Goal: Task Accomplishment & Management: Manage account settings

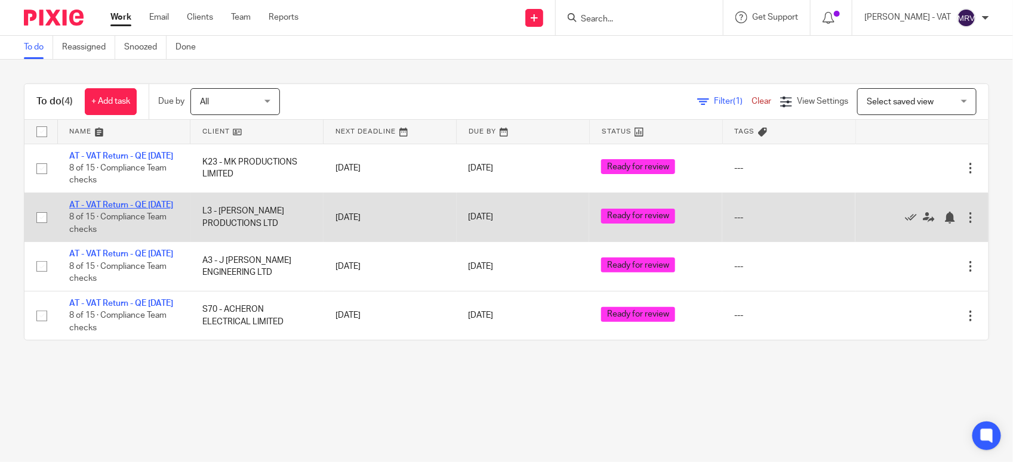
click at [132, 209] on link "AT - VAT Return - QE [DATE]" at bounding box center [121, 205] width 104 height 8
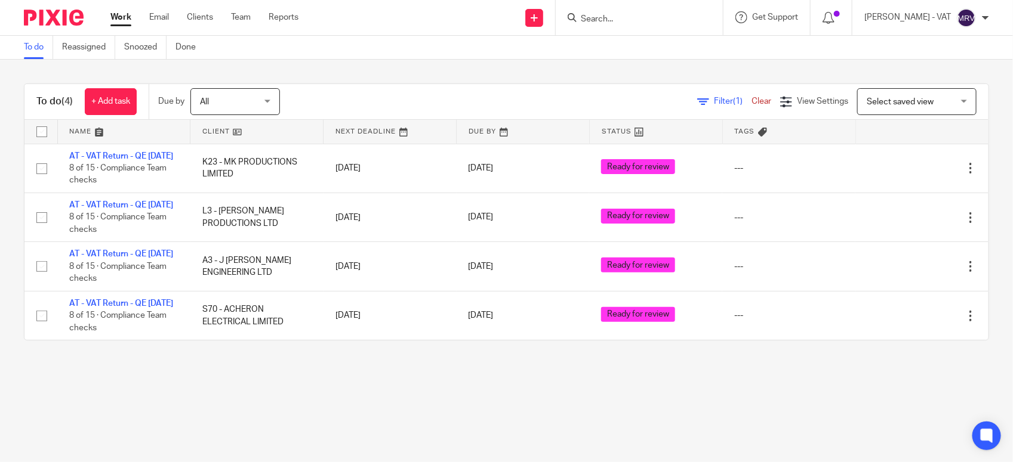
click at [347, 76] on div "To do (4) + Add task Due by All All Today Tomorrow This week Next week This mon…" at bounding box center [506, 212] width 1013 height 305
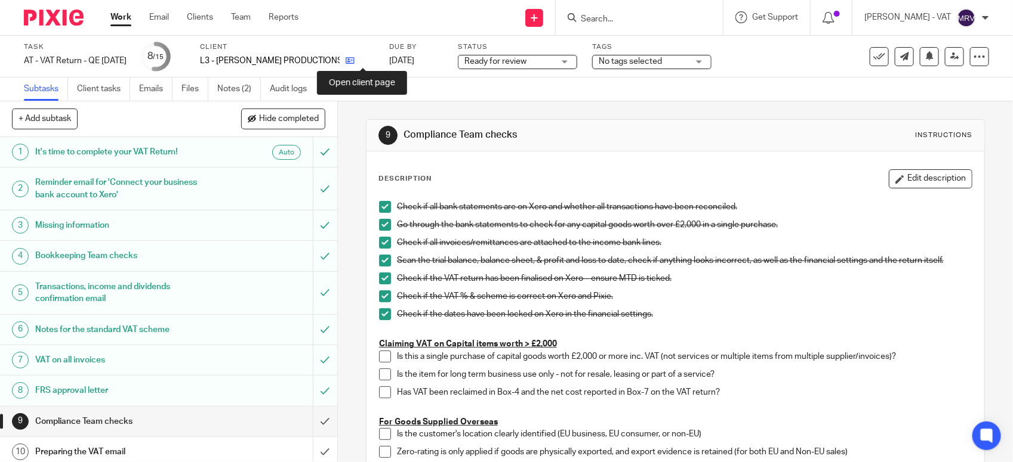
click at [354, 57] on icon at bounding box center [350, 60] width 9 height 9
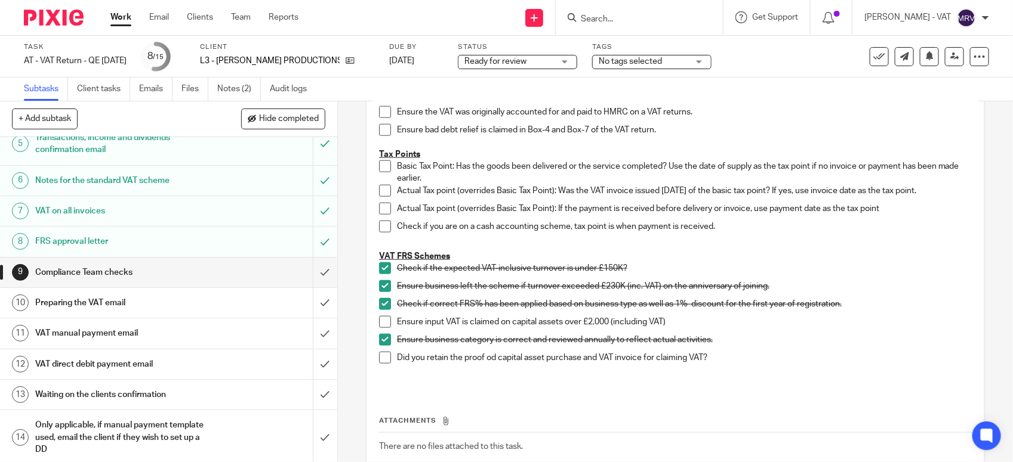
scroll to position [186, 0]
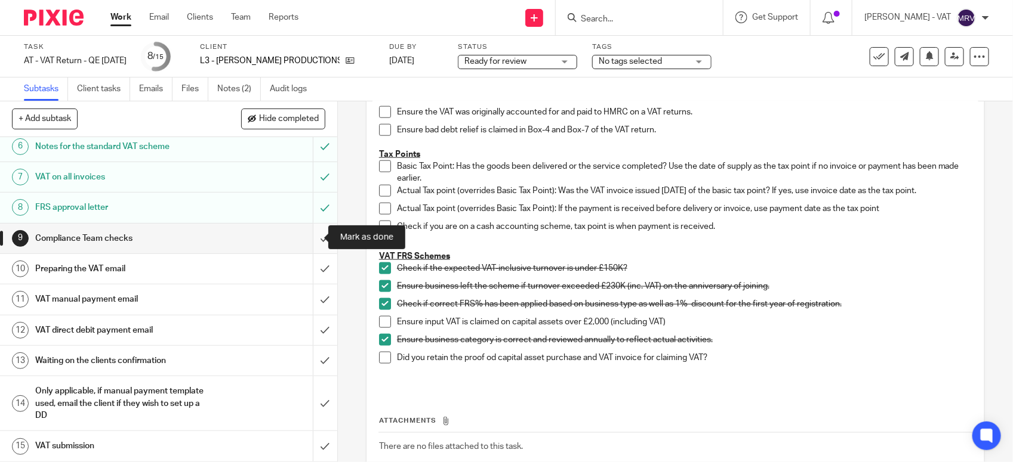
click at [309, 237] on input "submit" at bounding box center [168, 239] width 337 height 30
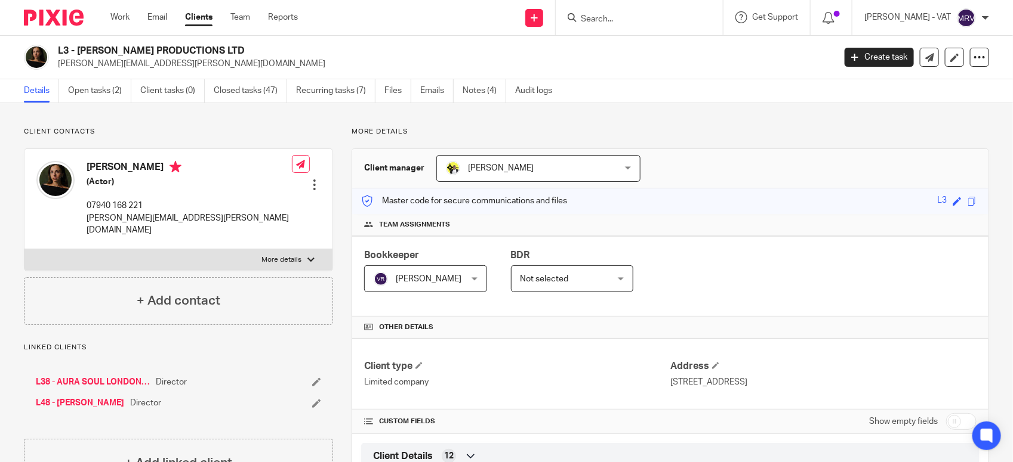
drag, startPoint x: 76, startPoint y: 48, endPoint x: 263, endPoint y: 50, distance: 186.8
click at [263, 50] on h2 "L3 - [PERSON_NAME] PRODUCTIONS LTD" at bounding box center [365, 51] width 615 height 13
copy h2 "LOUISA LYTTON PRODUCTIONS LTD"
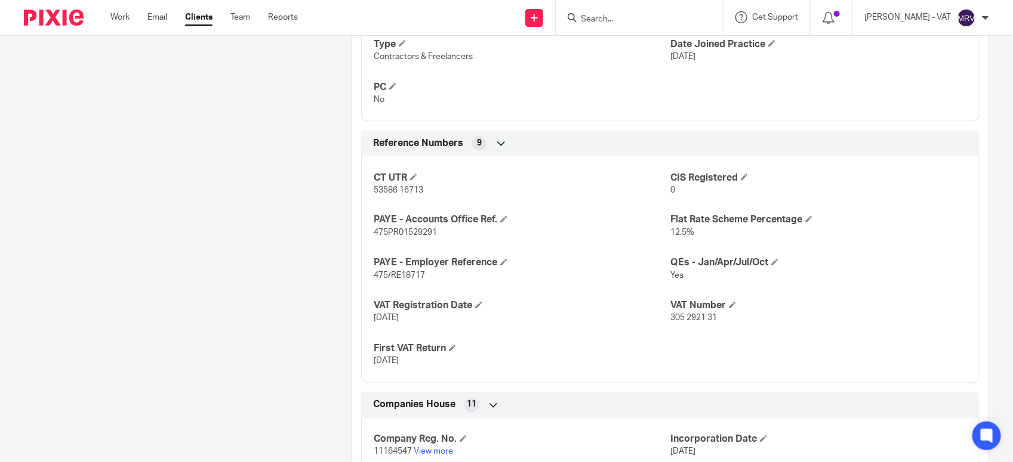
scroll to position [820, 0]
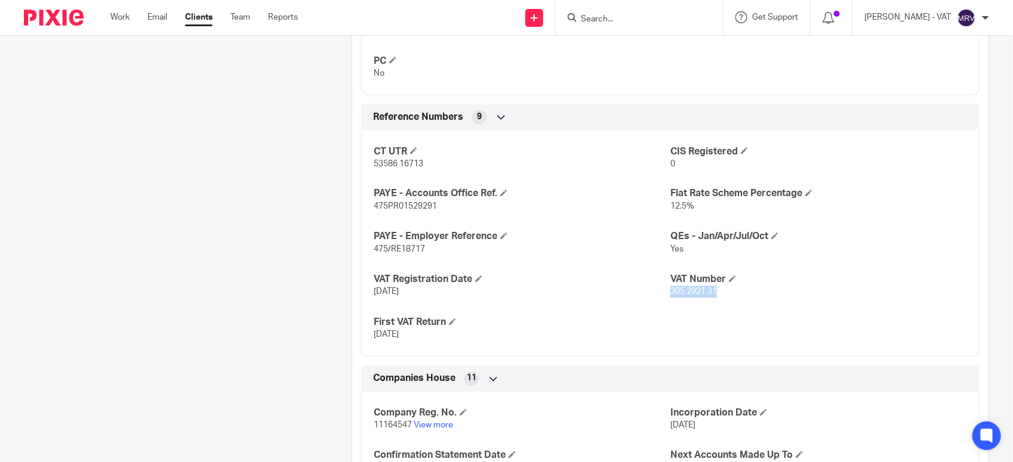
drag, startPoint x: 664, startPoint y: 294, endPoint x: 722, endPoint y: 295, distance: 58.5
click at [722, 295] on p "305 2921 31" at bounding box center [818, 292] width 297 height 12
copy span "305 2921 31"
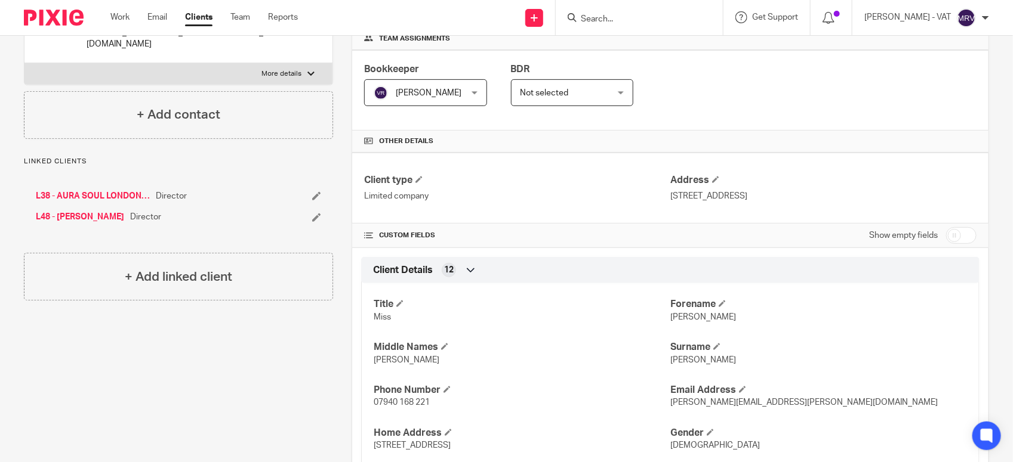
scroll to position [149, 0]
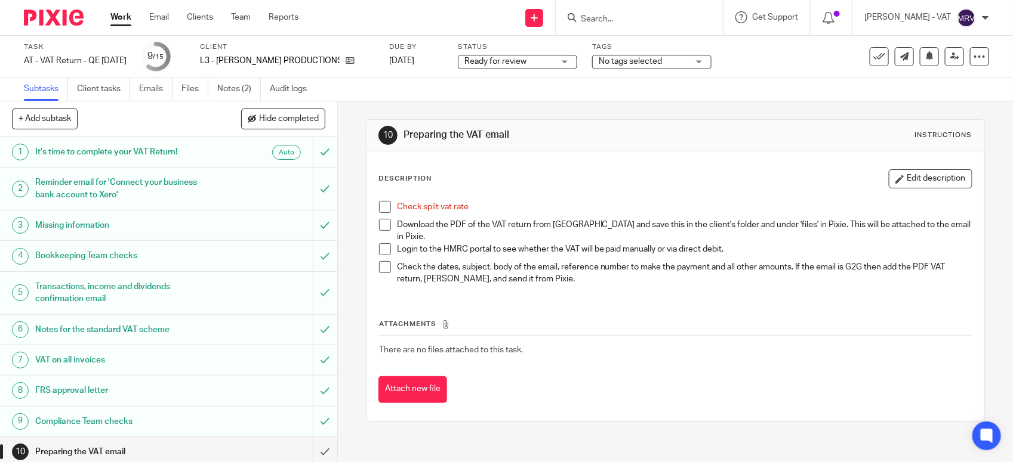
click at [379, 209] on span at bounding box center [385, 207] width 12 height 12
click at [188, 88] on link "Files" at bounding box center [194, 89] width 27 height 23
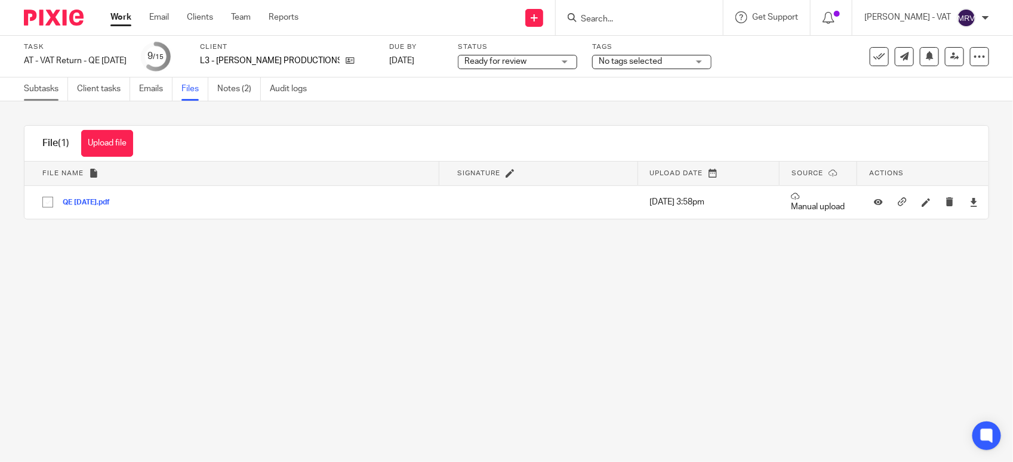
click at [30, 88] on link "Subtasks" at bounding box center [46, 89] width 44 height 23
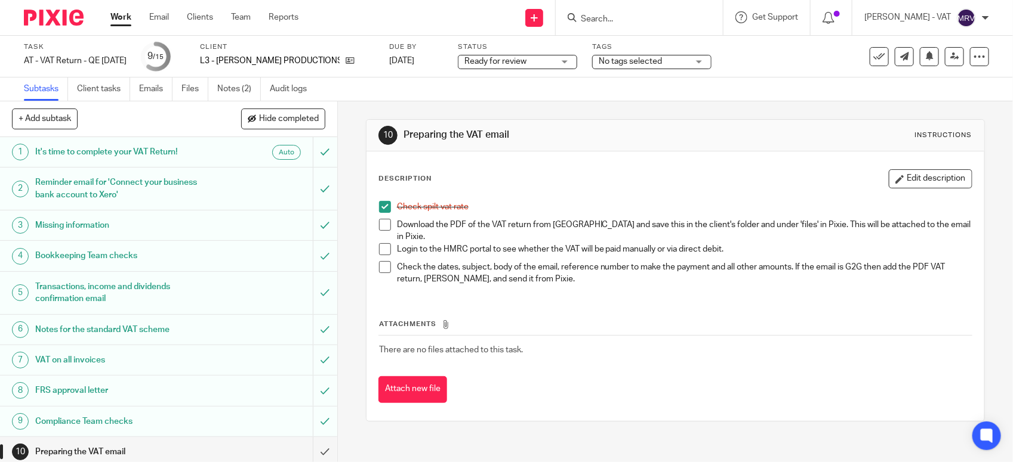
click at [379, 228] on span at bounding box center [385, 225] width 12 height 12
click at [895, 176] on icon "button" at bounding box center [899, 179] width 9 height 9
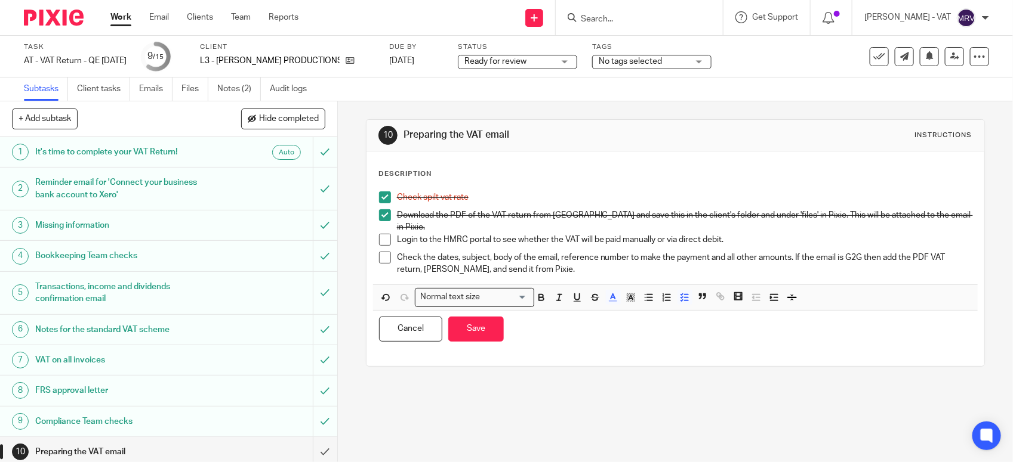
click at [723, 234] on p "Login to the HMRC portal to see whether the VAT will be paid manually or via di…" at bounding box center [684, 240] width 575 height 12
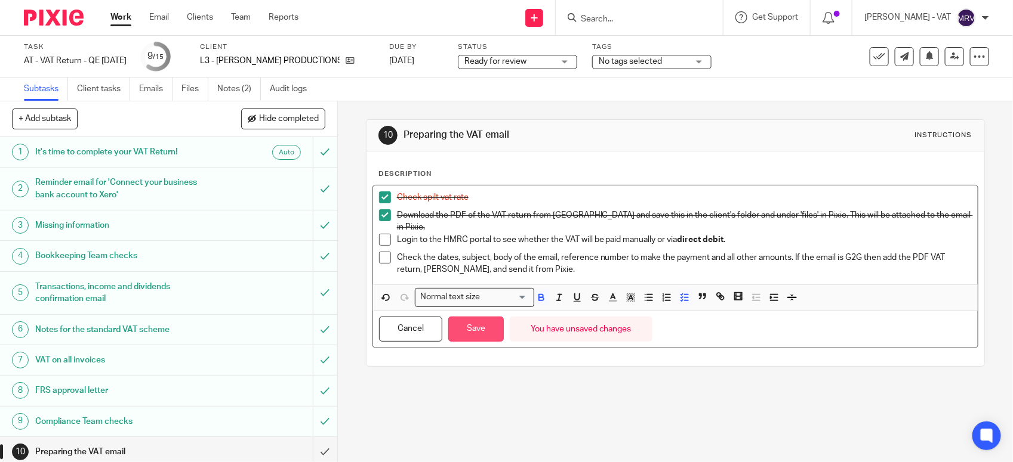
click at [464, 324] on button "Save" at bounding box center [475, 330] width 55 height 26
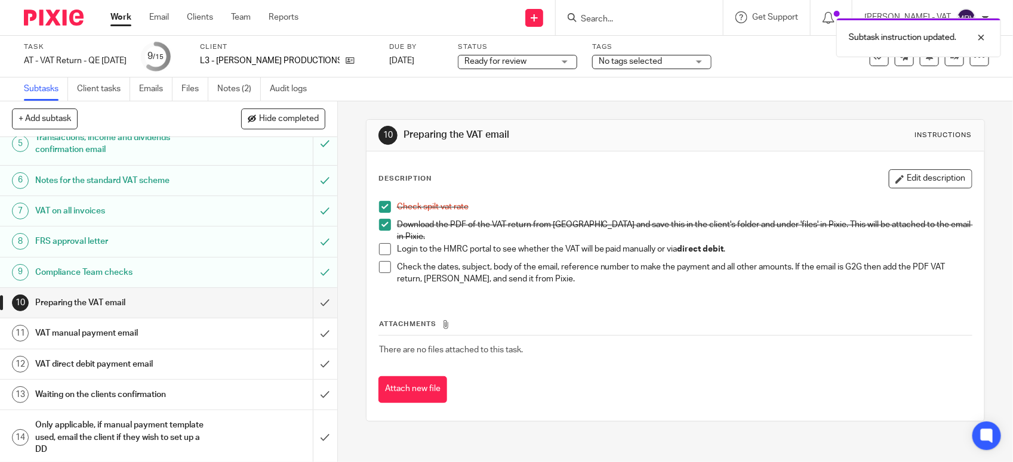
scroll to position [186, 0]
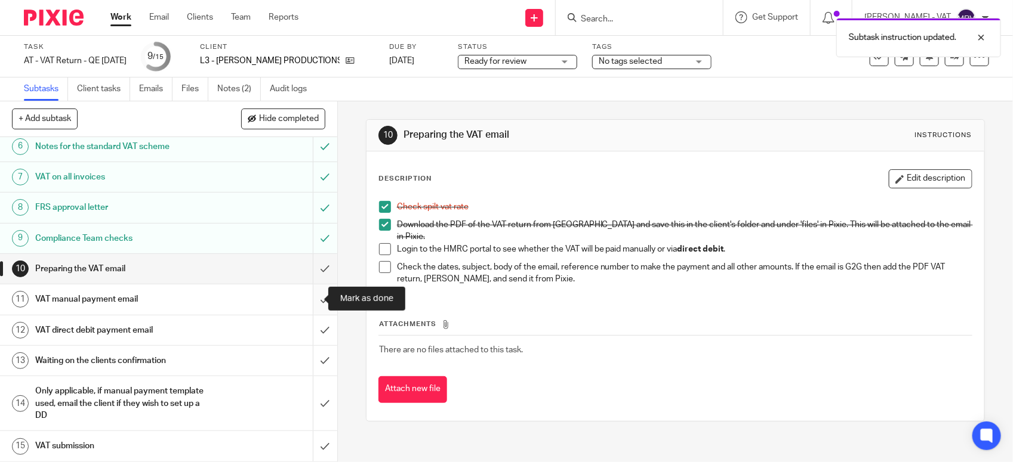
click at [308, 298] on input "submit" at bounding box center [168, 300] width 337 height 30
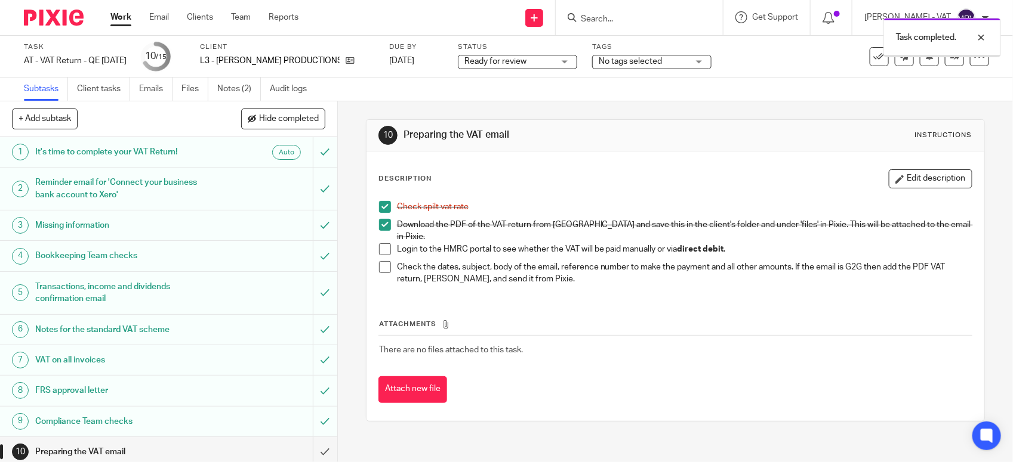
scroll to position [186, 0]
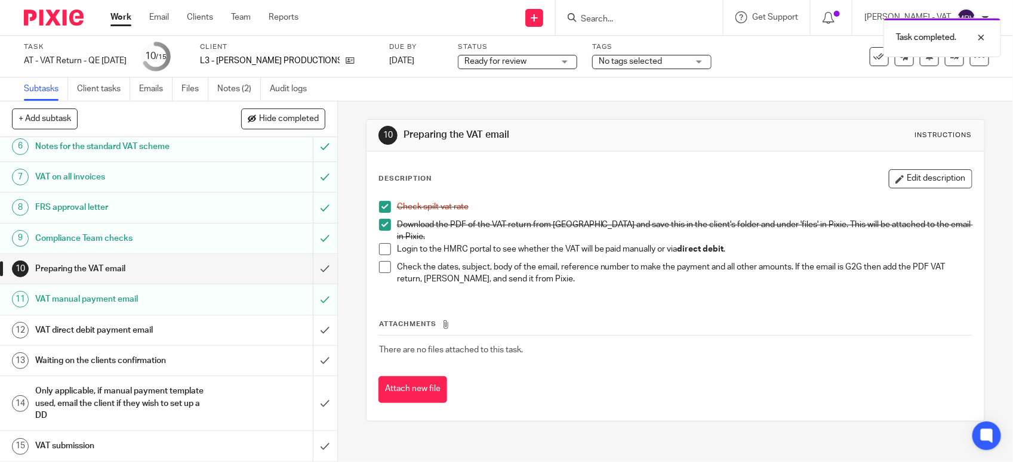
click at [182, 326] on h1 "VAT direct debit payment email" at bounding box center [123, 331] width 177 height 18
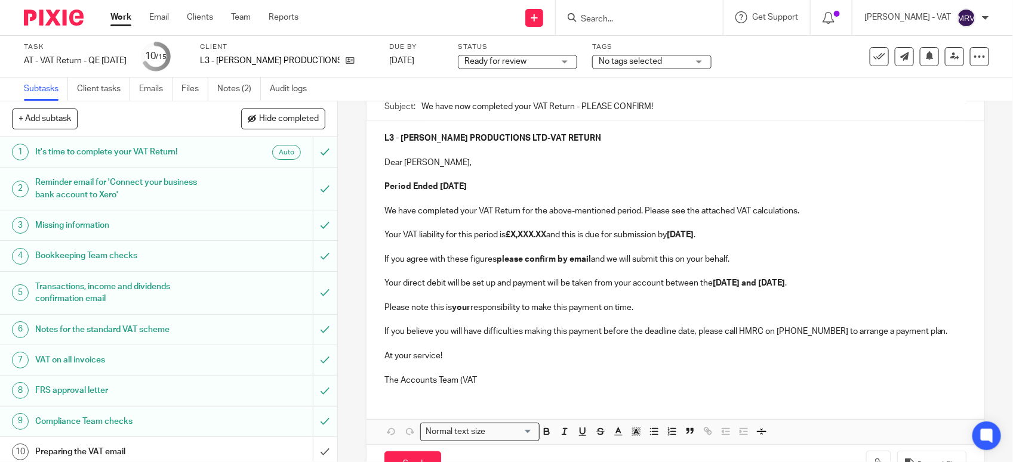
scroll to position [149, 0]
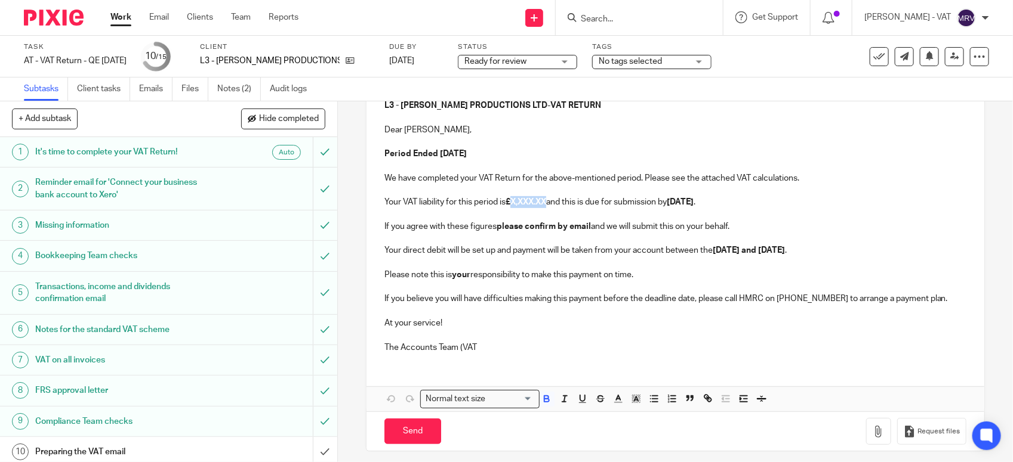
paste div
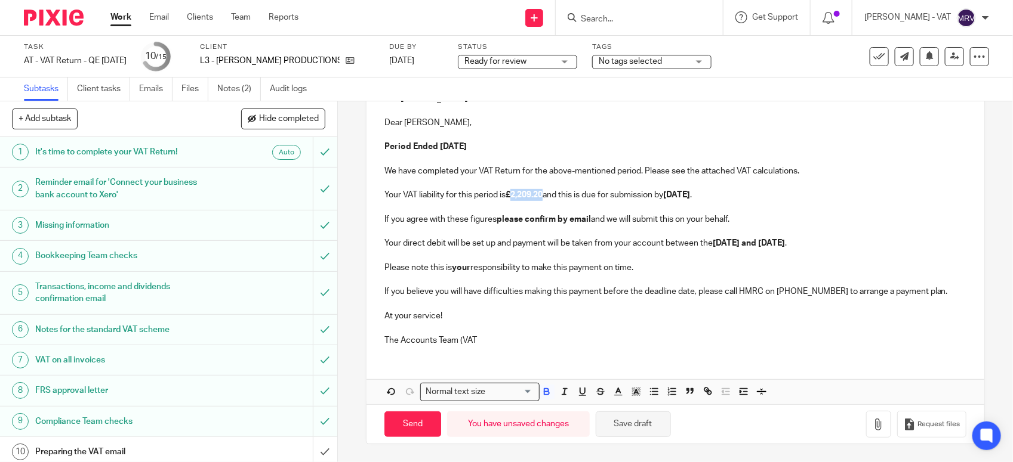
click at [658, 425] on button "Save draft" at bounding box center [633, 425] width 75 height 26
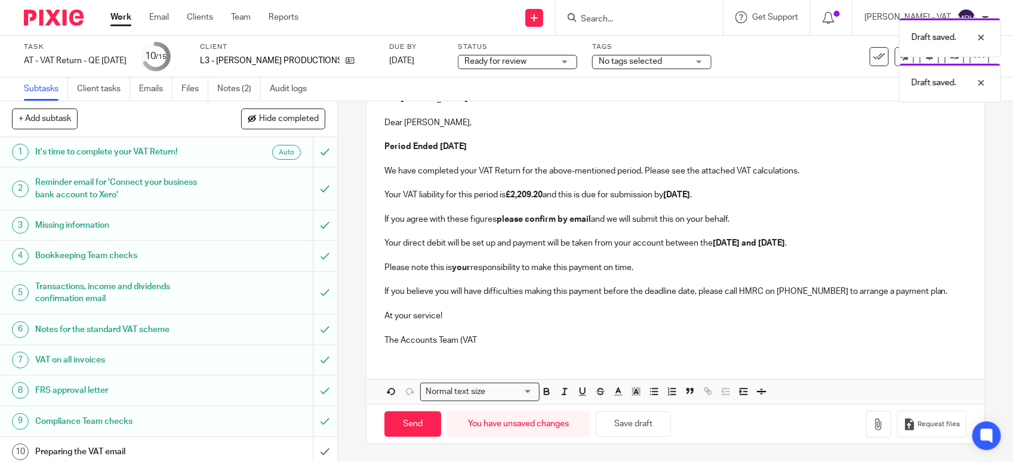
click at [494, 344] on p "The Accounts Team (VAT" at bounding box center [675, 341] width 582 height 12
click at [606, 419] on button "Save draft" at bounding box center [633, 425] width 75 height 26
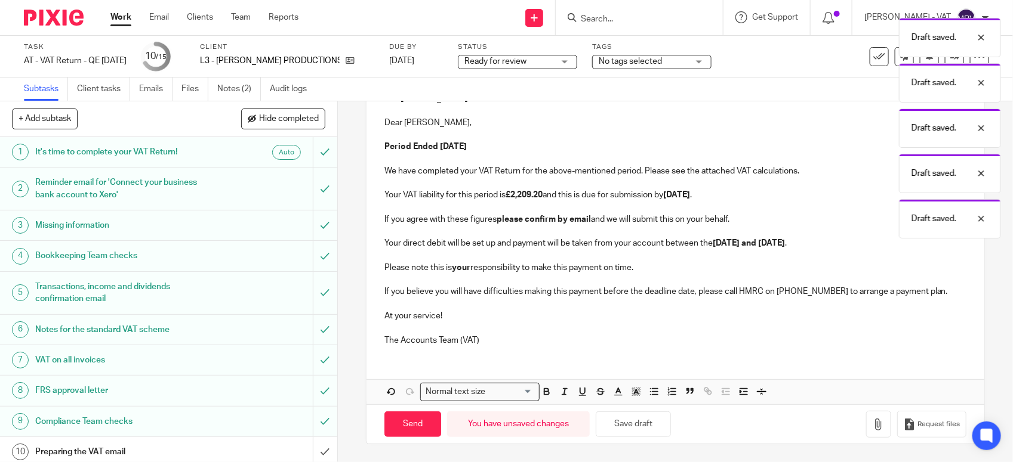
click at [535, 329] on p at bounding box center [675, 328] width 582 height 12
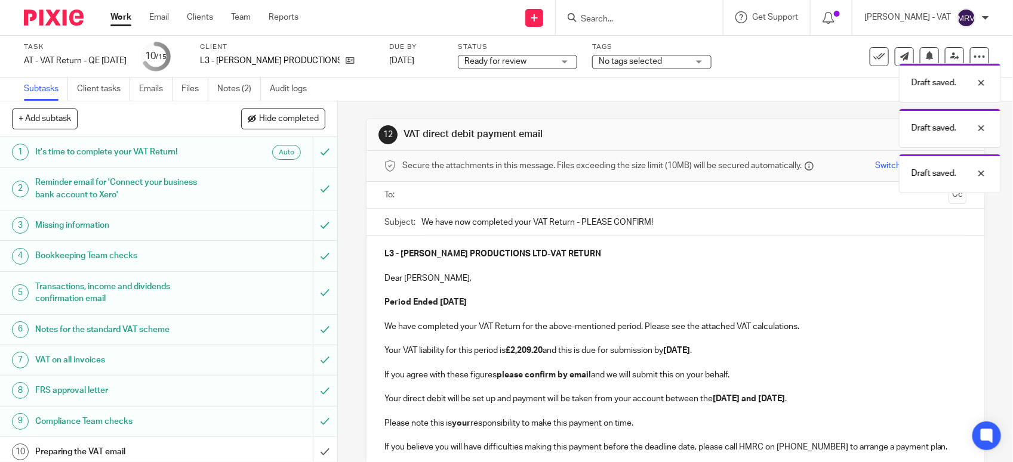
scroll to position [0, 0]
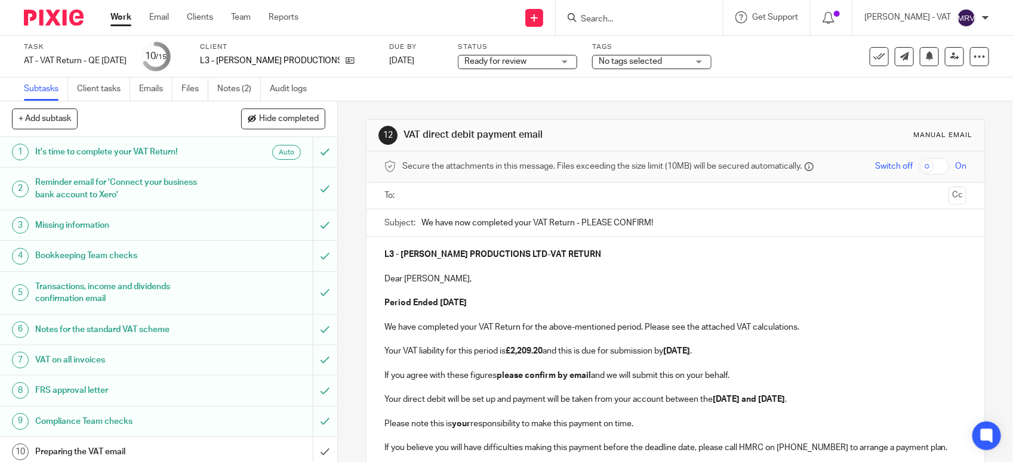
click at [588, 274] on p "Dear Louisa," at bounding box center [675, 279] width 582 height 12
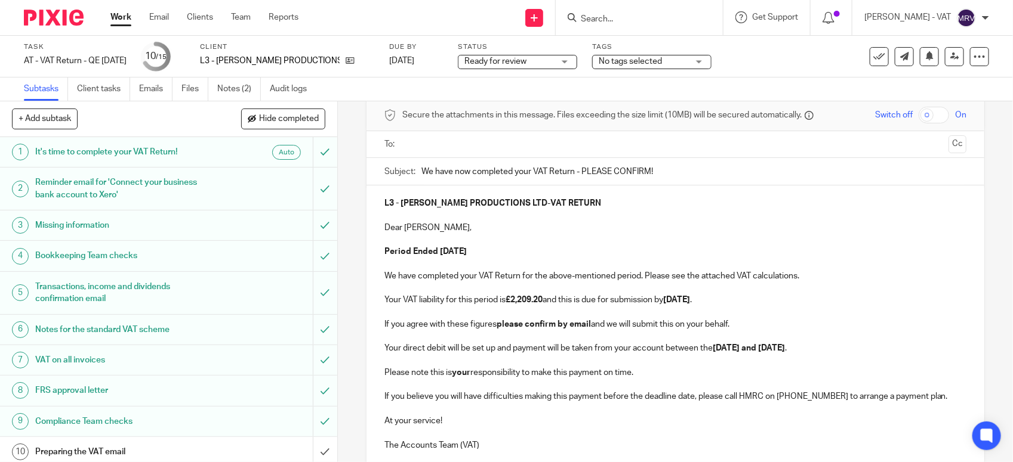
scroll to position [158, 0]
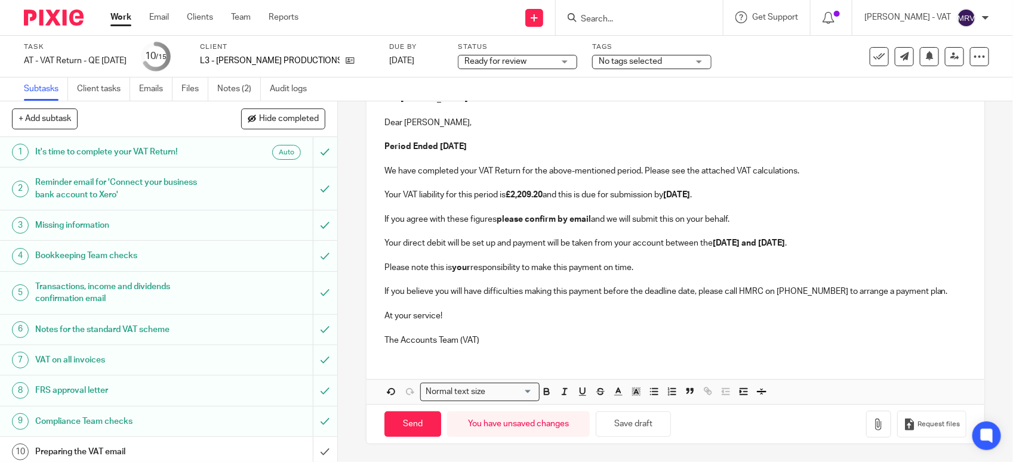
click at [672, 266] on p "Please note this is your responsibility to make this payment on time." at bounding box center [675, 268] width 582 height 12
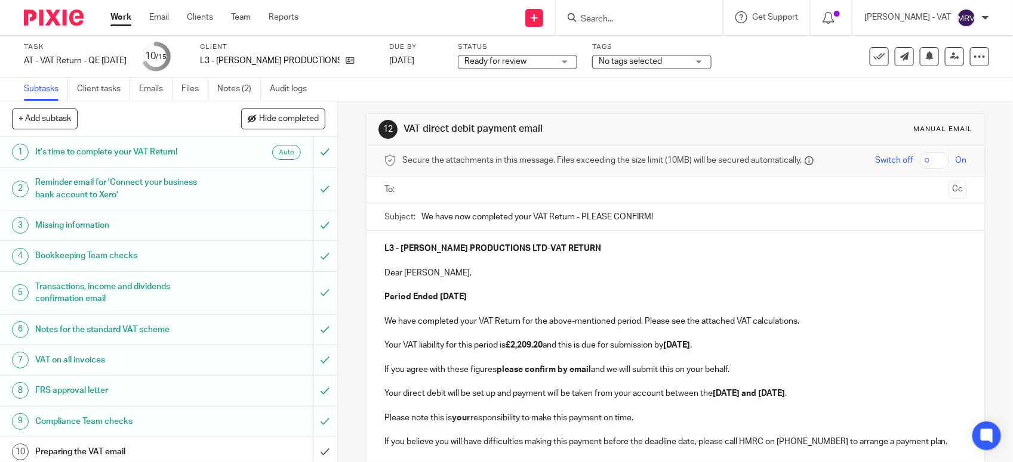
scroll to position [0, 0]
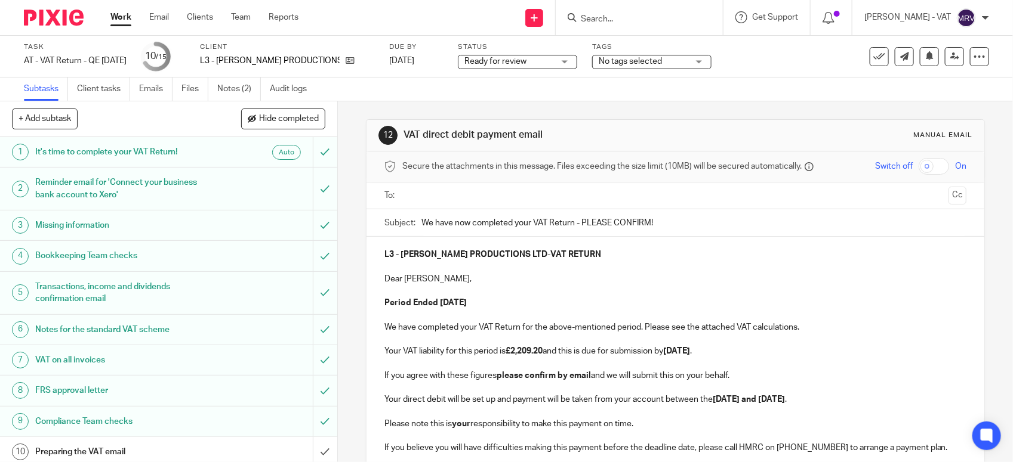
click at [637, 278] on p "Dear Louisa," at bounding box center [675, 279] width 582 height 12
click at [506, 263] on p at bounding box center [675, 267] width 582 height 12
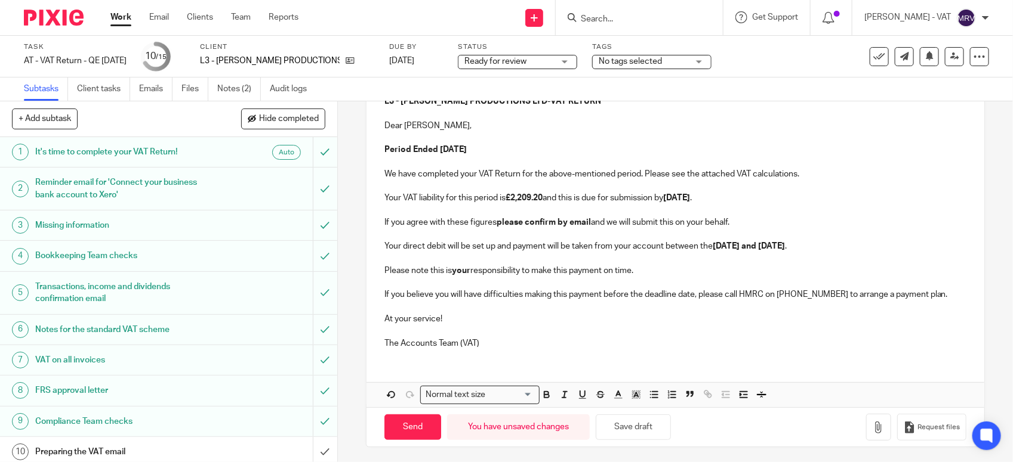
scroll to position [158, 0]
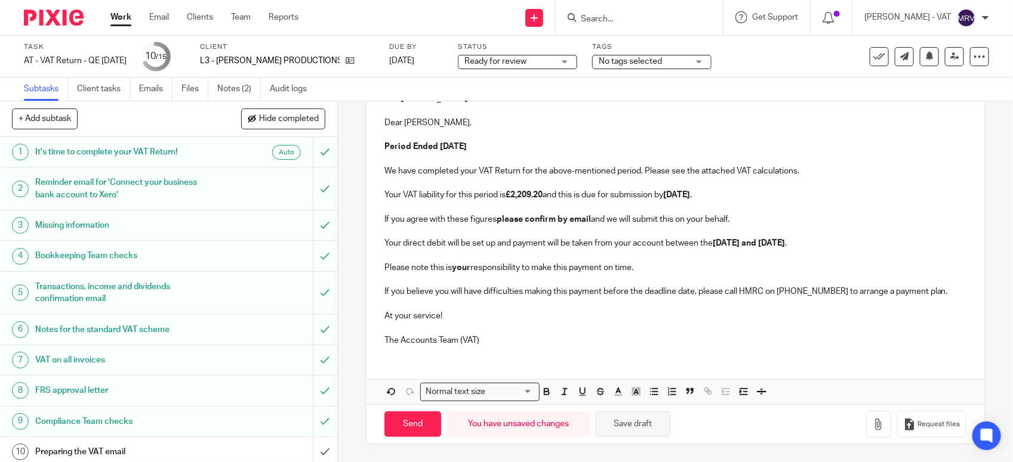
click at [625, 421] on button "Save draft" at bounding box center [633, 425] width 75 height 26
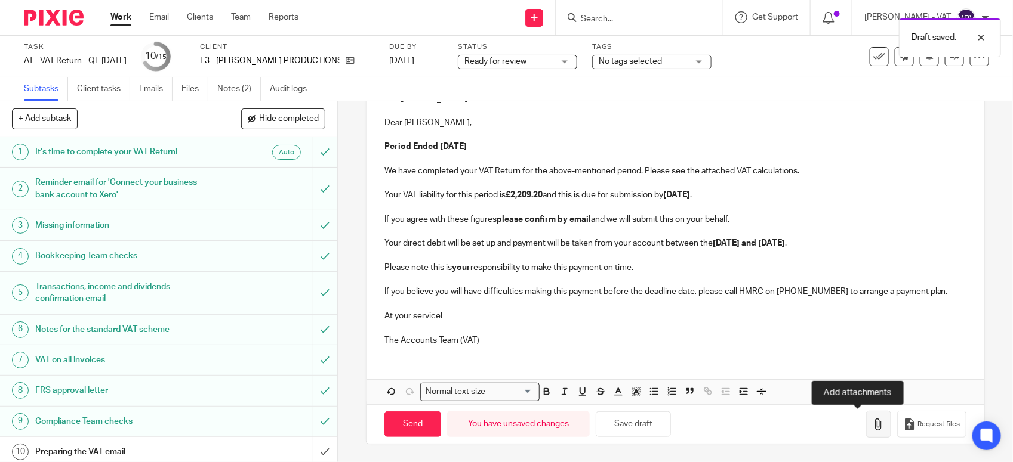
click at [866, 417] on button "button" at bounding box center [878, 424] width 25 height 27
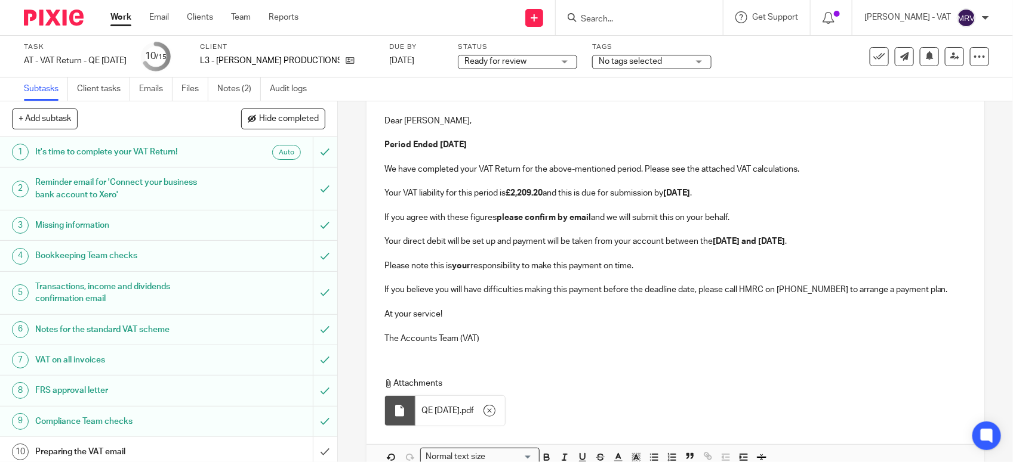
click at [519, 314] on p "At your service!" at bounding box center [675, 315] width 582 height 12
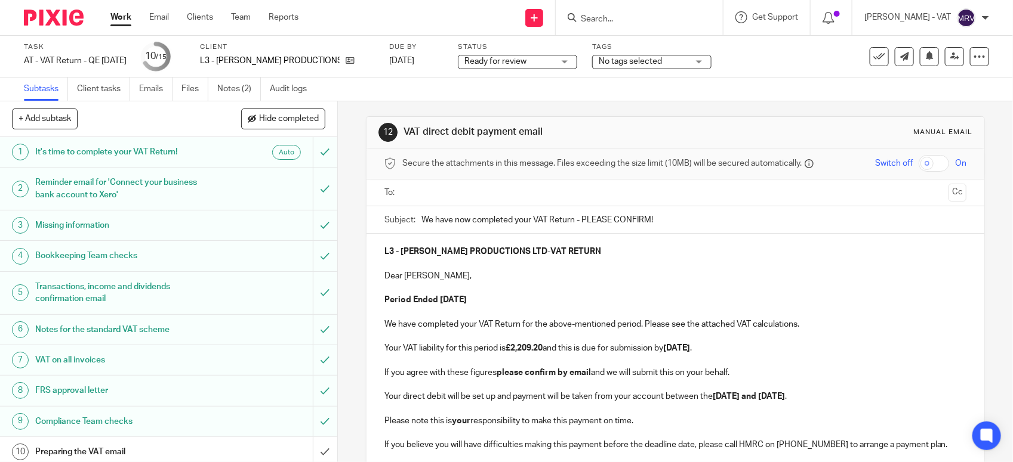
scroll to position [0, 0]
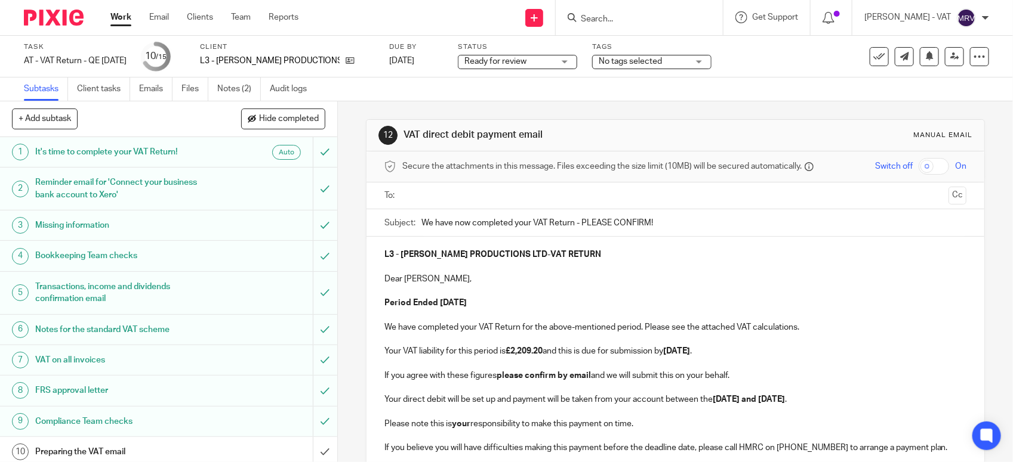
click at [486, 202] on input "text" at bounding box center [674, 196] width 537 height 14
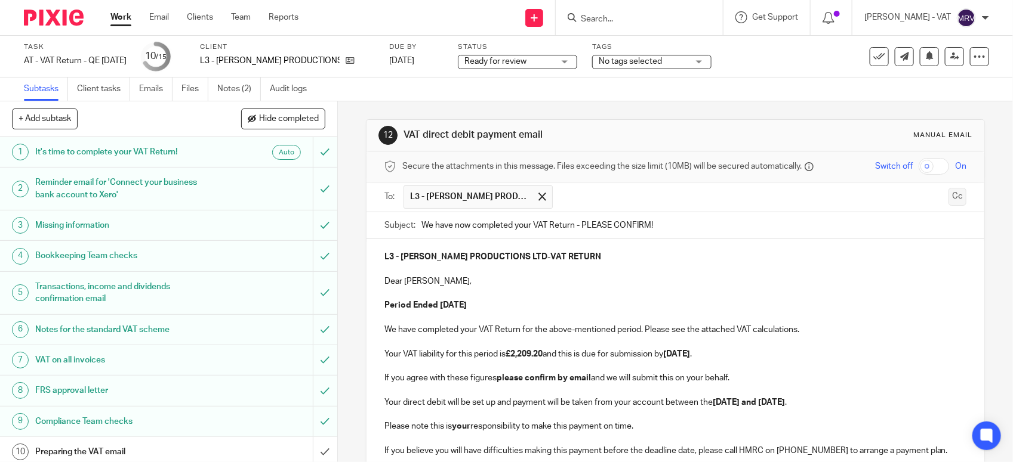
click at [948, 198] on button "Cc" at bounding box center [957, 197] width 18 height 18
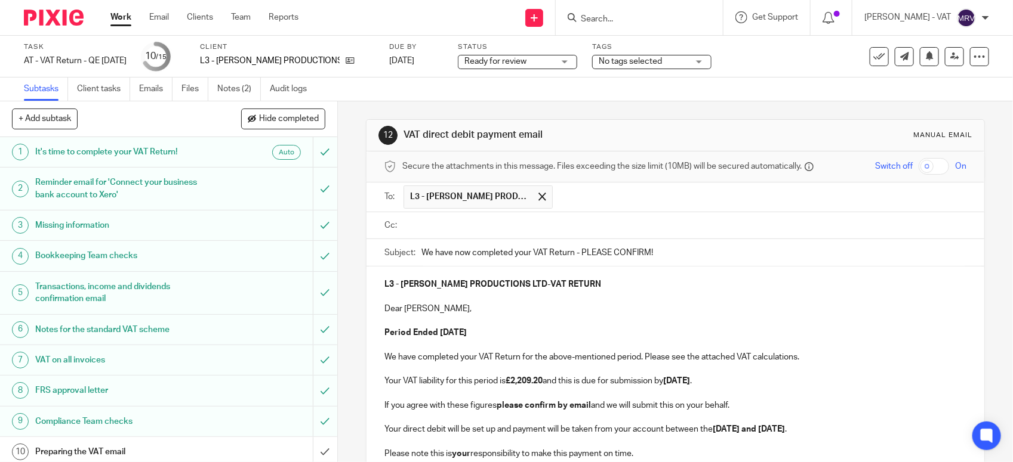
click at [470, 231] on input "text" at bounding box center [683, 226] width 555 height 14
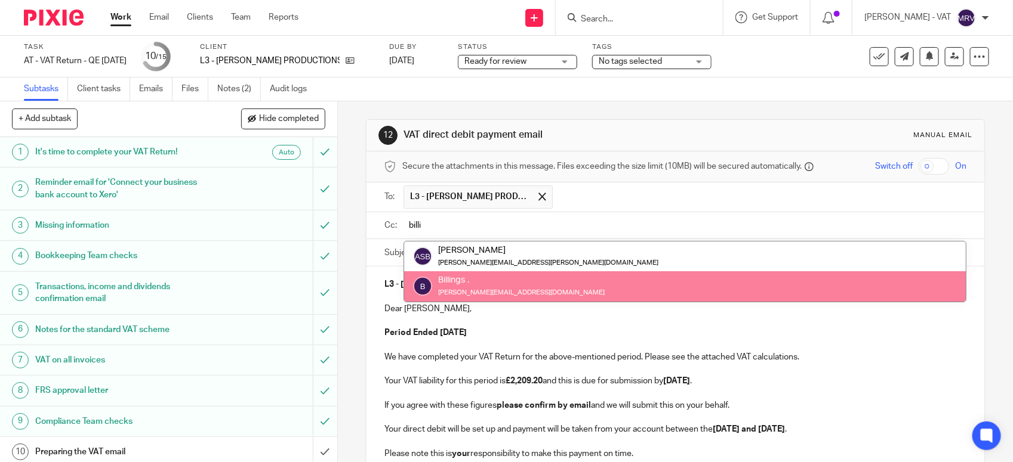
type input "billi"
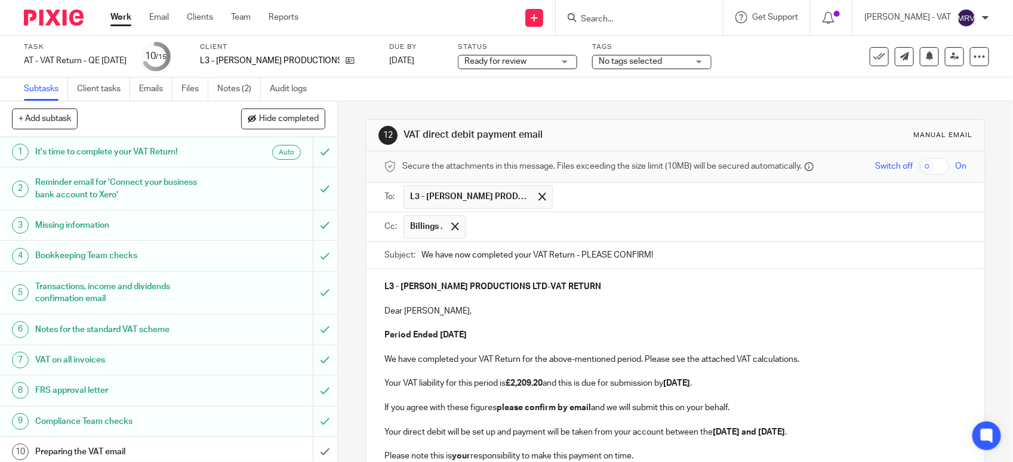
click at [499, 317] on p "Dear Louisa," at bounding box center [675, 312] width 582 height 12
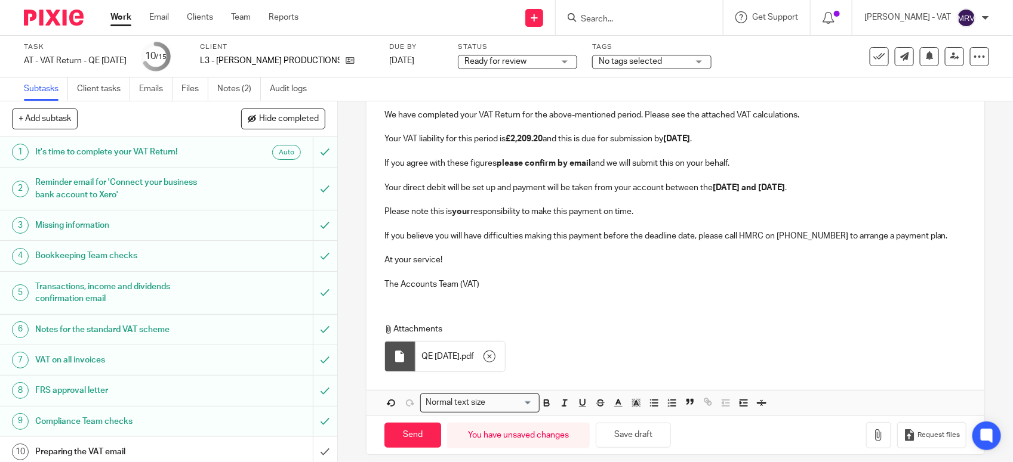
scroll to position [260, 0]
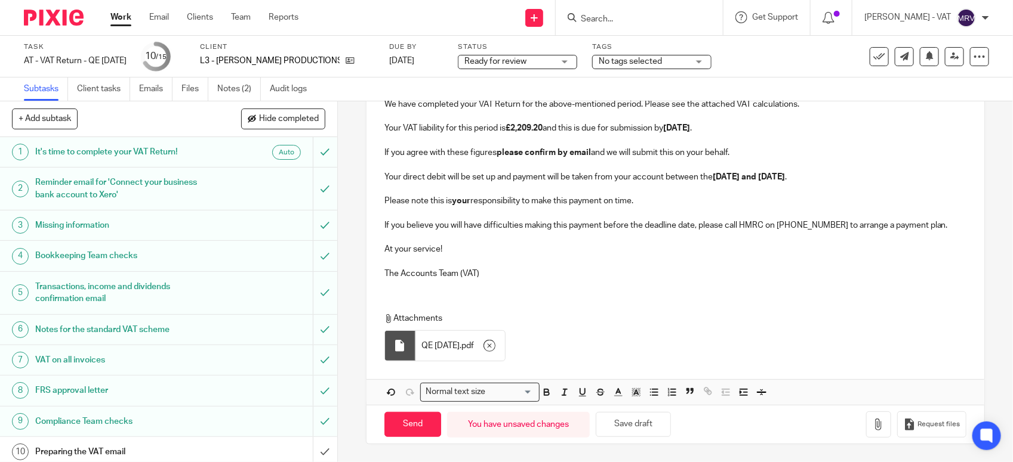
click at [540, 270] on p "The Accounts Team (VAT)" at bounding box center [675, 274] width 582 height 12
click at [553, 268] on p "The Accounts Team (VAT)" at bounding box center [675, 274] width 582 height 12
click at [520, 268] on p "The Accounts Team (VAT)" at bounding box center [675, 274] width 582 height 12
click at [464, 251] on p "At your service!" at bounding box center [675, 249] width 582 height 12
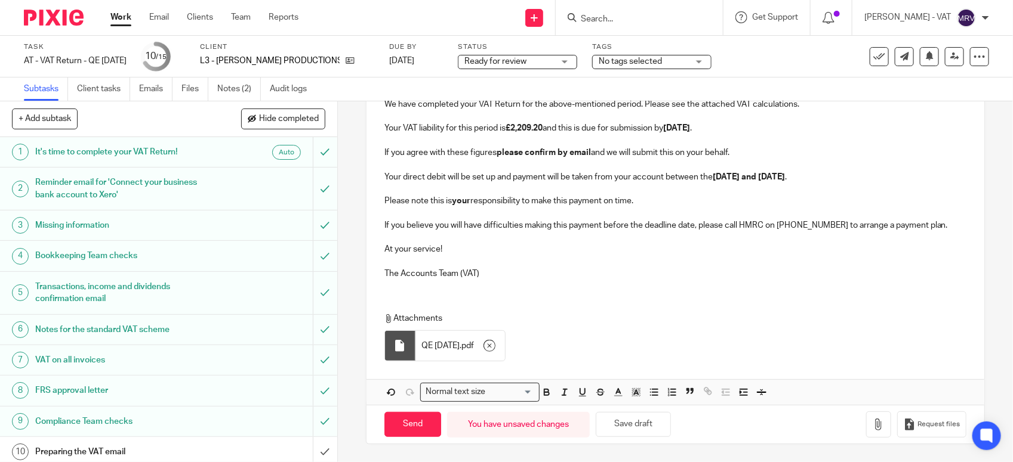
click at [642, 207] on p at bounding box center [675, 213] width 582 height 12
click at [853, 167] on p at bounding box center [675, 165] width 582 height 12
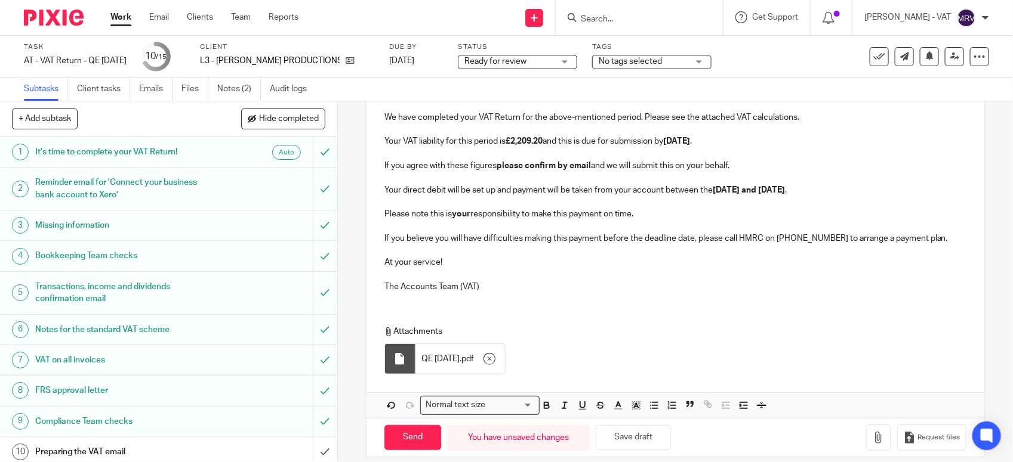
scroll to position [185, 0]
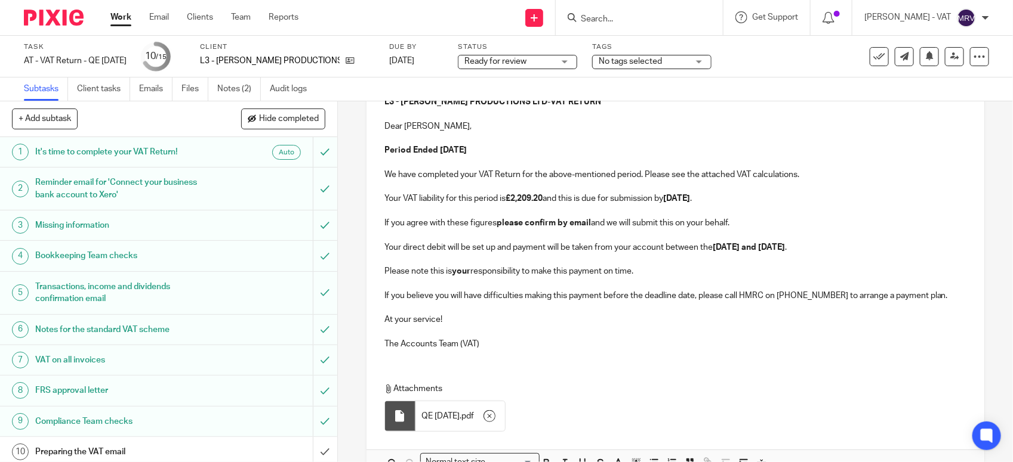
click at [735, 221] on p "If you agree with these figures please confirm by email and we will submit this…" at bounding box center [675, 223] width 582 height 12
click at [766, 201] on p "Your VAT liability for this period is £2,209.20 and this is due for submission …" at bounding box center [675, 199] width 582 height 12
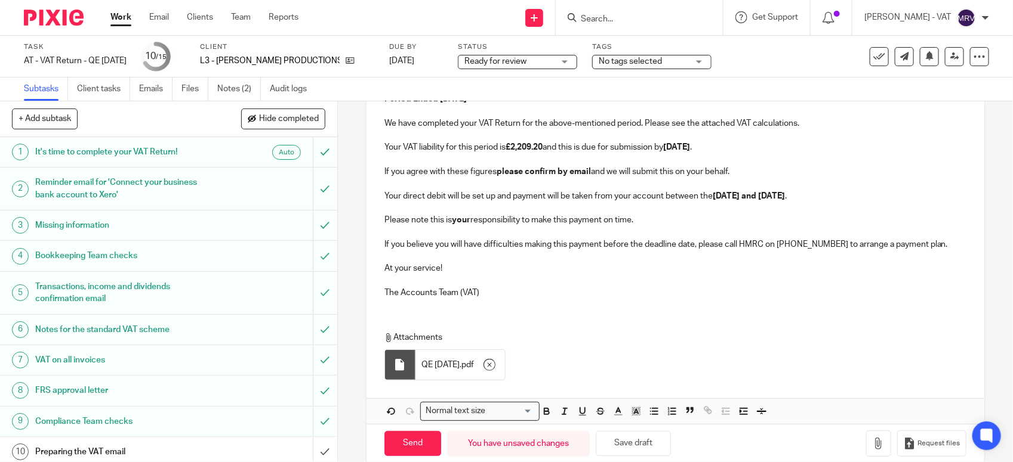
scroll to position [260, 0]
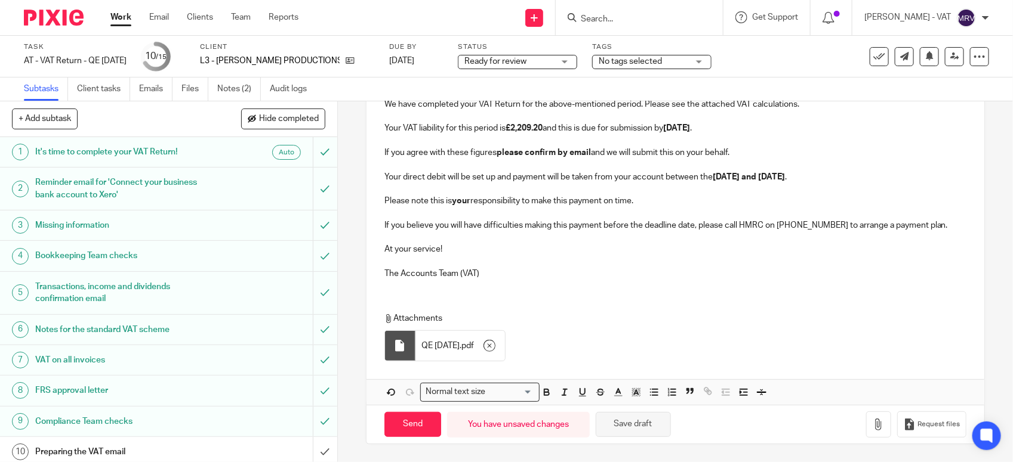
click at [649, 419] on button "Save draft" at bounding box center [633, 425] width 75 height 26
click at [505, 249] on p "At your service!" at bounding box center [675, 249] width 582 height 12
click at [491, 277] on p "The Accounts Team (VAT)" at bounding box center [675, 274] width 582 height 12
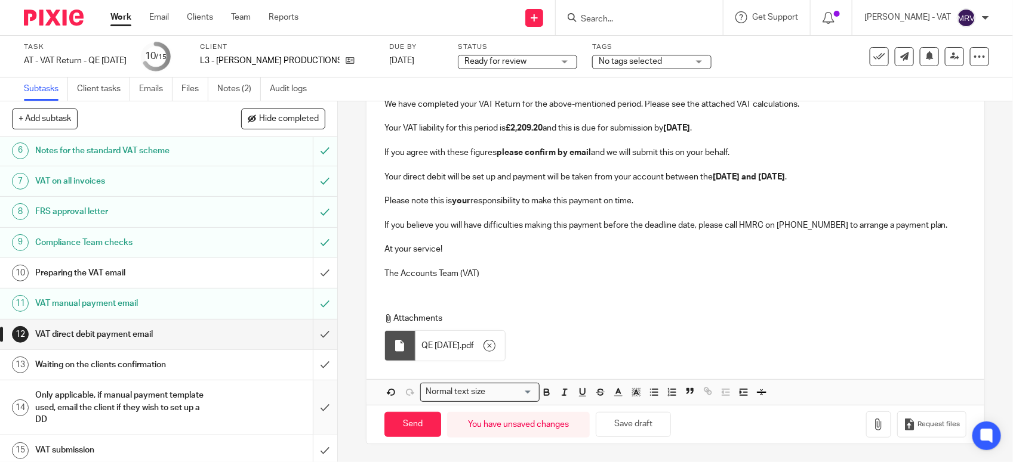
scroll to position [186, 0]
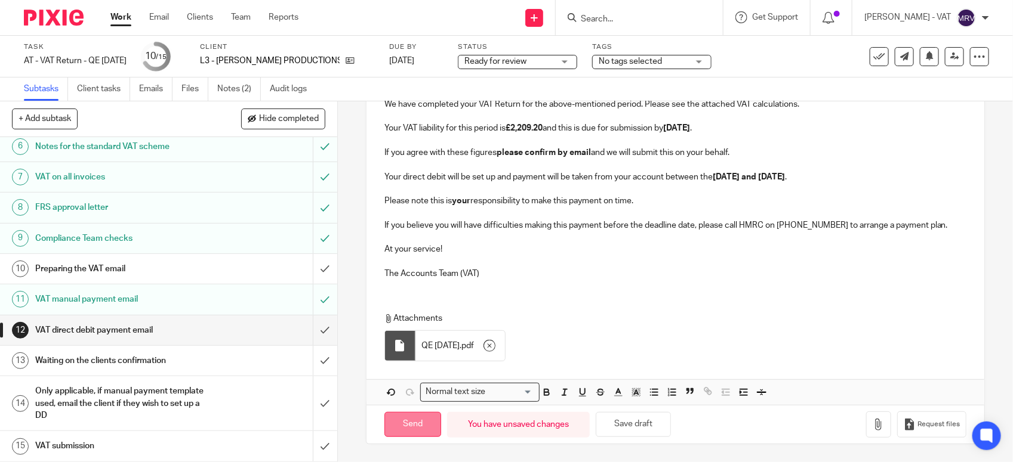
click at [396, 416] on input "Send" at bounding box center [412, 425] width 57 height 26
type input "Sent"
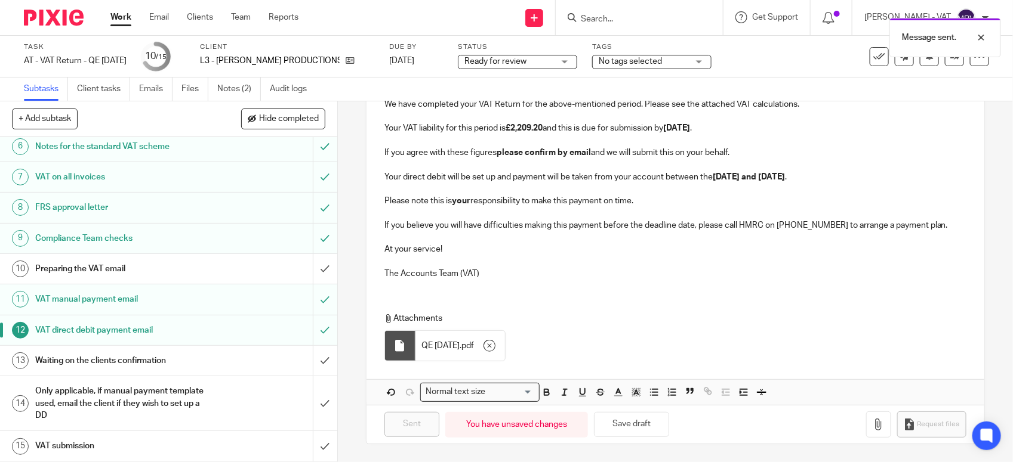
click at [134, 264] on h1 "Preparing the VAT email" at bounding box center [123, 269] width 177 height 18
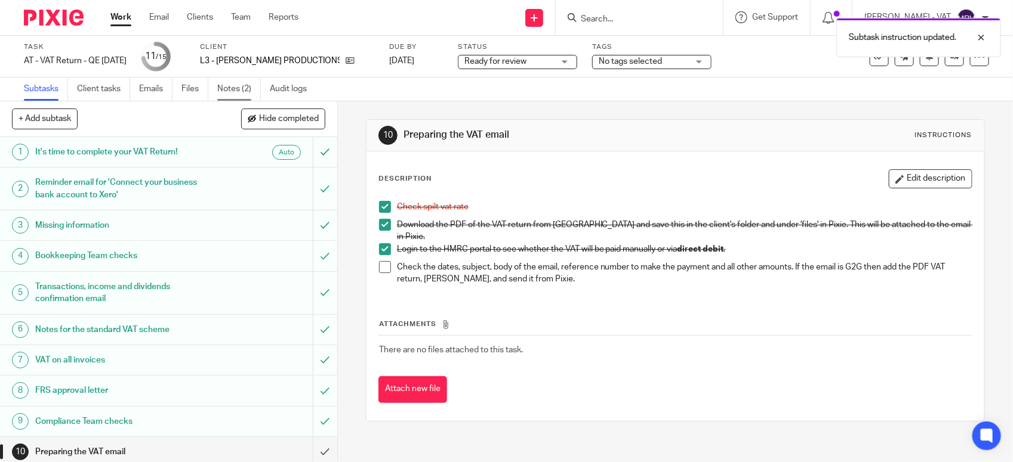
click at [235, 81] on link "Notes (2)" at bounding box center [239, 89] width 44 height 23
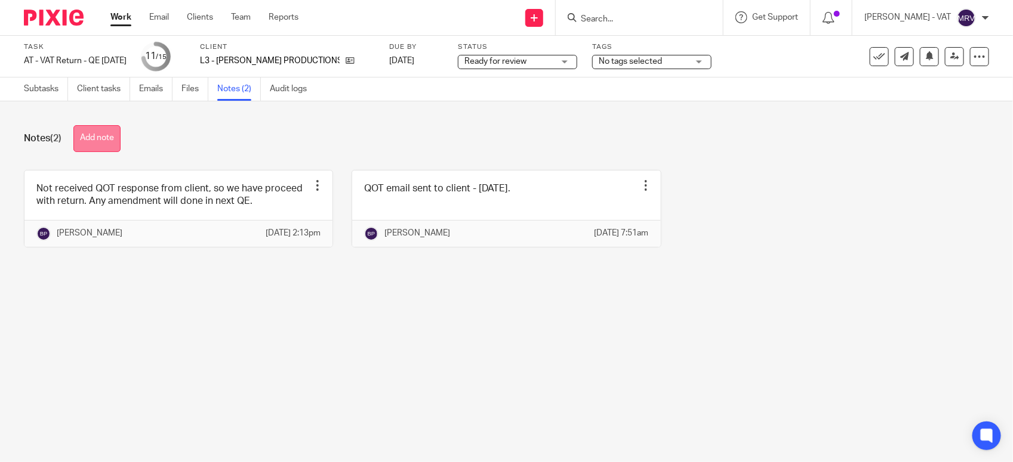
click at [102, 131] on button "Add note" at bounding box center [96, 138] width 47 height 27
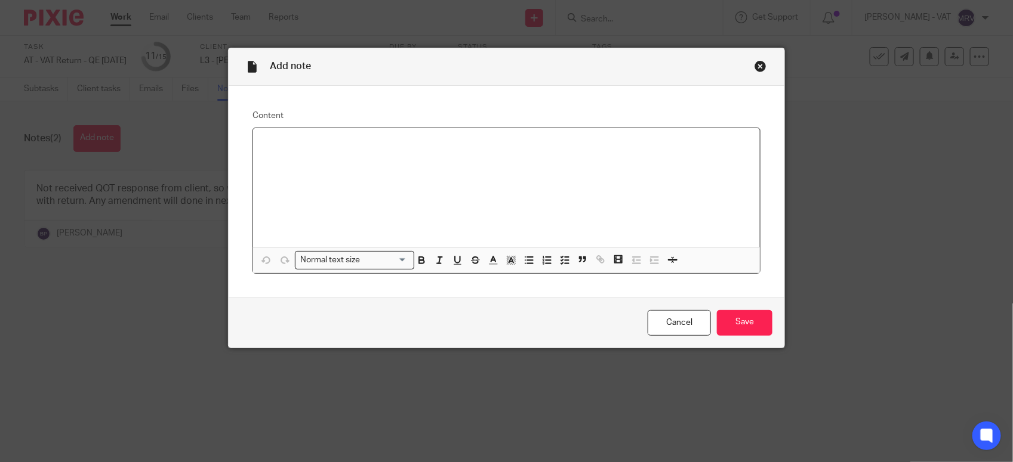
click at [355, 156] on div at bounding box center [506, 187] width 507 height 119
click at [725, 326] on input "Save" at bounding box center [744, 323] width 55 height 26
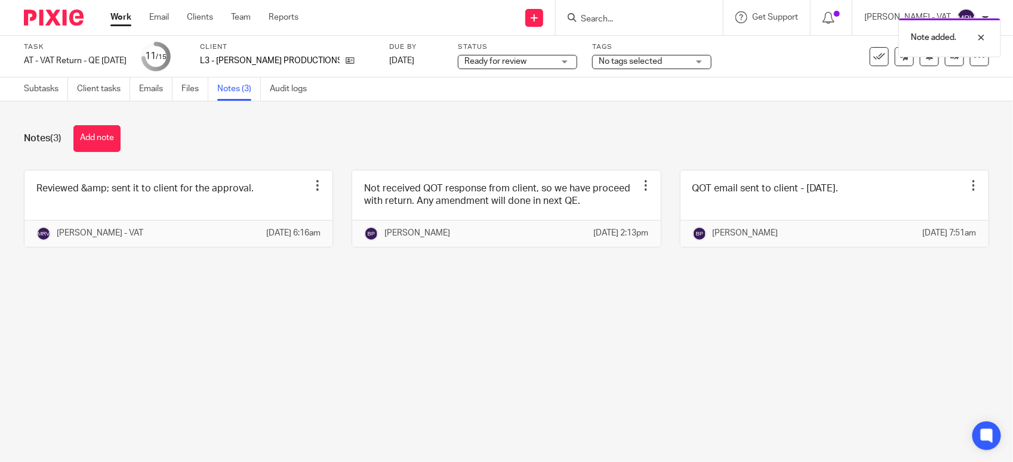
click at [334, 386] on main "Task AT - VAT Return - QE [DATE] Save AT - VAT Return - QE [DATE] 11 /15 Client…" at bounding box center [506, 231] width 1013 height 462
click at [189, 94] on link "Files" at bounding box center [194, 89] width 27 height 23
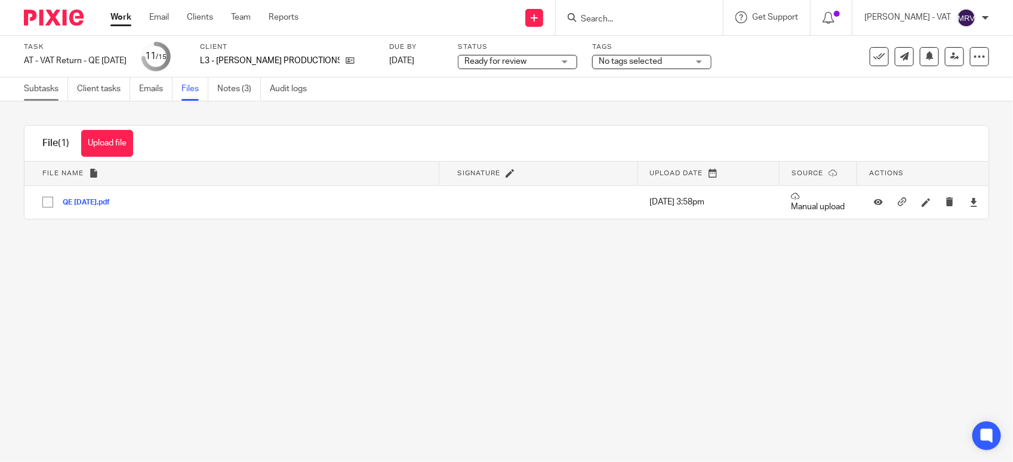
click at [48, 88] on link "Subtasks" at bounding box center [46, 89] width 44 height 23
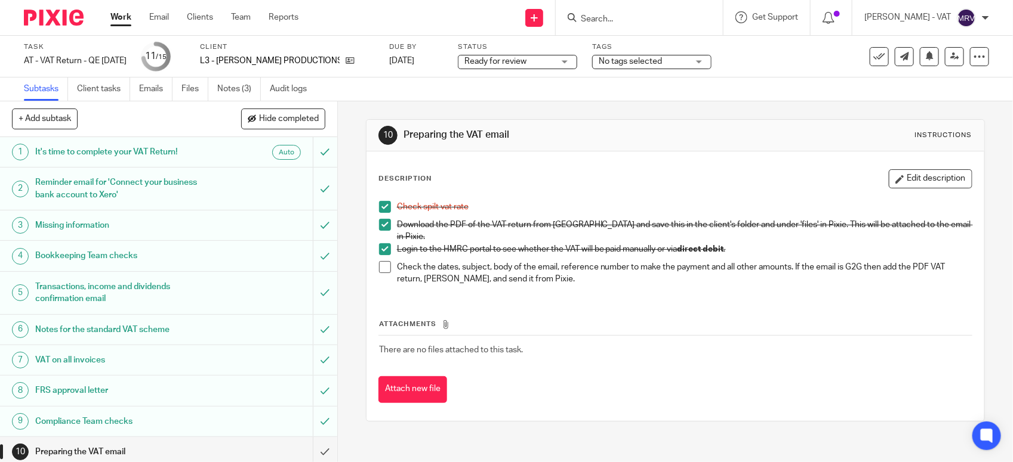
click at [379, 263] on span at bounding box center [385, 267] width 12 height 12
click at [535, 309] on div "Attachments There are no files attached to this task. Attach new file" at bounding box center [675, 349] width 594 height 109
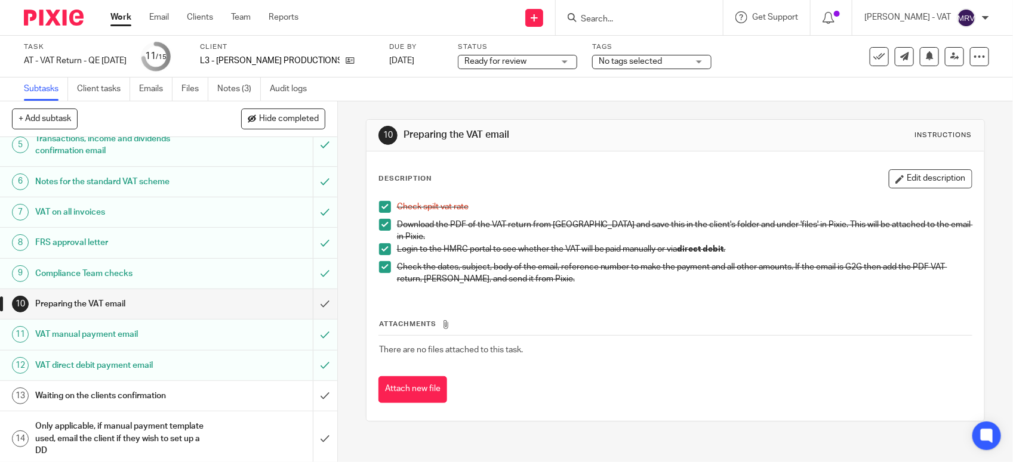
scroll to position [149, 0]
click at [310, 302] on input "submit" at bounding box center [168, 303] width 337 height 30
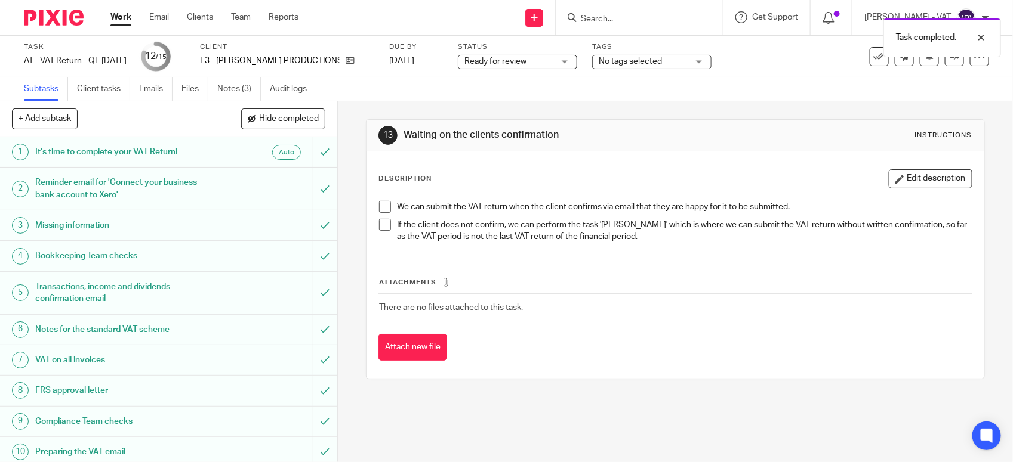
click at [543, 67] on span "Ready for review" at bounding box center [509, 61] width 90 height 13
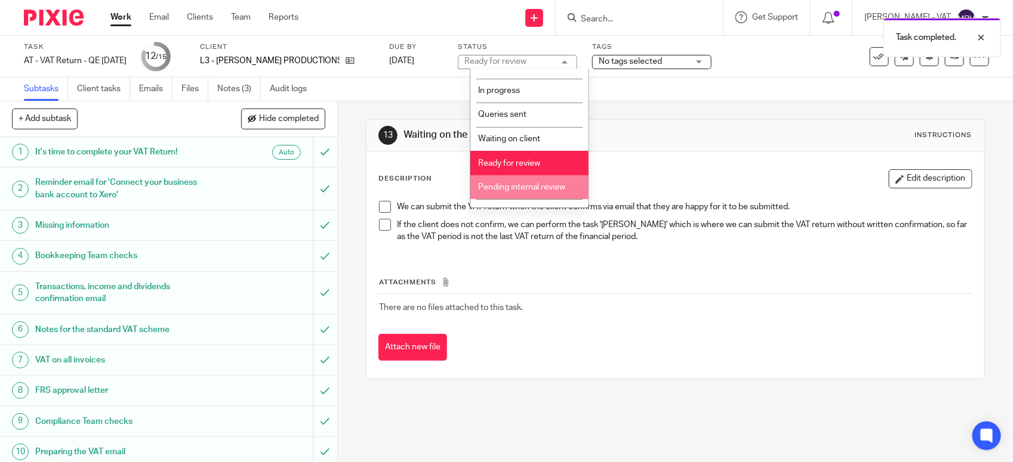
scroll to position [54, 0]
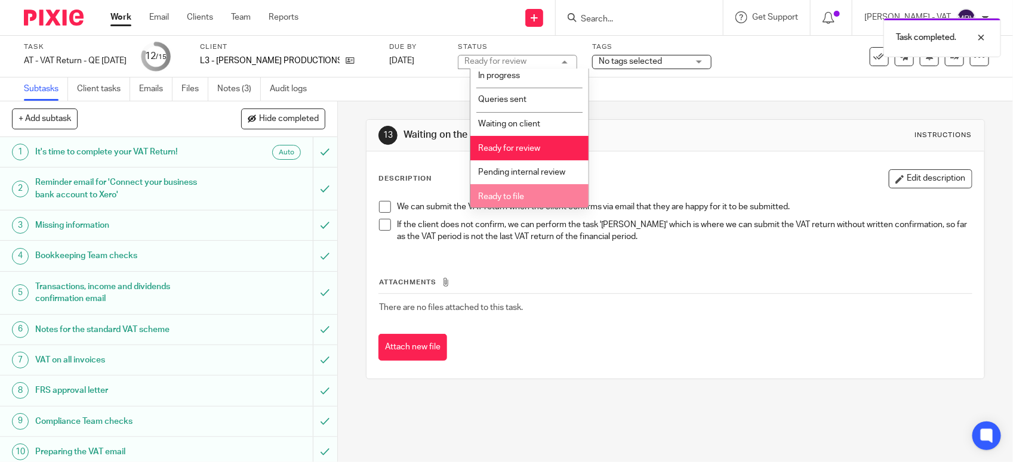
click at [528, 198] on li "Ready to file" at bounding box center [529, 196] width 118 height 24
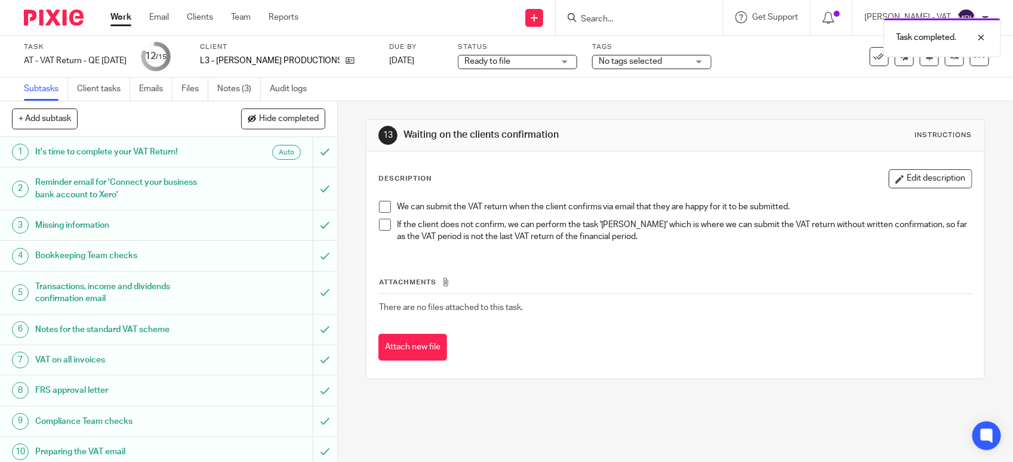
click at [630, 169] on div "Description Edit description" at bounding box center [675, 178] width 594 height 19
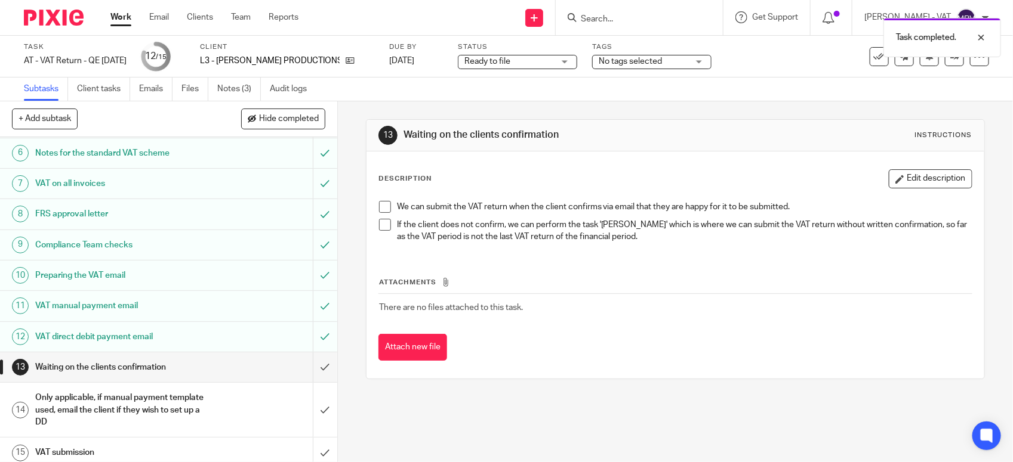
scroll to position [186, 0]
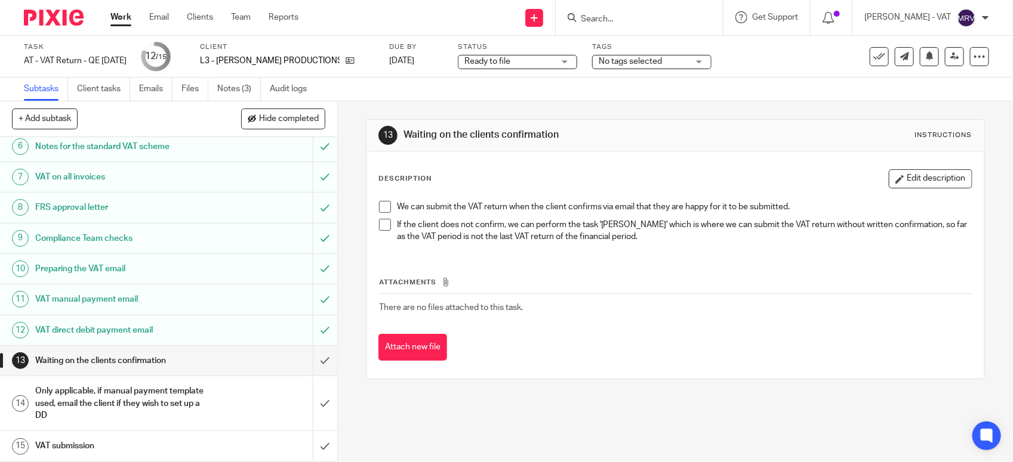
click at [460, 181] on div "Description Edit description" at bounding box center [675, 178] width 594 height 19
click at [950, 60] on icon at bounding box center [954, 56] width 9 height 9
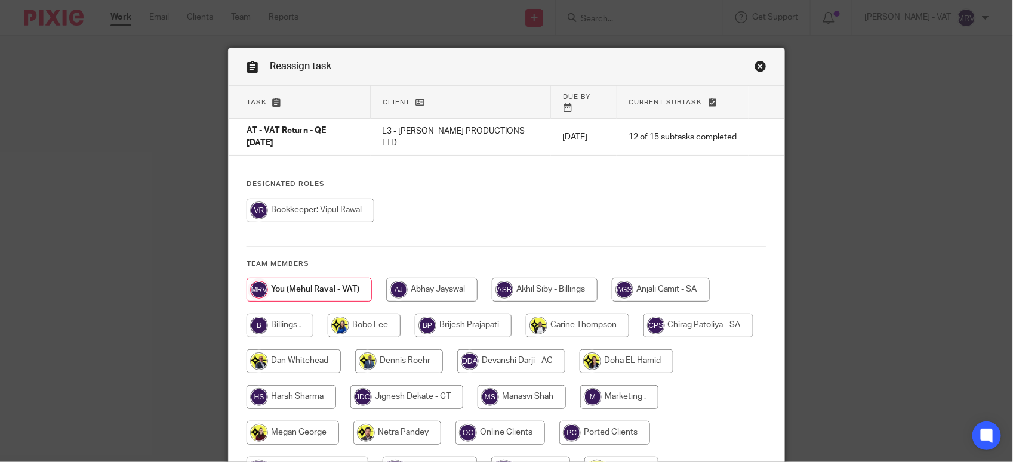
click at [488, 181] on div "Designated Roles Team members" at bounding box center [507, 336] width 556 height 313
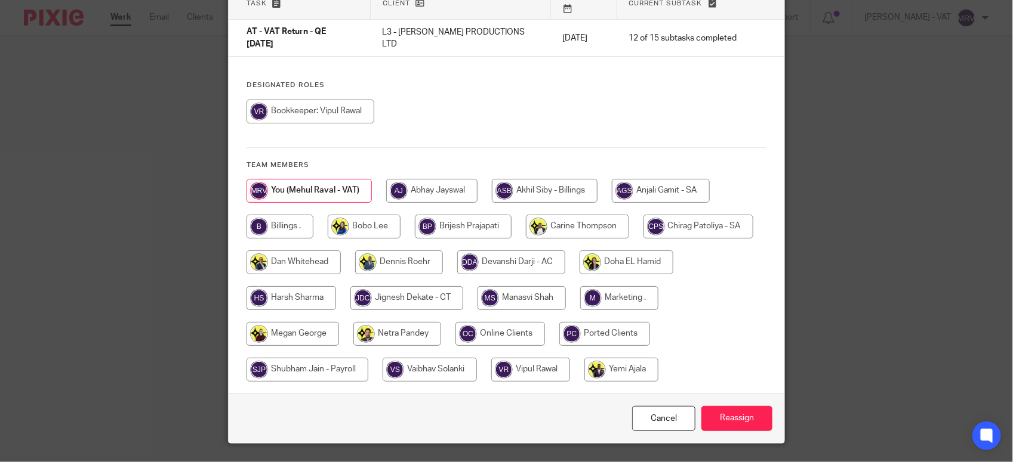
scroll to position [120, 0]
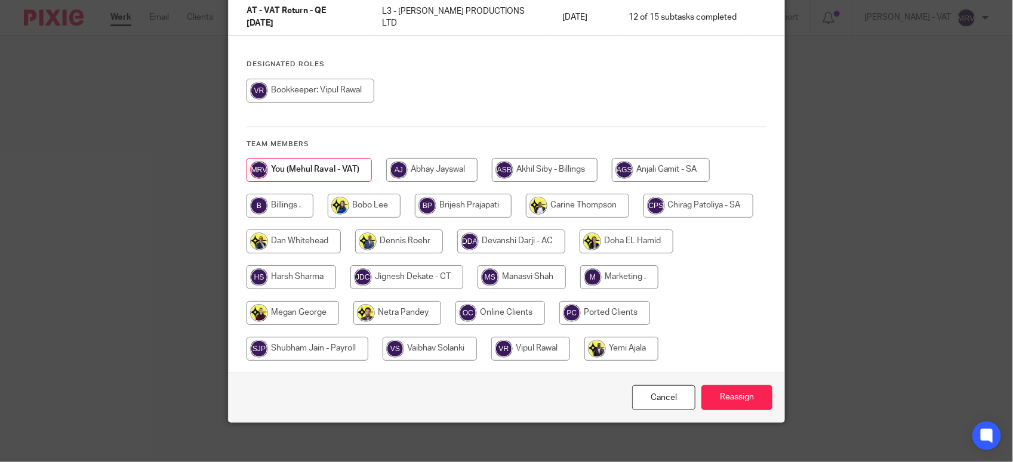
click at [290, 195] on input "radio" at bounding box center [279, 206] width 67 height 24
radio input "true"
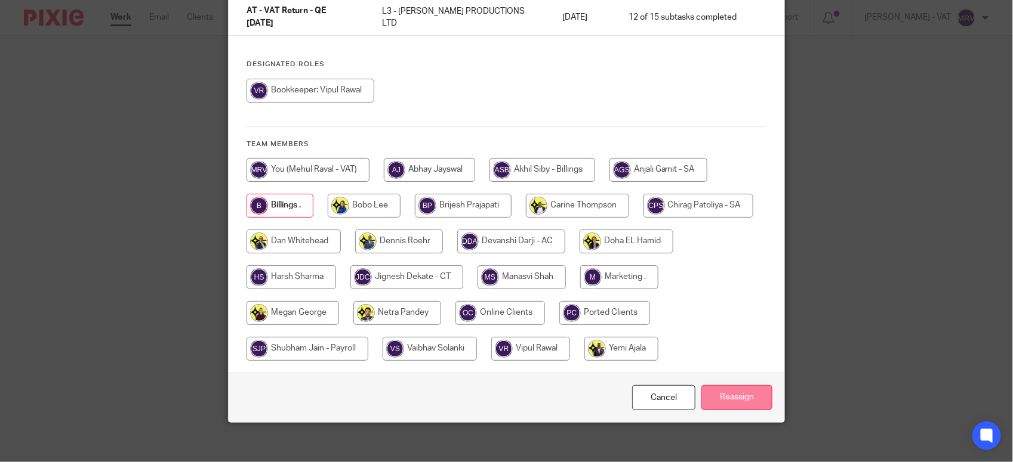
click at [763, 395] on input "Reassign" at bounding box center [736, 398] width 71 height 26
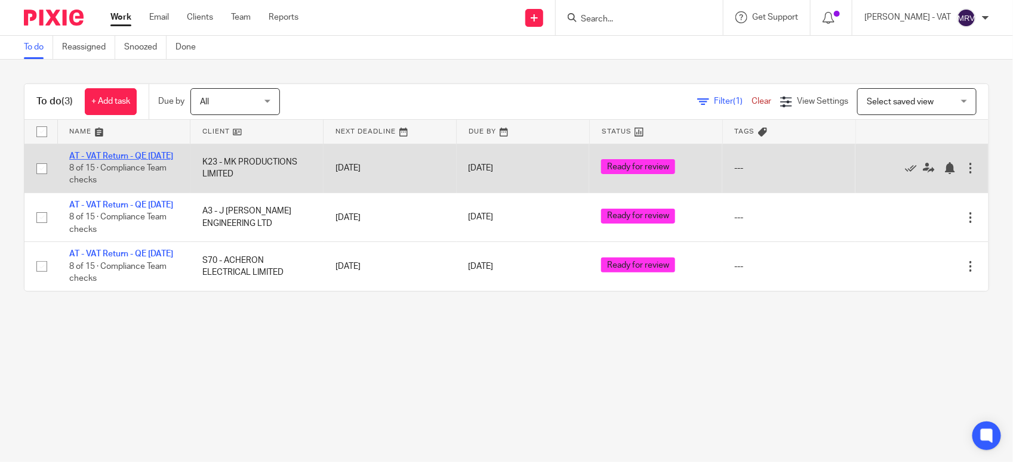
click at [124, 157] on link "AT - VAT Return - QE [DATE]" at bounding box center [121, 156] width 104 height 8
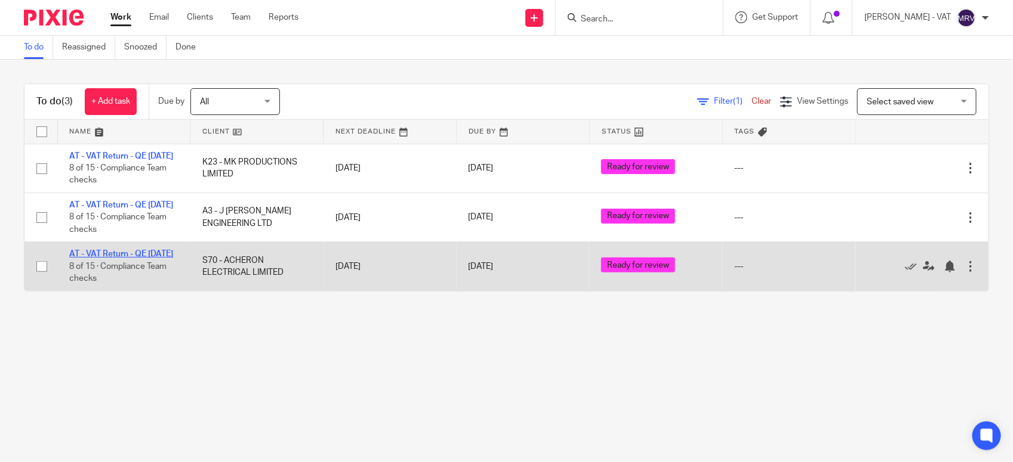
click at [122, 258] on link "AT - VAT Return - QE [DATE]" at bounding box center [121, 254] width 104 height 8
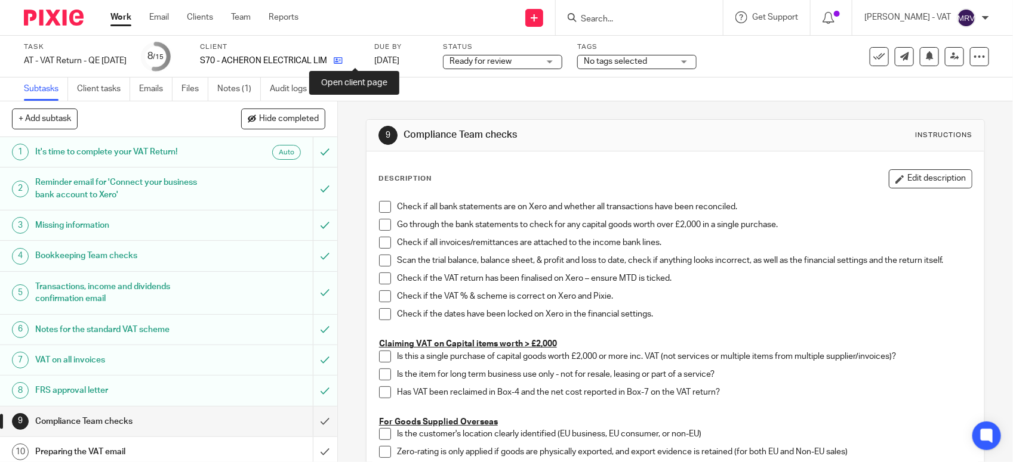
click at [343, 61] on icon at bounding box center [338, 60] width 9 height 9
click at [380, 206] on span at bounding box center [385, 207] width 12 height 12
click at [382, 230] on span at bounding box center [385, 225] width 12 height 12
click at [379, 245] on span at bounding box center [385, 243] width 12 height 12
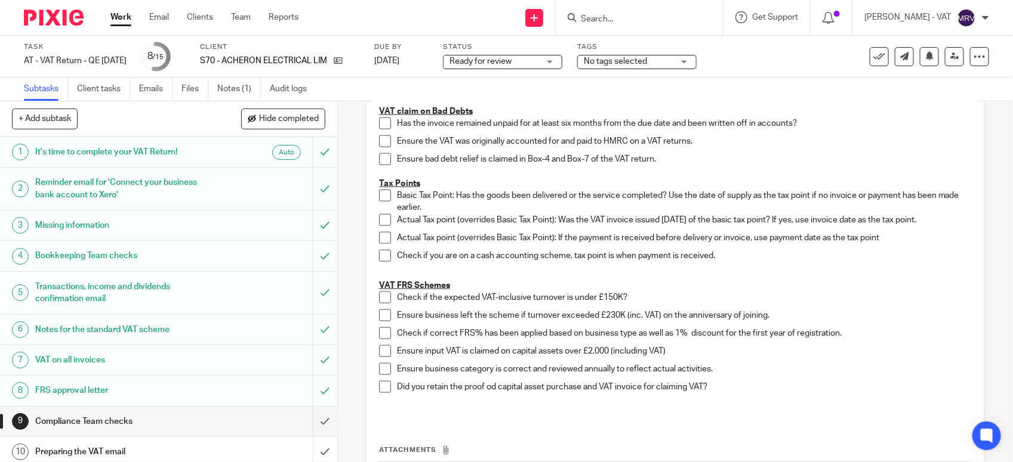
scroll to position [671, 0]
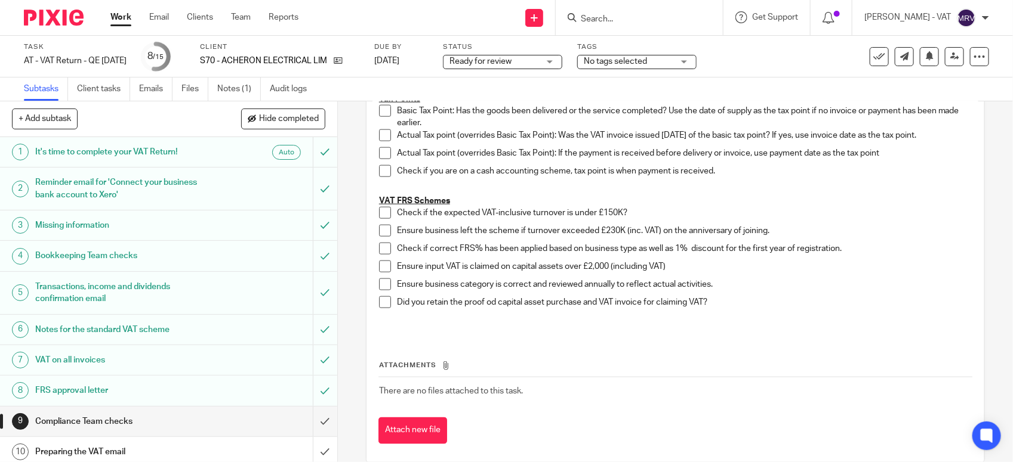
click at [382, 214] on span at bounding box center [385, 213] width 12 height 12
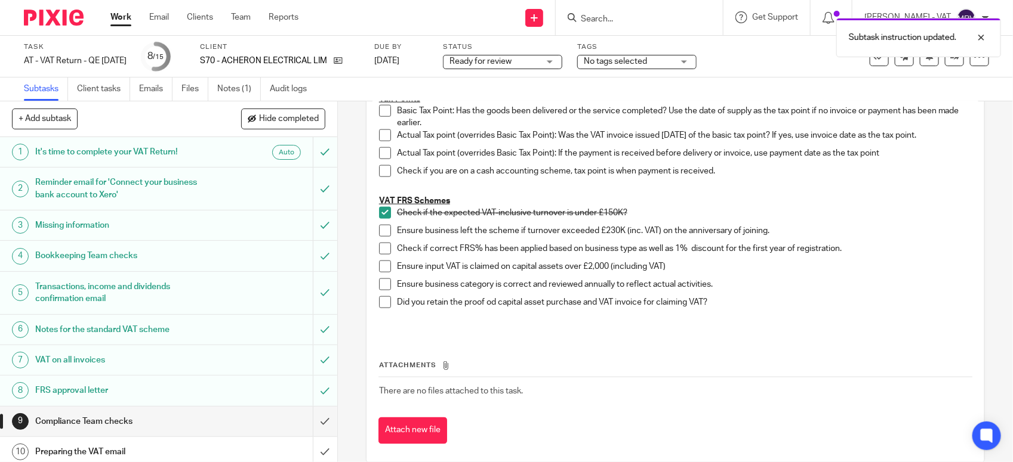
click at [379, 228] on span at bounding box center [385, 231] width 12 height 12
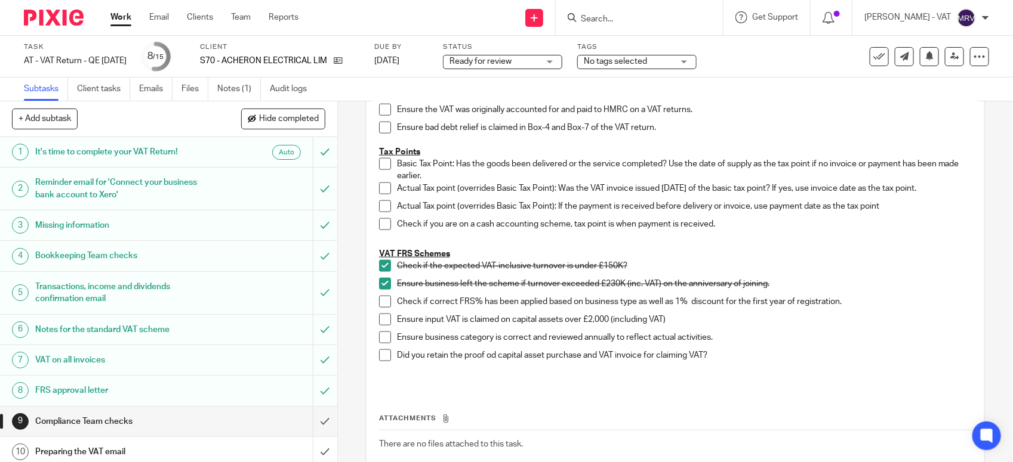
scroll to position [597, 0]
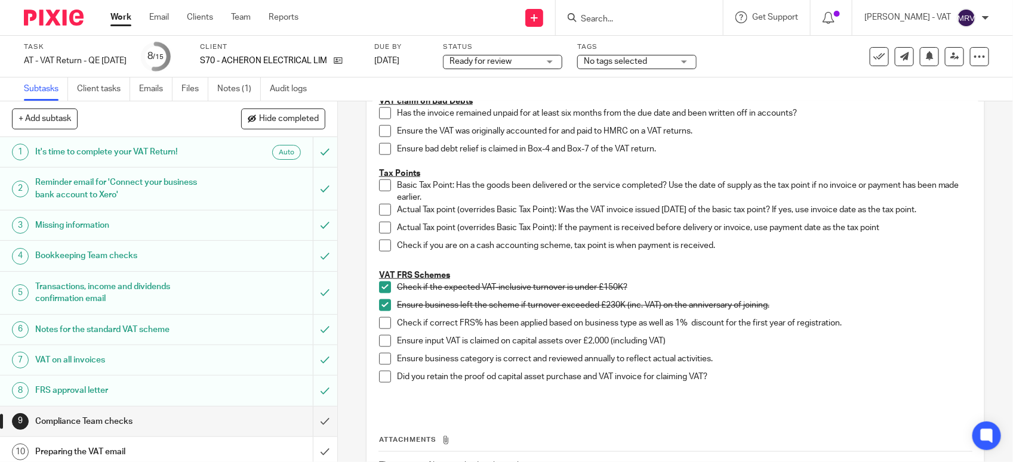
click at [379, 323] on span at bounding box center [385, 323] width 12 height 12
click at [381, 360] on span at bounding box center [385, 359] width 12 height 12
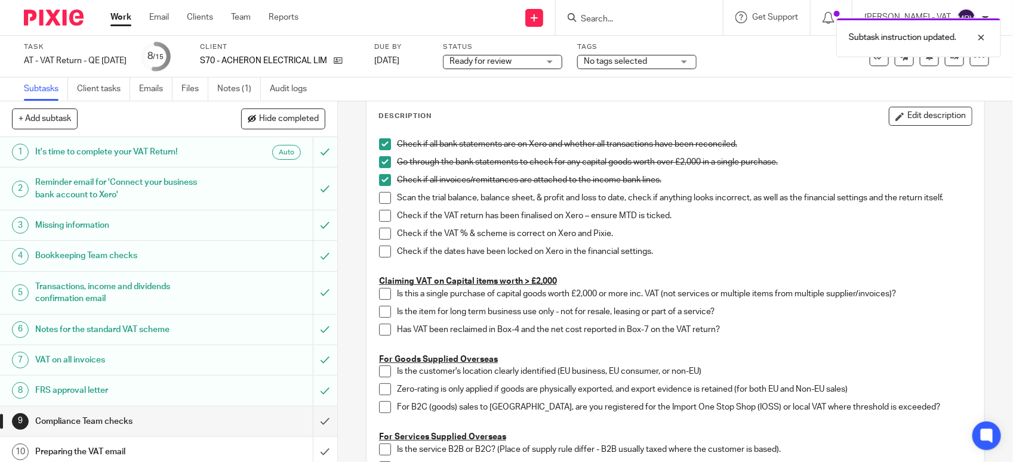
scroll to position [0, 0]
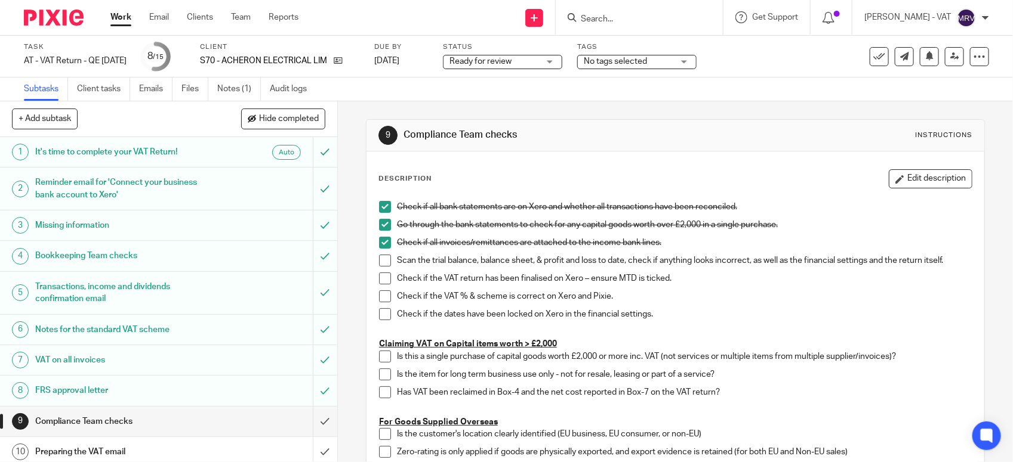
click at [381, 269] on li "Scan the trial balance, balance sheet, & profit and loss to date, check if anyt…" at bounding box center [675, 264] width 593 height 18
click at [380, 264] on span at bounding box center [385, 261] width 12 height 12
click at [382, 276] on span at bounding box center [385, 279] width 12 height 12
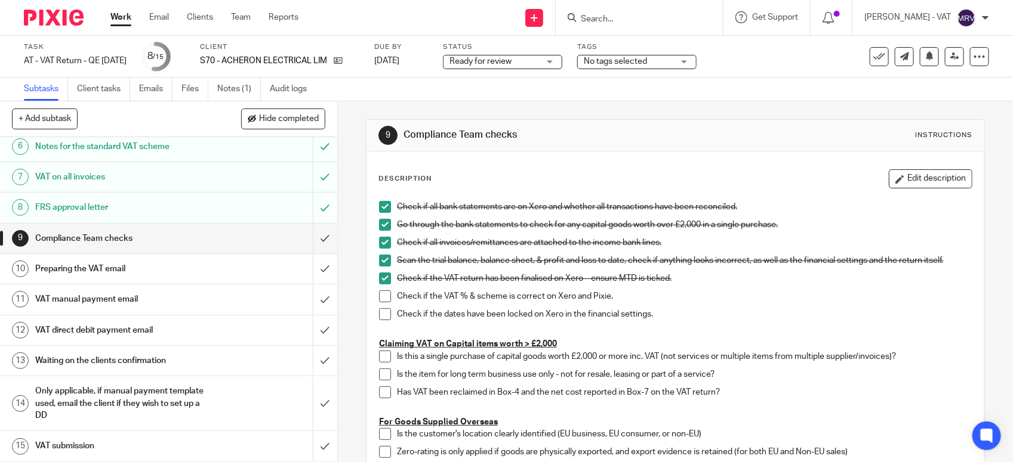
click at [379, 300] on span at bounding box center [385, 297] width 12 height 12
click at [380, 310] on span at bounding box center [385, 315] width 12 height 12
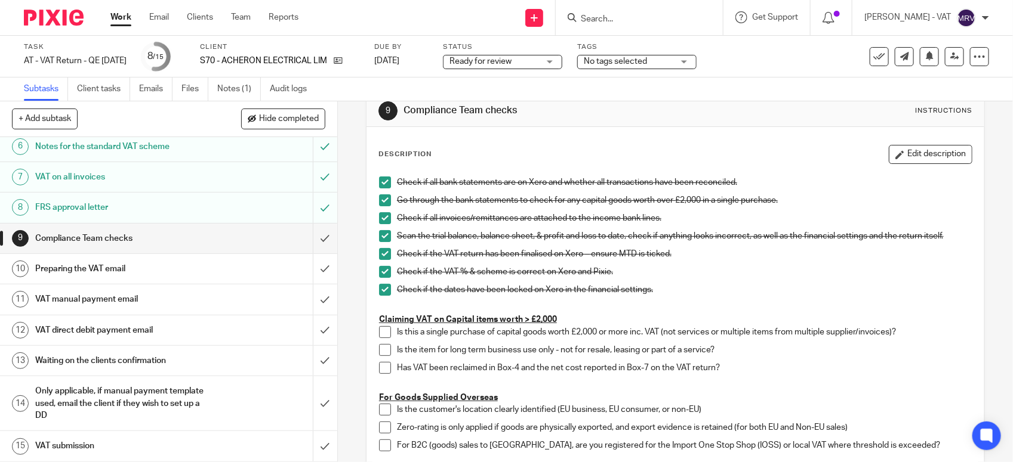
scroll to position [19, 0]
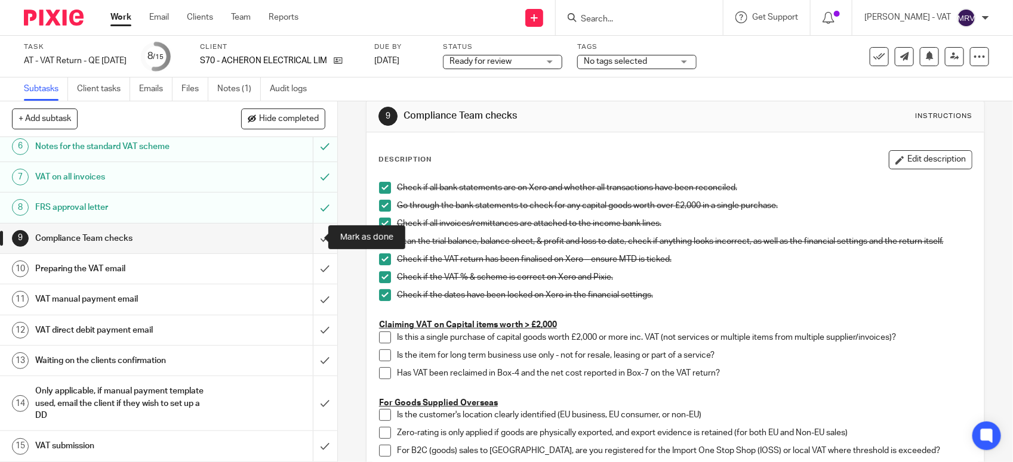
click at [310, 242] on input "submit" at bounding box center [168, 239] width 337 height 30
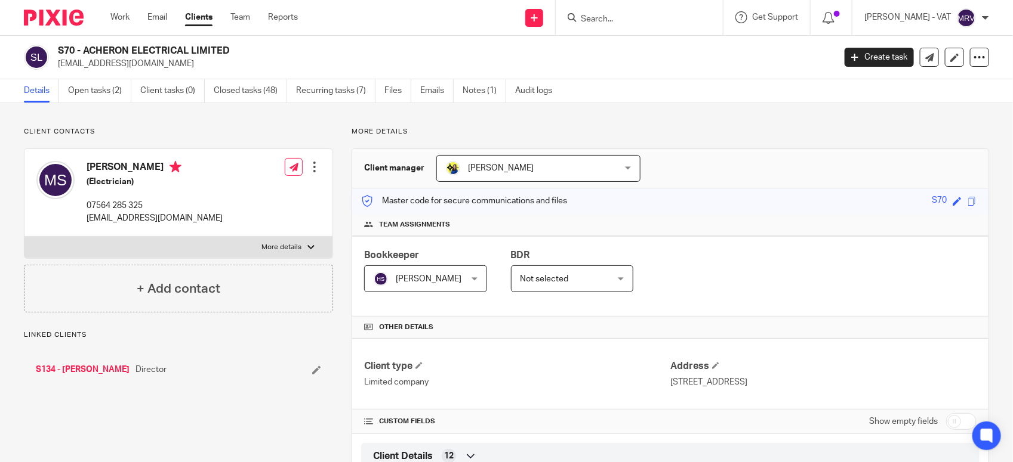
drag, startPoint x: 84, startPoint y: 51, endPoint x: 233, endPoint y: 55, distance: 149.3
click at [233, 55] on h2 "S70 - ACHERON ELECTRICAL LIMITED" at bounding box center [365, 51] width 615 height 13
copy h2 "ACHERON ELECTRICAL LIMITED"
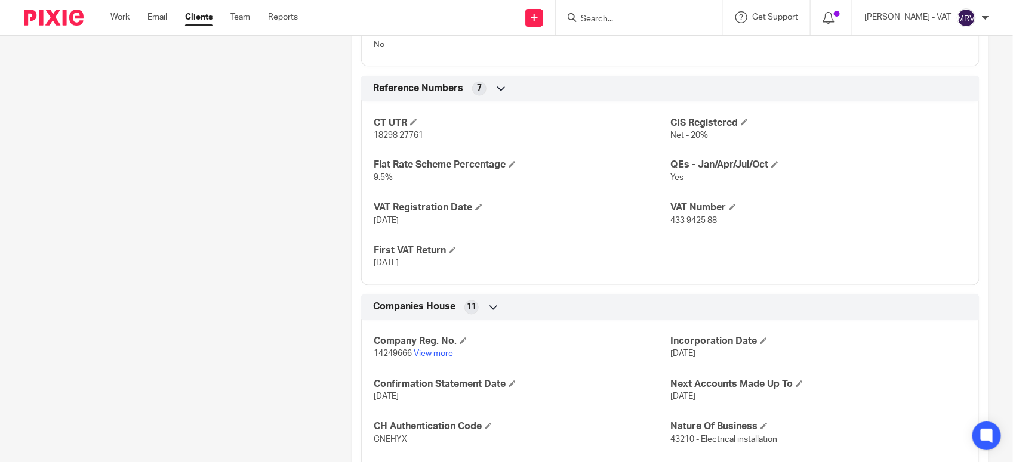
scroll to position [820, 0]
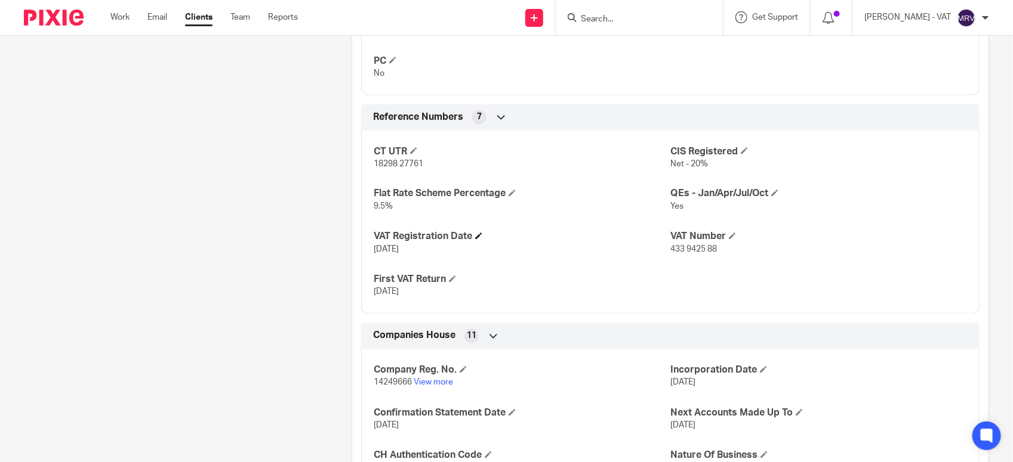
click at [613, 243] on h4 "VAT Registration Date" at bounding box center [522, 237] width 297 height 13
click at [216, 190] on div "Client contacts Martin Smallwood (Electrician) 07564 285 325 acheronelec@gmail.…" at bounding box center [169, 3] width 328 height 1392
drag, startPoint x: 666, startPoint y: 251, endPoint x: 698, endPoint y: 251, distance: 32.2
click at [698, 251] on span "433 9425 88" at bounding box center [693, 250] width 47 height 8
drag, startPoint x: 698, startPoint y: 251, endPoint x: 649, endPoint y: 258, distance: 49.5
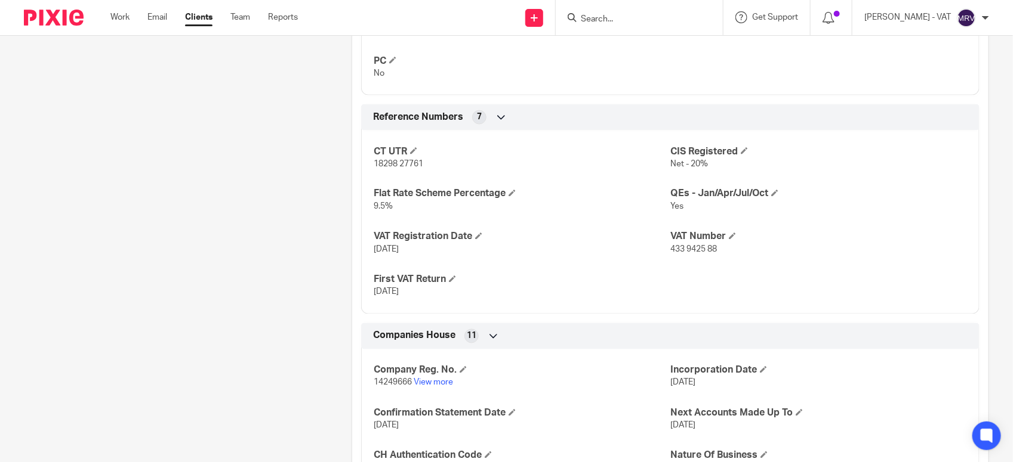
click at [649, 258] on div "CT UTR 18298 27761 CIS Registered Net - 20% Flat Rate Scheme Percentage 9.5% QE…" at bounding box center [670, 218] width 618 height 193
drag, startPoint x: 664, startPoint y: 251, endPoint x: 712, endPoint y: 251, distance: 47.7
click at [712, 251] on p "433 9425 88" at bounding box center [818, 250] width 297 height 12
copy span "433 9425 88"
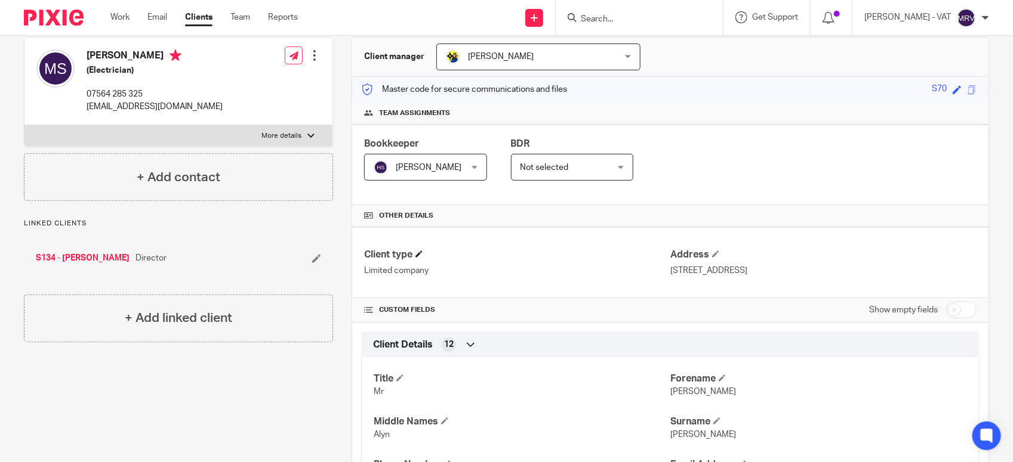
scroll to position [75, 0]
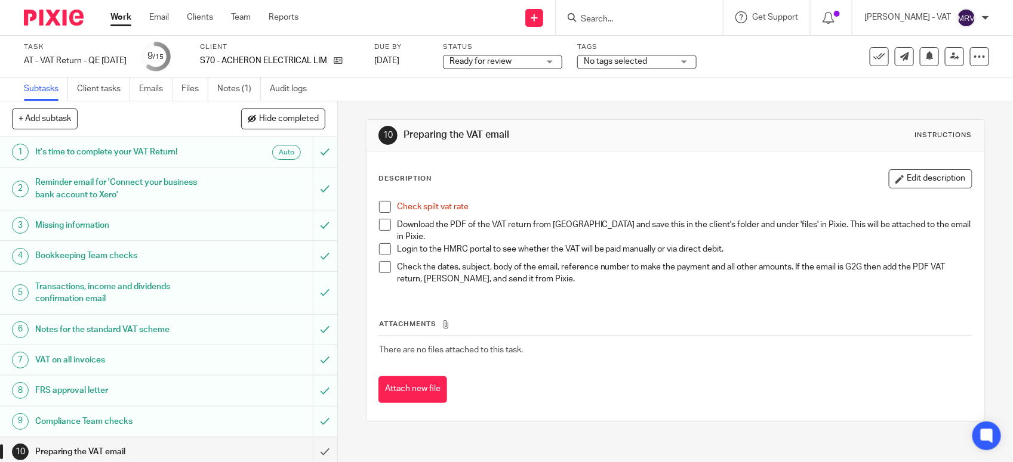
click at [380, 204] on span at bounding box center [385, 207] width 12 height 12
click at [193, 88] on link "Files" at bounding box center [194, 89] width 27 height 23
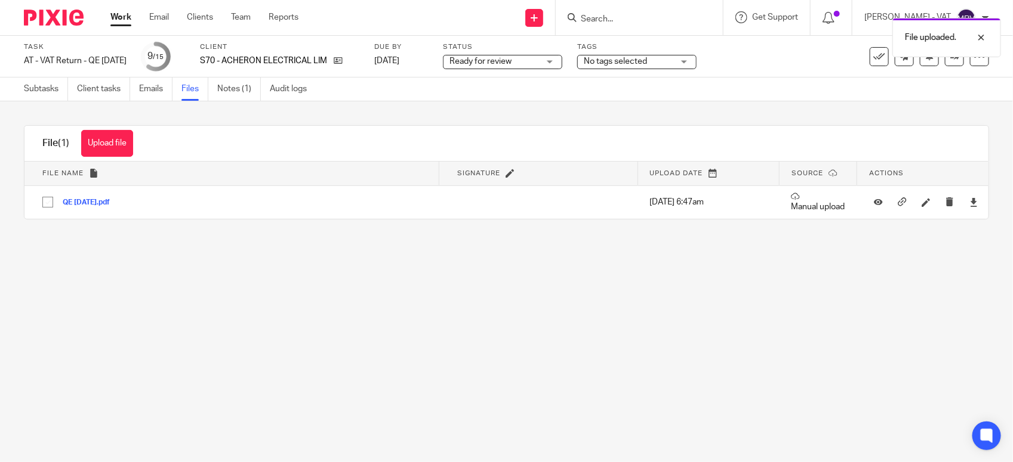
click at [510, 334] on main "Task AT - VAT Return - QE [DATE] Save AT - VAT Return - QE [DATE] 9 /15 Client …" at bounding box center [506, 231] width 1013 height 462
click at [48, 92] on link "Subtasks" at bounding box center [46, 89] width 44 height 23
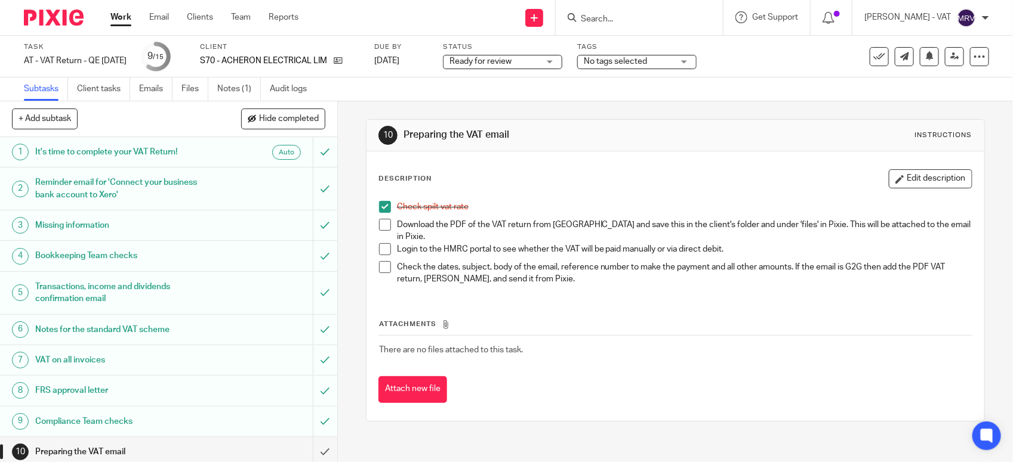
click at [379, 224] on span at bounding box center [385, 225] width 12 height 12
click at [890, 182] on button "Edit description" at bounding box center [931, 178] width 84 height 19
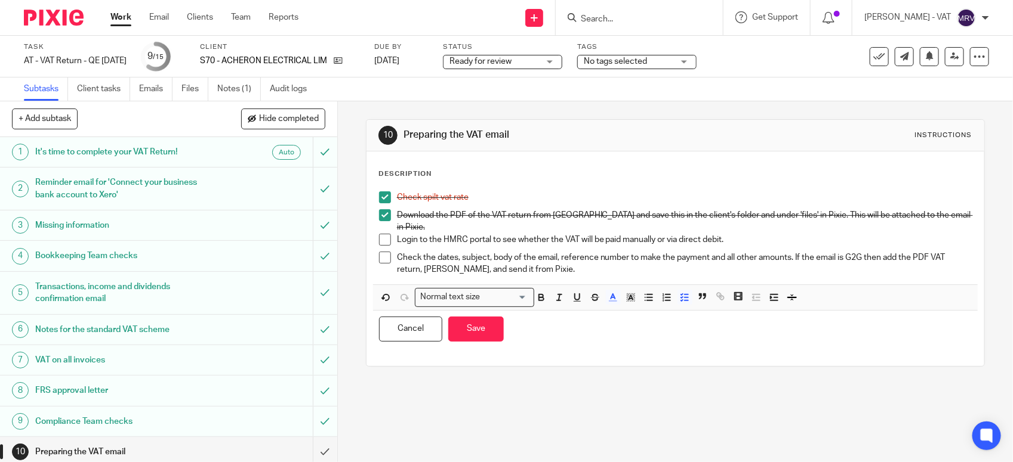
click at [649, 234] on p "Login to the HMRC portal to see whether the VAT will be paid manually or via di…" at bounding box center [684, 240] width 575 height 12
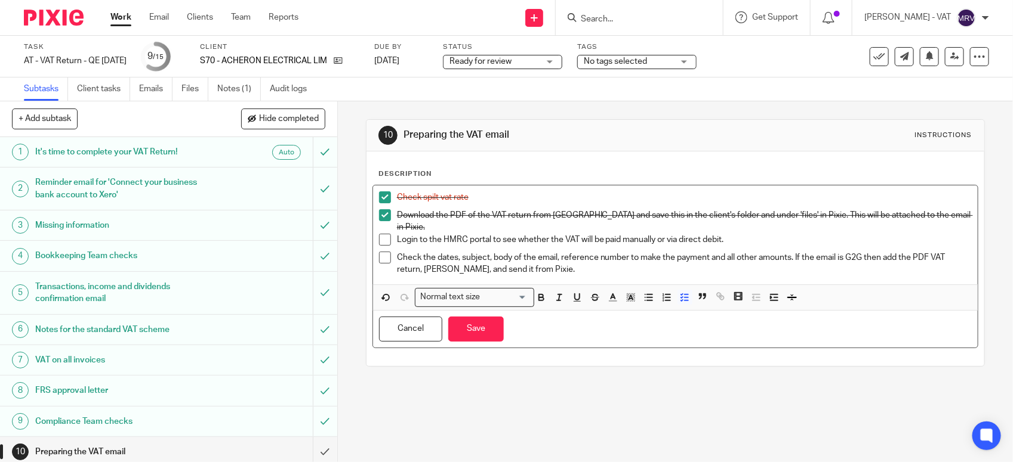
click at [652, 234] on p "Login to the HMRC portal to see whether the VAT will be paid manually or via di…" at bounding box center [684, 240] width 575 height 12
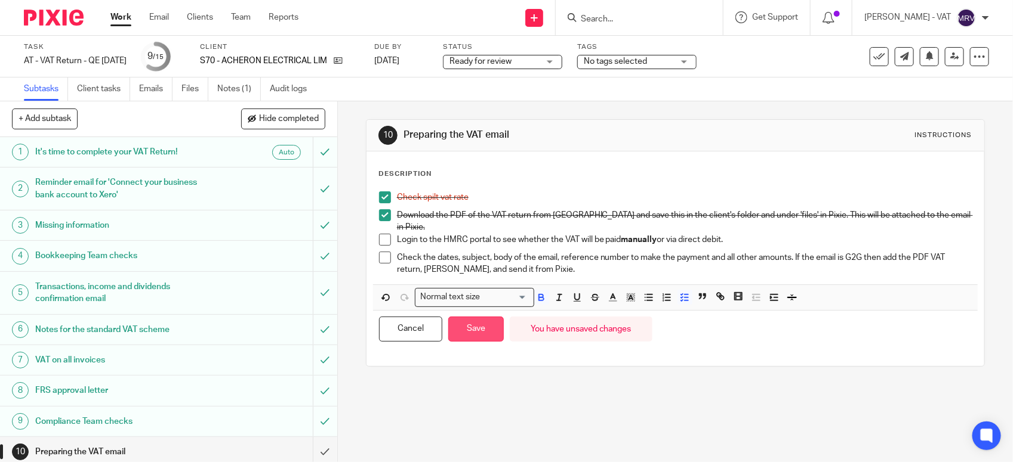
click at [472, 325] on button "Save" at bounding box center [475, 330] width 55 height 26
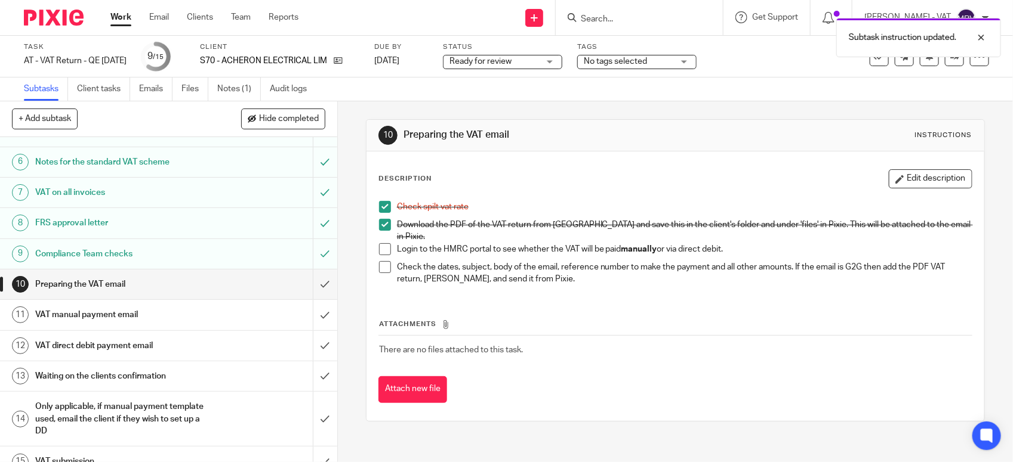
scroll to position [186, 0]
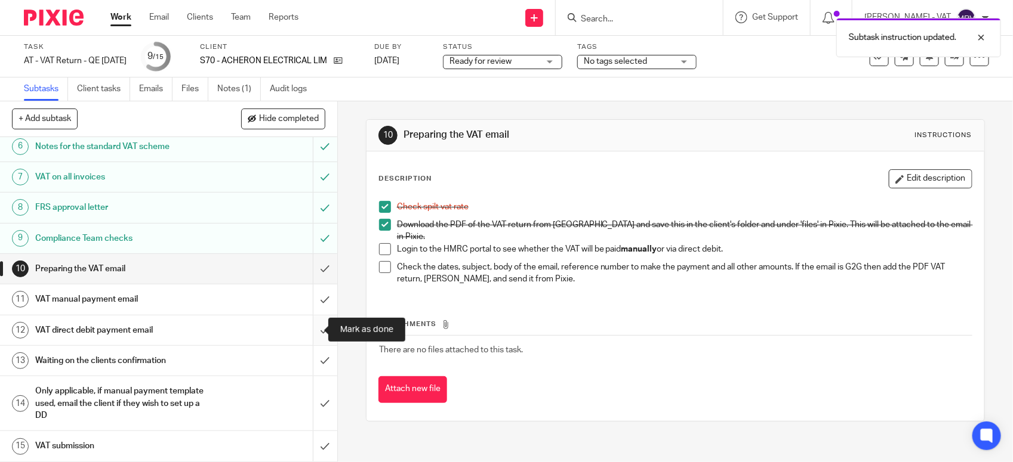
click at [313, 327] on input "submit" at bounding box center [168, 331] width 337 height 30
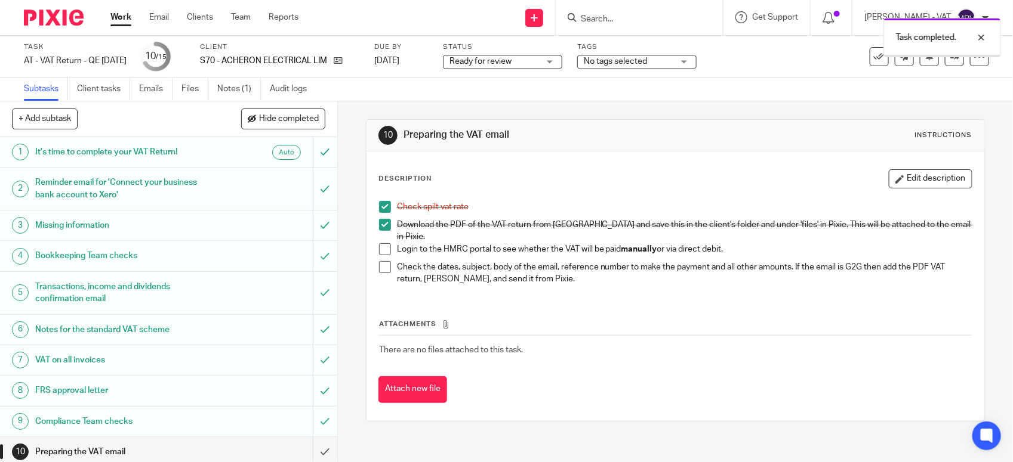
scroll to position [149, 0]
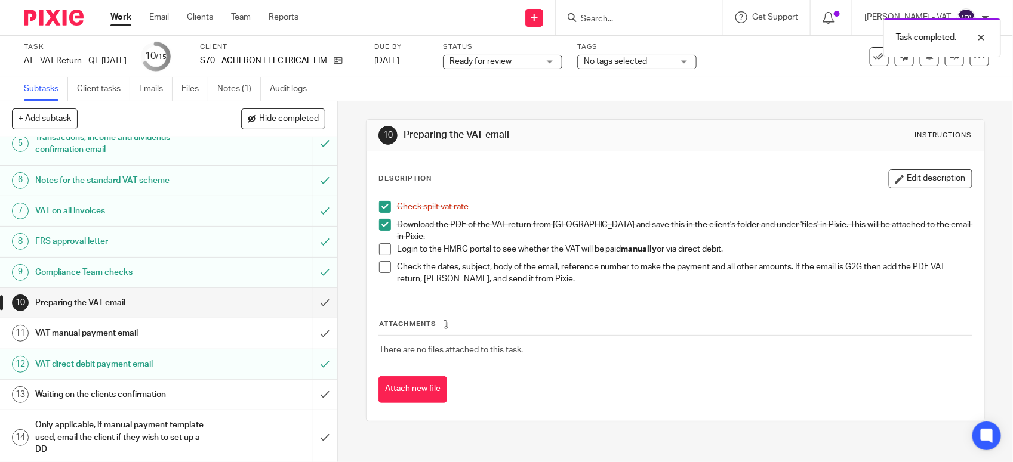
click at [155, 335] on h1 "VAT manual payment email" at bounding box center [123, 334] width 177 height 18
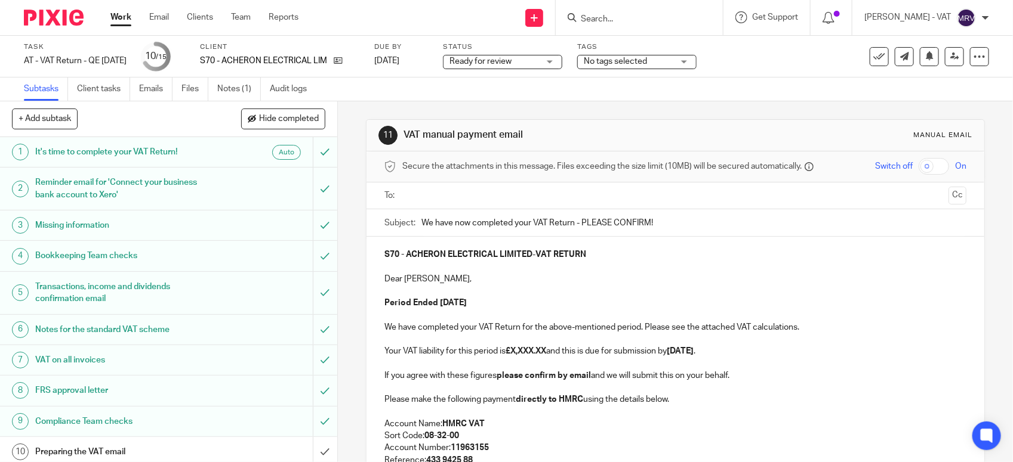
click at [604, 334] on p "We have completed your VAT Return for the above-mentioned period. Please see th…" at bounding box center [675, 328] width 582 height 12
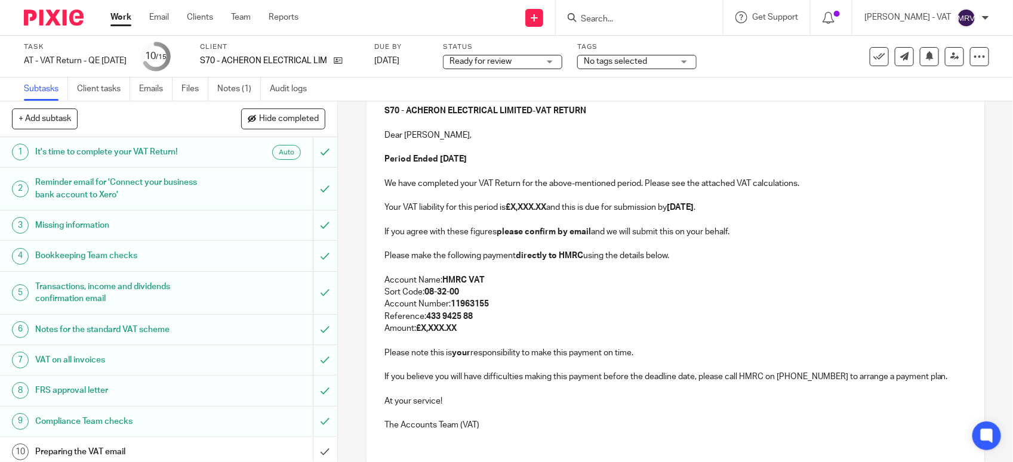
scroll to position [149, 0]
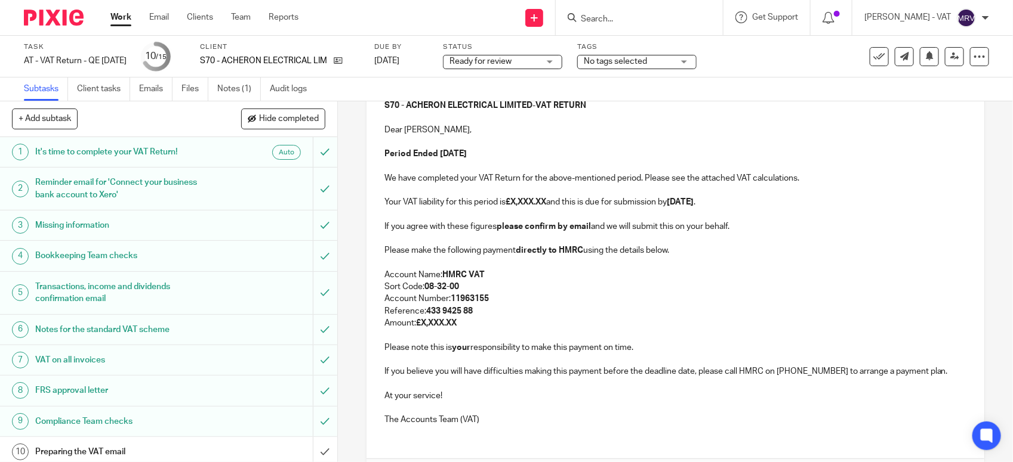
click at [546, 201] on strong "£X,XXX.XX" at bounding box center [525, 202] width 41 height 8
paste div
copy p "2,518.82"
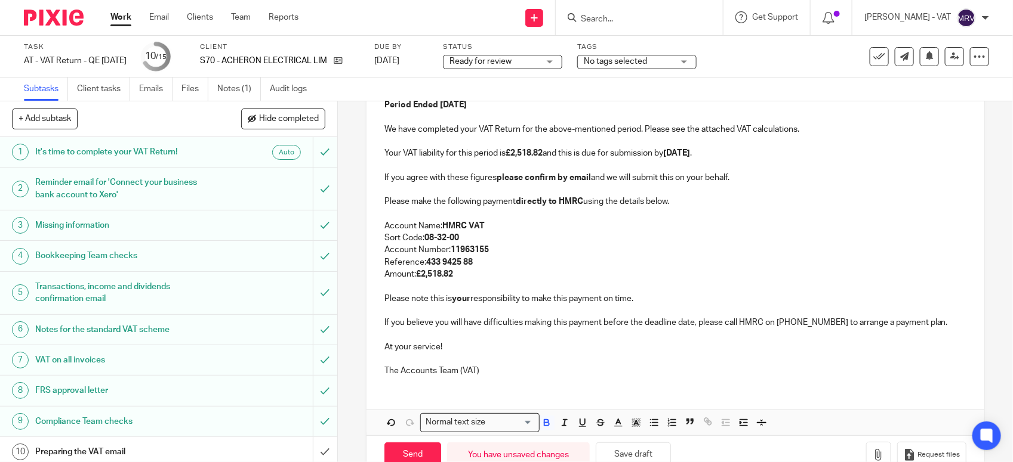
scroll to position [230, 0]
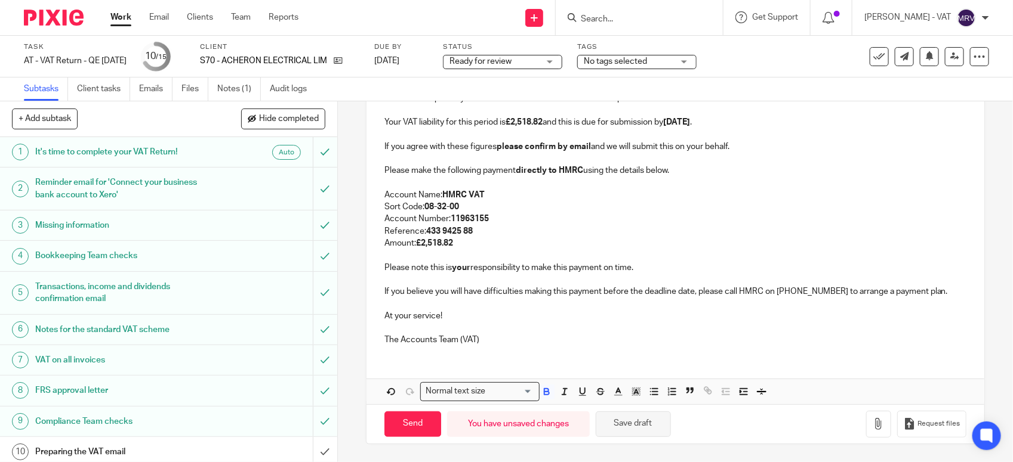
click at [649, 436] on button "Save draft" at bounding box center [633, 425] width 75 height 26
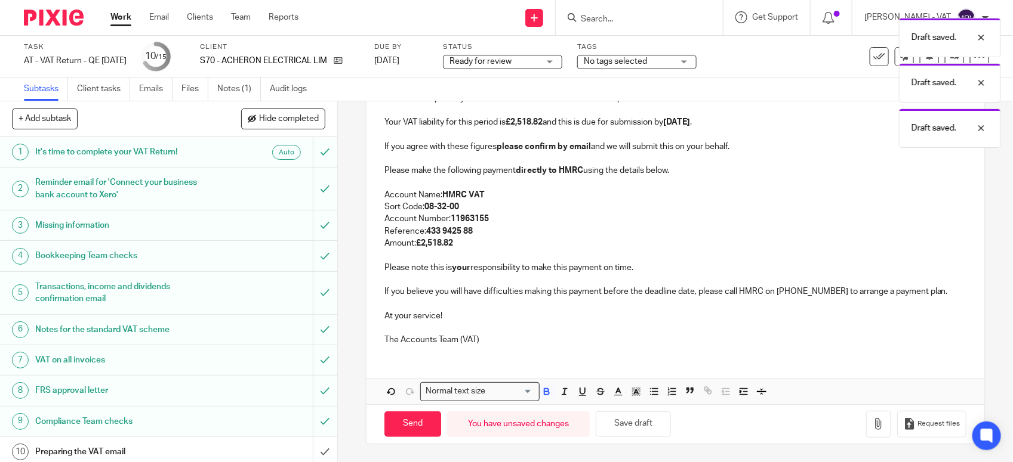
click at [483, 350] on div "S70 - ACHERON ELECTRICAL LIMITED - VAT RETURN Dear Martin, Period Ended 31st Ju…" at bounding box center [675, 181] width 618 height 347
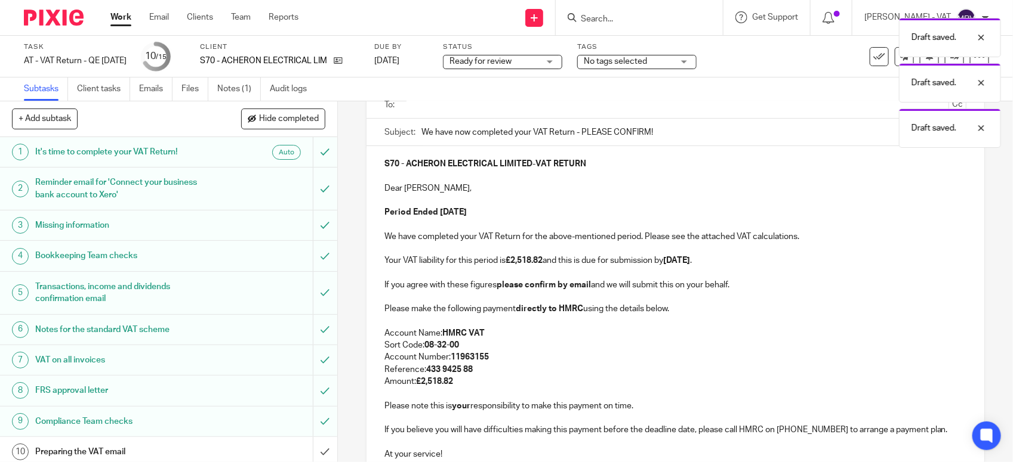
scroll to position [81, 0]
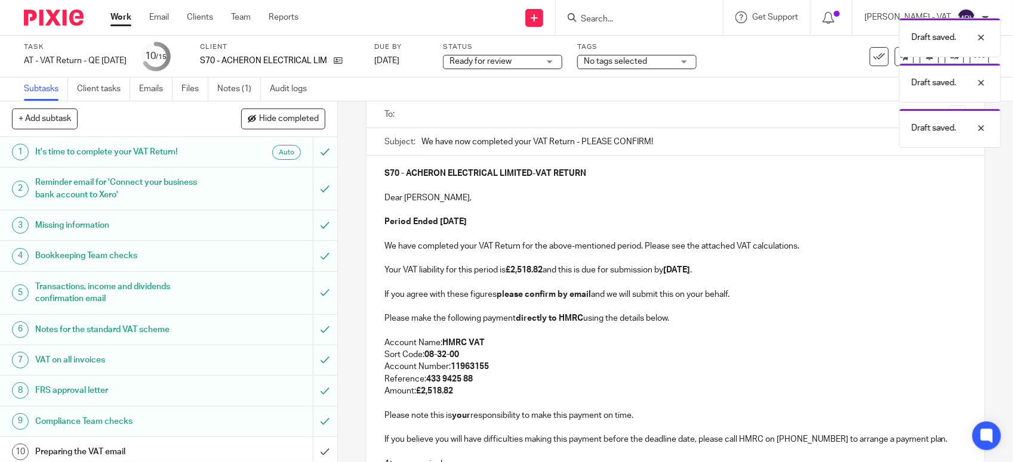
click at [483, 344] on p "Account Name: HMRC VAT" at bounding box center [675, 343] width 582 height 12
click at [504, 223] on p "Period Ended 31st July 2025" at bounding box center [675, 222] width 582 height 12
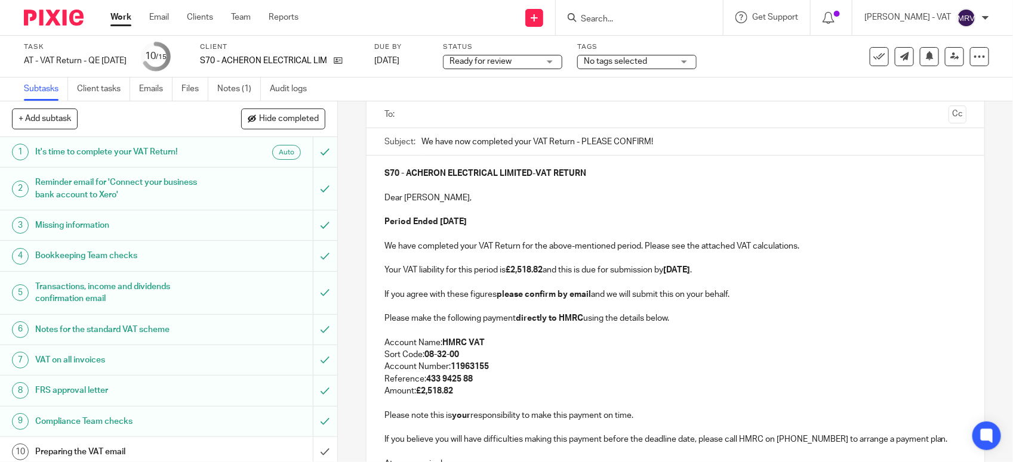
click at [536, 222] on p "Period Ended 31st July 2025" at bounding box center [675, 222] width 582 height 12
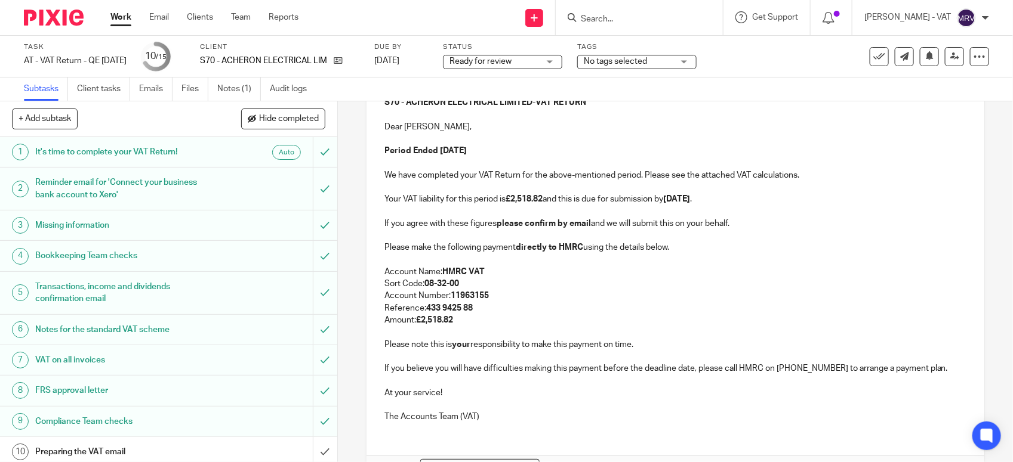
scroll to position [230, 0]
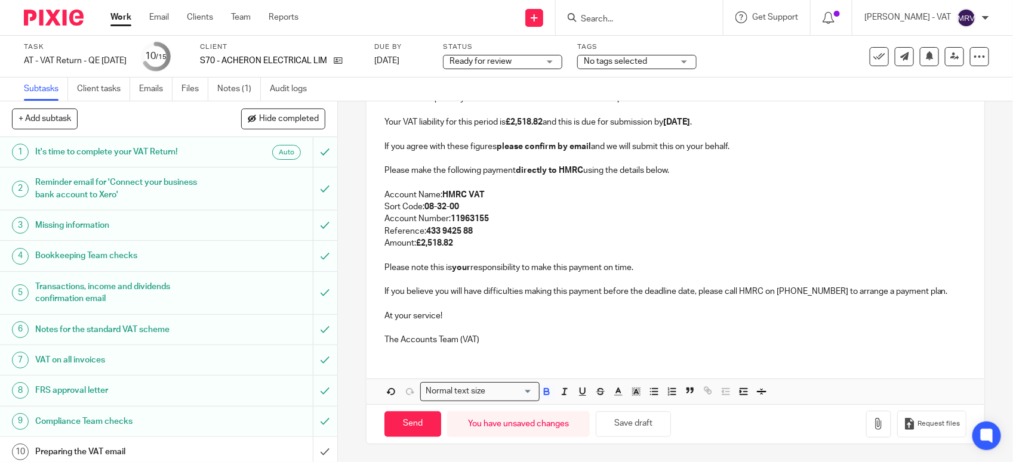
click at [562, 213] on p "Account Number: 11963155" at bounding box center [675, 219] width 582 height 12
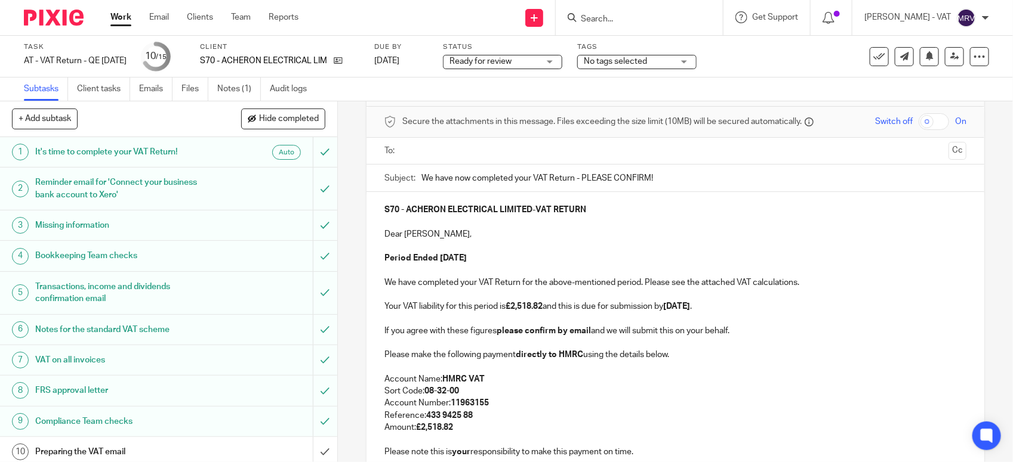
scroll to position [7, 0]
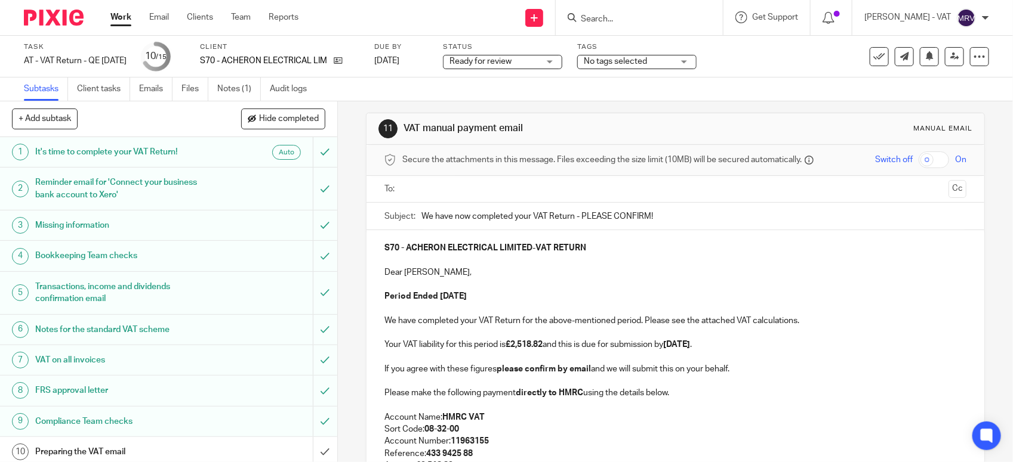
click at [534, 282] on p at bounding box center [675, 285] width 582 height 12
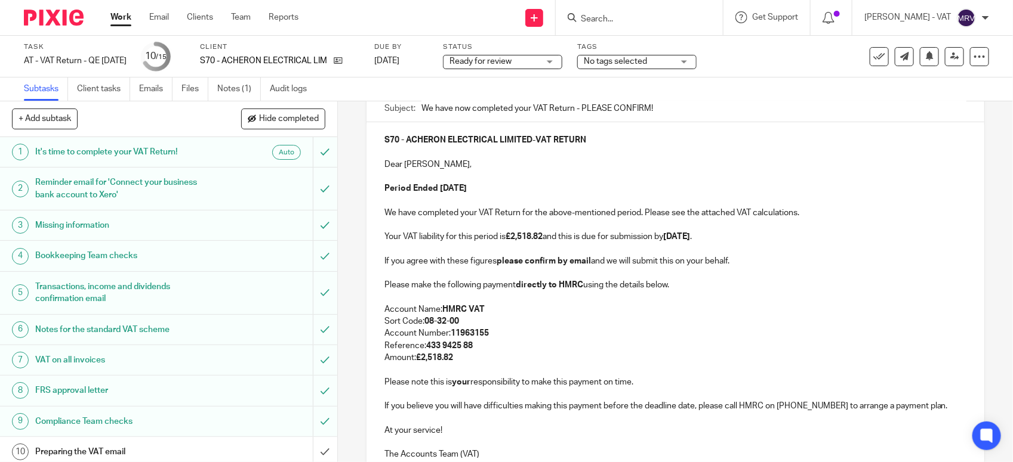
scroll to position [156, 0]
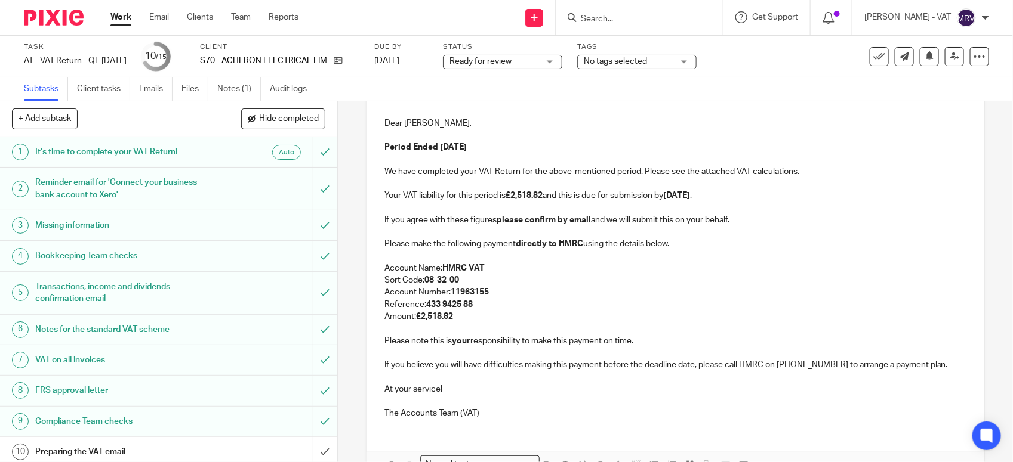
click at [610, 274] on p "Account Name: HMRC VAT" at bounding box center [675, 269] width 582 height 12
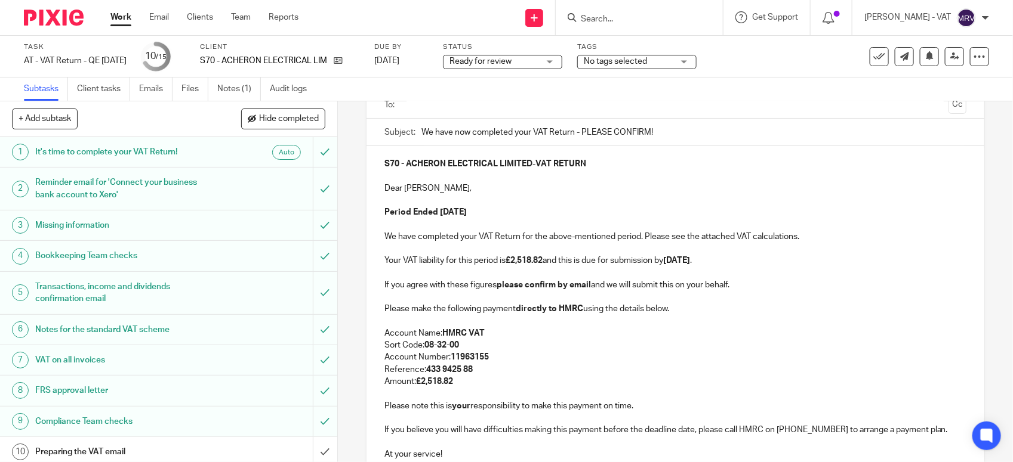
scroll to position [0, 0]
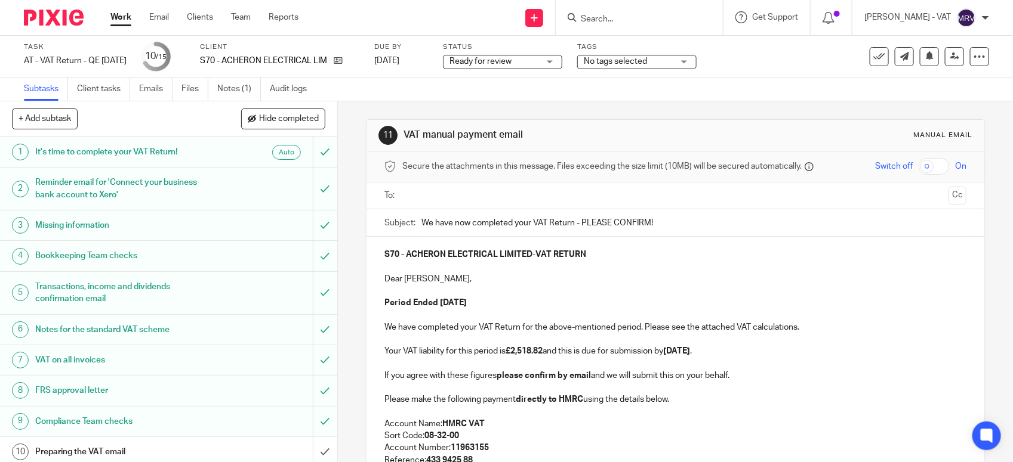
click at [582, 300] on p "Period Ended 31st July 2025" at bounding box center [675, 303] width 582 height 12
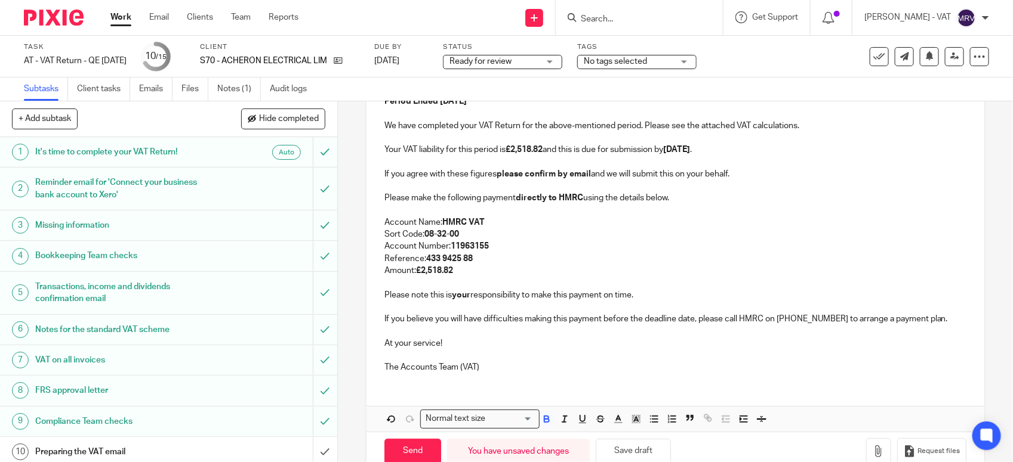
scroll to position [230, 0]
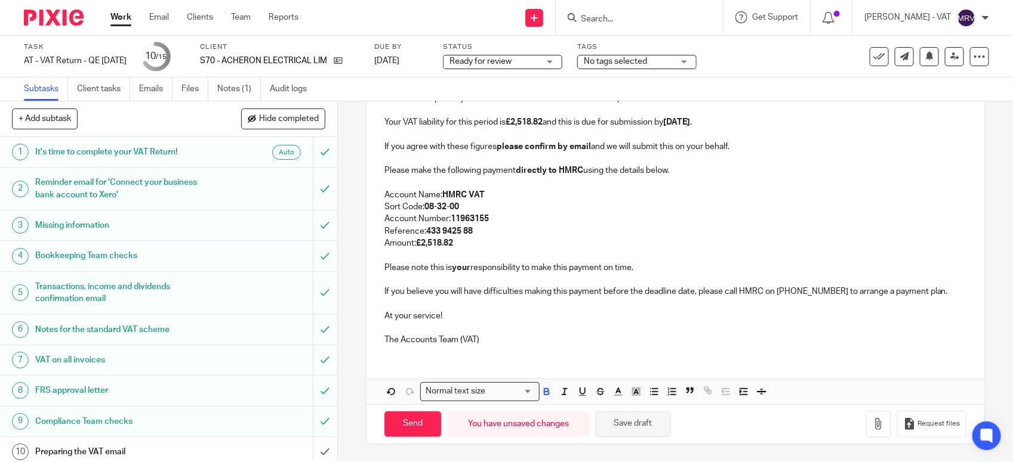
click at [640, 424] on button "Save draft" at bounding box center [633, 425] width 75 height 26
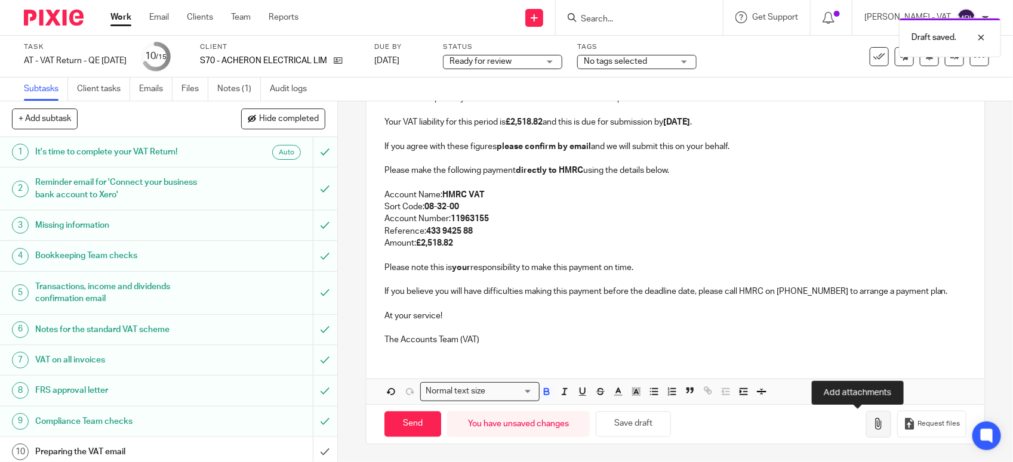
click at [866, 419] on button "button" at bounding box center [878, 424] width 25 height 27
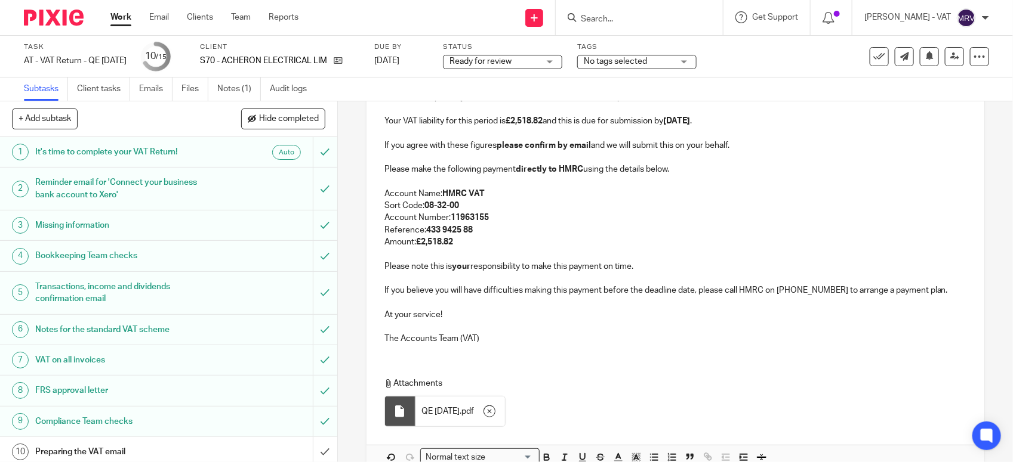
click at [499, 335] on p "The Accounts Team (VAT)" at bounding box center [675, 339] width 582 height 12
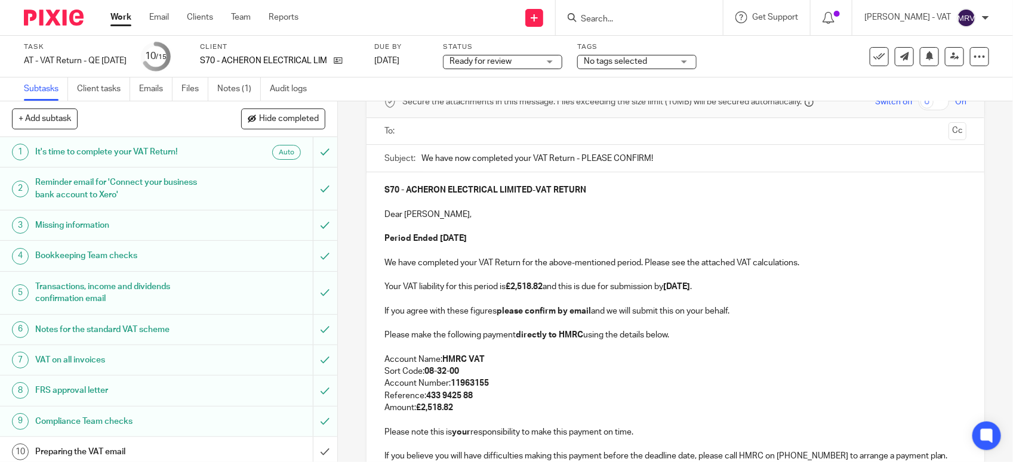
scroll to position [7, 0]
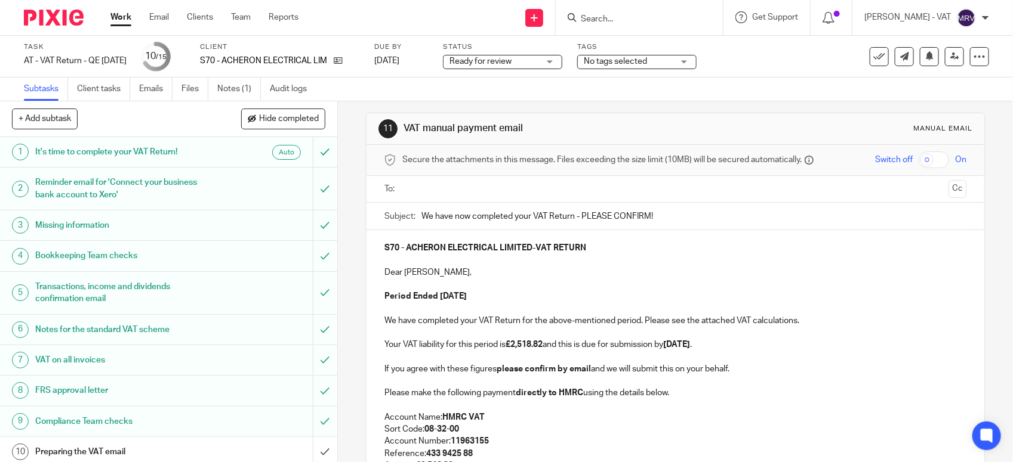
click at [531, 285] on p at bounding box center [675, 285] width 582 height 12
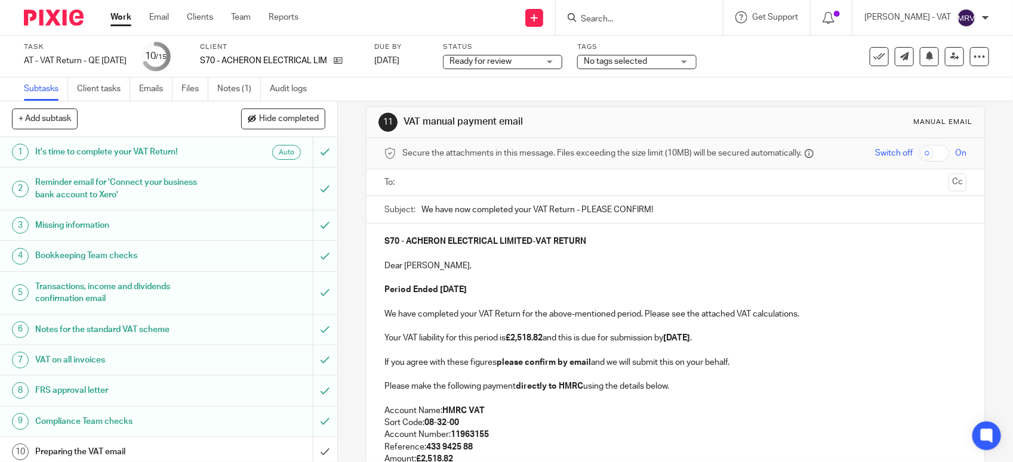
scroll to position [0, 0]
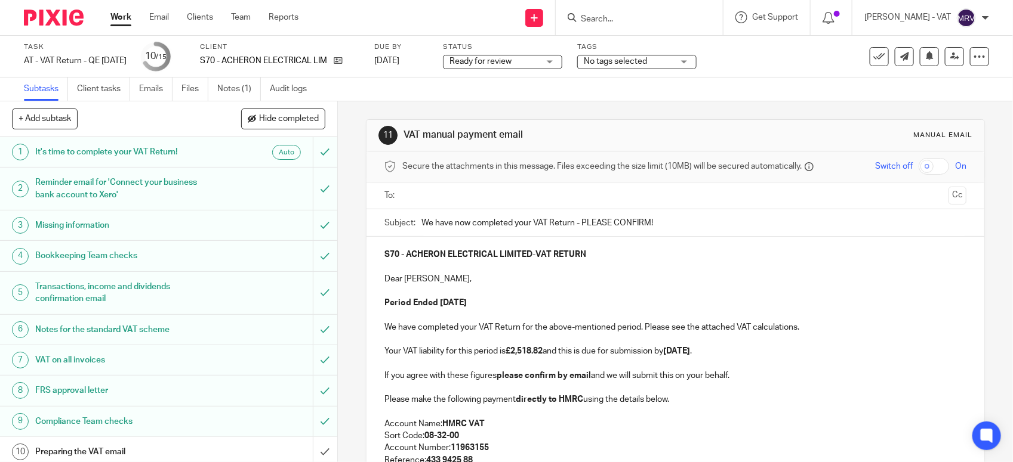
click at [657, 281] on p "Dear Martin," at bounding box center [675, 279] width 582 height 12
click at [519, 192] on input "text" at bounding box center [674, 196] width 537 height 14
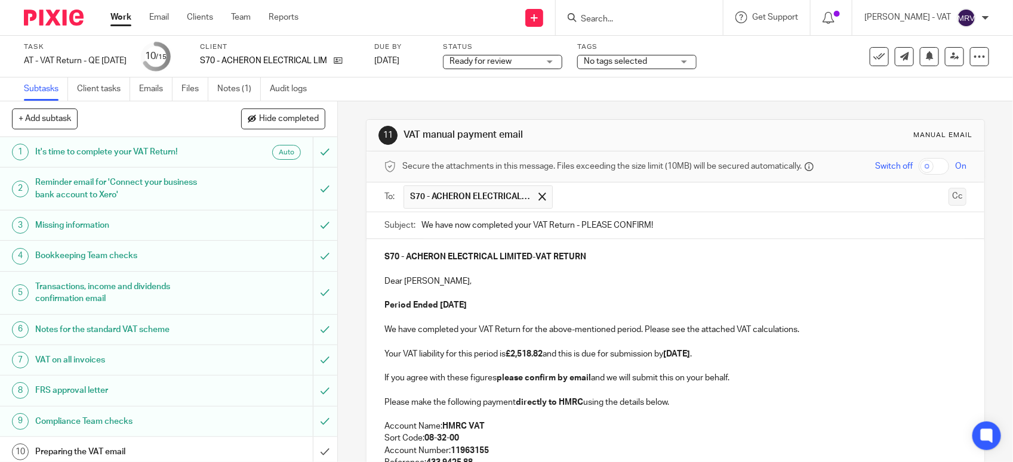
click at [948, 198] on button "Cc" at bounding box center [957, 197] width 18 height 18
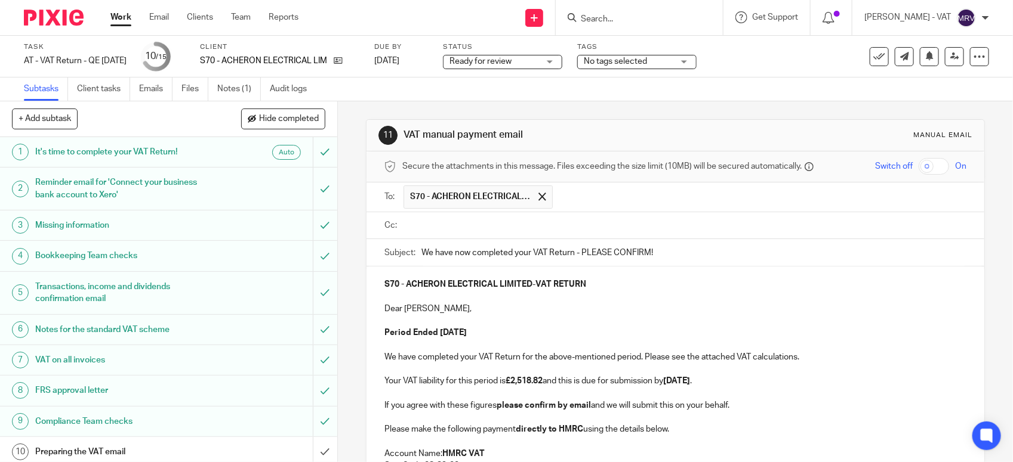
click at [516, 233] on input "text" at bounding box center [683, 226] width 555 height 14
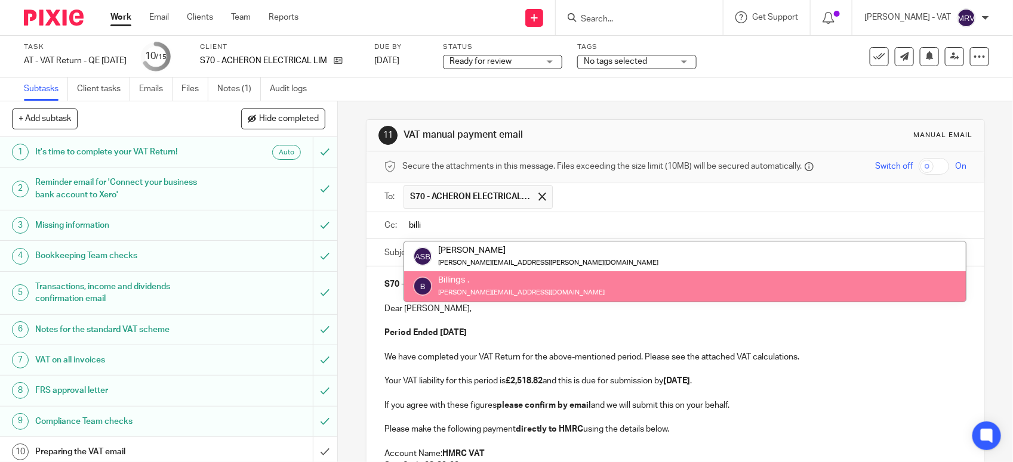
type input "billi"
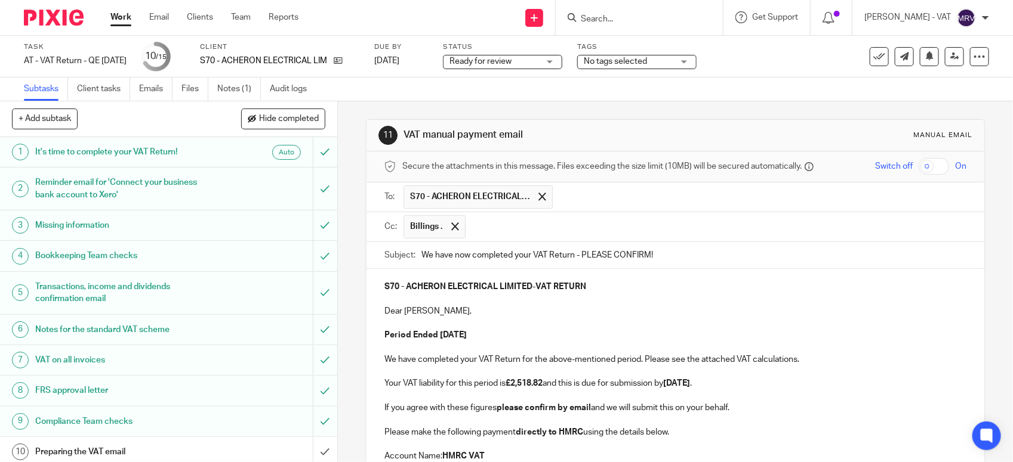
click at [490, 317] on p "Dear Martin," at bounding box center [675, 312] width 582 height 12
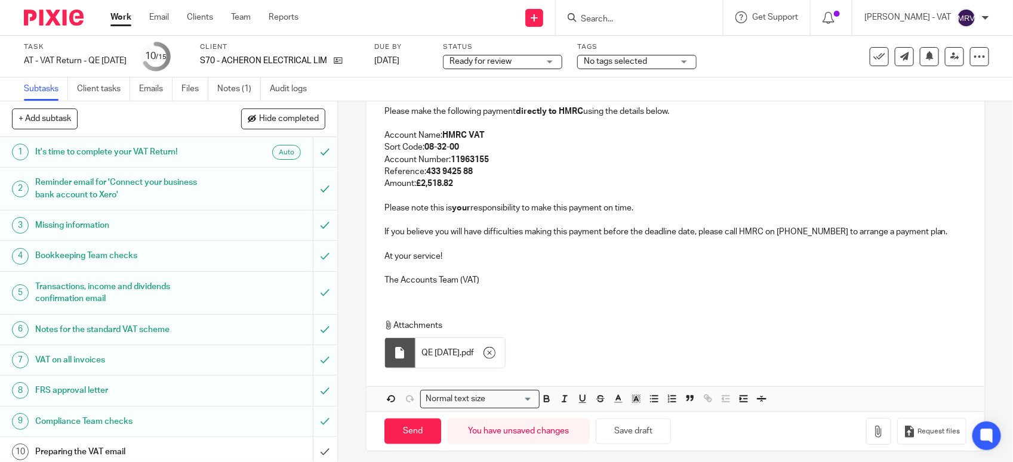
scroll to position [332, 0]
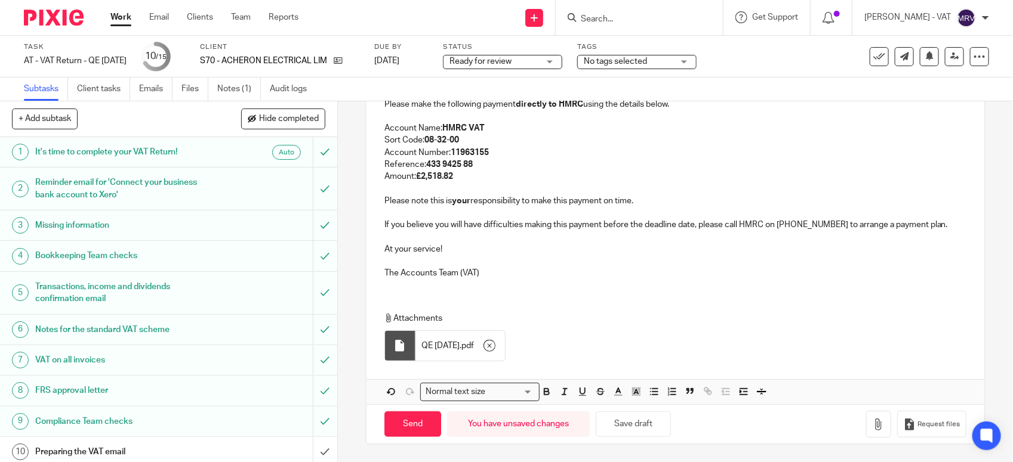
click at [489, 277] on p "The Accounts Team (VAT)" at bounding box center [675, 273] width 582 height 12
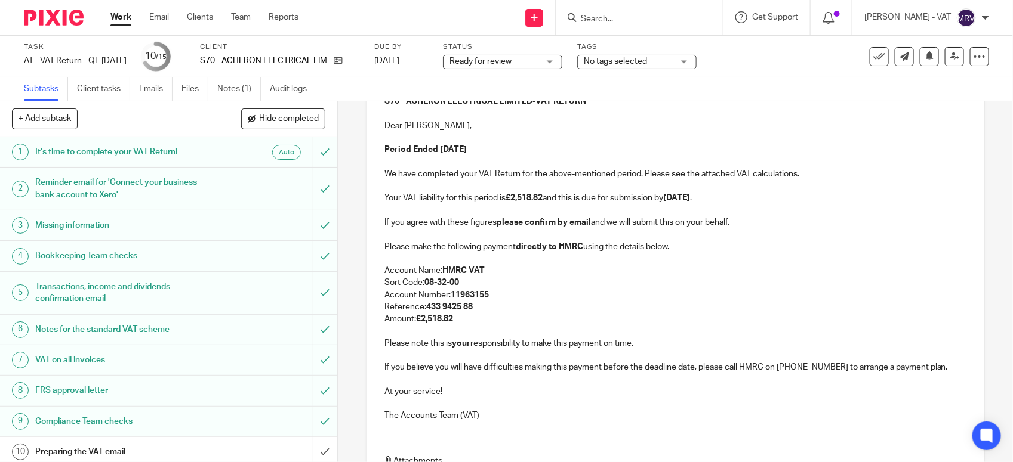
scroll to position [183, 0]
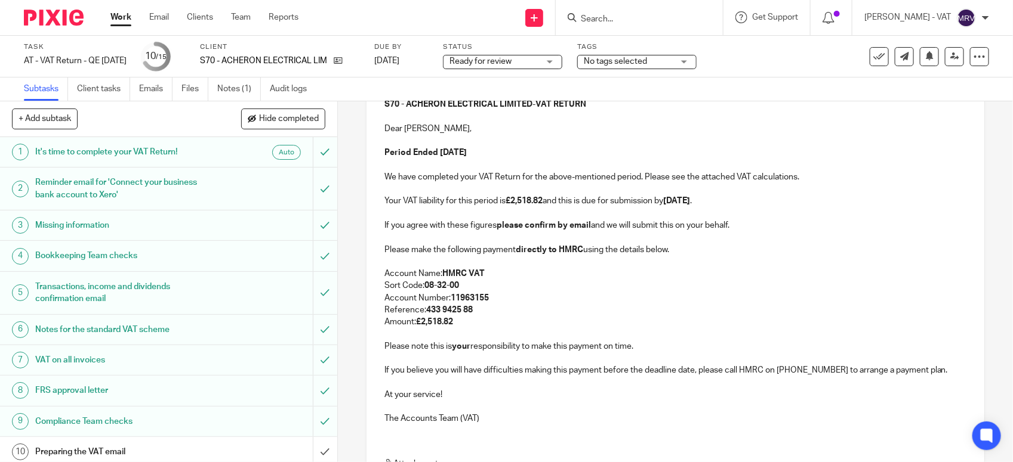
click at [485, 323] on p "Amount: £2,518.82" at bounding box center [675, 322] width 582 height 12
click at [547, 294] on p "Account Number: 11963155" at bounding box center [675, 298] width 582 height 12
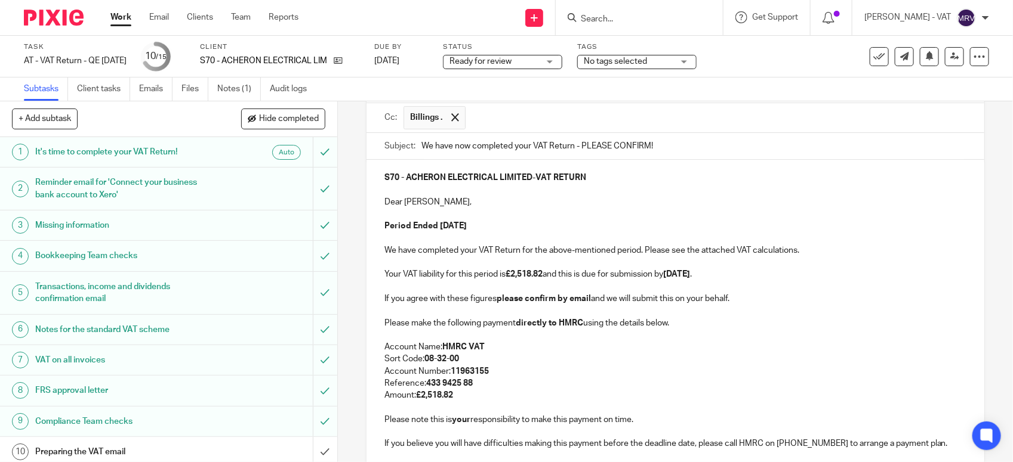
scroll to position [108, 0]
click at [544, 214] on p at bounding box center [675, 215] width 582 height 12
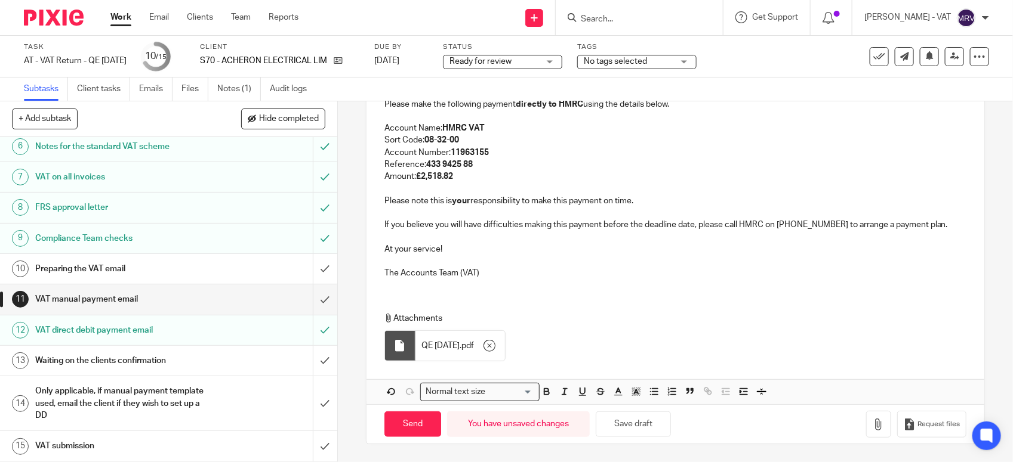
scroll to position [332, 0]
click at [418, 427] on input "Send" at bounding box center [412, 425] width 57 height 26
type input "Sent"
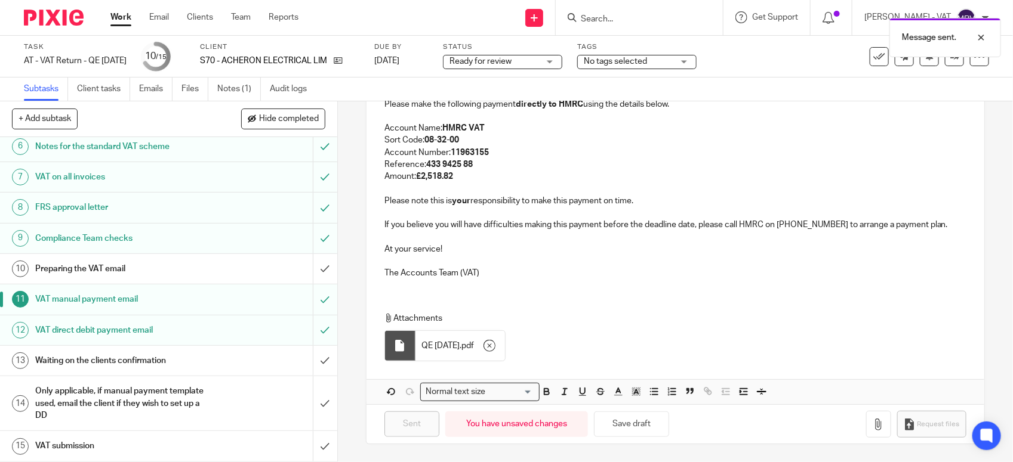
click at [177, 266] on h1 "Preparing the VAT email" at bounding box center [123, 269] width 177 height 18
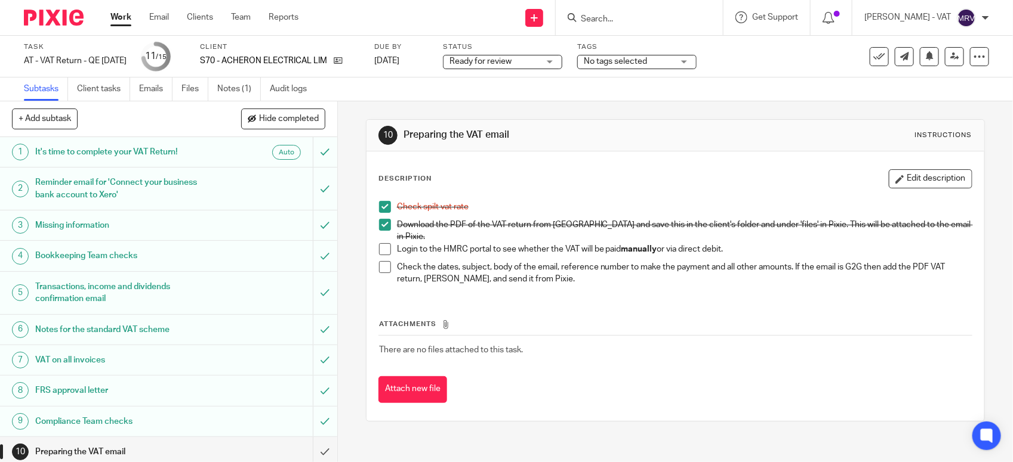
click at [380, 243] on span at bounding box center [385, 249] width 12 height 12
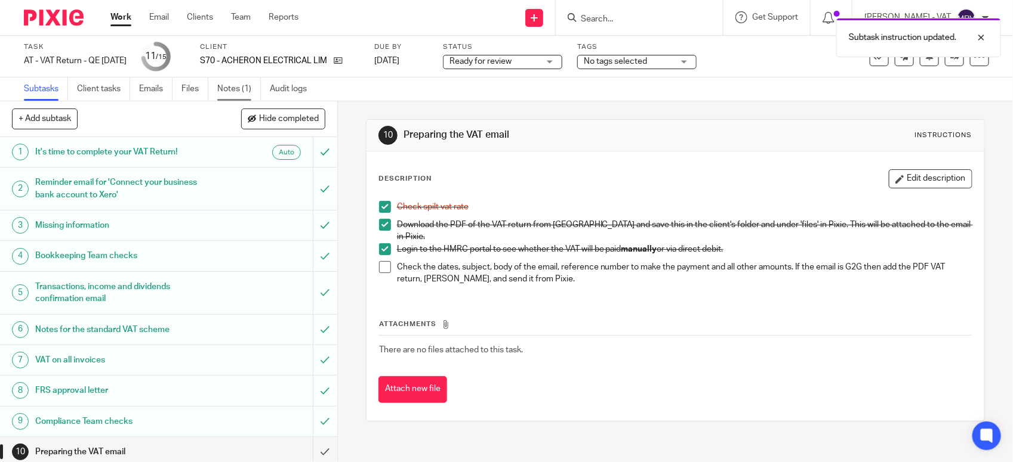
click at [237, 91] on link "Notes (1)" at bounding box center [239, 89] width 44 height 23
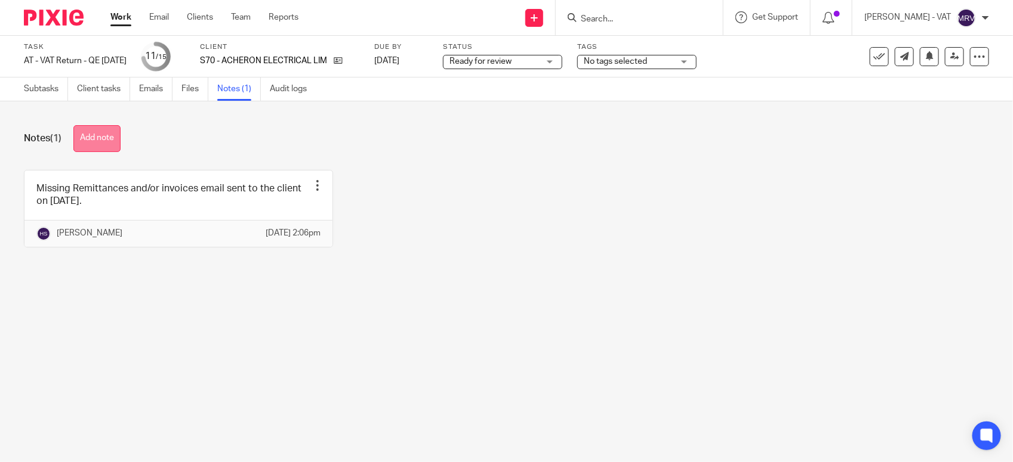
click at [104, 137] on button "Add note" at bounding box center [96, 138] width 47 height 27
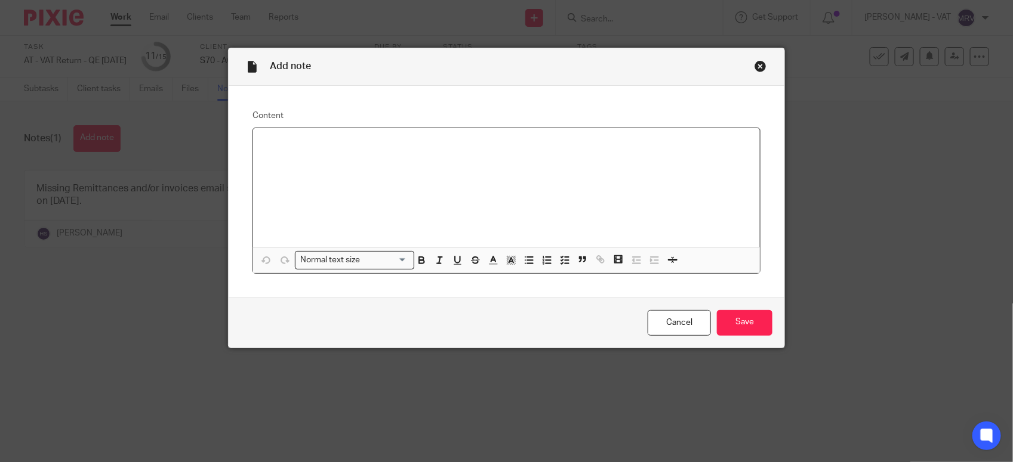
click at [274, 158] on div at bounding box center [506, 187] width 507 height 119
click at [742, 319] on input "Save" at bounding box center [744, 323] width 55 height 26
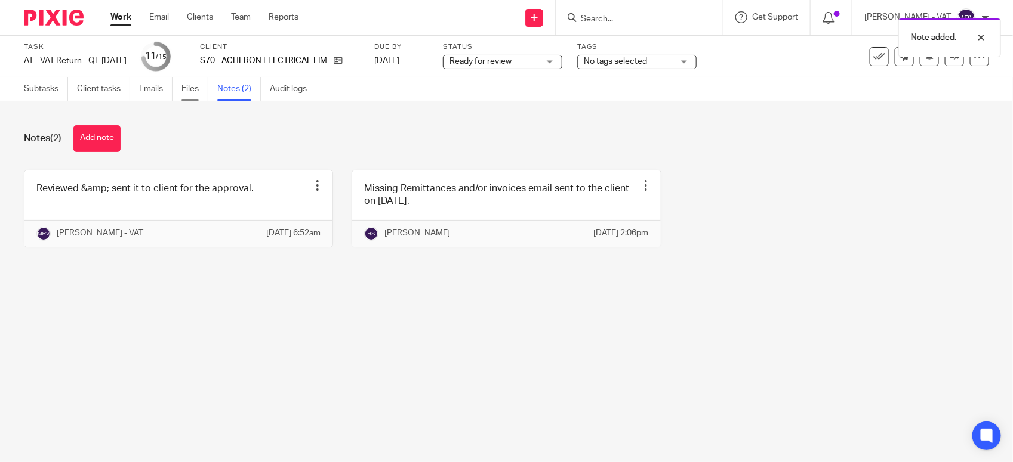
click at [183, 88] on link "Files" at bounding box center [194, 89] width 27 height 23
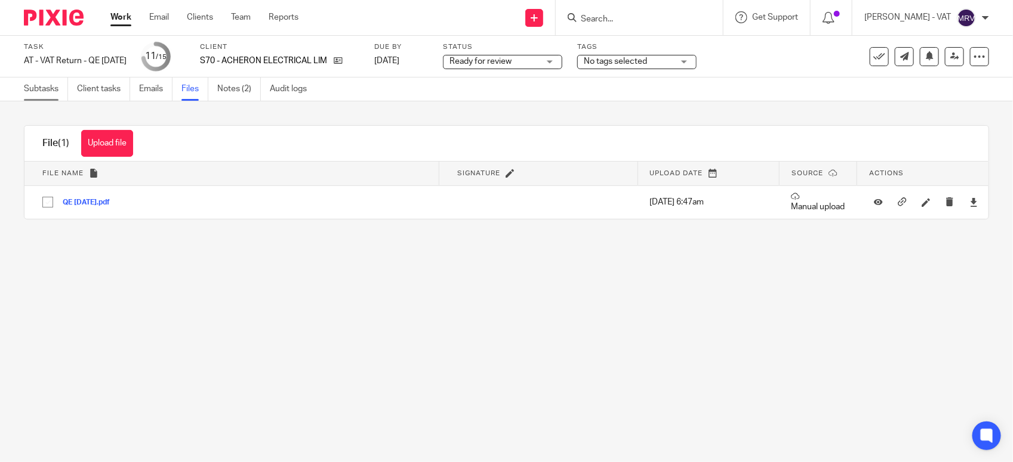
click at [27, 91] on link "Subtasks" at bounding box center [46, 89] width 44 height 23
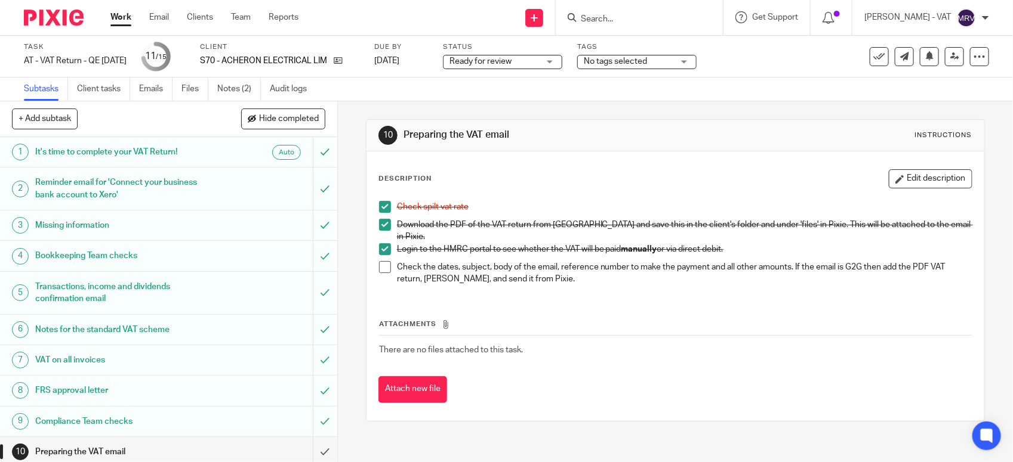
click at [380, 261] on span at bounding box center [385, 267] width 12 height 12
click at [413, 295] on div "Attachments There are no files attached to this task. Attach new file" at bounding box center [675, 349] width 594 height 109
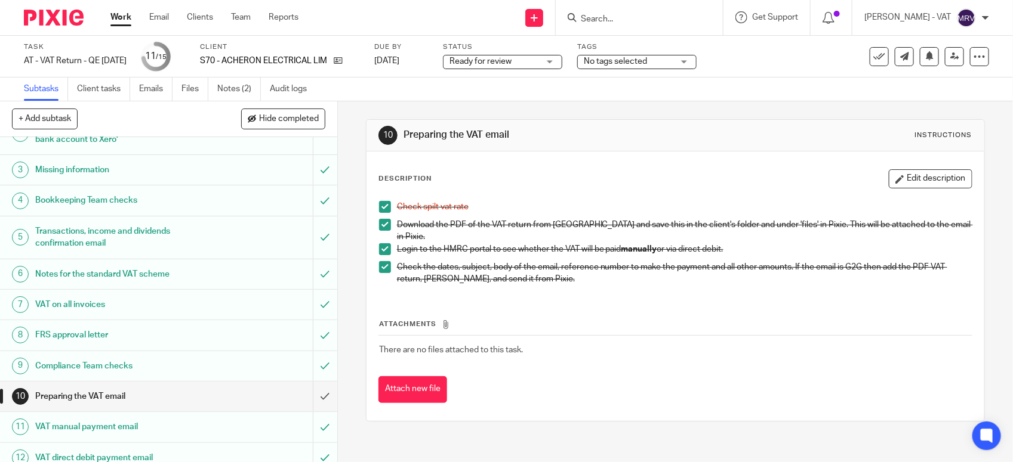
scroll to position [186, 0]
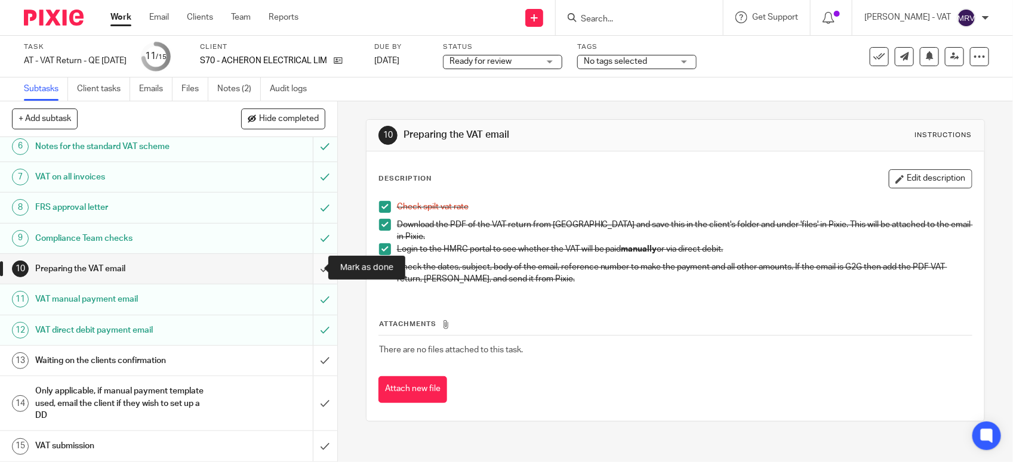
click at [309, 272] on input "submit" at bounding box center [168, 269] width 337 height 30
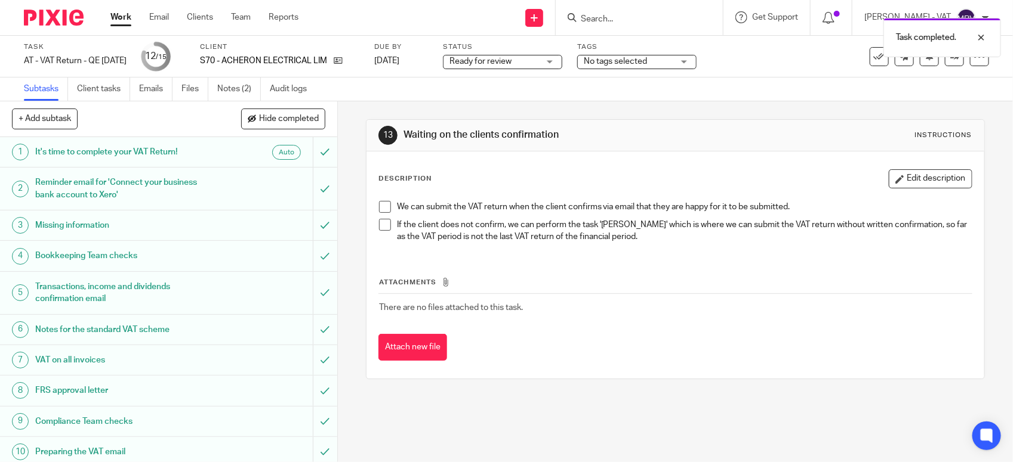
click at [511, 61] on span "Ready for review" at bounding box center [480, 61] width 62 height 8
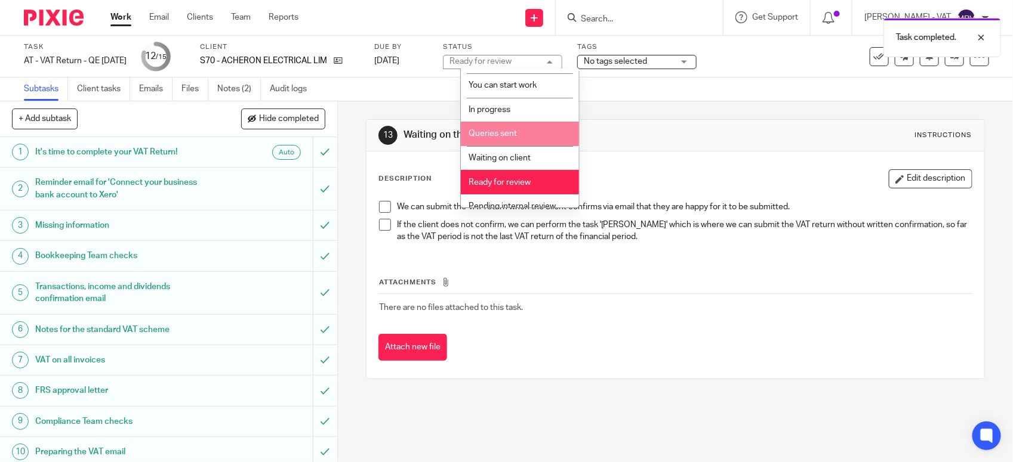
scroll to position [54, 0]
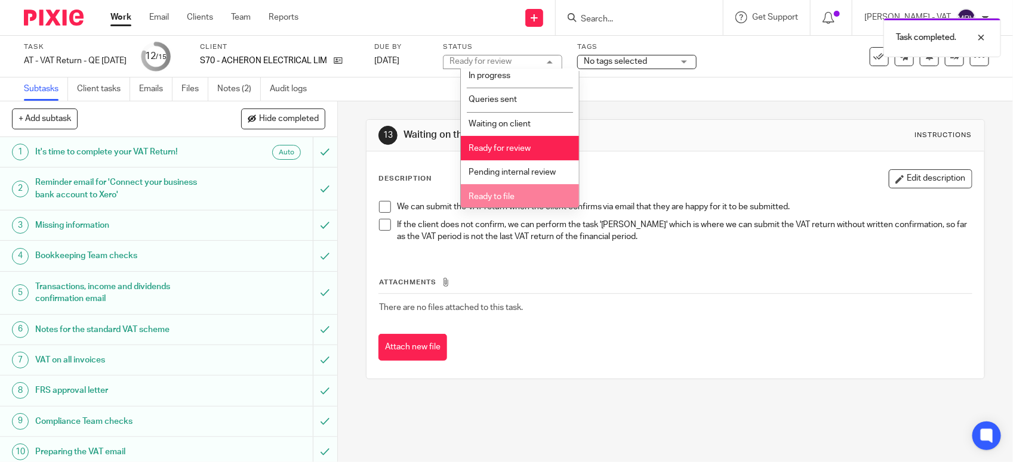
click at [493, 197] on span "Ready to file" at bounding box center [491, 197] width 46 height 8
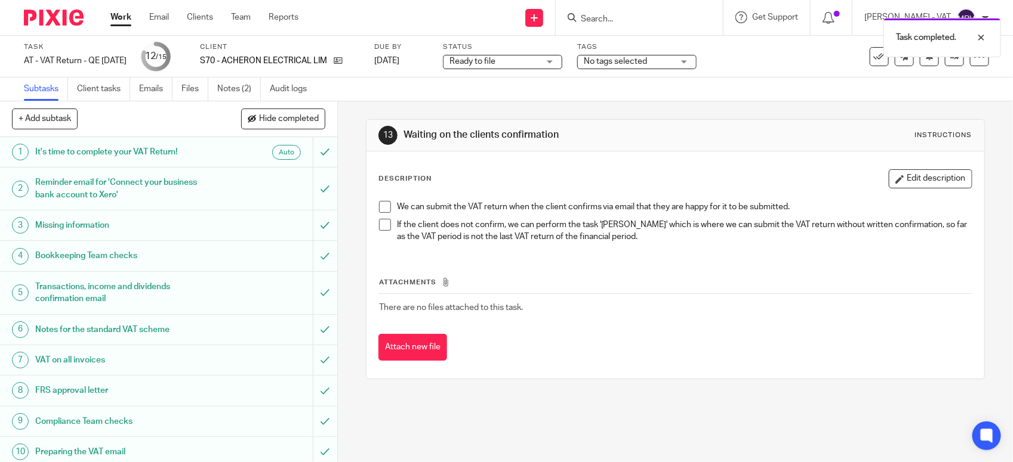
click at [643, 195] on div "We can submit the VAT return when the client confirms via email that they are h…" at bounding box center [675, 224] width 606 height 58
click at [467, 171] on div "Description Edit description" at bounding box center [675, 178] width 594 height 19
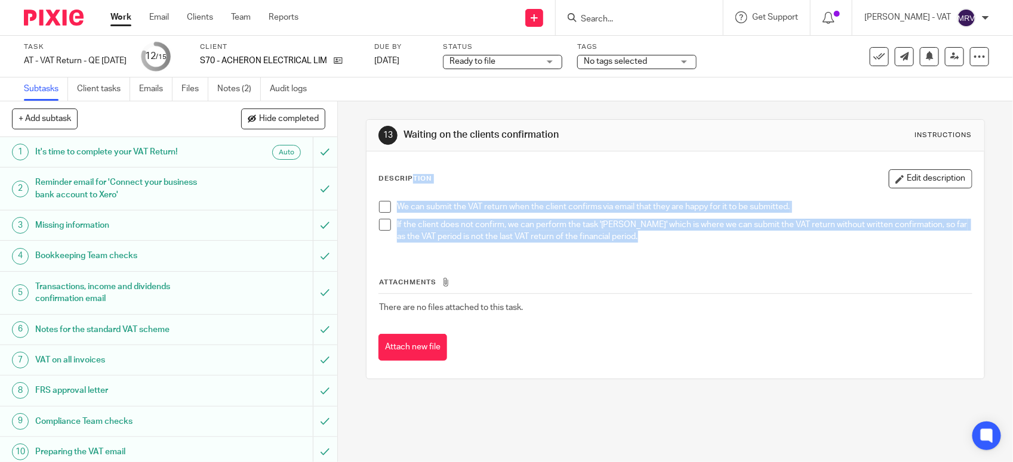
drag, startPoint x: 375, startPoint y: 180, endPoint x: 797, endPoint y: 272, distance: 432.4
click at [797, 272] on div "Description Edit description We can submit the VAT return when the client confi…" at bounding box center [675, 265] width 594 height 192
drag, startPoint x: 797, startPoint y: 272, endPoint x: 677, endPoint y: 264, distance: 120.2
click at [677, 264] on div "Attachments There are no files attached to this task. Attach new file" at bounding box center [675, 307] width 594 height 109
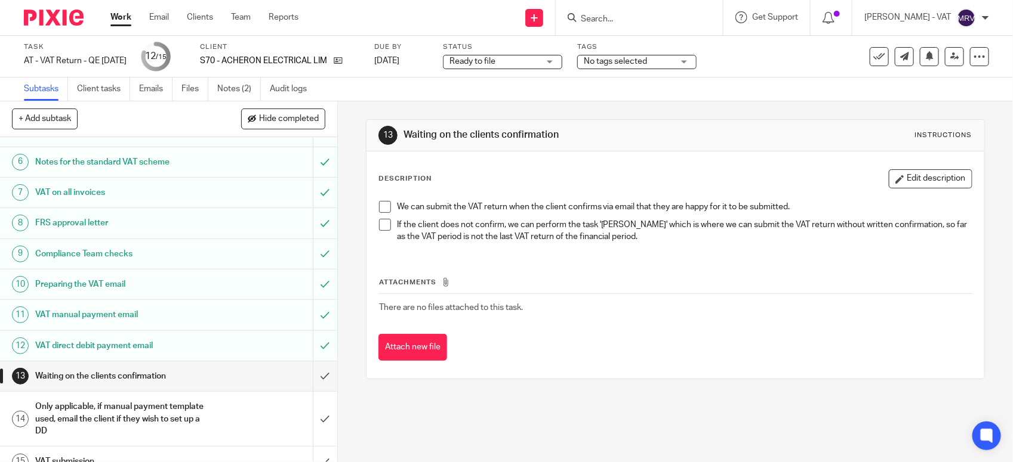
scroll to position [186, 0]
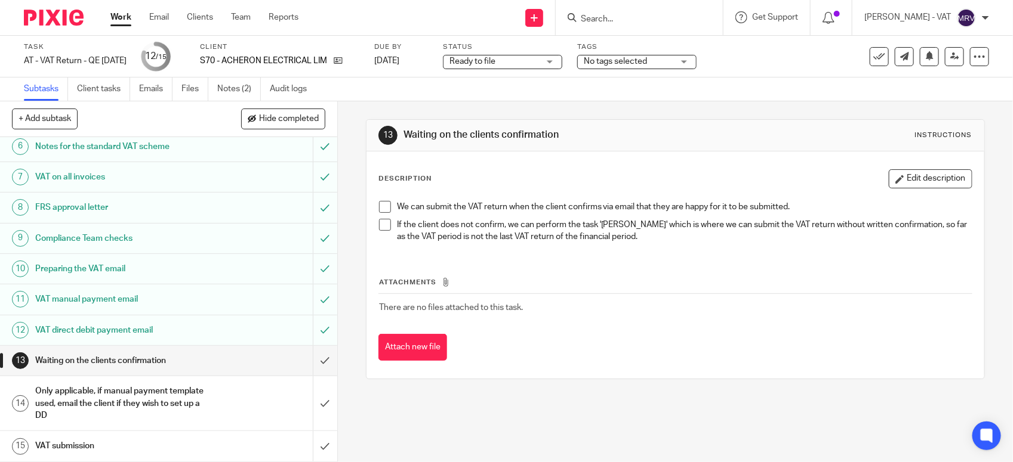
click at [526, 107] on div "13 Waiting on the clients confirmation Instructions Description Edit descriptio…" at bounding box center [675, 249] width 619 height 296
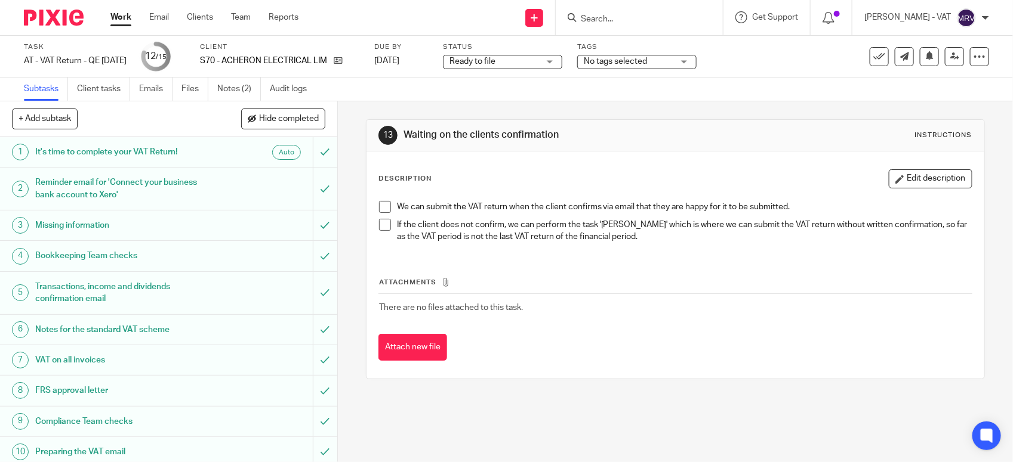
scroll to position [0, 0]
click at [567, 122] on div "13 Waiting on the clients confirmation Instructions" at bounding box center [675, 136] width 618 height 32
click at [950, 60] on icon at bounding box center [954, 56] width 9 height 9
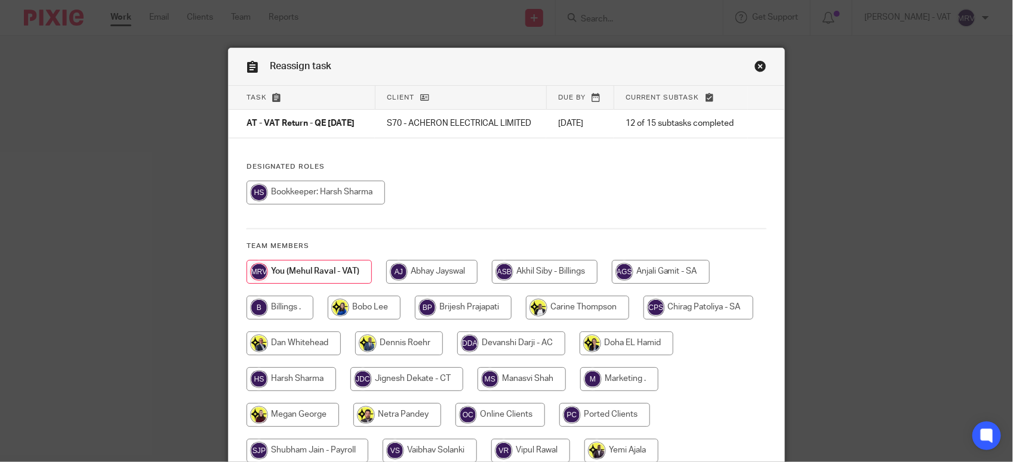
click at [553, 172] on h4 "Designated Roles" at bounding box center [506, 167] width 520 height 10
click at [276, 313] on input "radio" at bounding box center [279, 308] width 67 height 24
radio input "true"
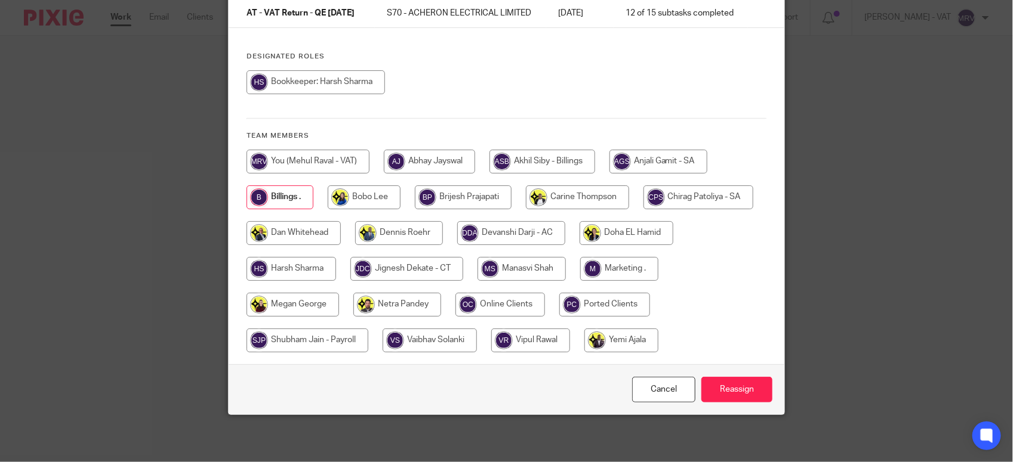
scroll to position [120, 0]
click at [745, 388] on input "Reassign" at bounding box center [736, 390] width 71 height 26
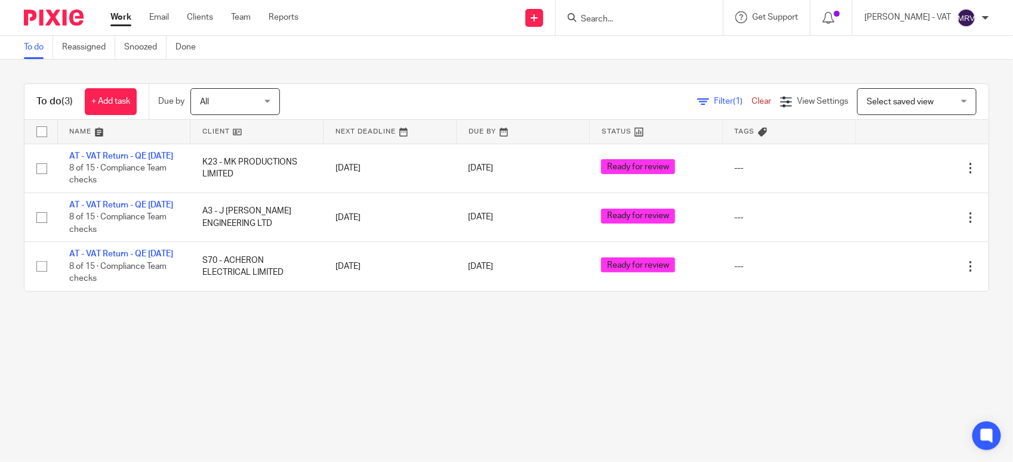
click at [165, 382] on main "To do Reassigned Snoozed Done To do (3) + Add task Due by All All Today Tomorro…" at bounding box center [506, 231] width 1013 height 462
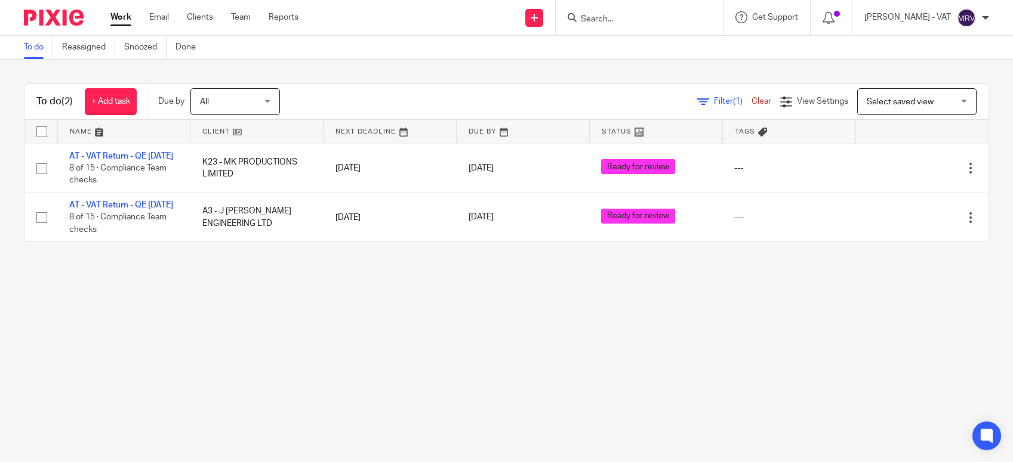
click at [174, 365] on main "To do Reassigned Snoozed Done To do (2) + Add task Due by All All [DATE] [DATE]…" at bounding box center [506, 231] width 1013 height 462
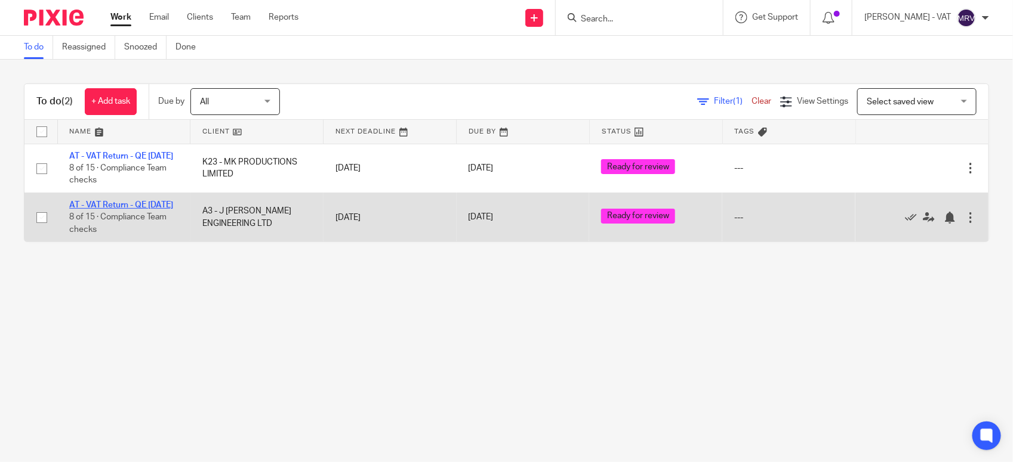
click at [147, 209] on link "AT - VAT Return - QE [DATE]" at bounding box center [121, 205] width 104 height 8
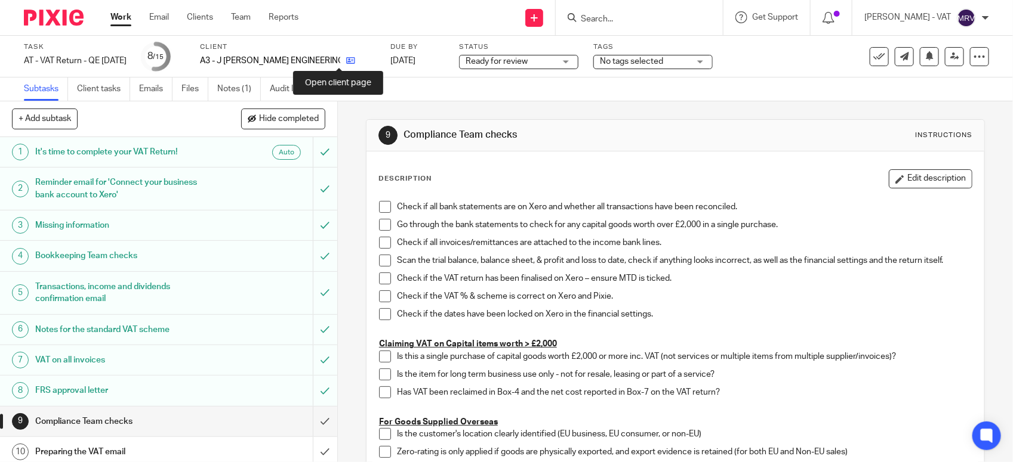
click at [346, 64] on icon at bounding box center [350, 60] width 9 height 9
click at [380, 207] on span at bounding box center [385, 207] width 12 height 12
click at [379, 227] on span at bounding box center [385, 225] width 12 height 12
click at [379, 243] on span at bounding box center [385, 243] width 12 height 12
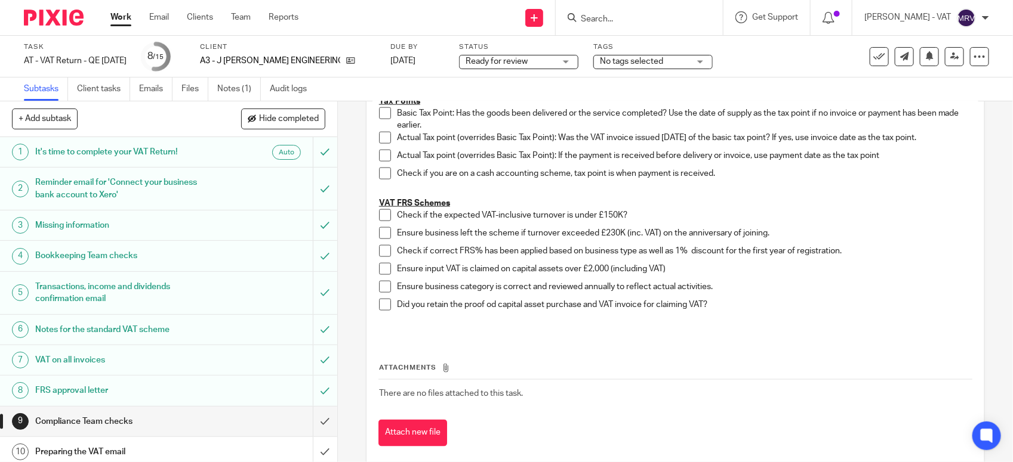
scroll to position [671, 0]
click at [379, 210] on span at bounding box center [385, 213] width 12 height 12
click at [382, 228] on span at bounding box center [385, 231] width 12 height 12
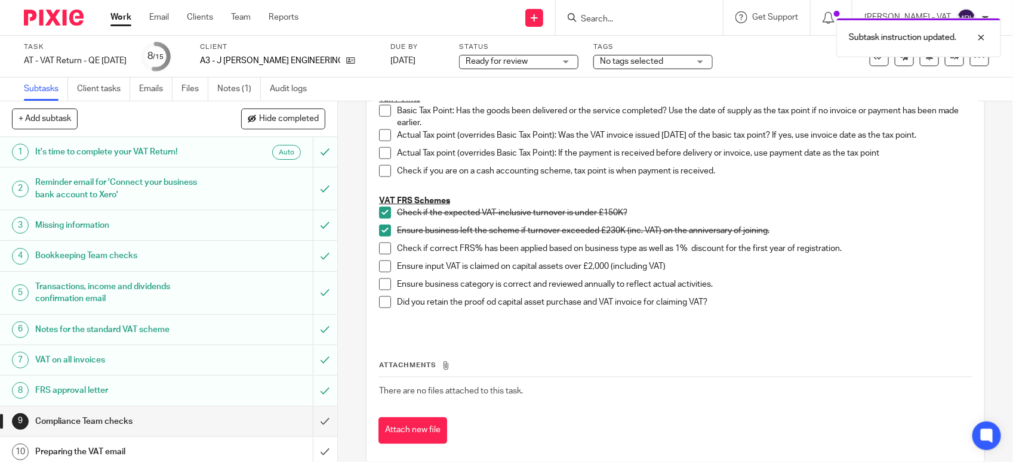
click at [381, 251] on span at bounding box center [385, 249] width 12 height 12
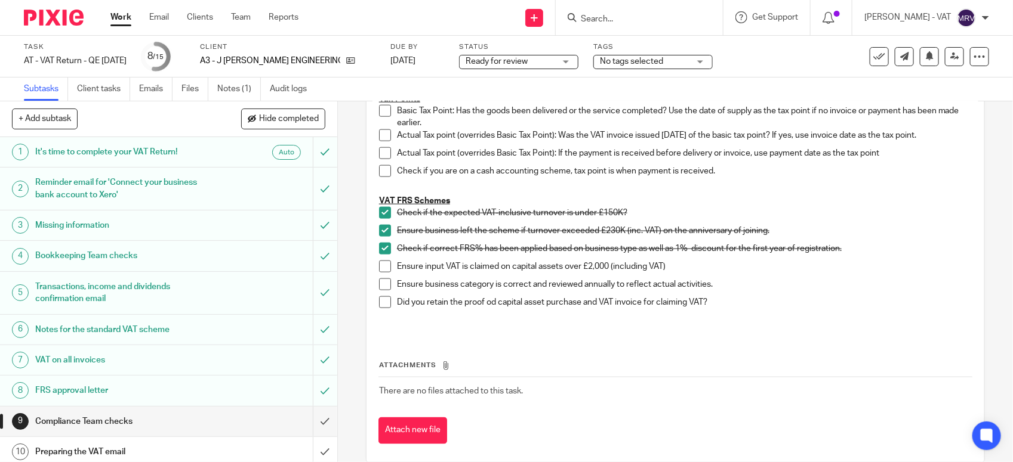
click at [383, 291] on span at bounding box center [385, 285] width 12 height 12
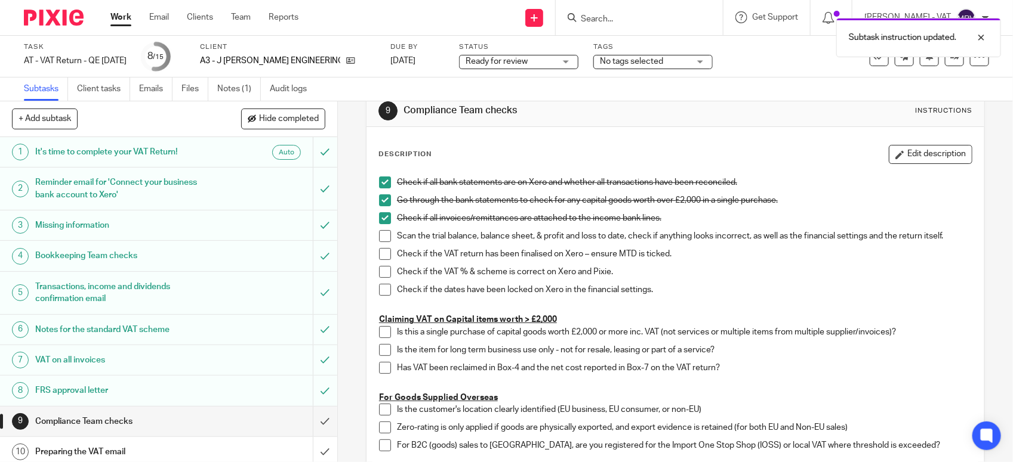
scroll to position [0, 0]
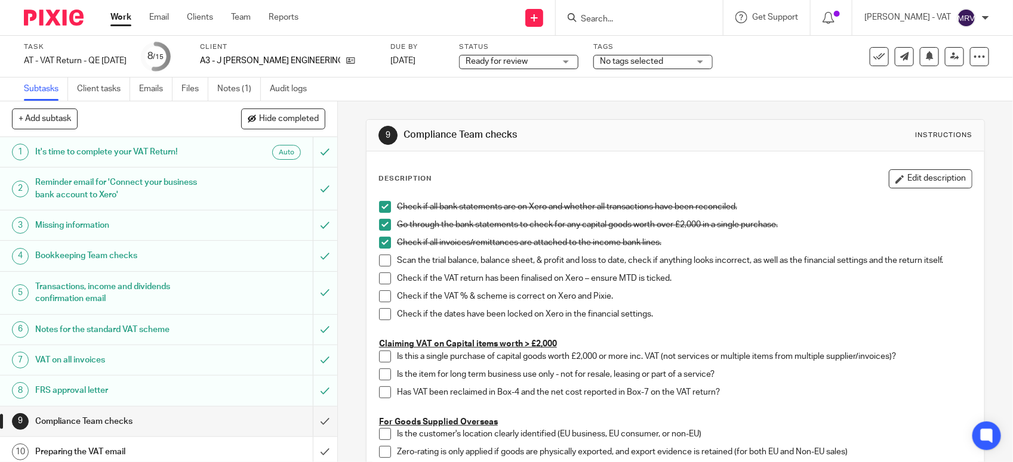
click at [383, 263] on span at bounding box center [385, 261] width 12 height 12
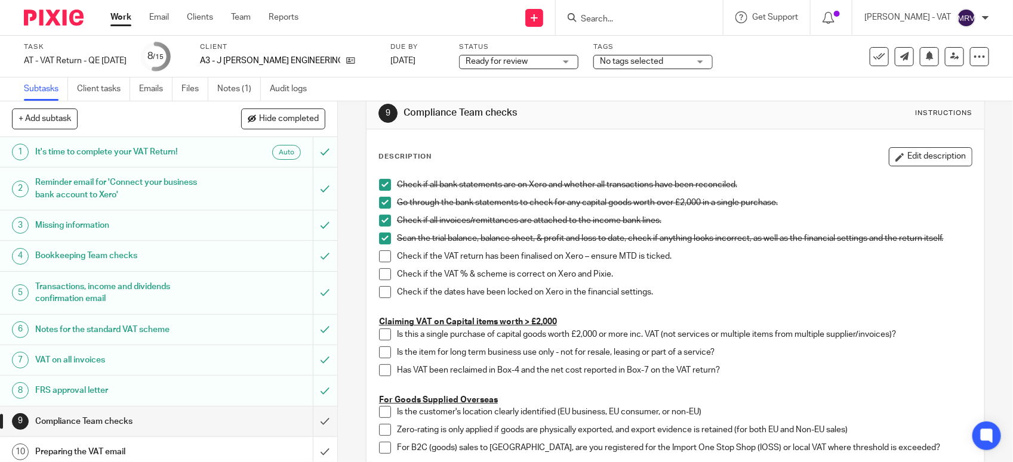
scroll to position [19, 0]
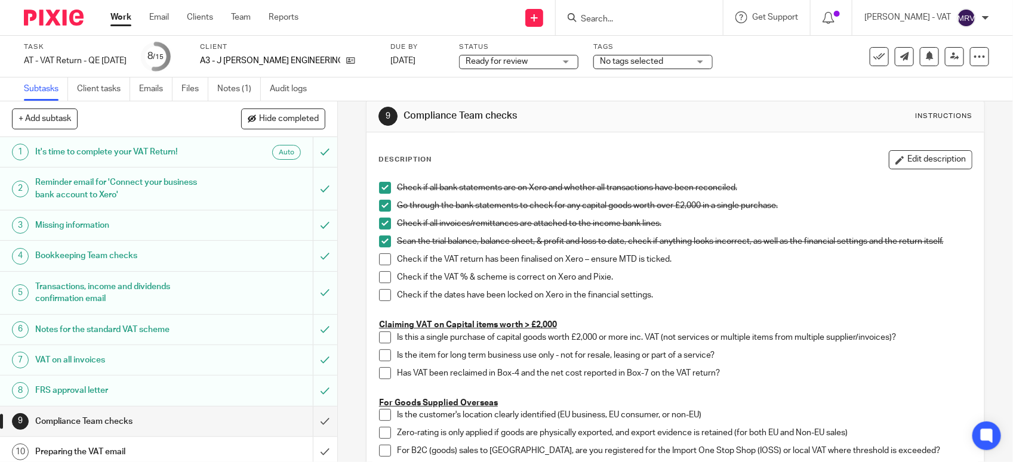
click at [380, 260] on span at bounding box center [385, 260] width 12 height 12
click at [379, 279] on span at bounding box center [385, 278] width 12 height 12
click at [382, 291] on span at bounding box center [385, 295] width 12 height 12
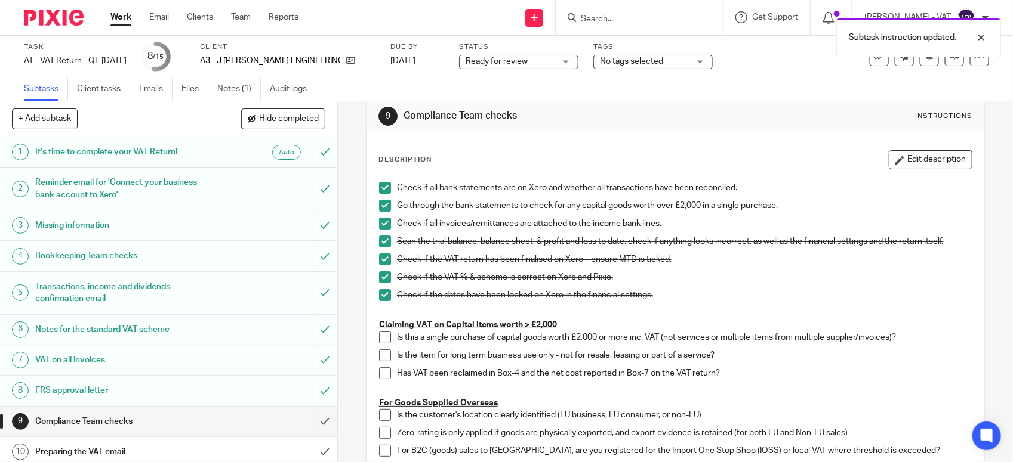
click at [749, 283] on p "Check if the VAT % & scheme is correct on Xero and Pixie." at bounding box center [684, 278] width 575 height 12
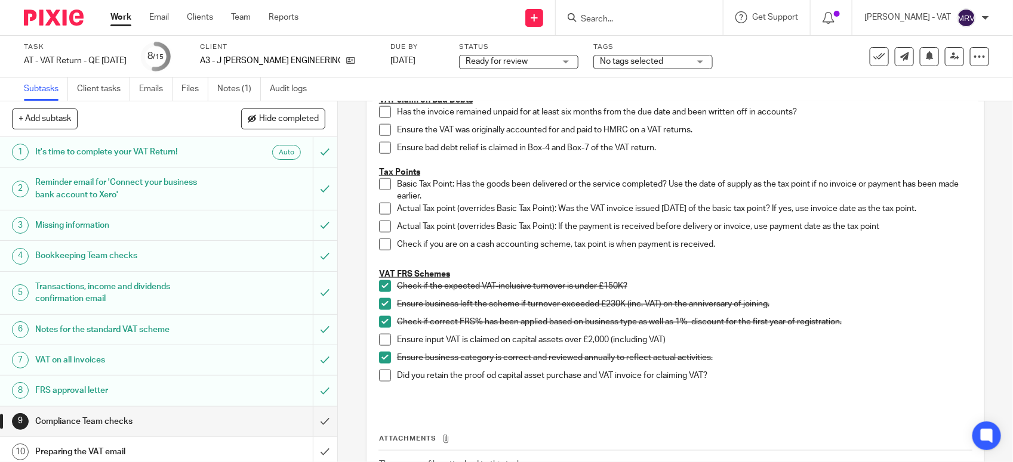
scroll to position [616, 0]
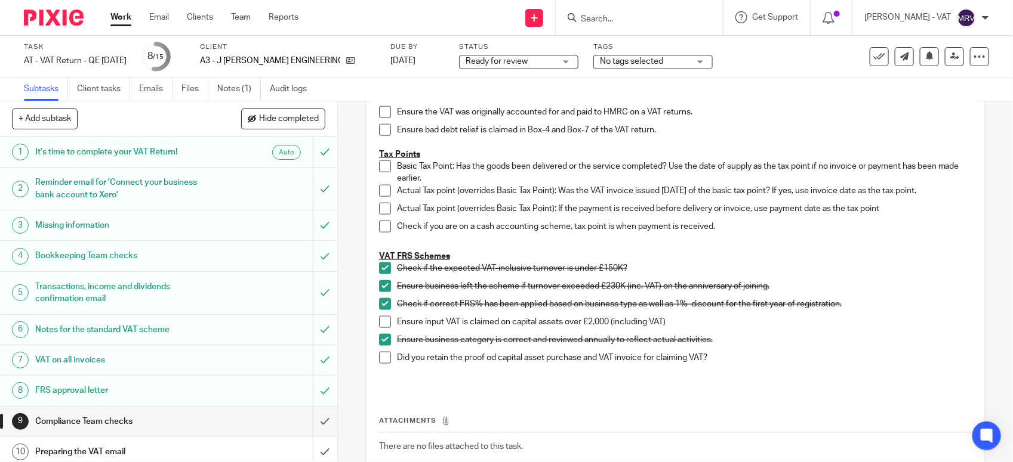
click at [564, 252] on p "VAT FRS Schemes" at bounding box center [675, 257] width 593 height 12
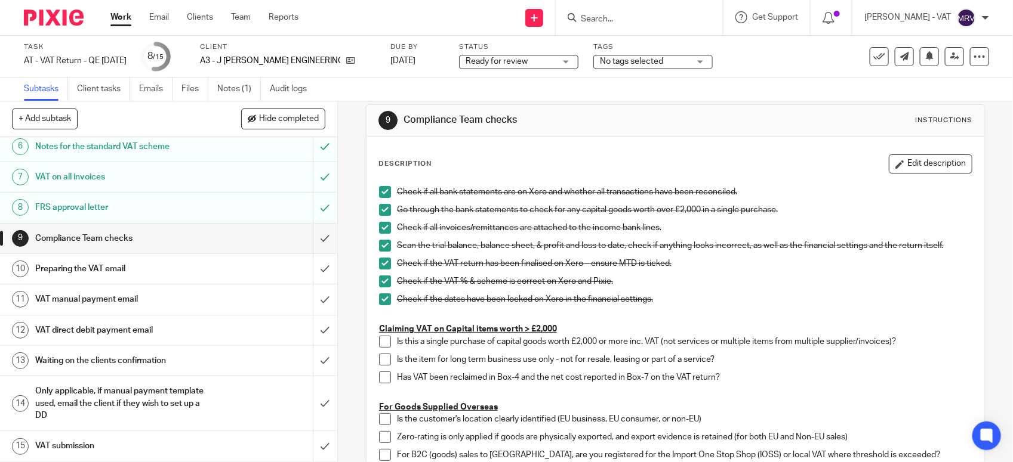
scroll to position [0, 0]
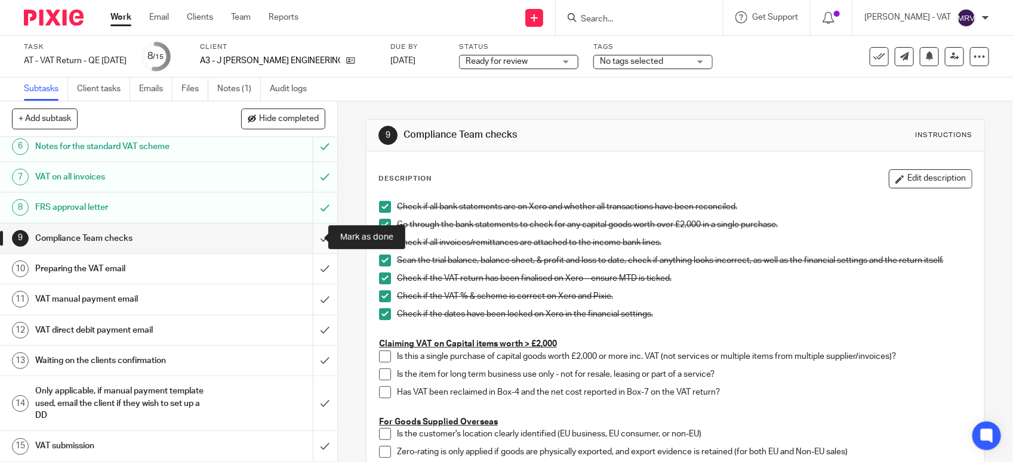
click at [311, 234] on input "submit" at bounding box center [168, 239] width 337 height 30
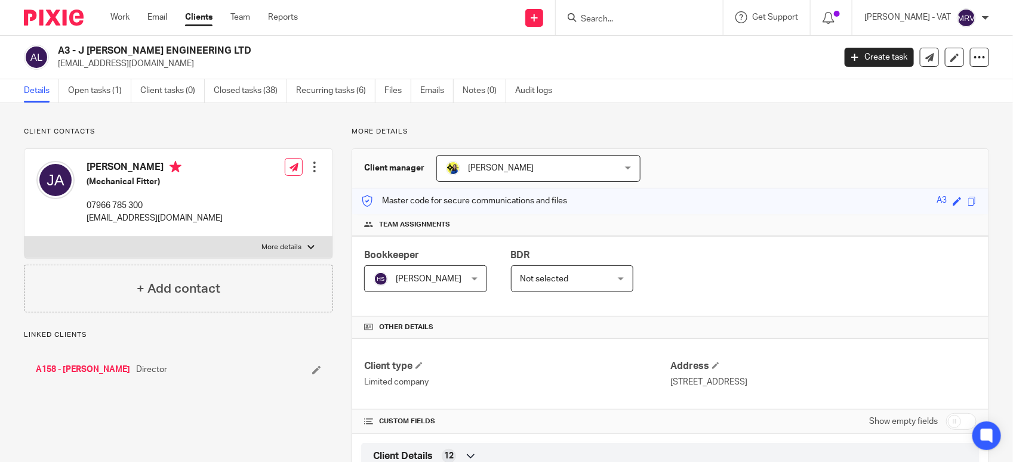
drag, startPoint x: 79, startPoint y: 49, endPoint x: 209, endPoint y: 49, distance: 130.1
click at [209, 49] on h2 "A3 - J [PERSON_NAME] ENGINEERING LTD" at bounding box center [365, 51] width 615 height 13
copy h2 "J [PERSON_NAME] ENGINEERING LTD"
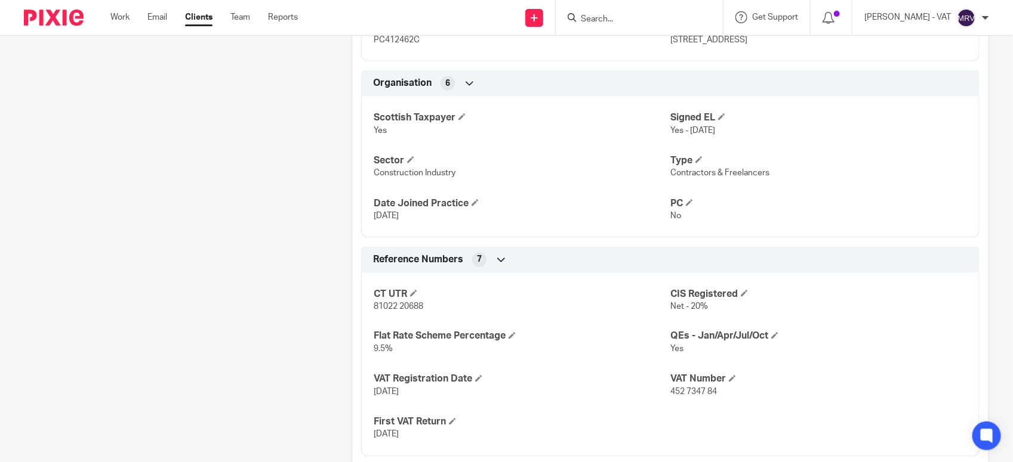
scroll to position [820, 0]
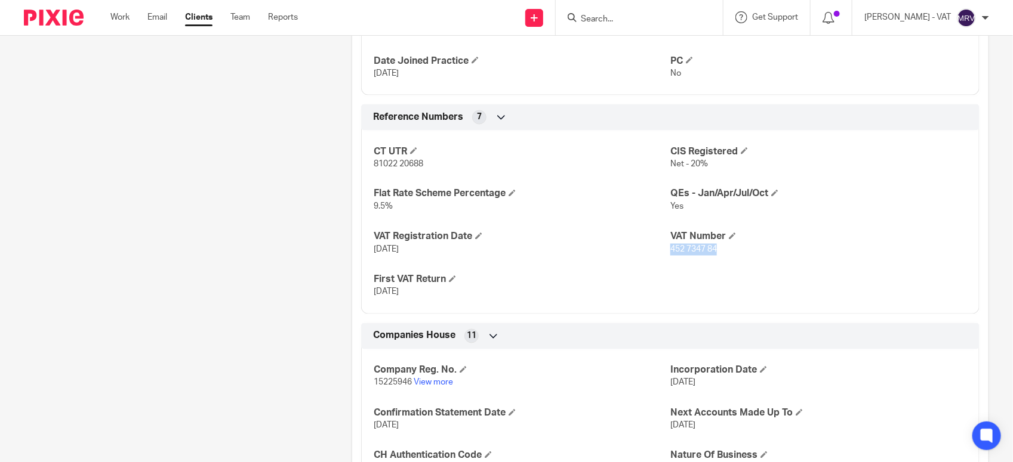
drag, startPoint x: 662, startPoint y: 251, endPoint x: 711, endPoint y: 251, distance: 48.3
click at [711, 251] on p "452 7347 84" at bounding box center [818, 250] width 297 height 12
copy span "452 7347 84"
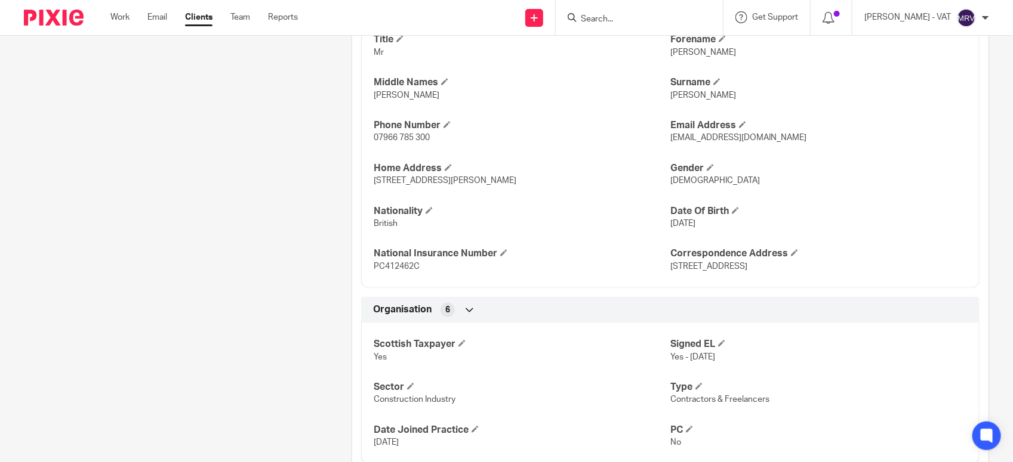
scroll to position [373, 0]
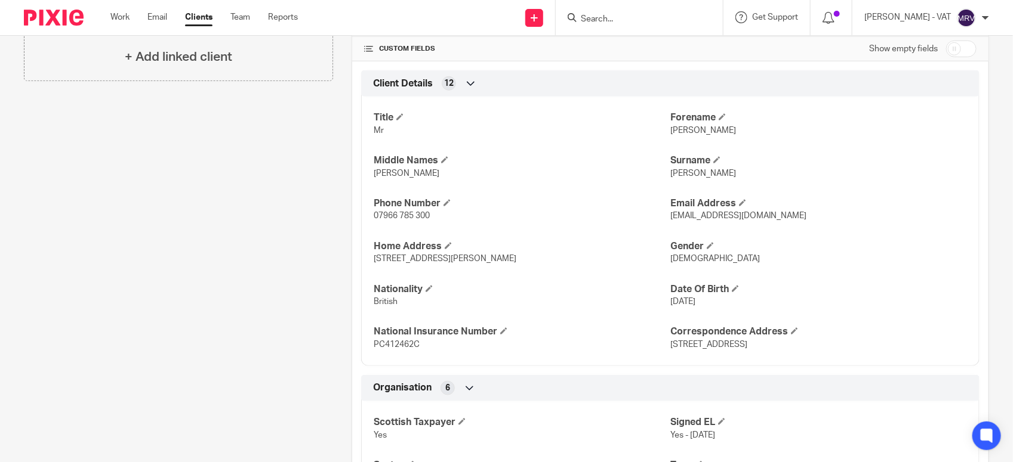
click at [633, 19] on input "Search" at bounding box center [632, 19] width 107 height 11
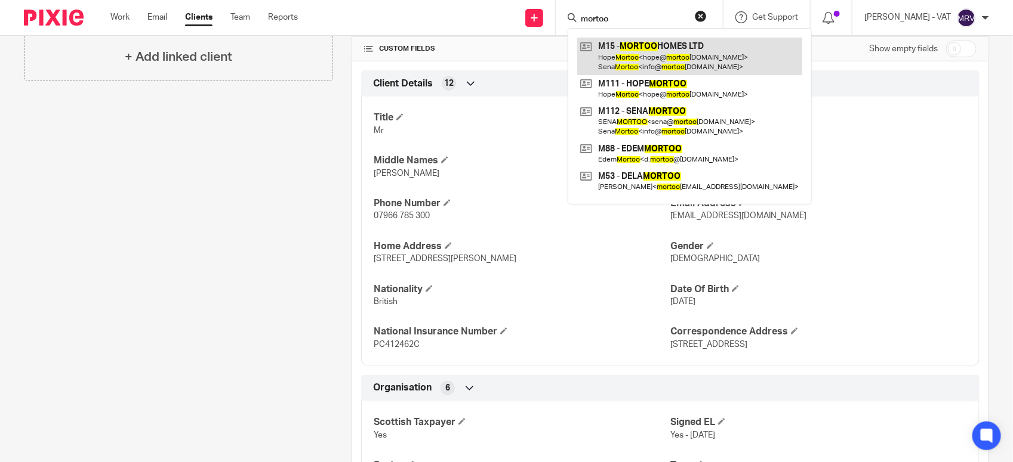
type input "mortoo"
click at [643, 60] on link at bounding box center [689, 56] width 225 height 37
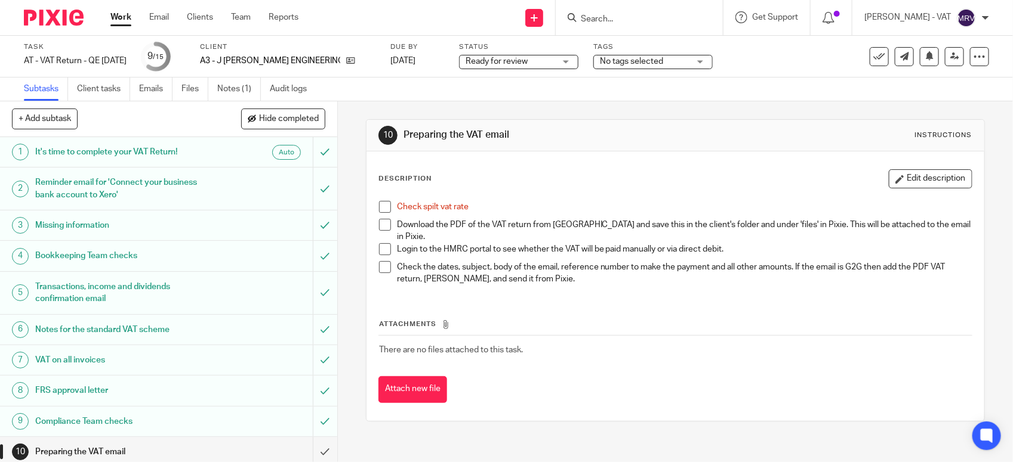
click at [382, 203] on span at bounding box center [385, 207] width 12 height 12
click at [198, 94] on link "Files" at bounding box center [194, 89] width 27 height 23
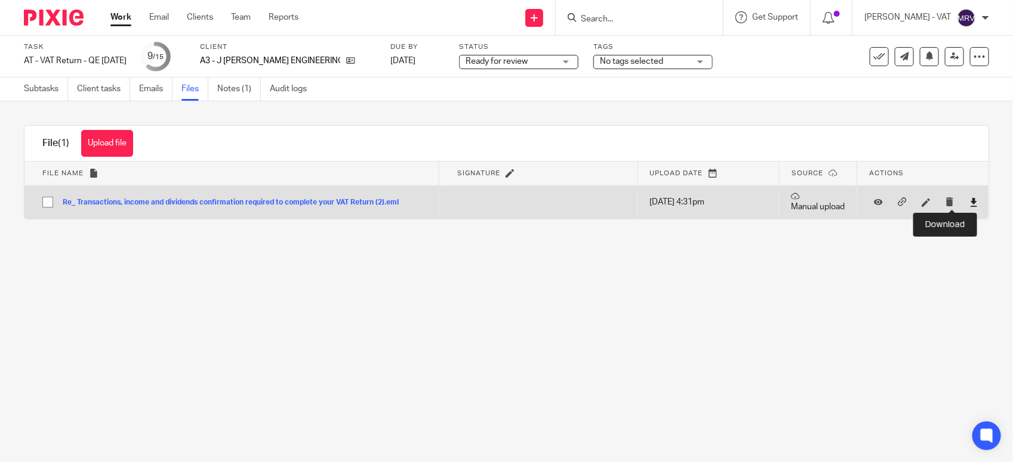
click at [969, 206] on icon at bounding box center [973, 202] width 9 height 9
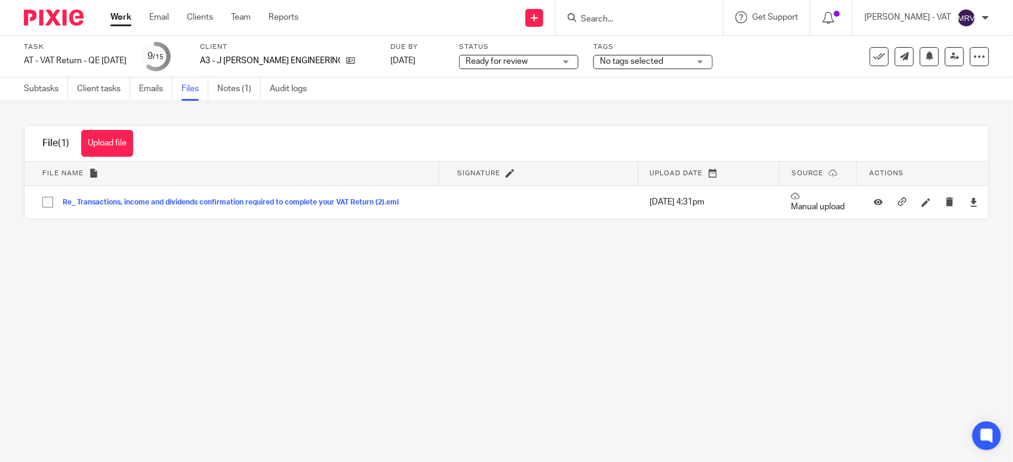
click at [545, 353] on main "Task AT - VAT Return - QE [DATE] Save AT - VAT Return - QE [DATE] 9 /15 Client …" at bounding box center [506, 231] width 1013 height 462
click at [128, 143] on button "Upload file" at bounding box center [107, 143] width 52 height 27
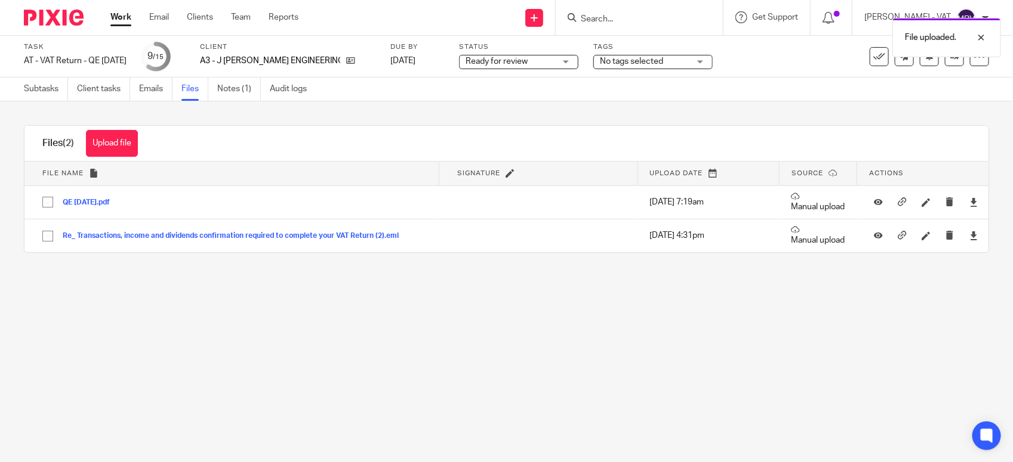
click at [507, 302] on main "Task AT - VAT Return - QE [DATE] Save AT - VAT Return - QE [DATE] 9 /15 Client …" at bounding box center [506, 231] width 1013 height 462
click at [39, 95] on link "Subtasks" at bounding box center [46, 89] width 44 height 23
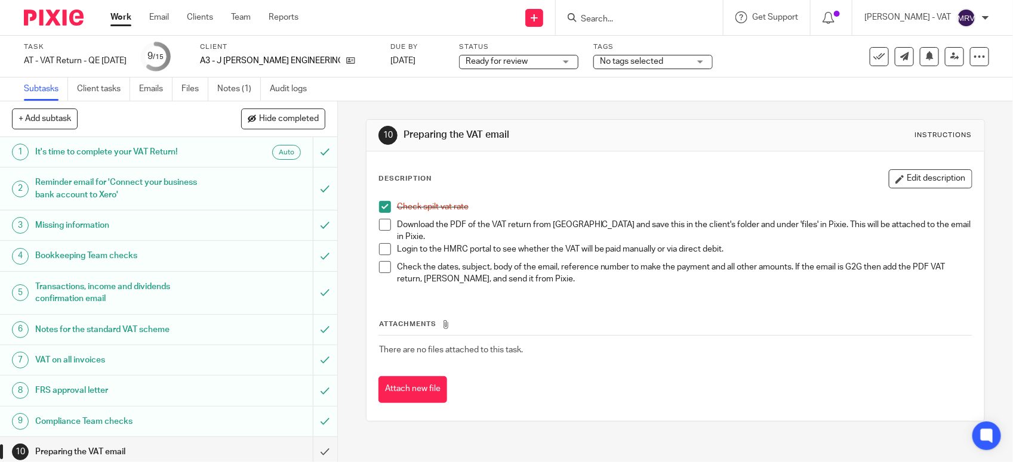
click at [382, 226] on span at bounding box center [385, 225] width 12 height 12
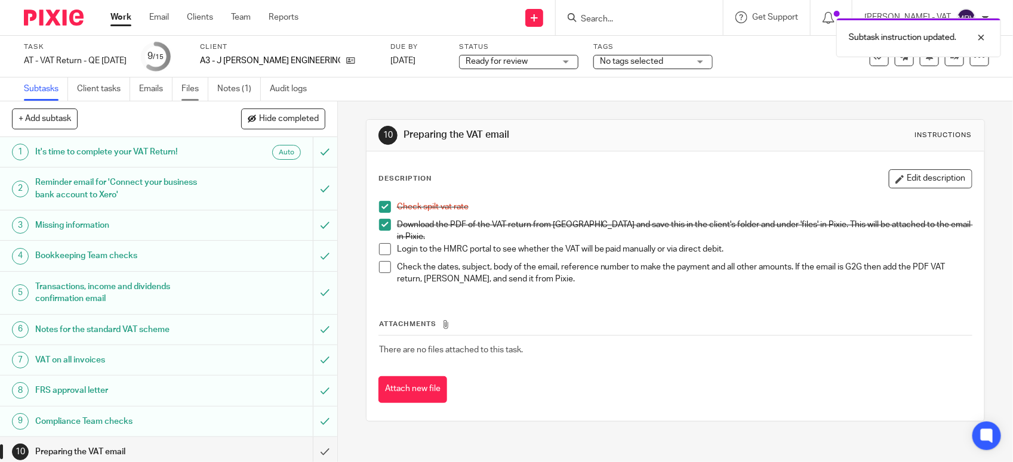
click at [186, 88] on link "Files" at bounding box center [194, 89] width 27 height 23
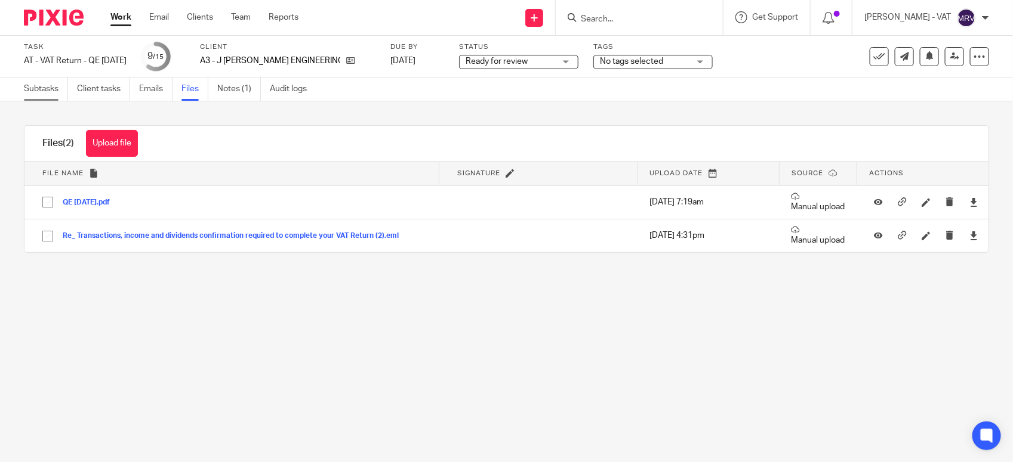
click at [58, 87] on link "Subtasks" at bounding box center [46, 89] width 44 height 23
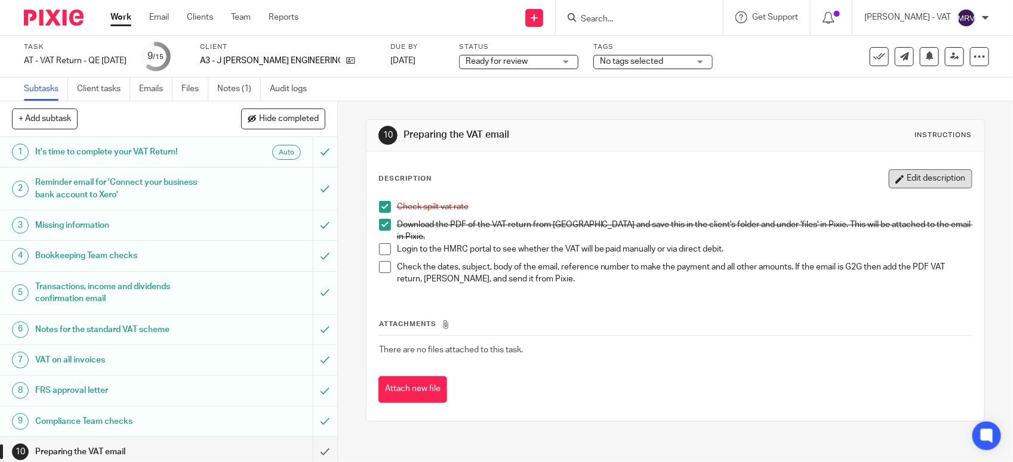
click at [926, 186] on button "Edit description" at bounding box center [931, 178] width 84 height 19
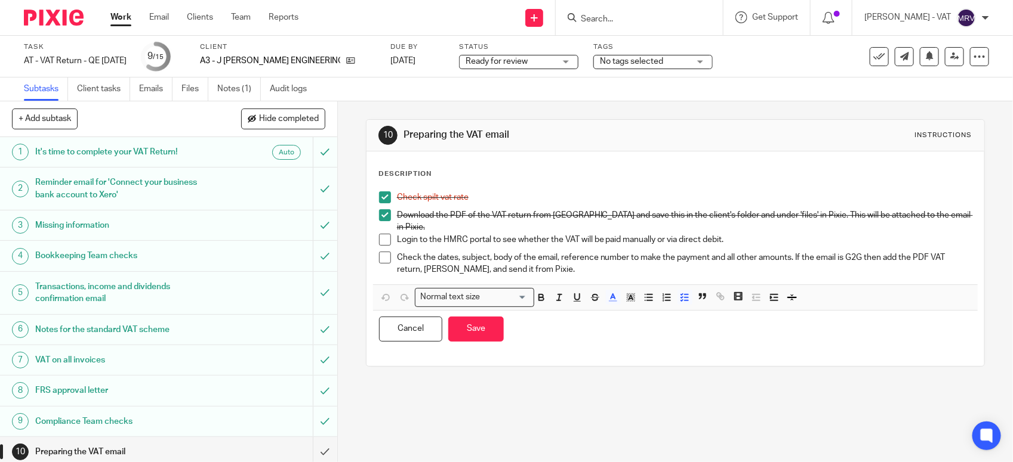
click at [652, 234] on p "Login to the HMRC portal to see whether the VAT will be paid manually or via di…" at bounding box center [684, 240] width 575 height 12
click at [488, 320] on button "Save" at bounding box center [475, 330] width 55 height 26
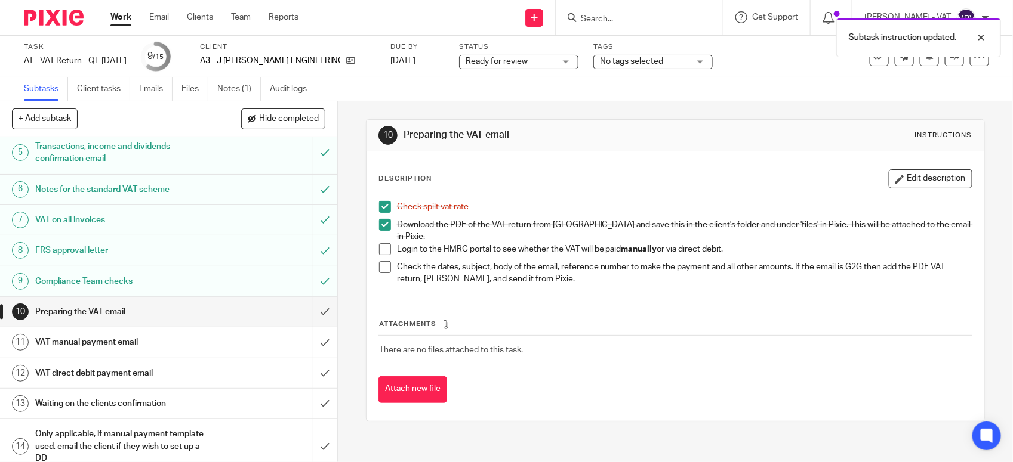
scroll to position [186, 0]
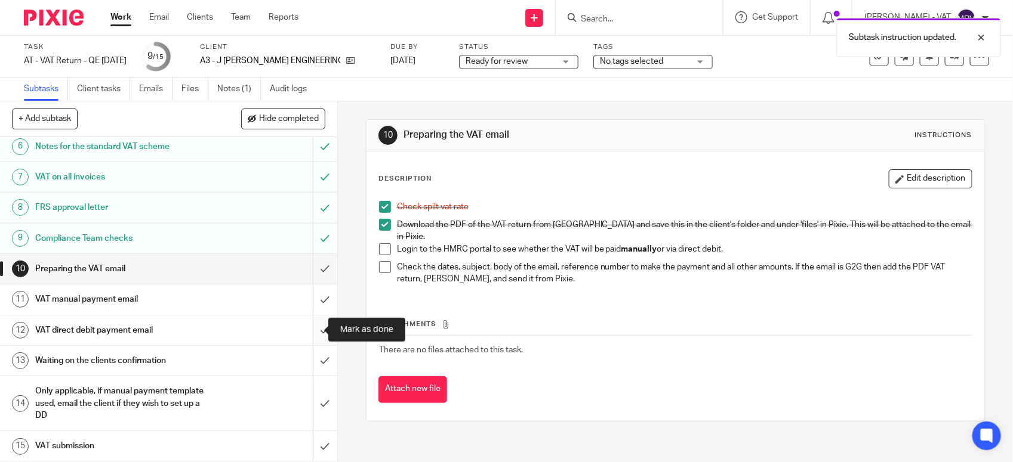
click at [314, 329] on input "submit" at bounding box center [168, 331] width 337 height 30
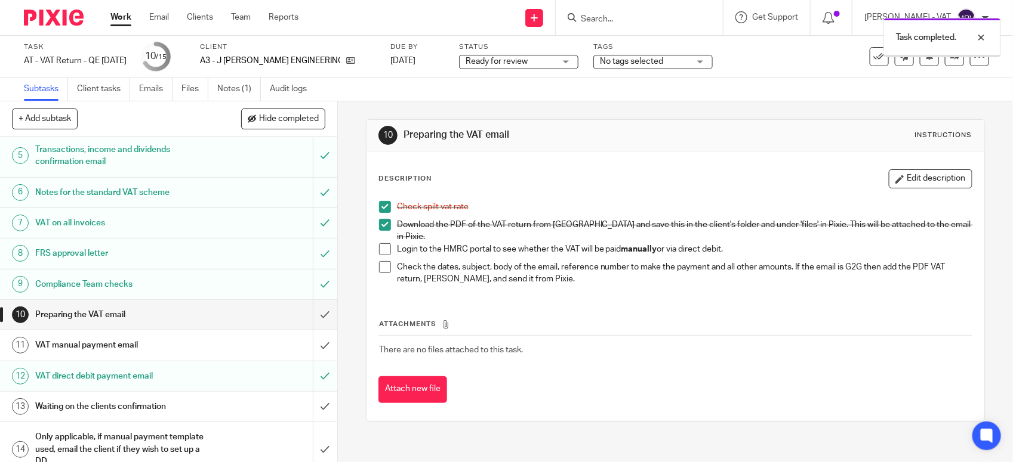
scroll to position [149, 0]
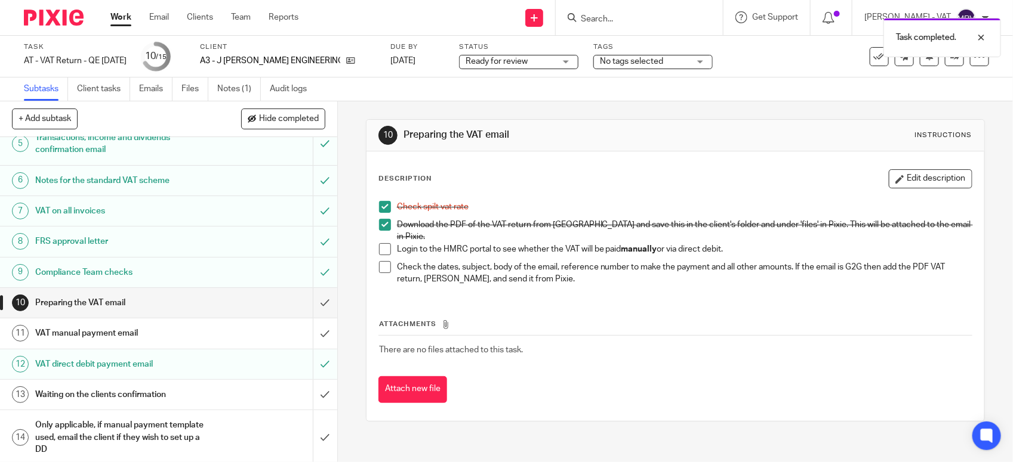
click at [162, 341] on h1 "VAT manual payment email" at bounding box center [123, 334] width 177 height 18
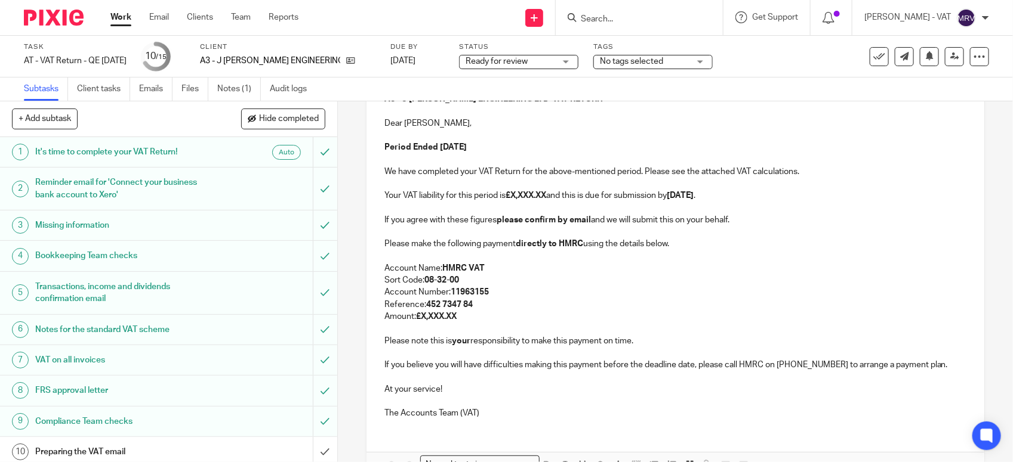
scroll to position [81, 0]
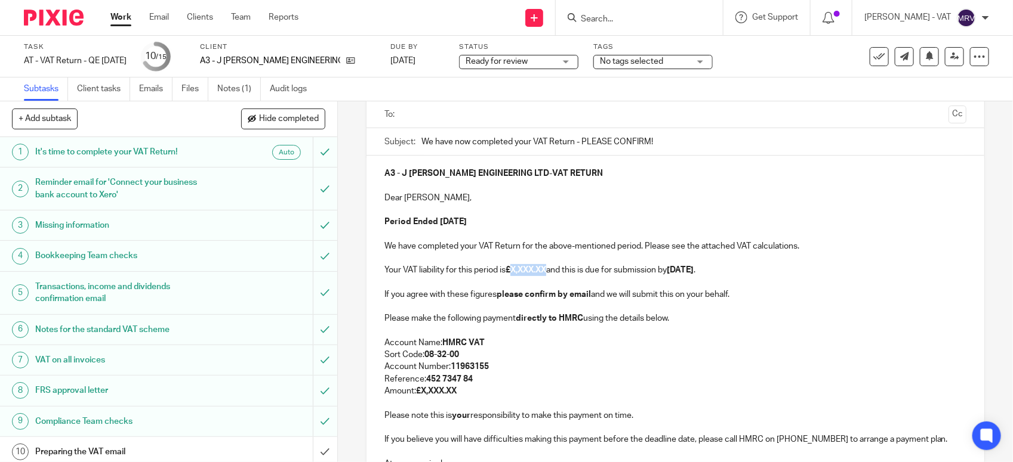
paste div
copy p "2,302.24"
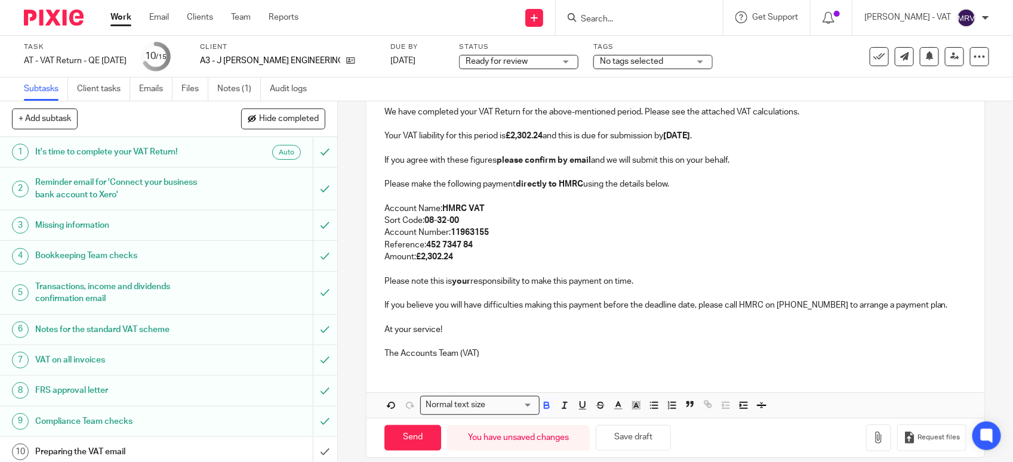
scroll to position [230, 0]
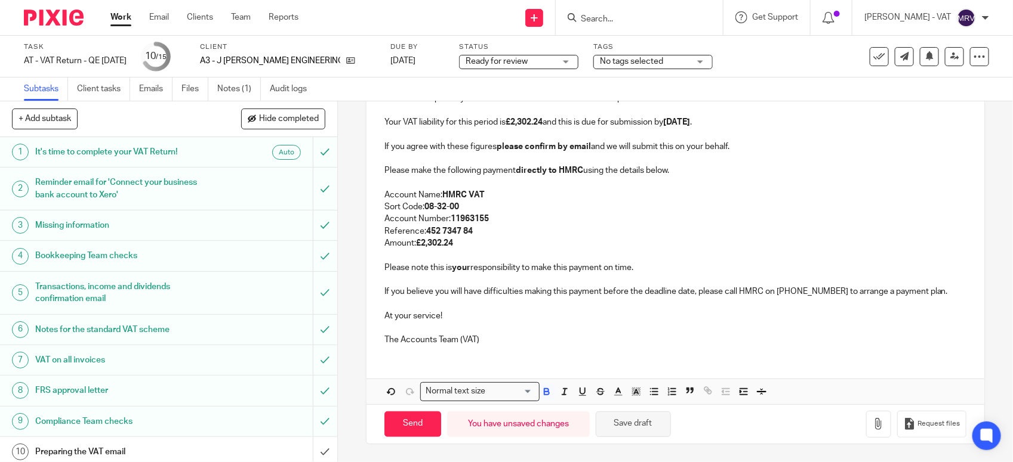
click at [627, 430] on button "Save draft" at bounding box center [633, 425] width 75 height 26
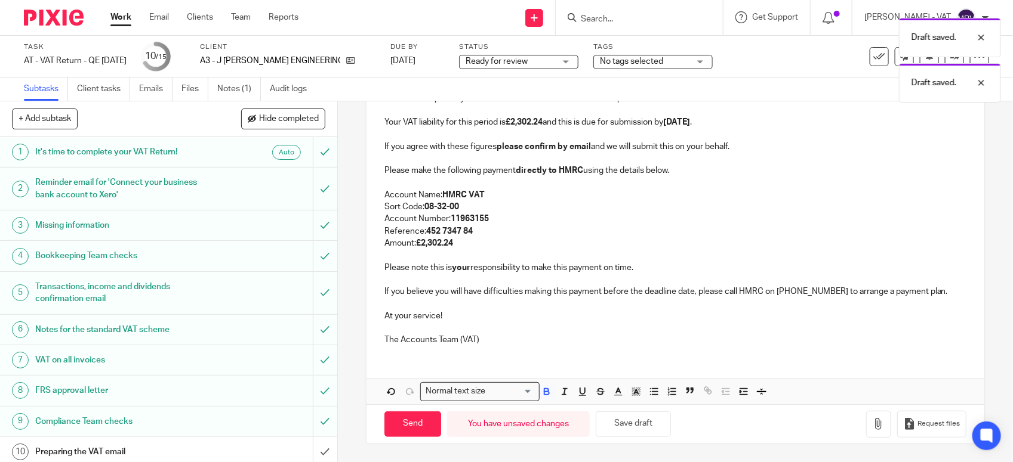
click at [535, 358] on div "A3 - J ADAMS ENGINEERING LTD - VAT RETURN Dear Jamie, Period Ended 31st July 20…" at bounding box center [675, 206] width 618 height 397
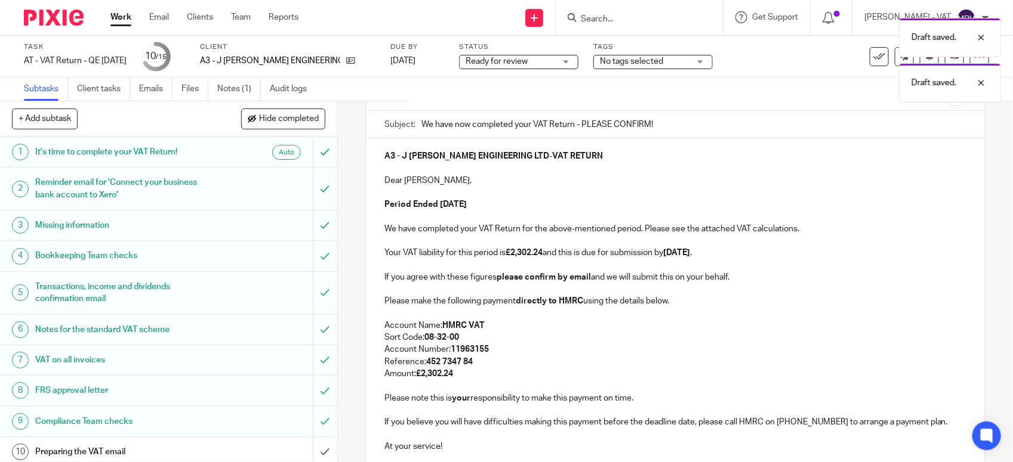
scroll to position [81, 0]
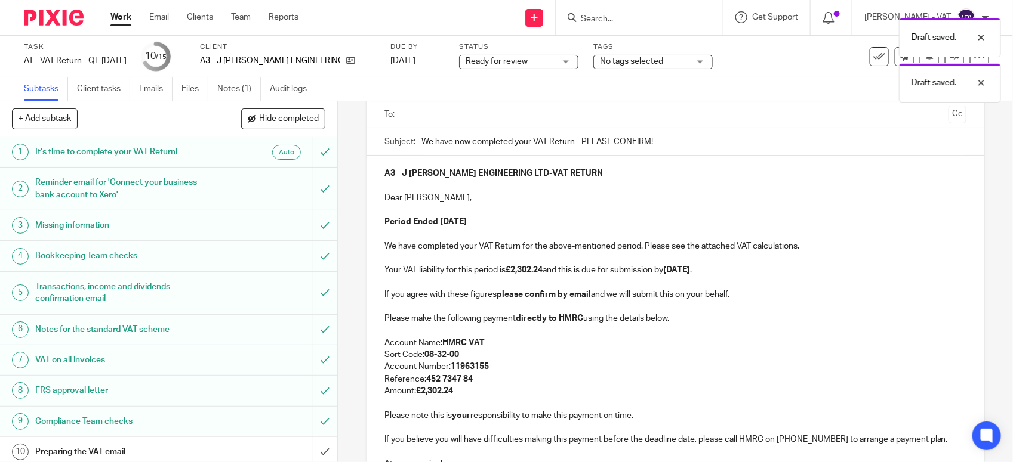
click at [535, 347] on p "Account Name: HMRC VAT" at bounding box center [675, 343] width 582 height 12
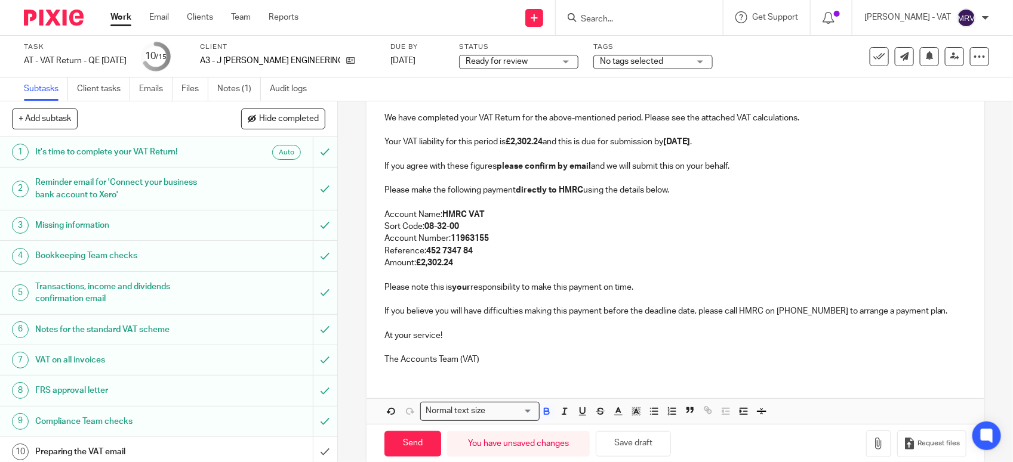
scroll to position [224, 0]
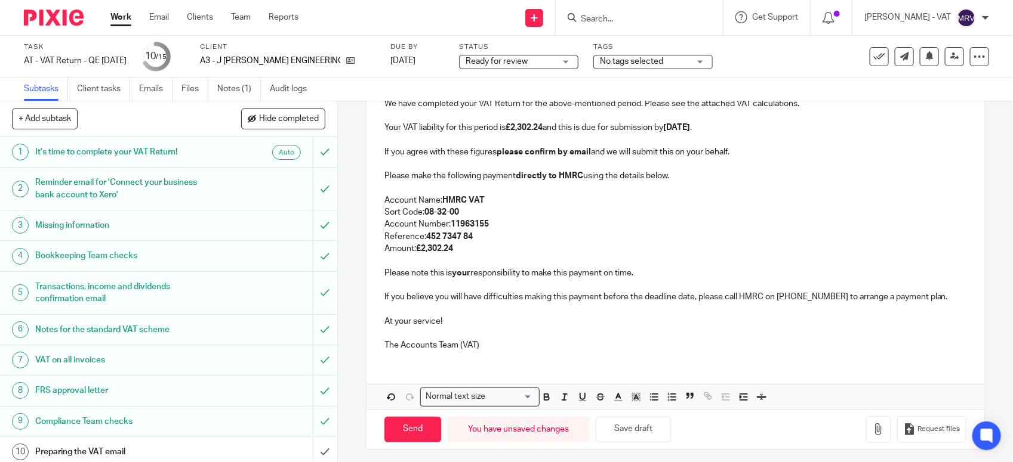
click at [633, 333] on p at bounding box center [675, 334] width 582 height 12
click at [658, 433] on button "Save draft" at bounding box center [633, 430] width 75 height 26
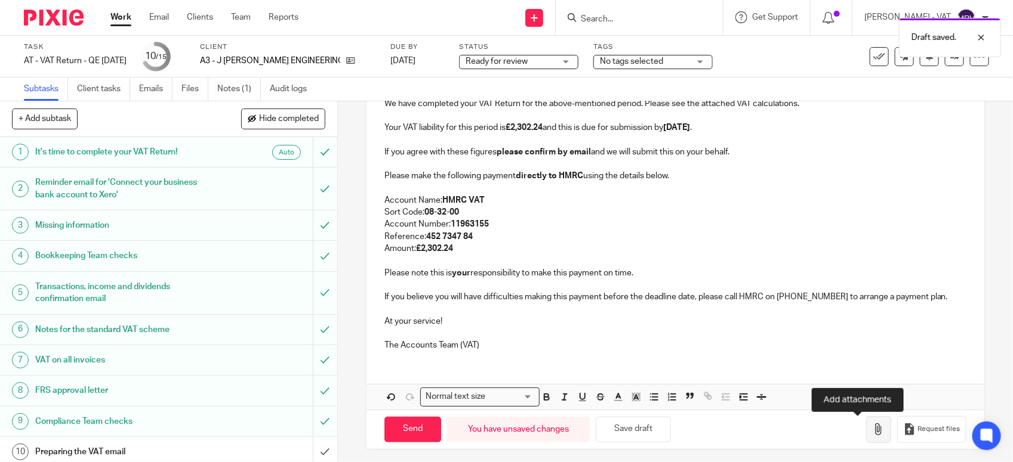
click at [866, 437] on button "button" at bounding box center [878, 430] width 25 height 27
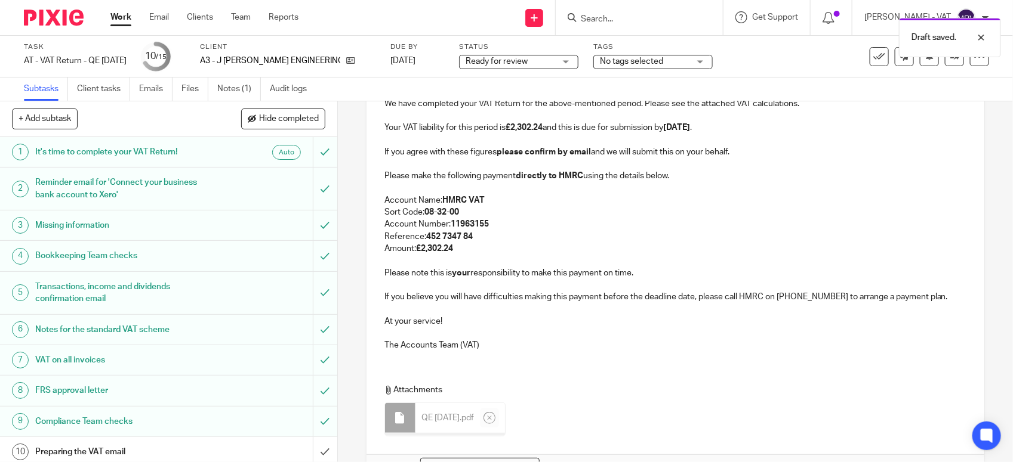
click at [502, 340] on p "The Accounts Team (VAT)" at bounding box center [675, 346] width 582 height 12
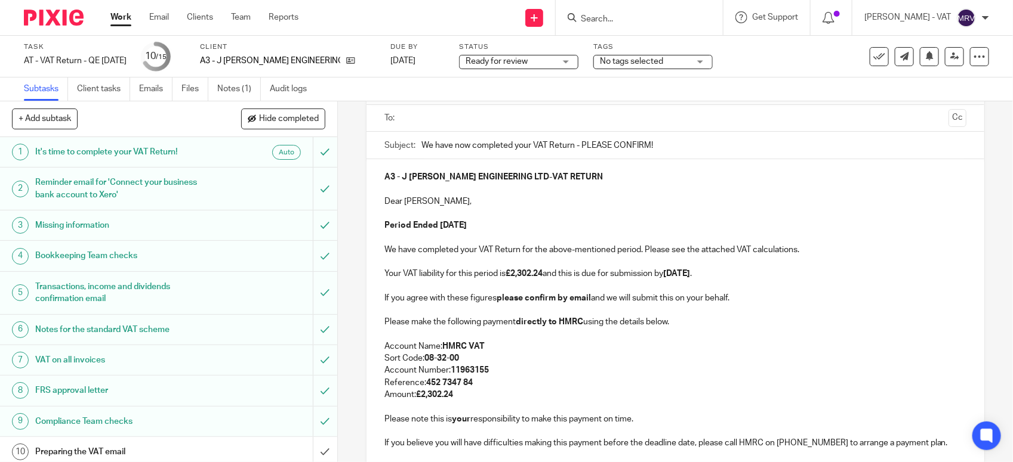
scroll to position [75, 0]
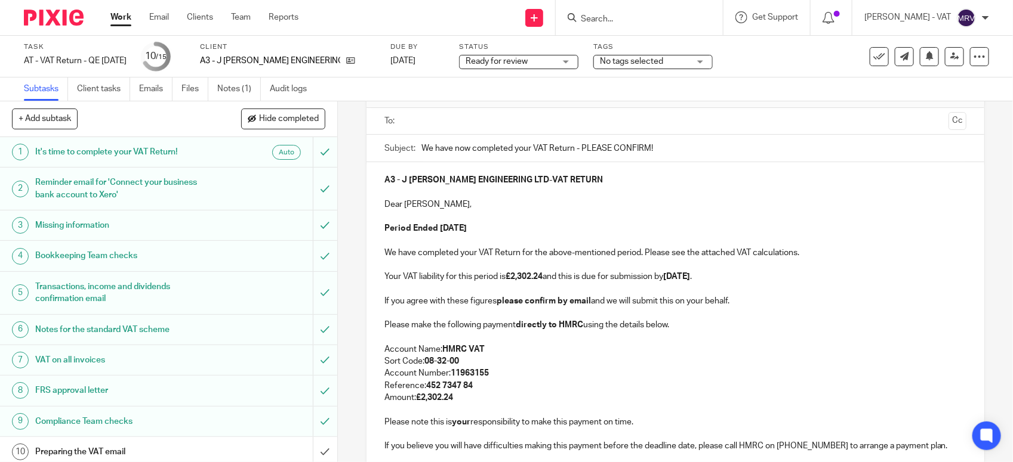
click at [545, 224] on p "Period Ended 31st July 2025" at bounding box center [675, 229] width 582 height 12
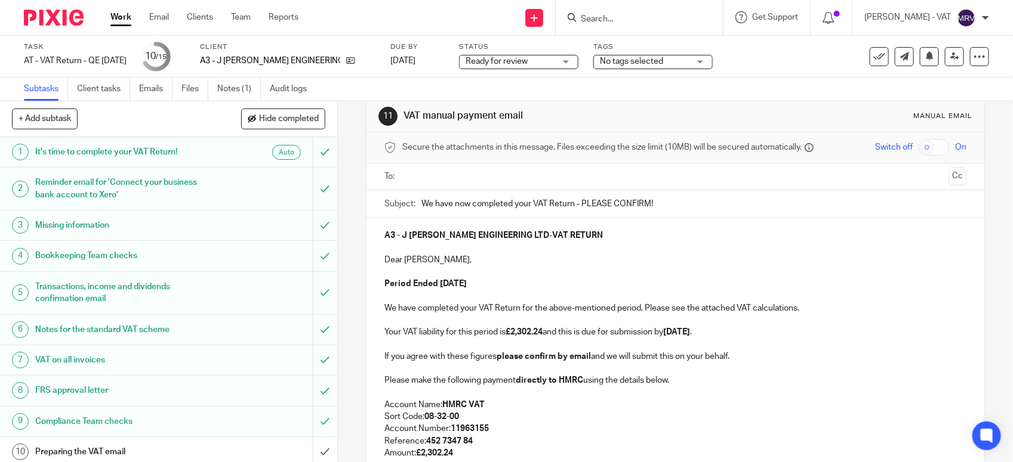
scroll to position [0, 0]
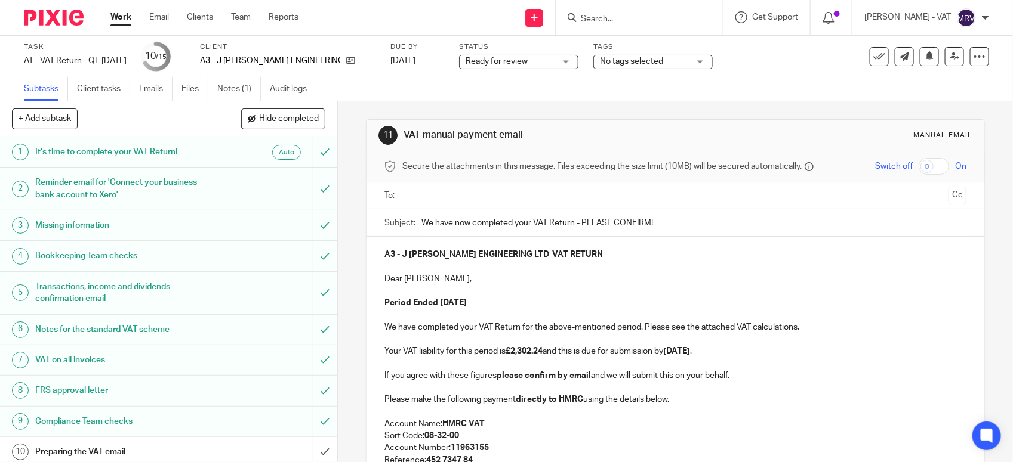
click at [549, 278] on p "Dear Jamie," at bounding box center [675, 279] width 582 height 12
click at [487, 202] on input "text" at bounding box center [674, 196] width 537 height 14
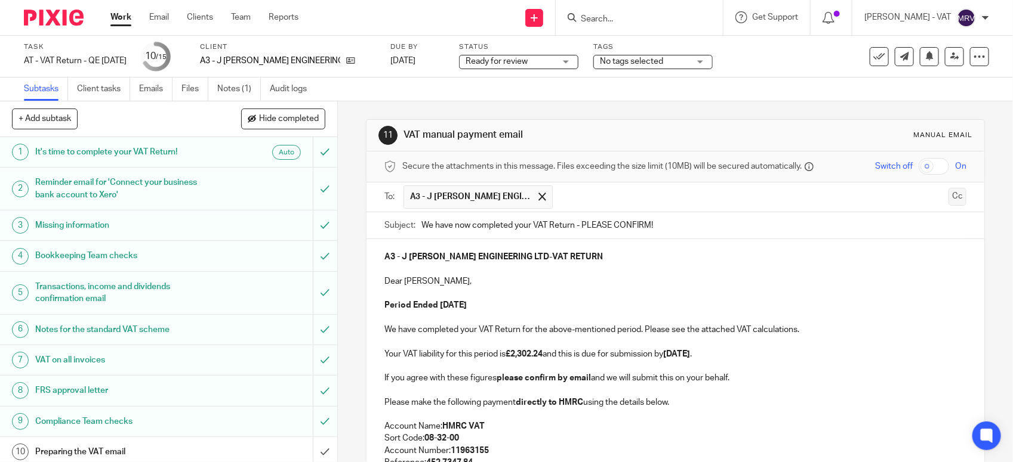
click at [948, 195] on button "Cc" at bounding box center [957, 197] width 18 height 18
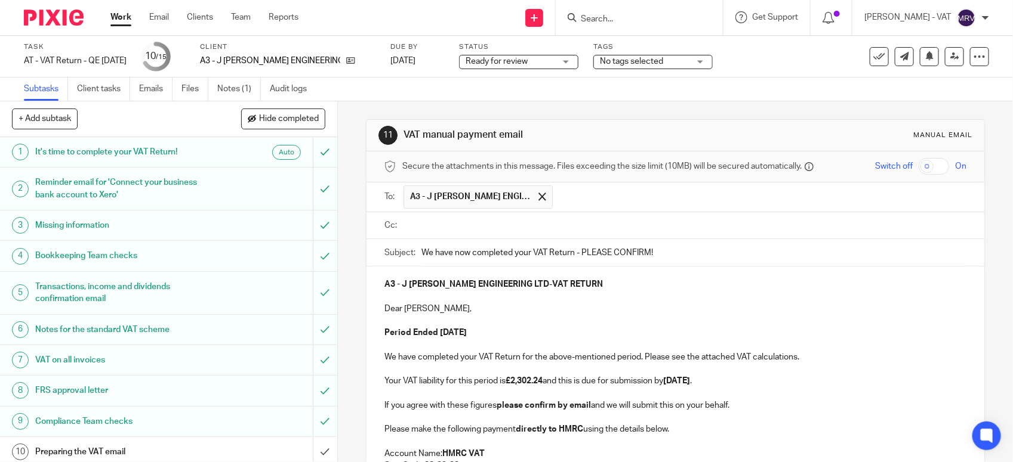
click at [502, 231] on input "text" at bounding box center [683, 226] width 555 height 14
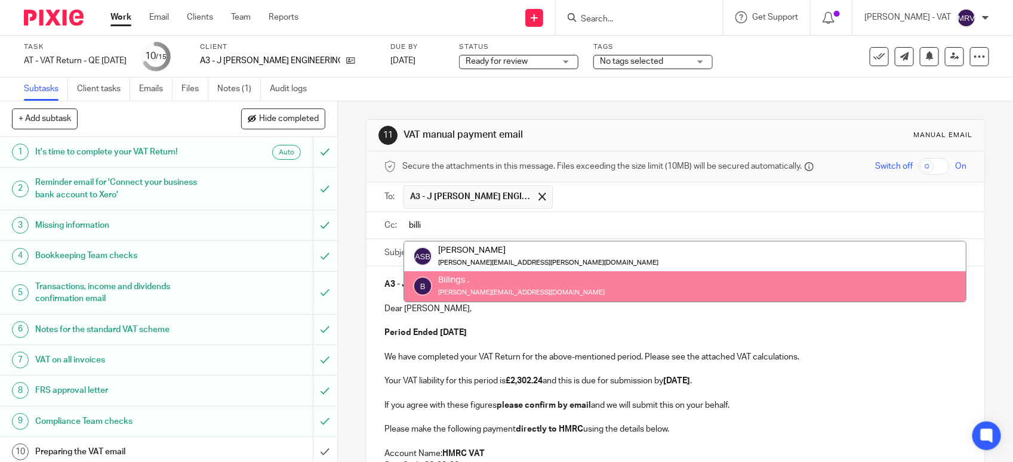
type input "billi"
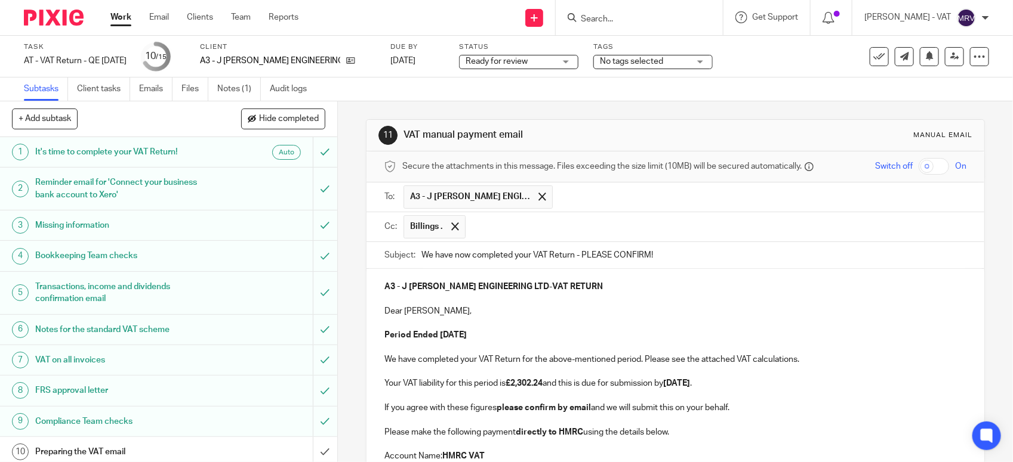
click at [520, 329] on p at bounding box center [675, 323] width 582 height 12
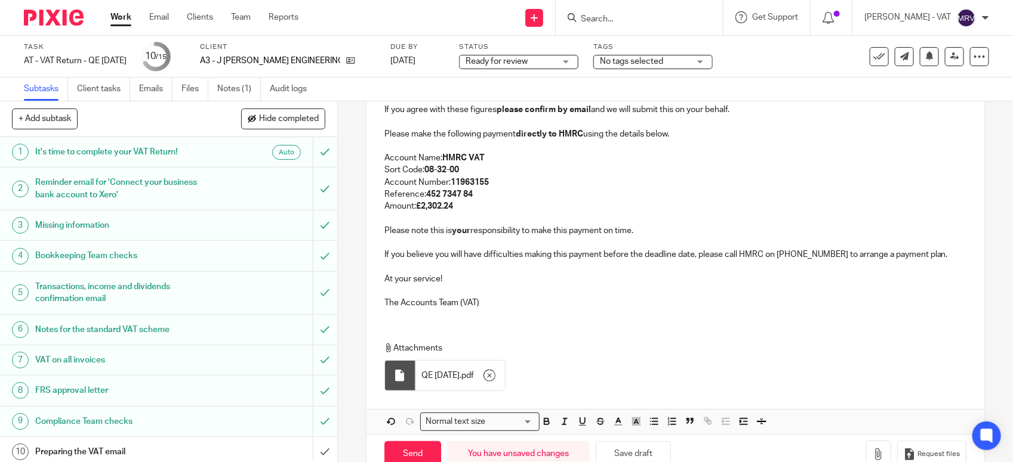
scroll to position [332, 0]
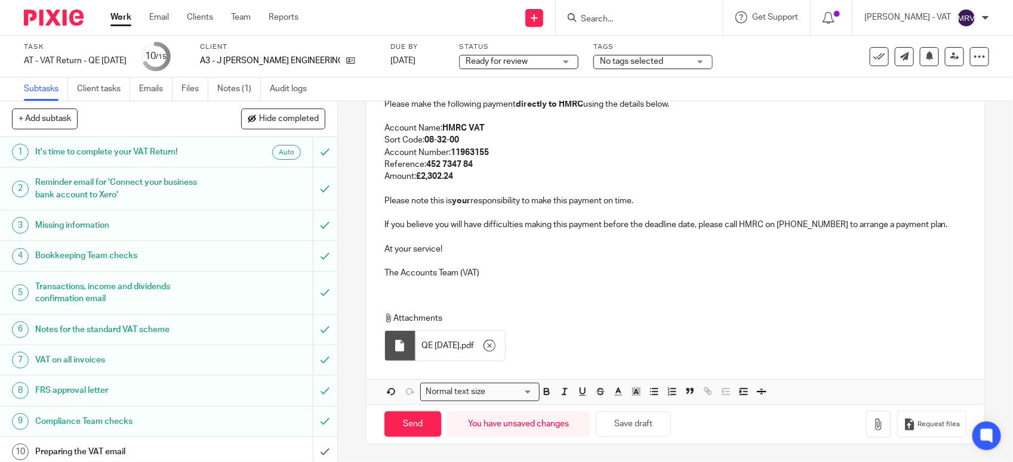
click at [511, 276] on p "The Accounts Team (VAT)" at bounding box center [675, 273] width 582 height 12
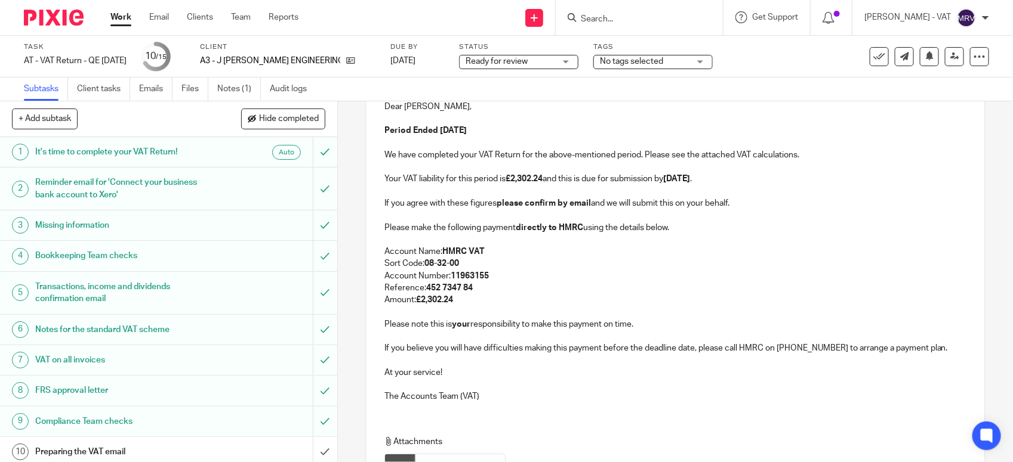
scroll to position [224, 0]
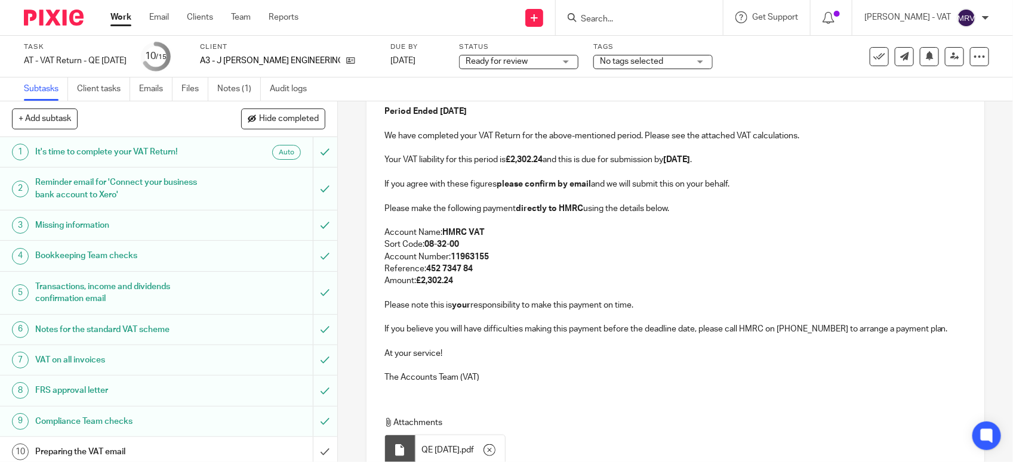
click at [677, 254] on p "Account Number: 11963155" at bounding box center [675, 257] width 582 height 12
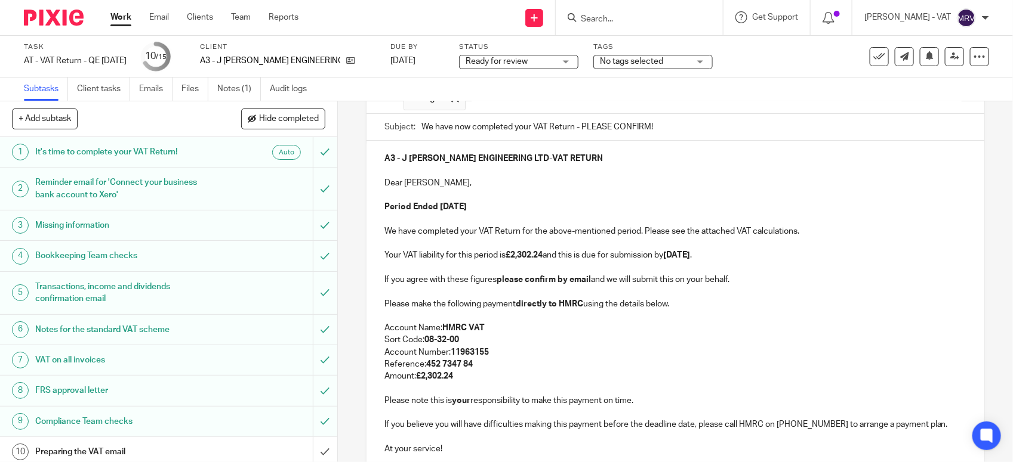
scroll to position [75, 0]
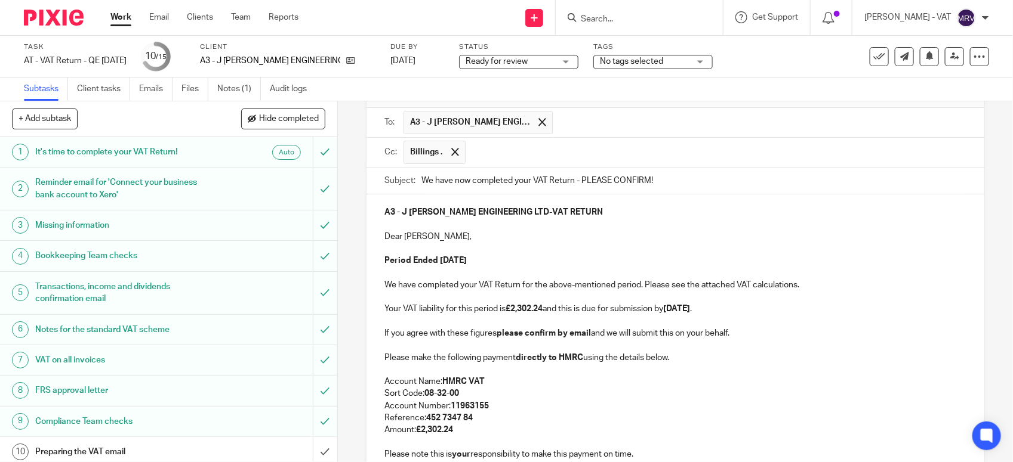
click at [677, 254] on p at bounding box center [675, 249] width 582 height 12
click at [603, 237] on p "Dear Jamie," at bounding box center [675, 237] width 582 height 12
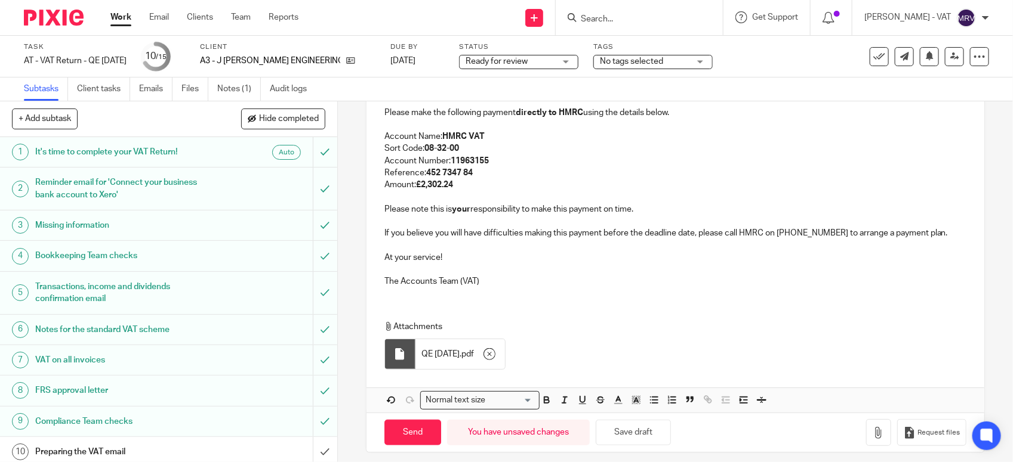
scroll to position [332, 0]
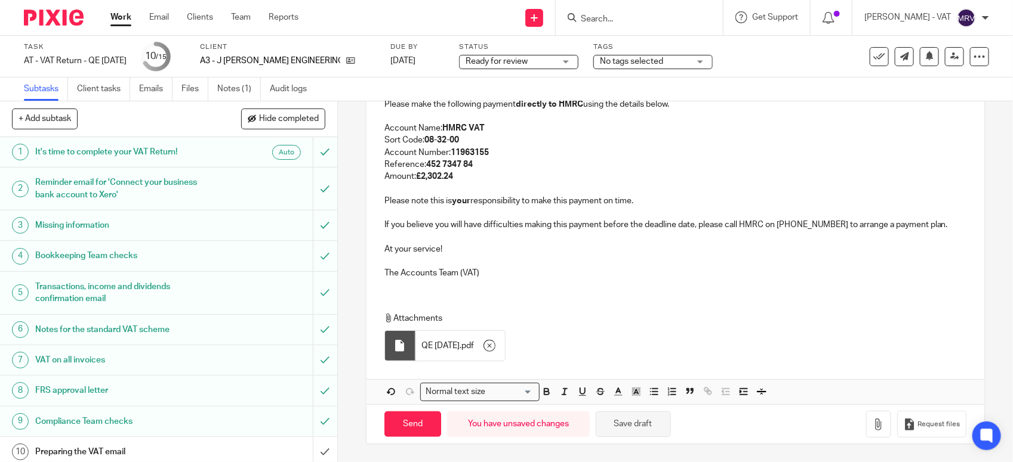
click at [621, 430] on button "Save draft" at bounding box center [633, 425] width 75 height 26
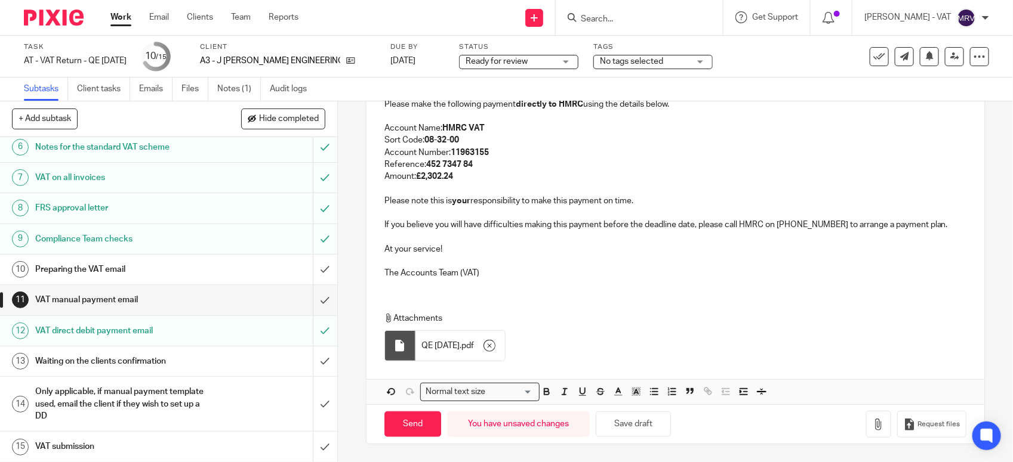
scroll to position [186, 0]
click at [409, 422] on input "Send" at bounding box center [412, 425] width 57 height 26
type input "Sent"
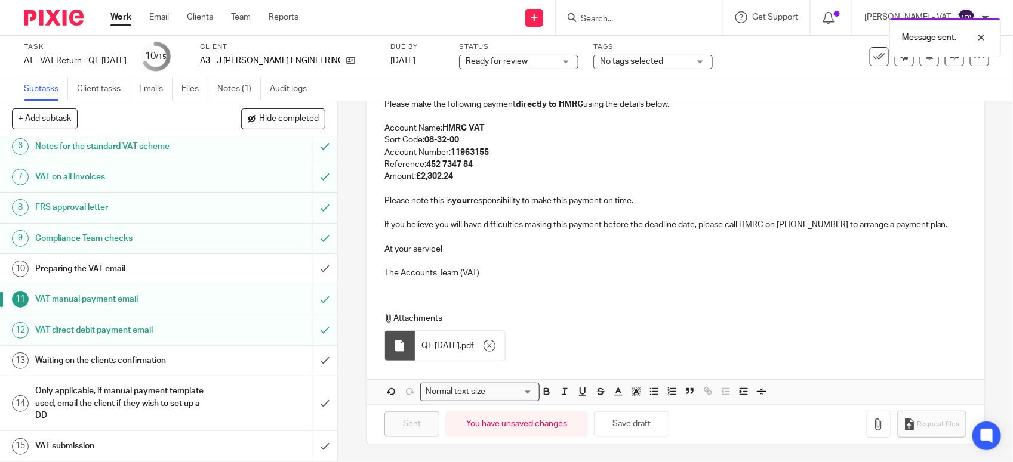
click at [176, 260] on h1 "Preparing the VAT email" at bounding box center [123, 269] width 177 height 18
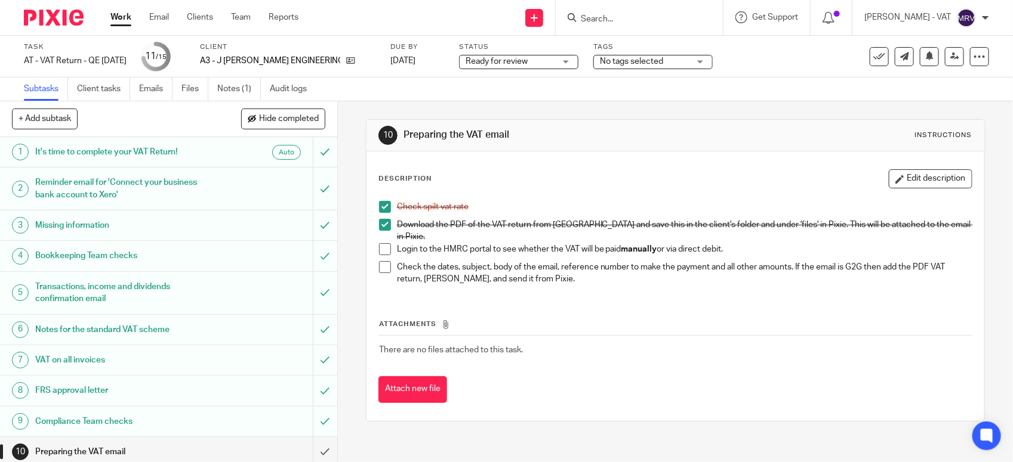
click at [381, 245] on span at bounding box center [385, 249] width 12 height 12
click at [239, 91] on link "Notes (1)" at bounding box center [239, 89] width 44 height 23
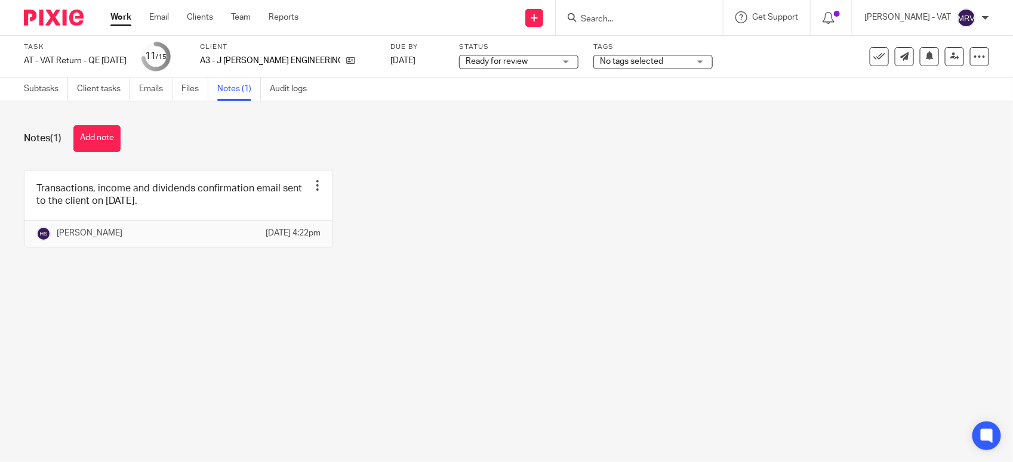
click at [93, 138] on button "Add note" at bounding box center [96, 138] width 47 height 27
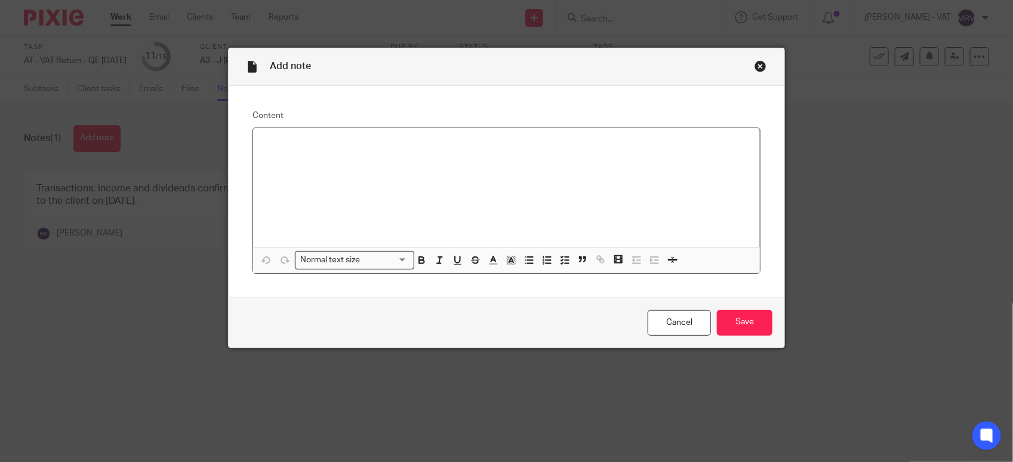
click at [343, 165] on div at bounding box center [506, 187] width 507 height 119
click at [735, 328] on input "Save" at bounding box center [744, 323] width 55 height 26
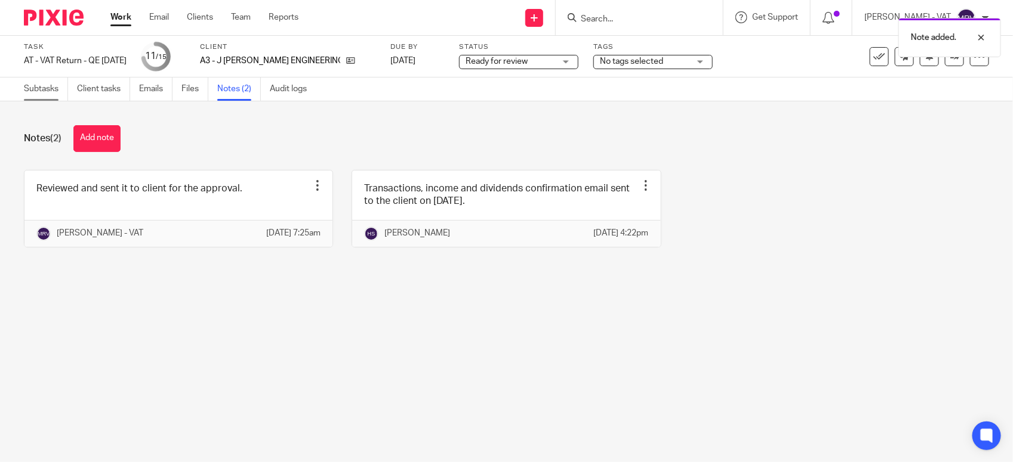
click at [42, 93] on link "Subtasks" at bounding box center [46, 89] width 44 height 23
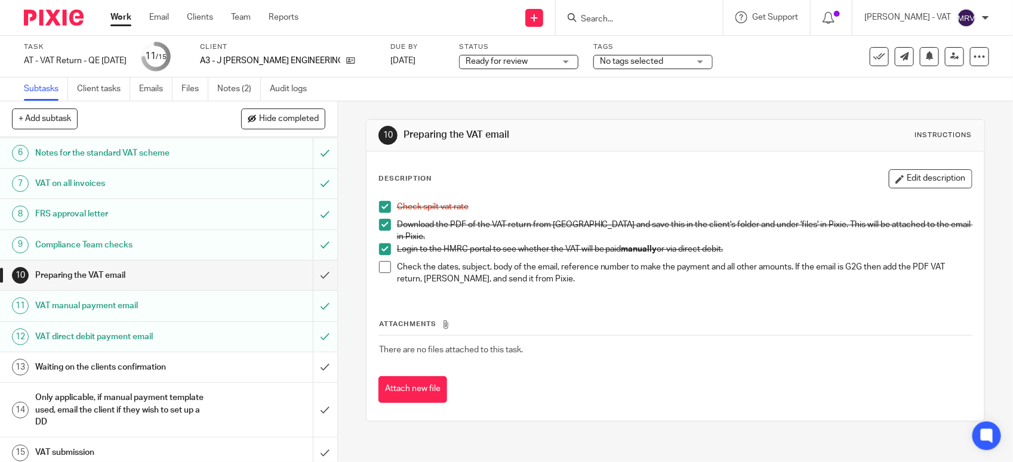
scroll to position [186, 0]
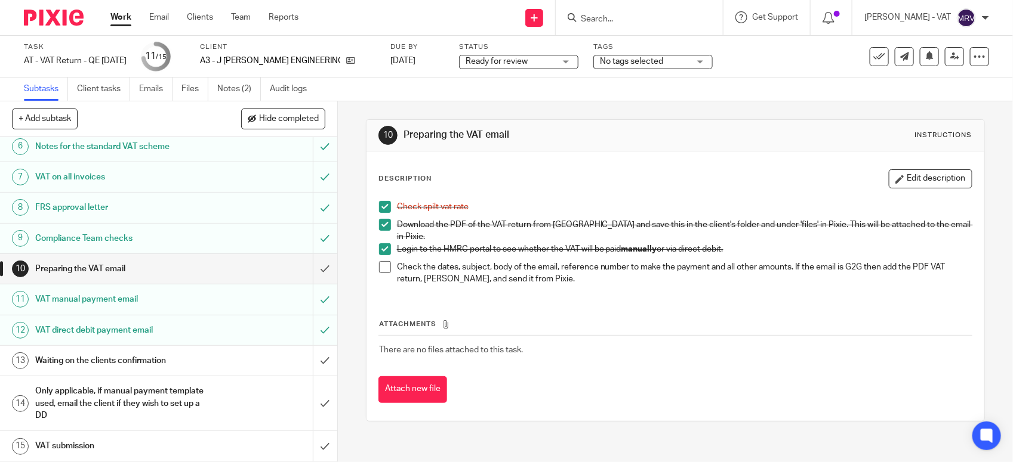
click at [379, 270] on li "Check the dates, subject, body of the email, reference number to make the payme…" at bounding box center [675, 273] width 593 height 24
click at [379, 266] on span at bounding box center [385, 267] width 12 height 12
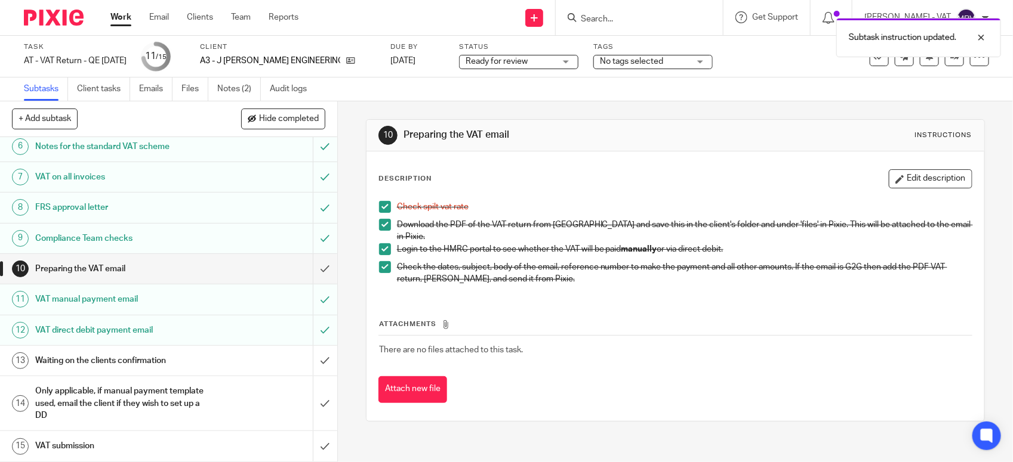
click at [533, 213] on p "Check spilt vat rate" at bounding box center [684, 207] width 575 height 12
click at [508, 60] on span "Ready for review" at bounding box center [496, 61] width 62 height 8
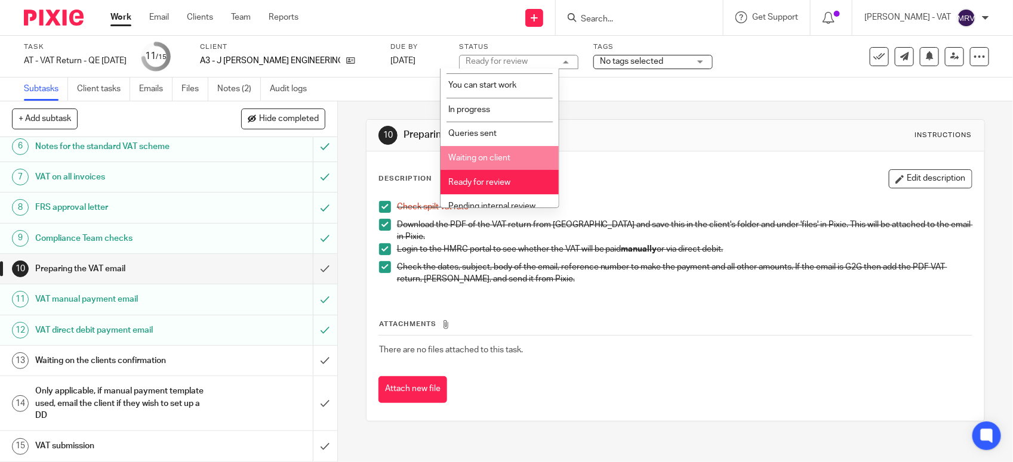
scroll to position [54, 0]
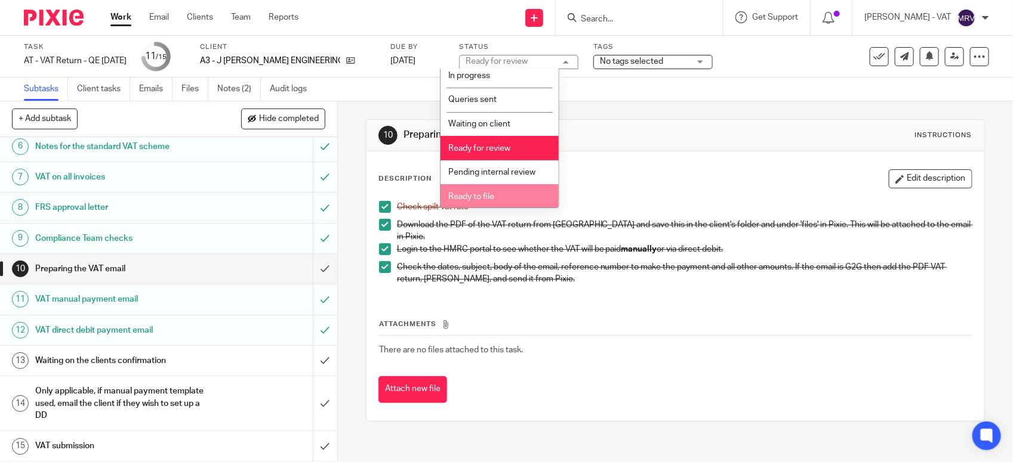
click at [496, 194] on li "Ready to file" at bounding box center [499, 196] width 118 height 24
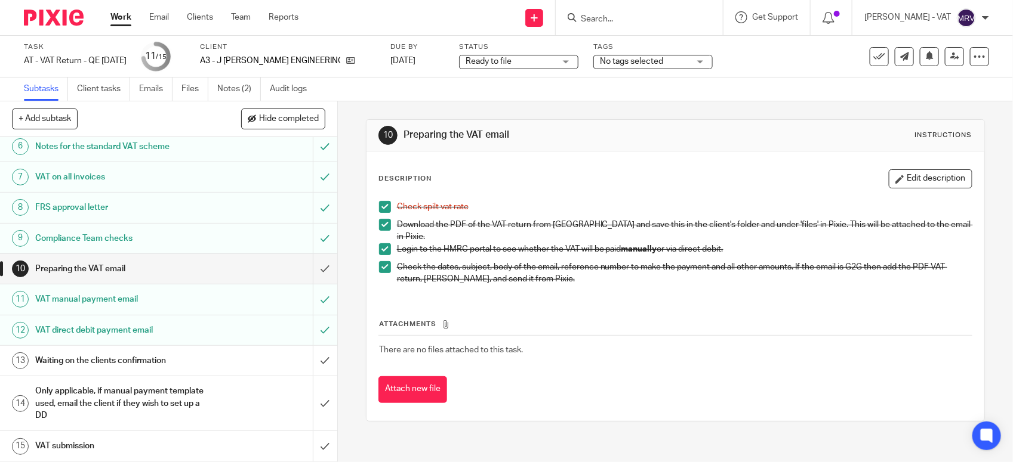
click at [594, 177] on div "Description Edit description" at bounding box center [675, 178] width 594 height 19
click at [476, 298] on div "Attachments There are no files attached to this task. Attach new file" at bounding box center [675, 349] width 594 height 109
click at [306, 264] on input "submit" at bounding box center [168, 269] width 337 height 30
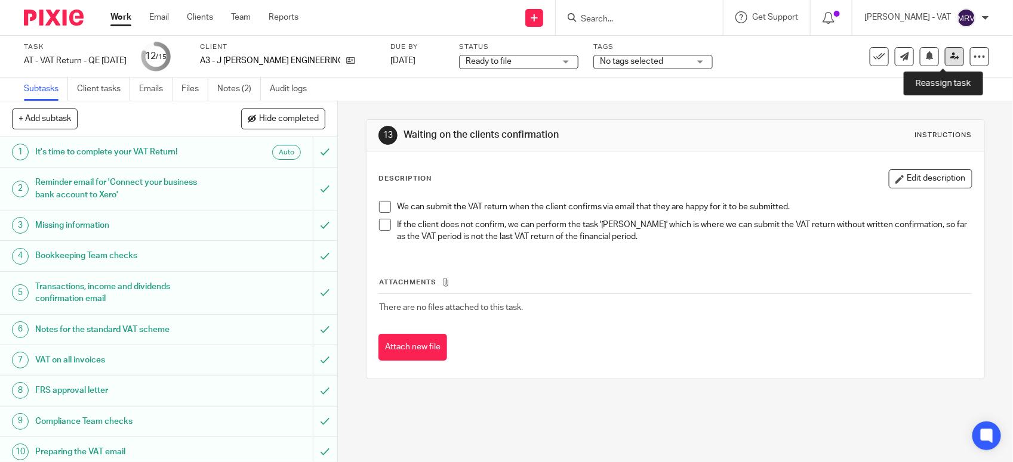
click at [950, 52] on icon at bounding box center [954, 56] width 9 height 9
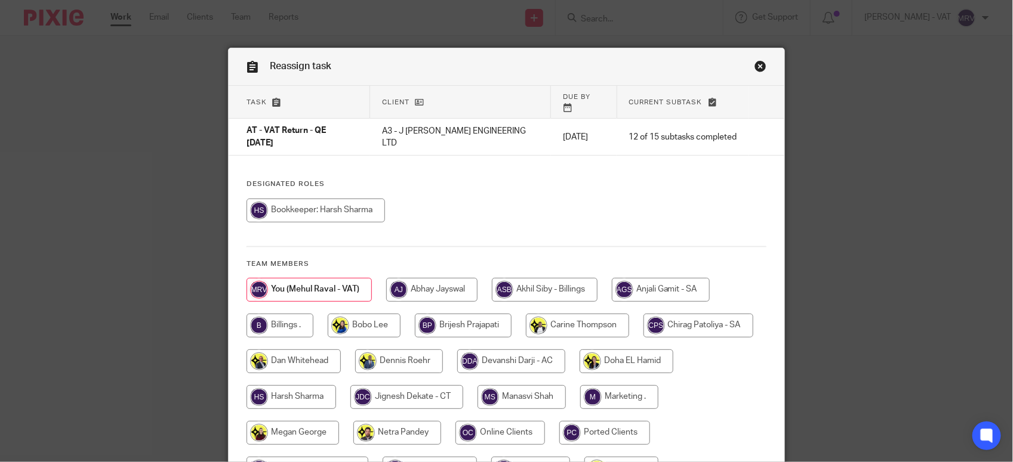
click at [273, 314] on input "radio" at bounding box center [279, 326] width 67 height 24
radio input "true"
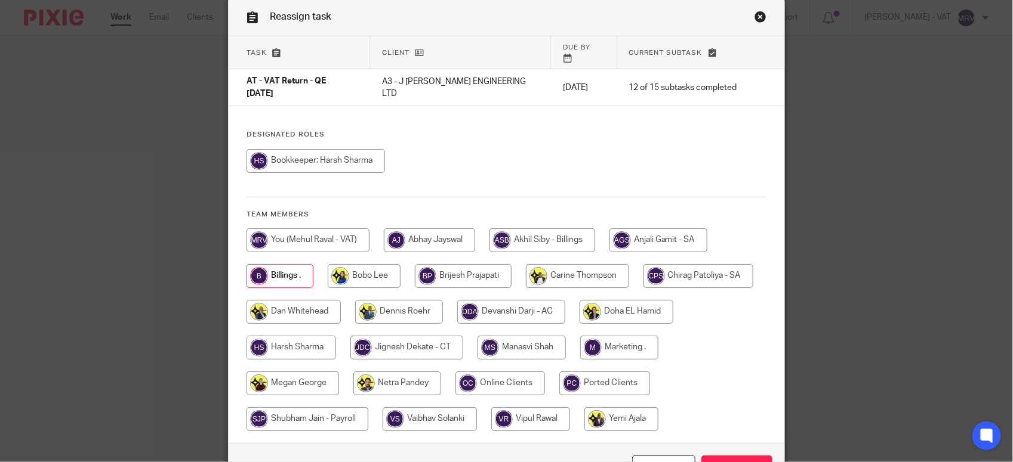
scroll to position [112, 0]
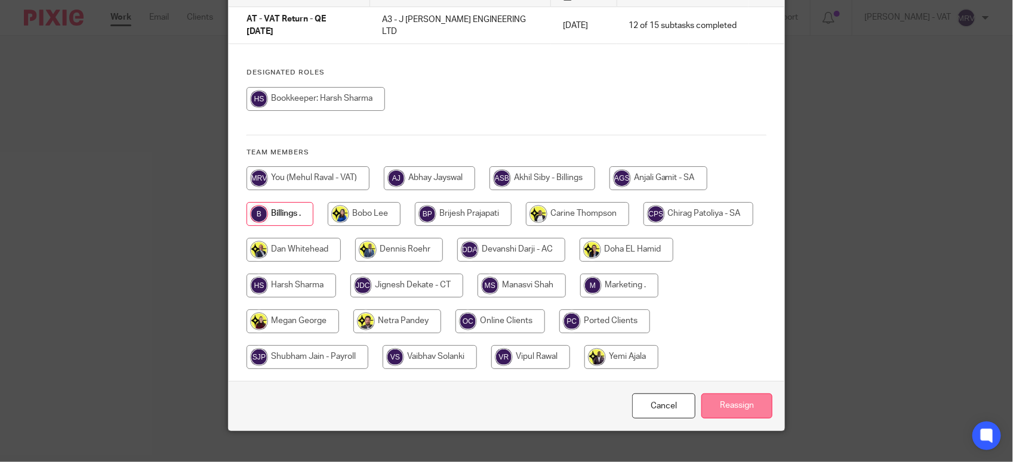
click at [724, 395] on input "Reassign" at bounding box center [736, 407] width 71 height 26
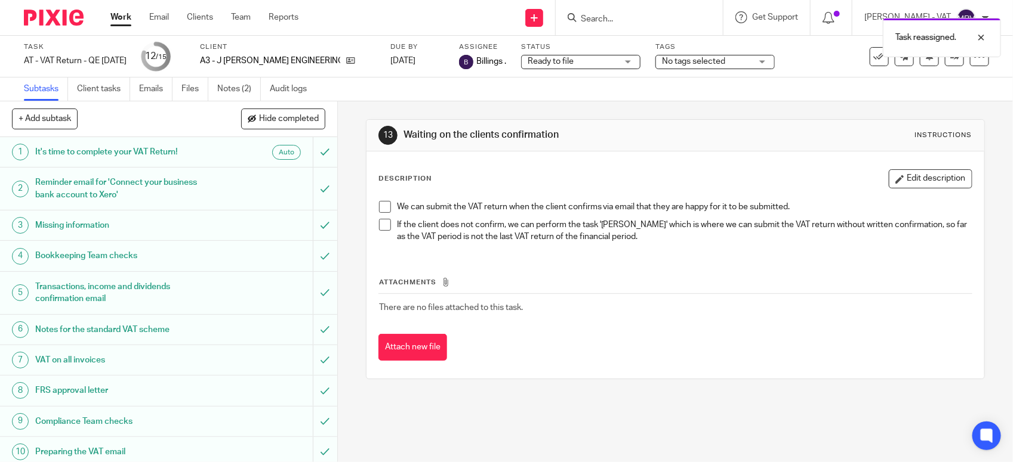
click at [549, 275] on div "Attachments There are no files attached to this task. Attach new file" at bounding box center [675, 307] width 594 height 109
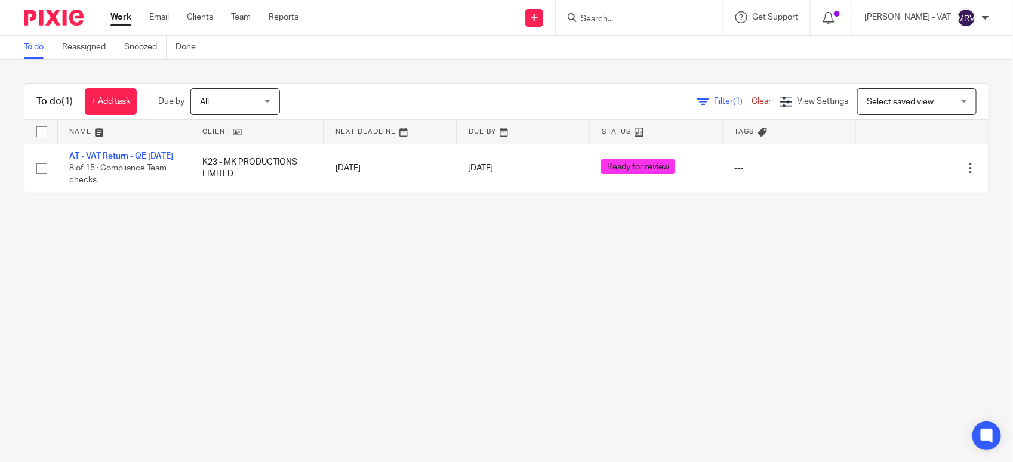
click at [461, 365] on main "To do Reassigned Snoozed Done To do (1) + Add task Due by All All [DATE] [DATE]…" at bounding box center [506, 231] width 1013 height 462
click at [189, 315] on main "To do Reassigned Snoozed Done To do (1) + Add task Due by All All Today Tomorro…" at bounding box center [506, 231] width 1013 height 462
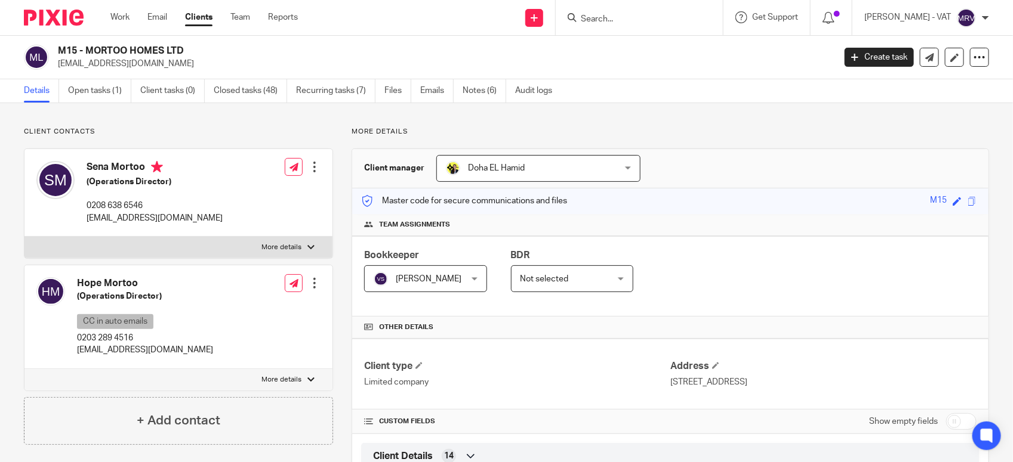
drag, startPoint x: 85, startPoint y: 48, endPoint x: 183, endPoint y: 44, distance: 98.5
click at [183, 44] on div "M15 - MORTOO HOMES LTD [EMAIL_ADDRESS][DOMAIN_NAME] Create task Update from Com…" at bounding box center [506, 58] width 1013 height 44
copy h2 "MORTOO HOMES LTD"
click at [111, 91] on link "Open tasks (1)" at bounding box center [99, 90] width 63 height 23
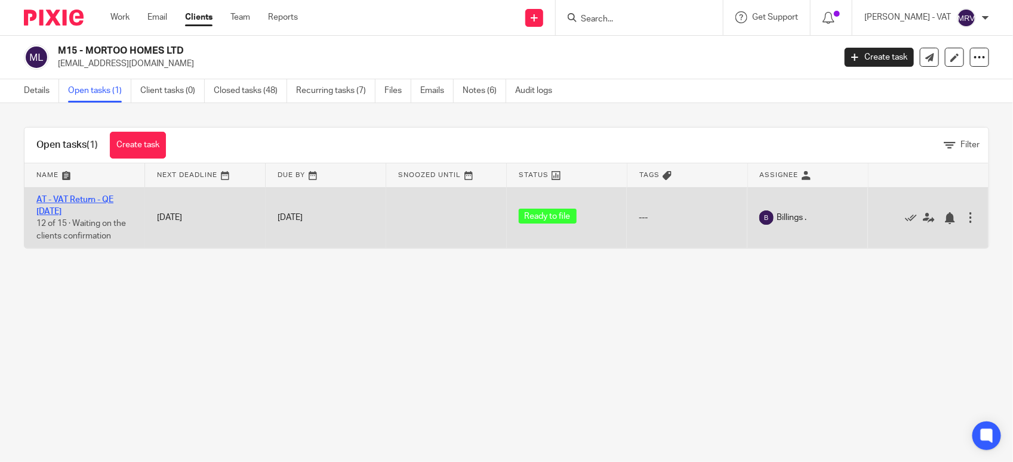
click at [102, 201] on link "AT - VAT Return - QE [DATE]" at bounding box center [74, 206] width 77 height 20
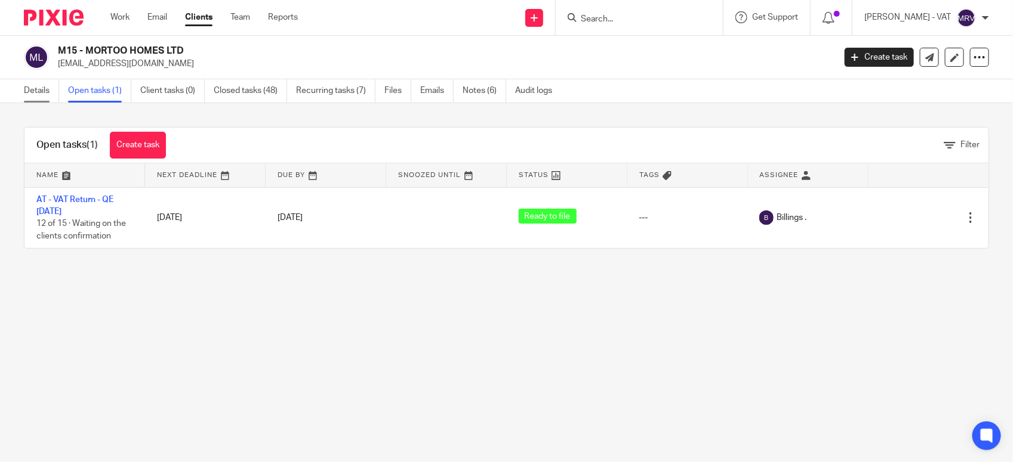
click at [33, 95] on link "Details" at bounding box center [41, 90] width 35 height 23
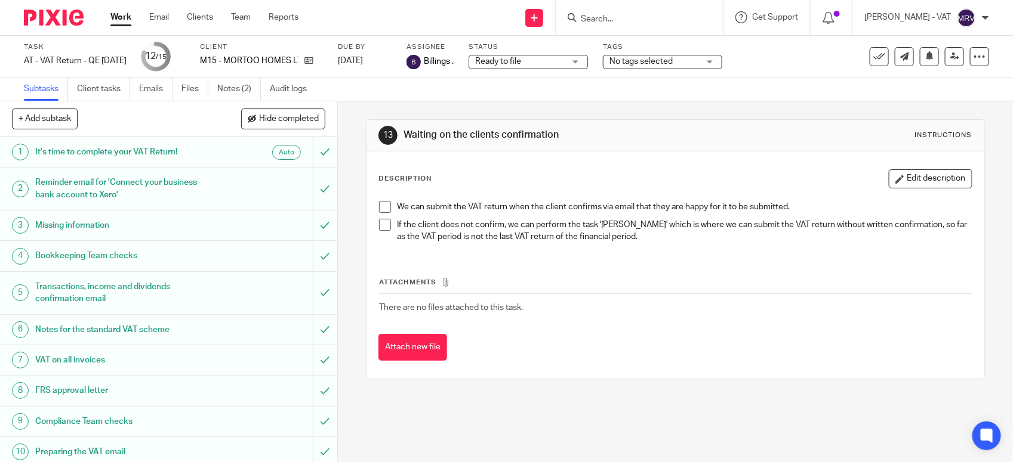
click at [381, 204] on span at bounding box center [385, 207] width 12 height 12
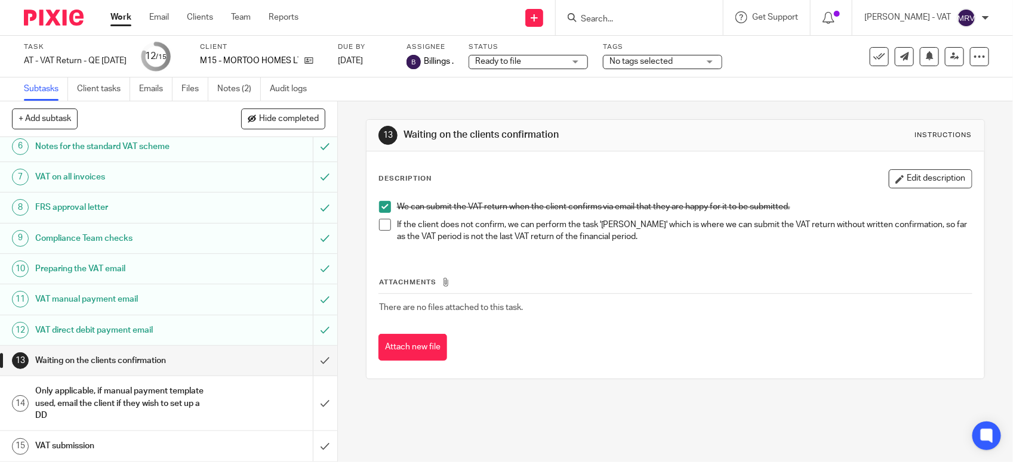
scroll to position [186, 0]
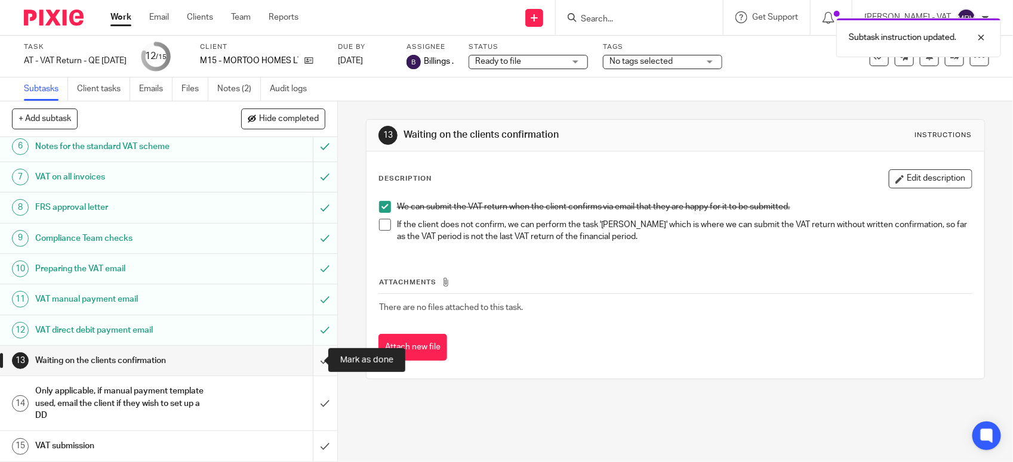
click at [300, 367] on input "submit" at bounding box center [168, 361] width 337 height 30
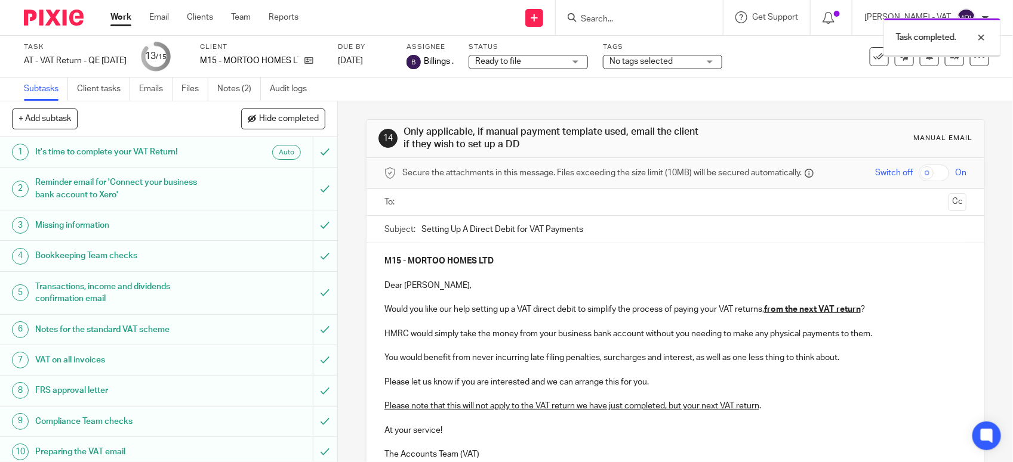
scroll to position [186, 0]
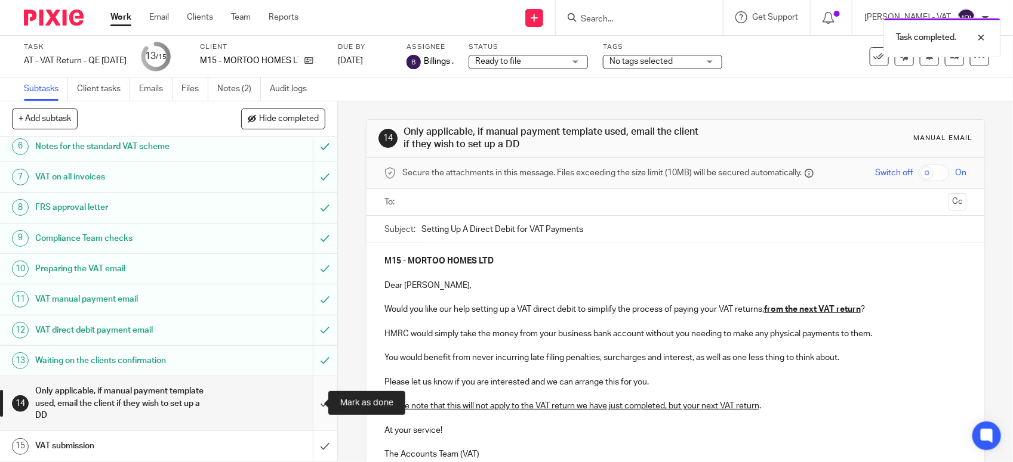
click at [313, 401] on input "submit" at bounding box center [168, 404] width 337 height 54
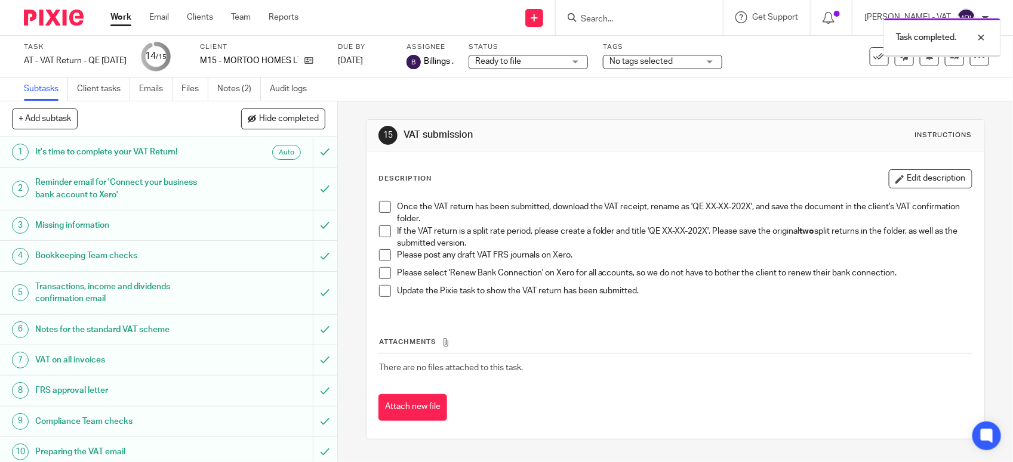
scroll to position [186, 0]
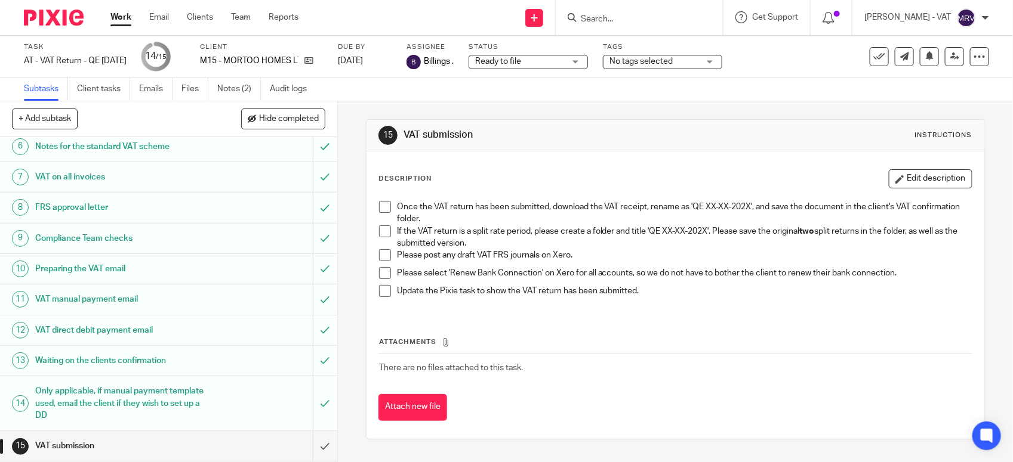
click at [382, 233] on span at bounding box center [385, 232] width 12 height 12
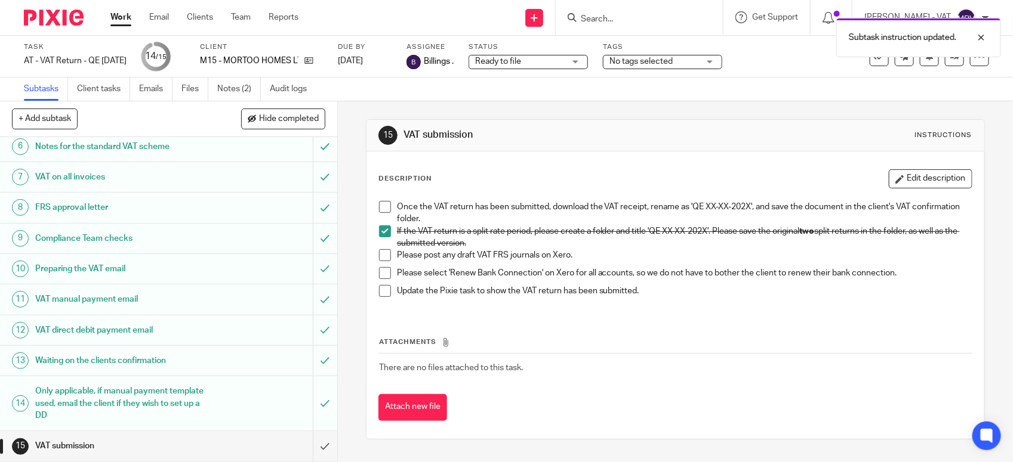
click at [379, 258] on span at bounding box center [385, 255] width 12 height 12
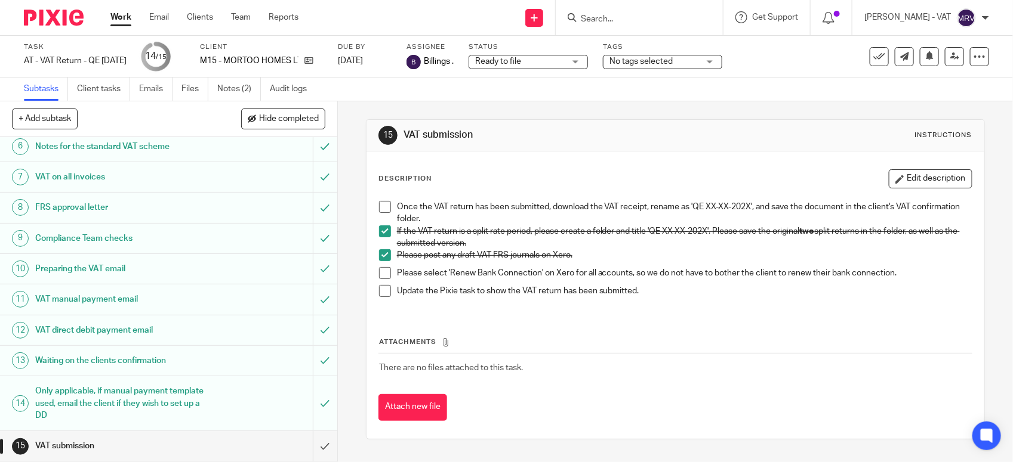
click at [379, 273] on span at bounding box center [385, 273] width 12 height 12
click at [379, 207] on span at bounding box center [385, 207] width 12 height 12
click at [379, 295] on span at bounding box center [385, 291] width 12 height 12
click at [315, 449] on input "submit" at bounding box center [168, 446] width 337 height 30
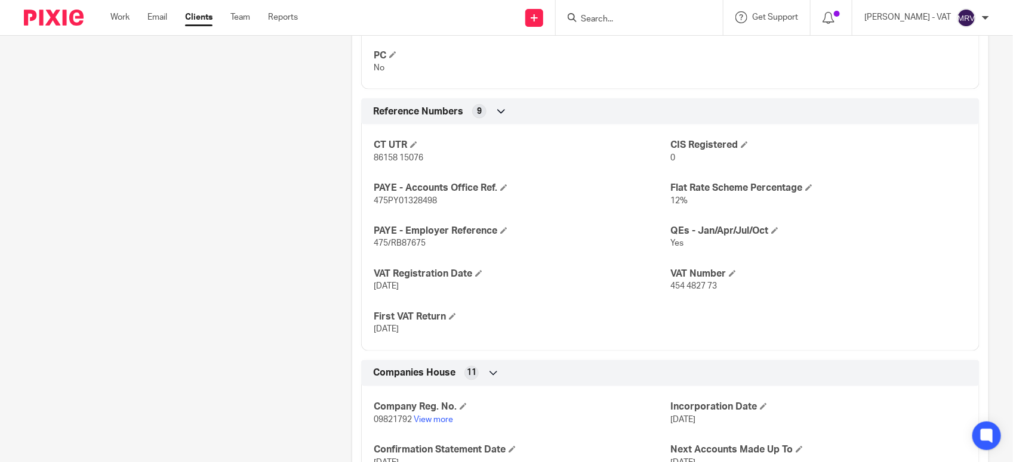
scroll to position [895, 0]
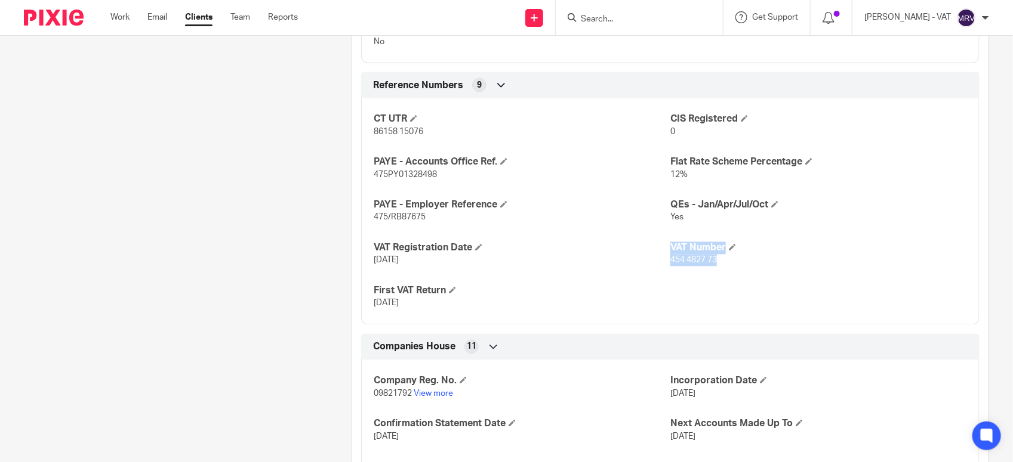
drag, startPoint x: 661, startPoint y: 263, endPoint x: 735, endPoint y: 266, distance: 74.1
click at [735, 266] on div "CT UTR 86158 15076 CIS Registered 0 PAYE - Accounts Office Ref. 475PY01328498 F…" at bounding box center [670, 208] width 618 height 236
drag, startPoint x: 735, startPoint y: 266, endPoint x: 653, endPoint y: 273, distance: 81.5
click at [653, 273] on div "CT UTR 86158 15076 CIS Registered 0 PAYE - Accounts Office Ref. 475PY01328498 F…" at bounding box center [670, 208] width 618 height 236
drag, startPoint x: 659, startPoint y: 264, endPoint x: 715, endPoint y: 264, distance: 55.5
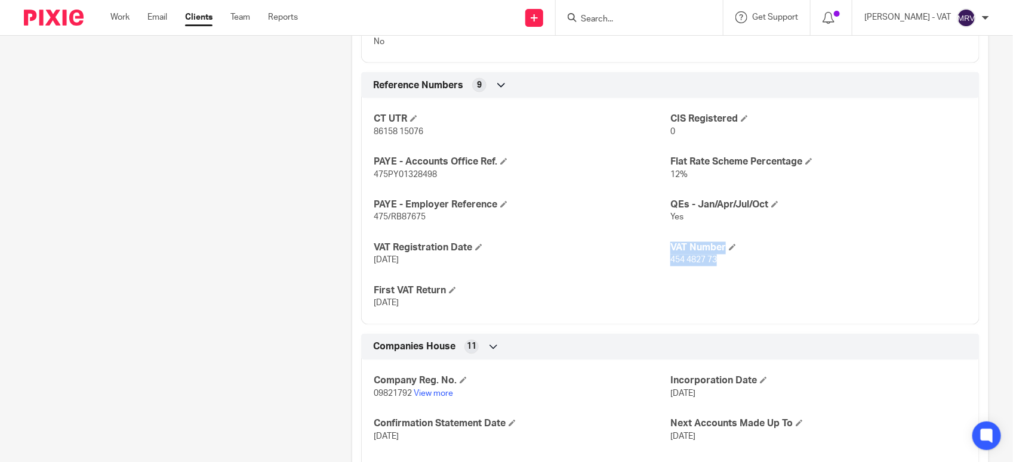
click at [715, 264] on div "CT UTR 86158 15076 CIS Registered 0 PAYE - Accounts Office Ref. 475PY01328498 F…" at bounding box center [670, 208] width 618 height 236
drag, startPoint x: 715, startPoint y: 264, endPoint x: 638, endPoint y: 272, distance: 76.7
click at [638, 272] on div "CT UTR 86158 15076 CIS Registered 0 PAYE - Accounts Office Ref. 475PY01328498 F…" at bounding box center [670, 208] width 618 height 236
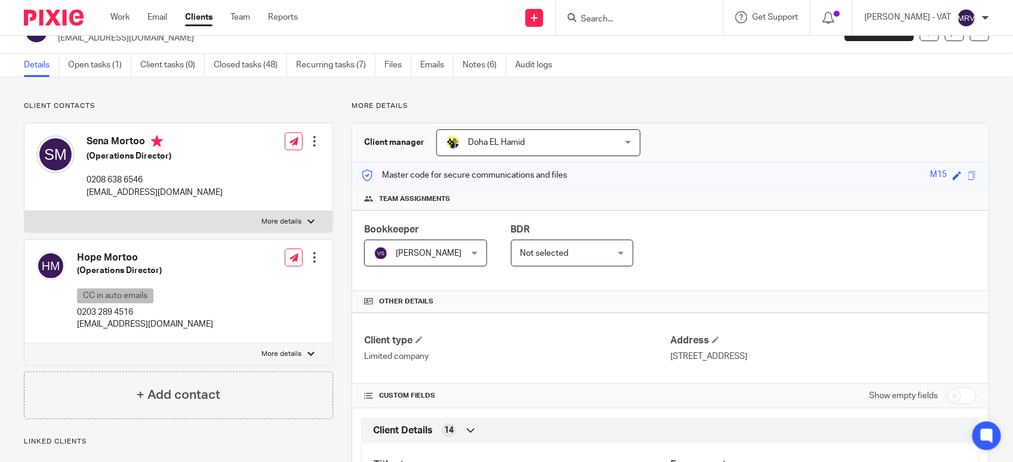
scroll to position [0, 0]
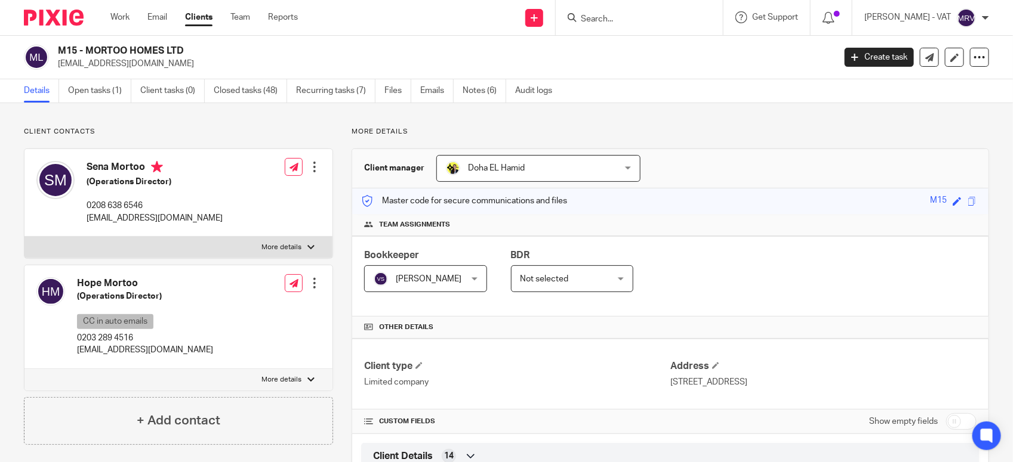
drag, startPoint x: 84, startPoint y: 54, endPoint x: 182, endPoint y: 51, distance: 97.9
click at [182, 51] on h2 "M15 - MORTOO HOMES LTD" at bounding box center [365, 51] width 615 height 13
copy h2 "MORTOO HOMES LTD"
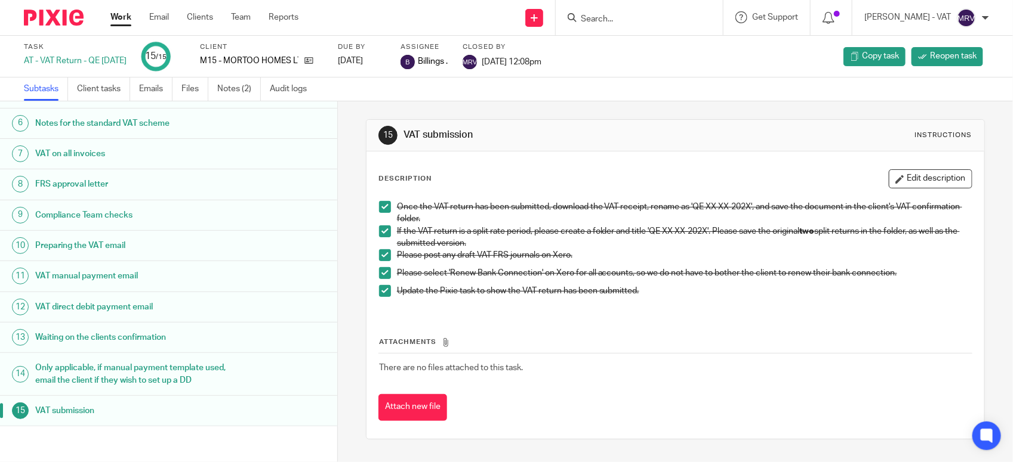
scroll to position [173, 0]
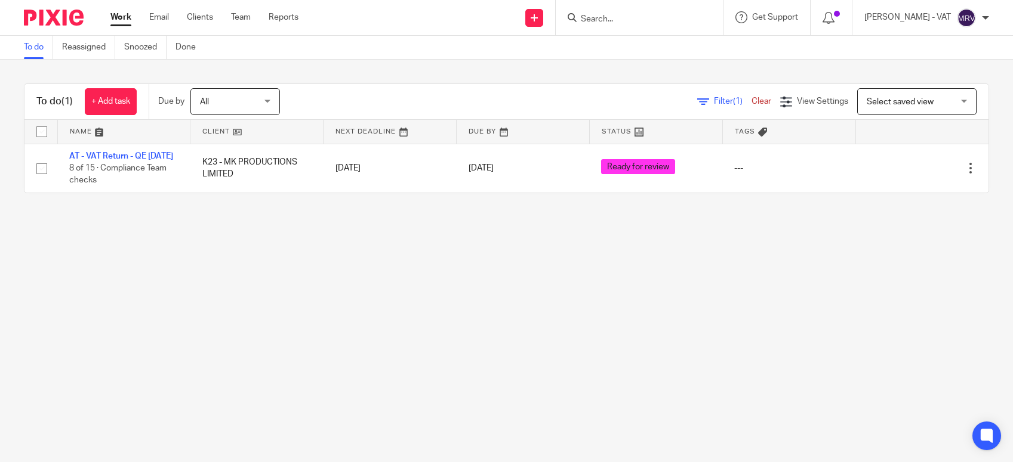
click at [189, 294] on main "To do Reassigned Snoozed Done To do (1) + Add task Due by All All [DATE] [DATE]…" at bounding box center [506, 231] width 1013 height 462
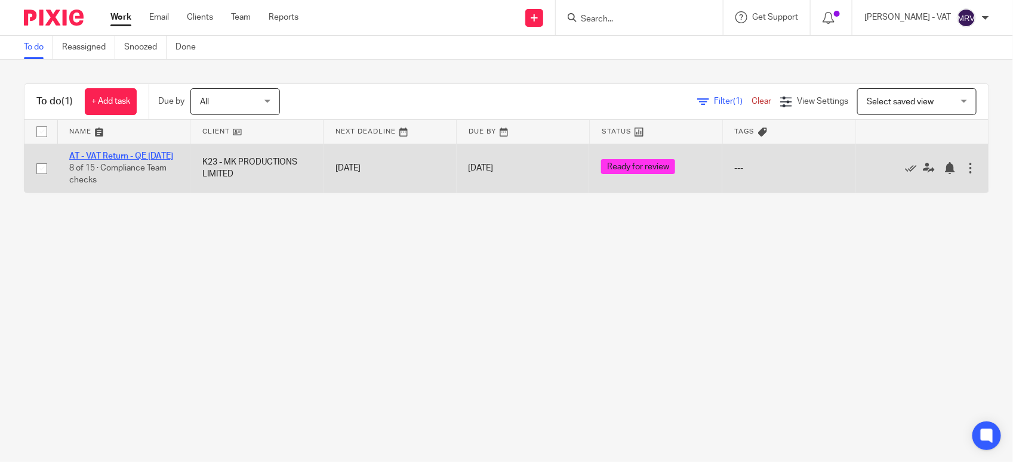
click at [127, 153] on link "AT - VAT Return - QE [DATE]" at bounding box center [121, 156] width 104 height 8
drag, startPoint x: 270, startPoint y: 285, endPoint x: 373, endPoint y: 153, distance: 167.9
click at [270, 284] on main "To do Reassigned Snoozed Done To do (1) + Add task Due by All All [DATE] [DATE]…" at bounding box center [506, 231] width 1013 height 462
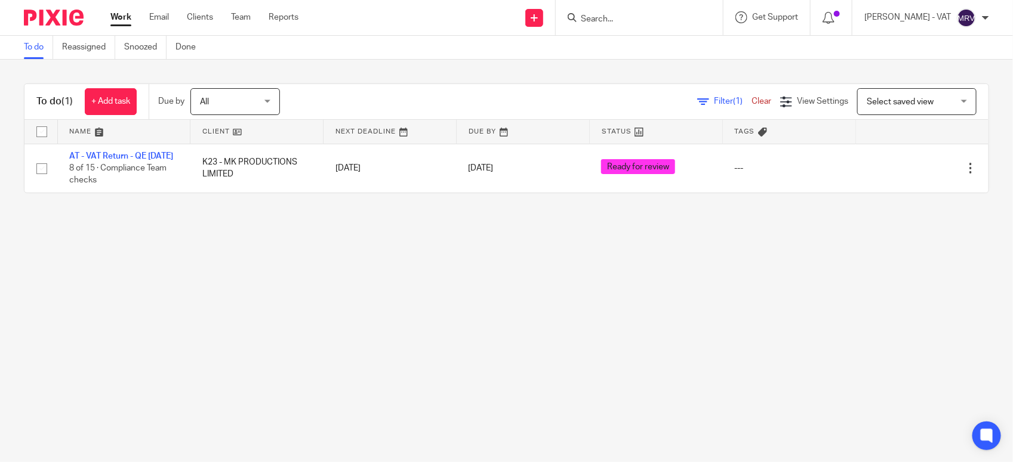
click at [396, 305] on main "To do Reassigned Snoozed Done To do (1) + Add task Due by All All [DATE] [DATE]…" at bounding box center [506, 231] width 1013 height 462
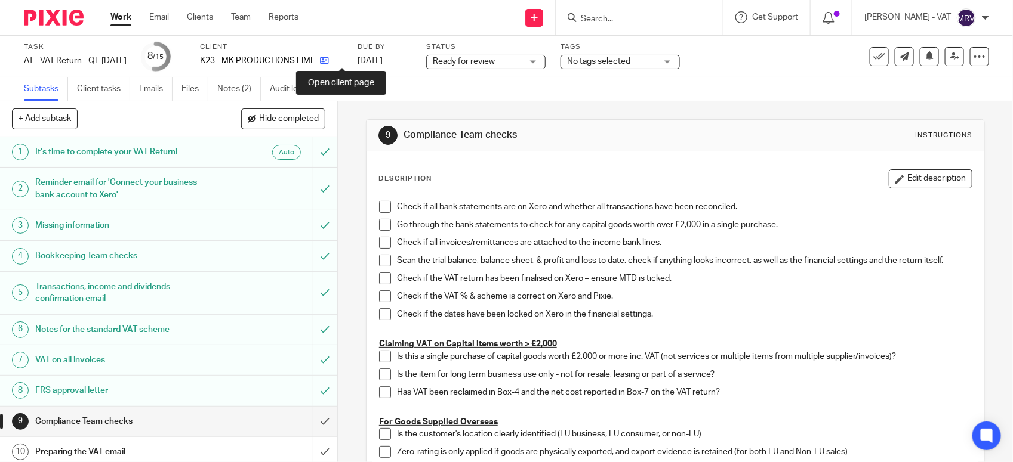
click at [329, 64] on icon at bounding box center [324, 60] width 9 height 9
click at [379, 209] on span at bounding box center [385, 207] width 12 height 12
click at [379, 222] on span at bounding box center [385, 225] width 12 height 12
click at [381, 245] on span at bounding box center [385, 243] width 12 height 12
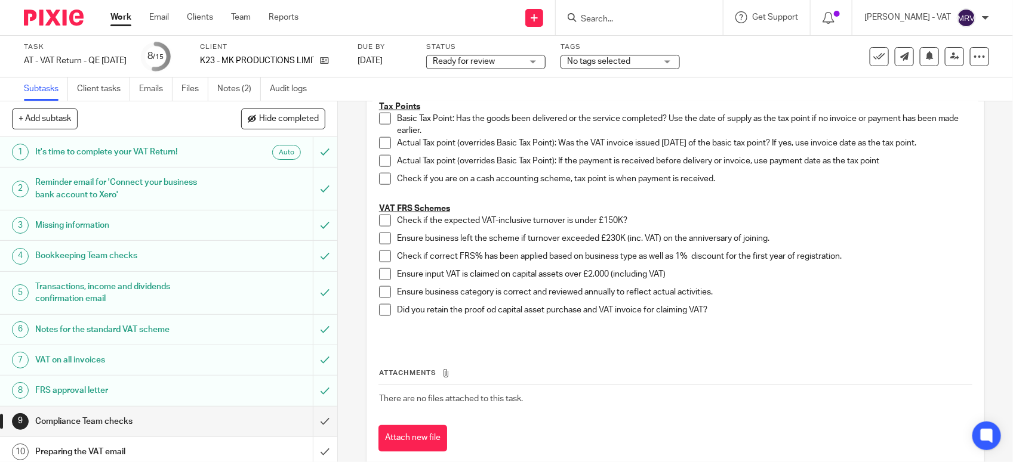
scroll to position [671, 0]
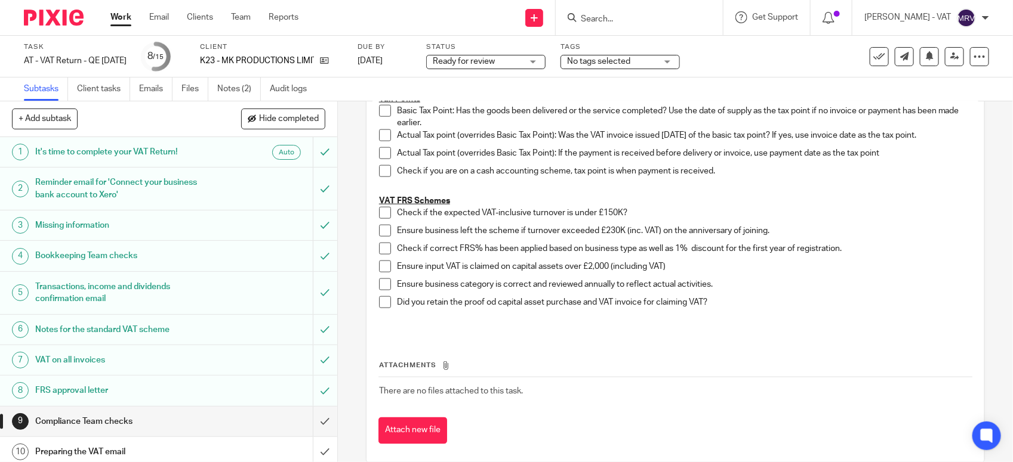
click at [380, 212] on span at bounding box center [385, 213] width 12 height 12
click at [381, 232] on span at bounding box center [385, 231] width 12 height 12
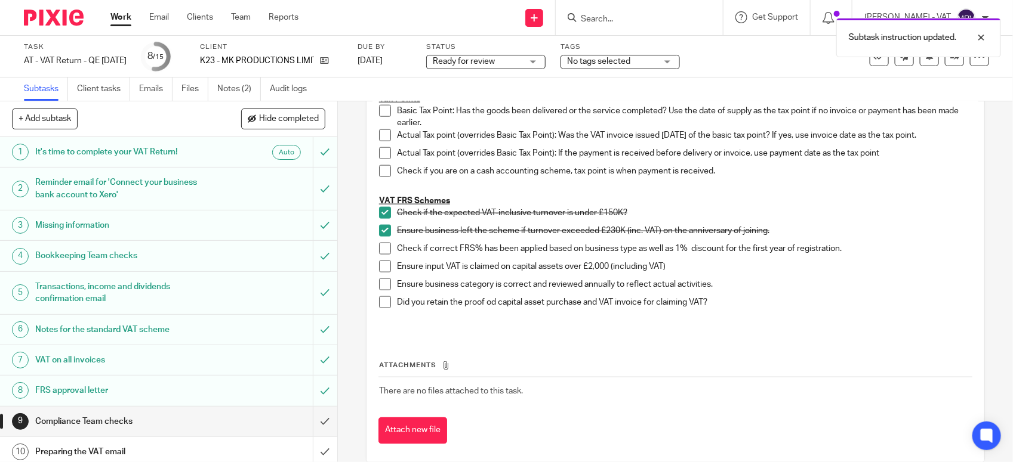
click at [379, 245] on span at bounding box center [385, 249] width 12 height 12
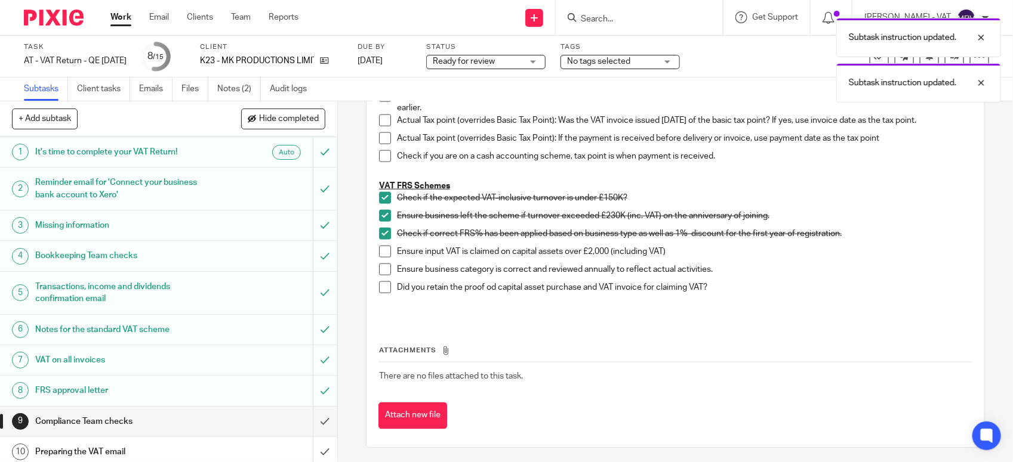
scroll to position [690, 0]
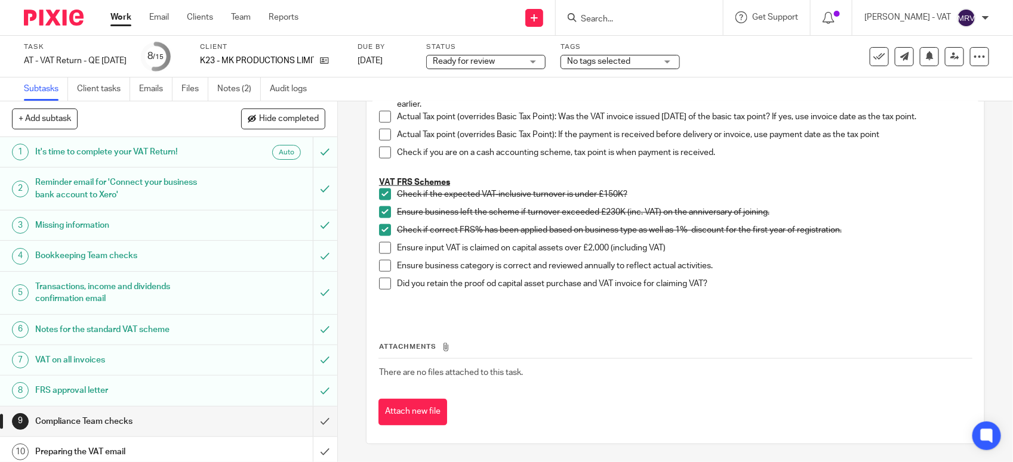
click at [380, 263] on span at bounding box center [385, 266] width 12 height 12
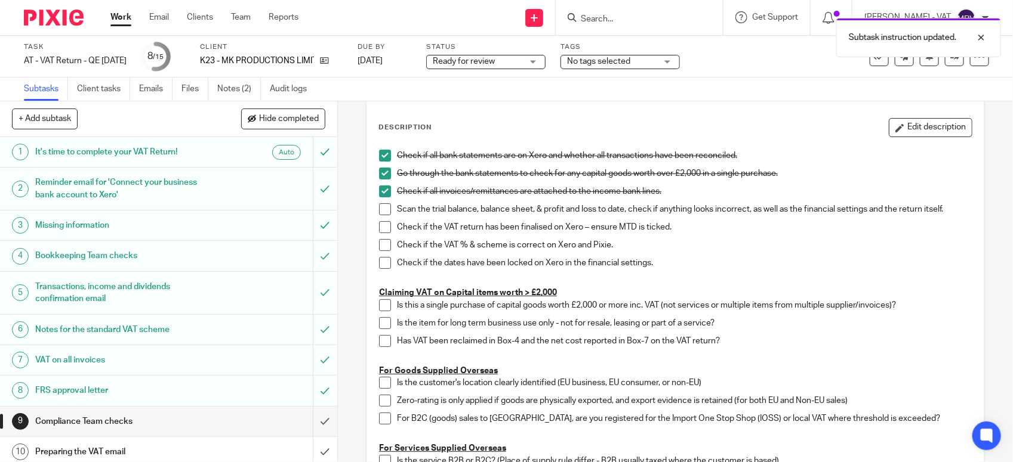
scroll to position [19, 0]
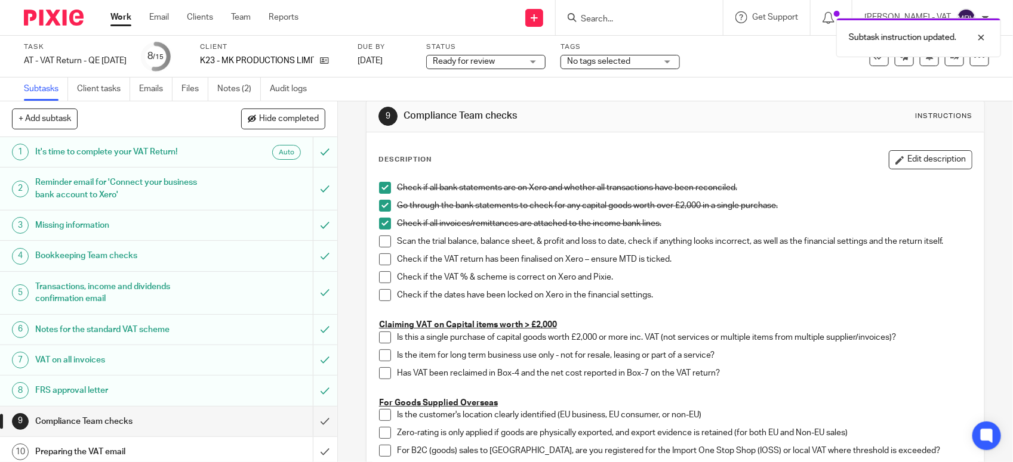
click at [380, 237] on span at bounding box center [385, 242] width 12 height 12
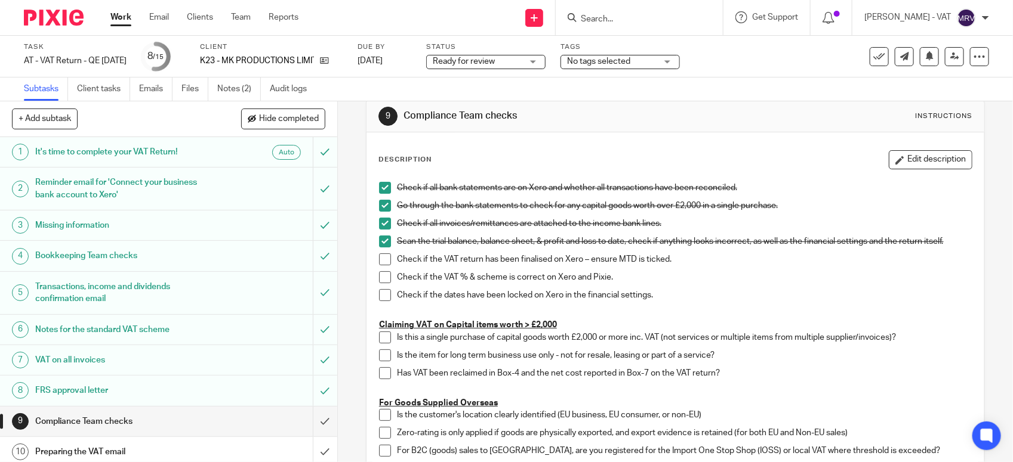
click at [379, 266] on span at bounding box center [385, 260] width 12 height 12
click at [380, 278] on span at bounding box center [385, 278] width 12 height 12
click at [380, 300] on span at bounding box center [385, 295] width 12 height 12
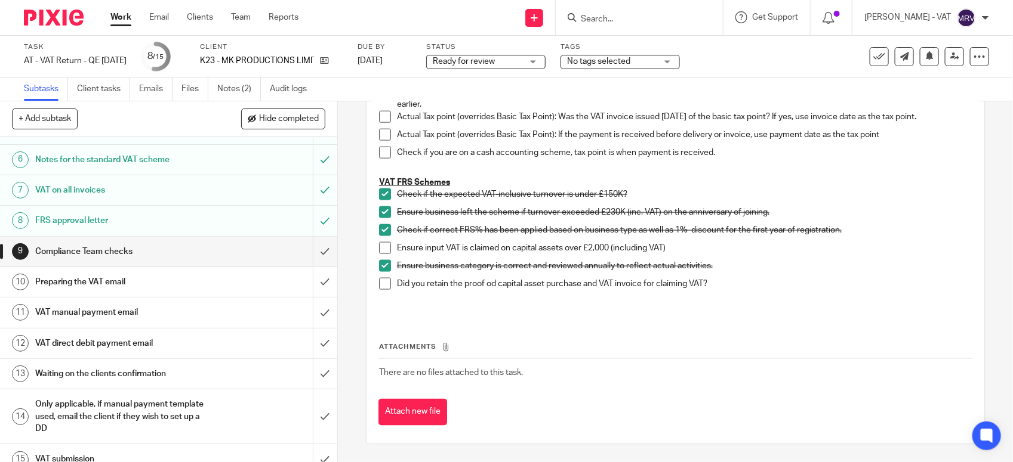
scroll to position [186, 0]
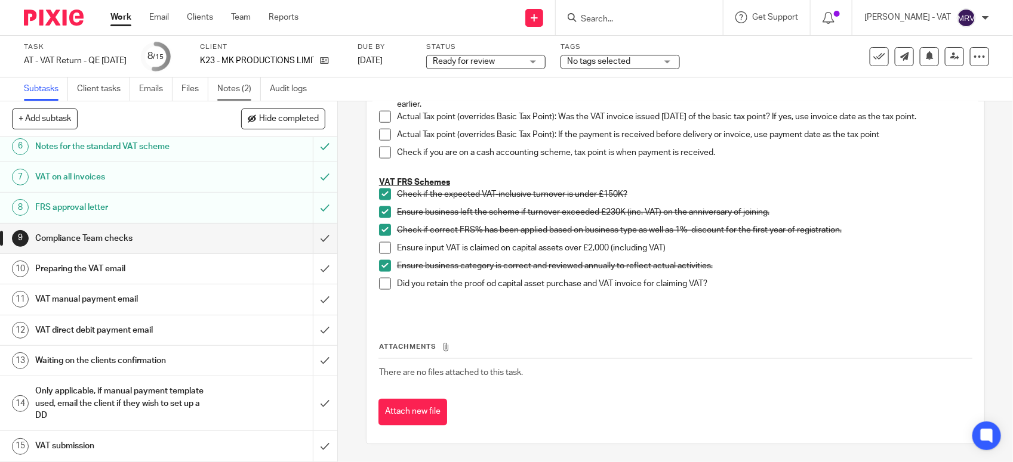
click at [236, 82] on link "Notes (2)" at bounding box center [239, 89] width 44 height 23
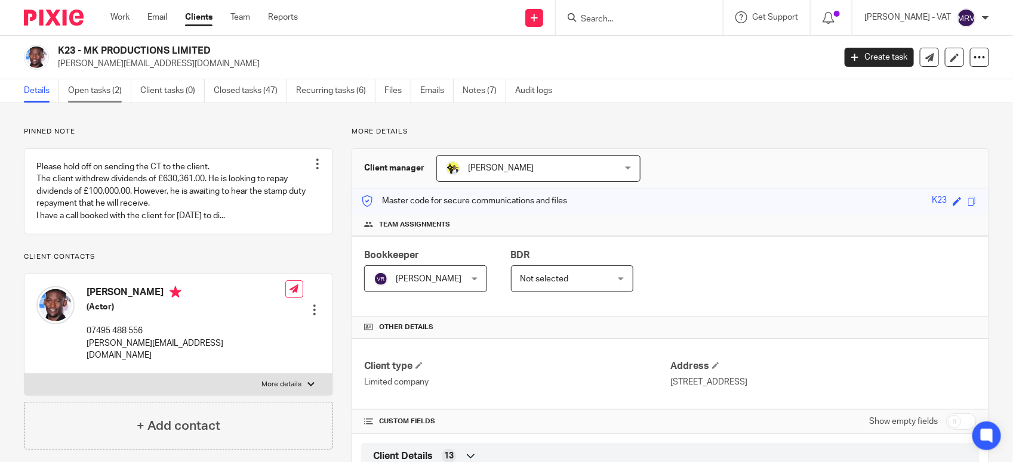
click at [103, 88] on link "Open tasks (2)" at bounding box center [99, 90] width 63 height 23
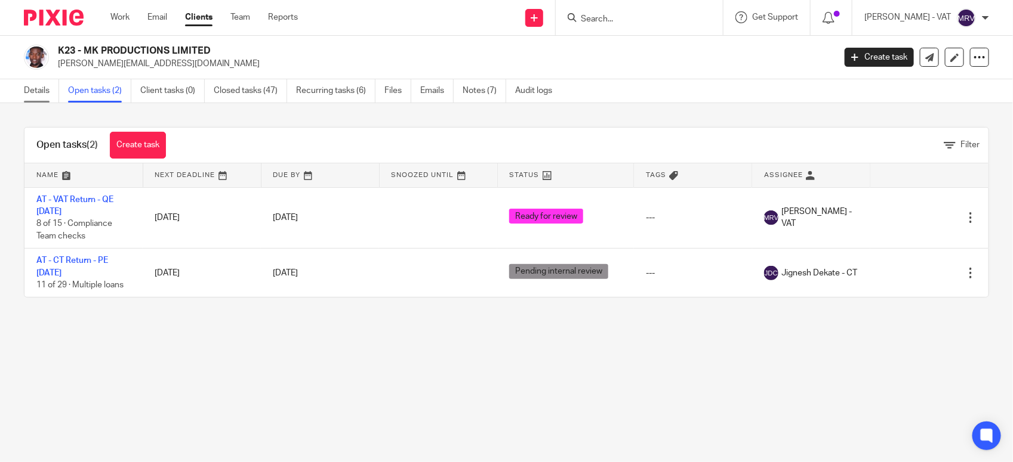
click at [28, 93] on link "Details" at bounding box center [41, 90] width 35 height 23
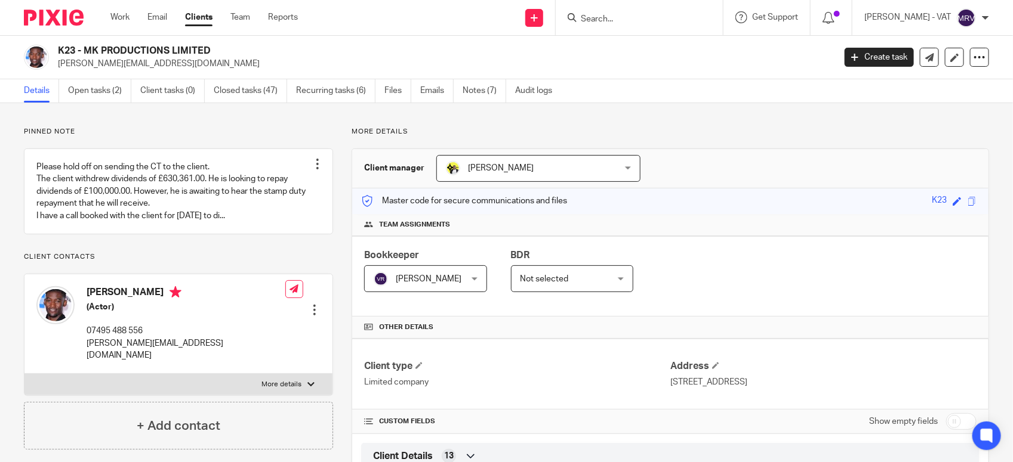
drag, startPoint x: 85, startPoint y: 51, endPoint x: 212, endPoint y: 50, distance: 127.7
click at [212, 50] on h2 "K23 - MK PRODUCTIONS LIMITED" at bounding box center [365, 51] width 615 height 13
copy h2 "MK PRODUCTIONS LIMITED"
click at [489, 90] on link "Notes (7)" at bounding box center [484, 90] width 44 height 23
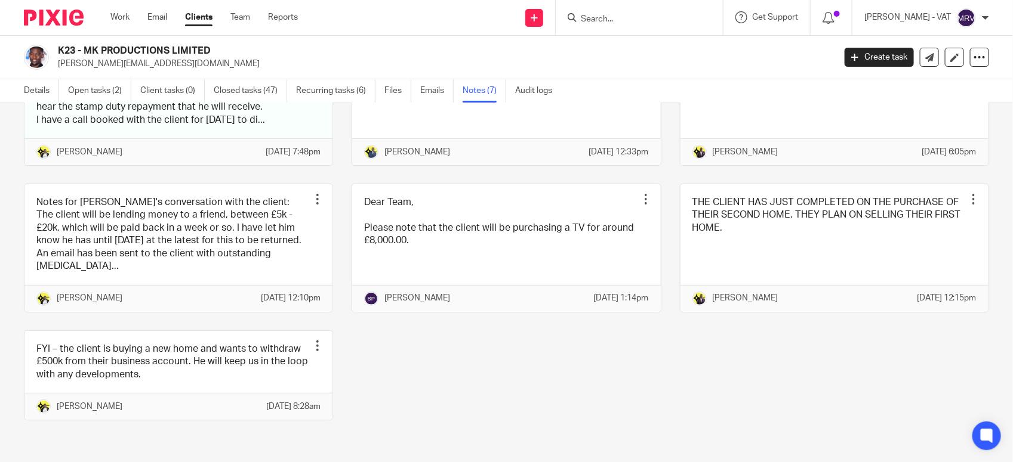
scroll to position [192, 0]
click at [390, 345] on div "Pinned note Please hold off on sending the CT to the client. The client withdre…" at bounding box center [496, 235] width 983 height 407
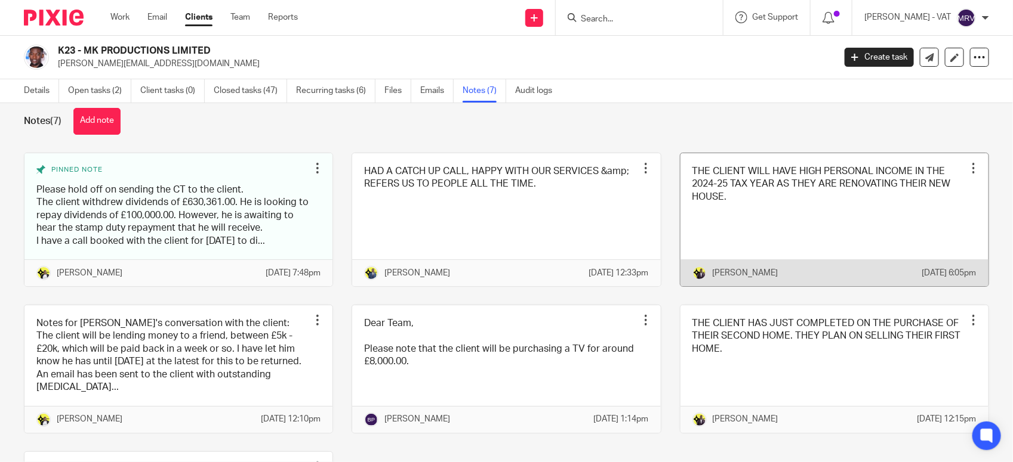
scroll to position [0, 0]
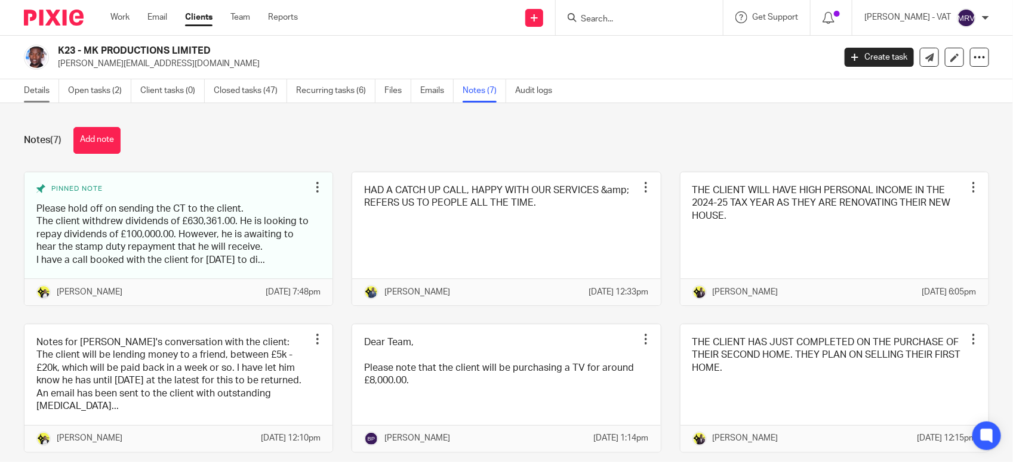
click at [37, 97] on link "Details" at bounding box center [41, 90] width 35 height 23
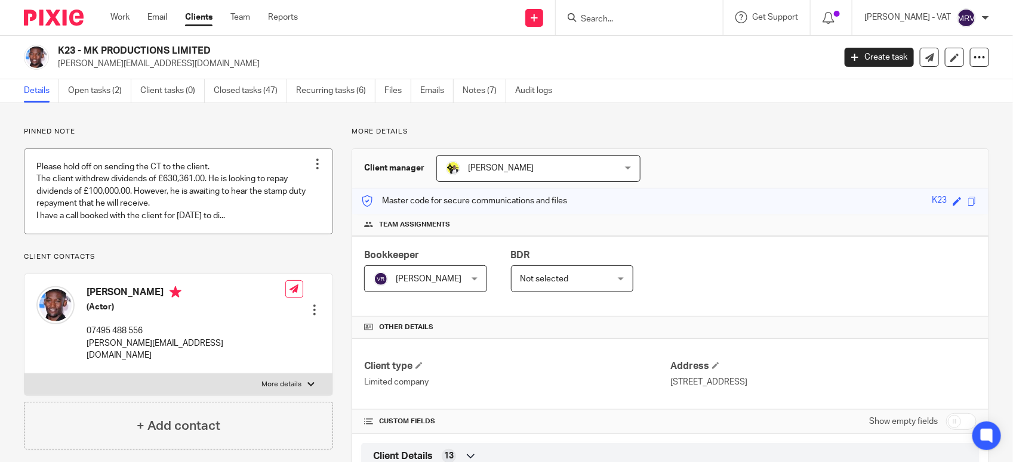
click at [223, 218] on link at bounding box center [178, 191] width 308 height 85
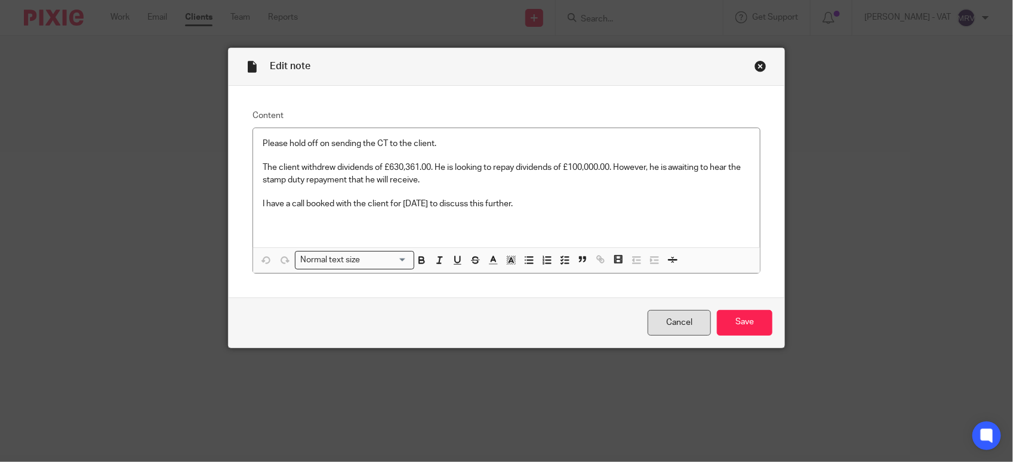
click at [673, 323] on link "Cancel" at bounding box center [678, 323] width 63 height 26
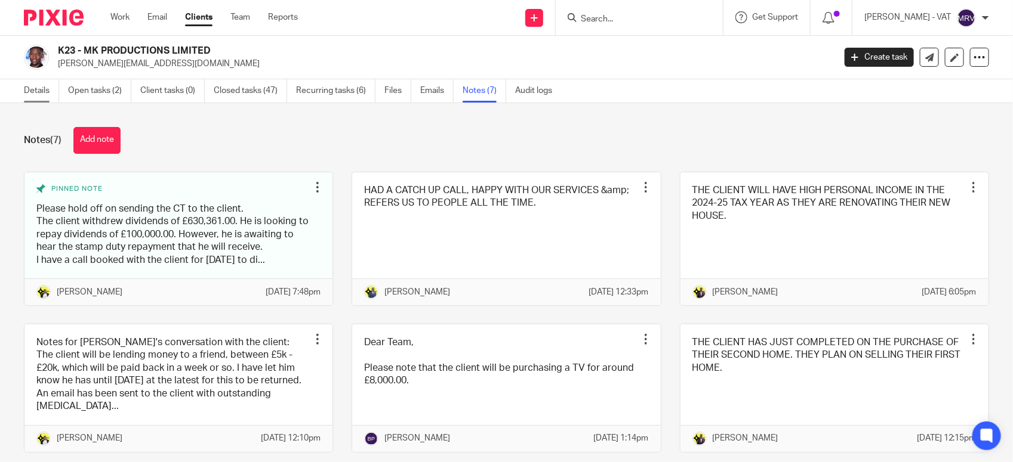
click at [31, 88] on link "Details" at bounding box center [41, 90] width 35 height 23
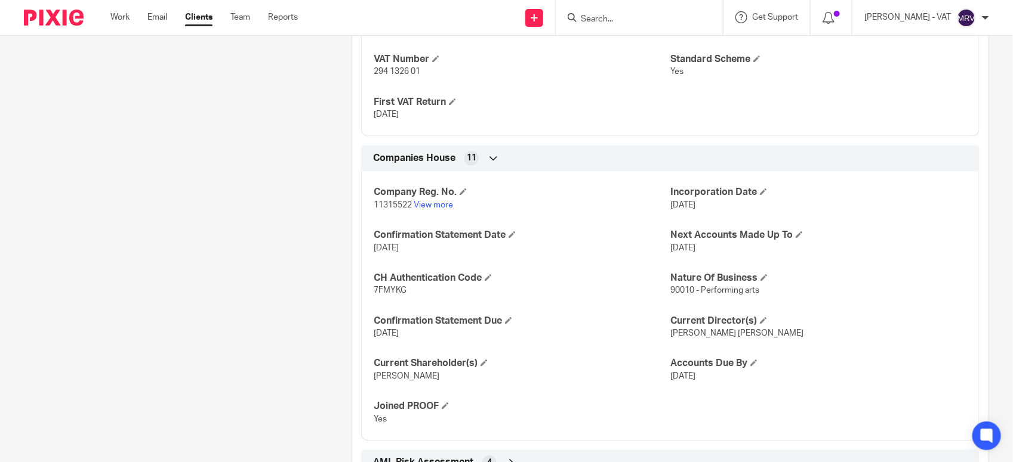
scroll to position [1119, 0]
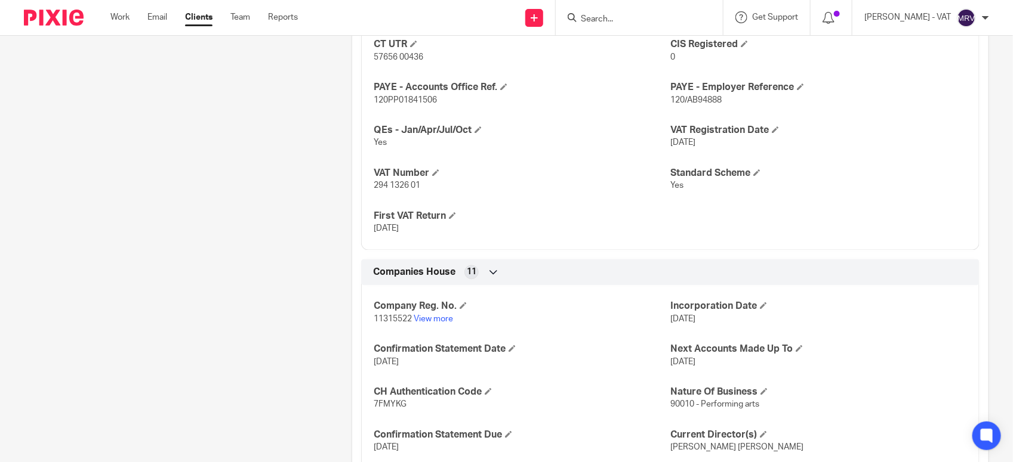
scroll to position [1044, 0]
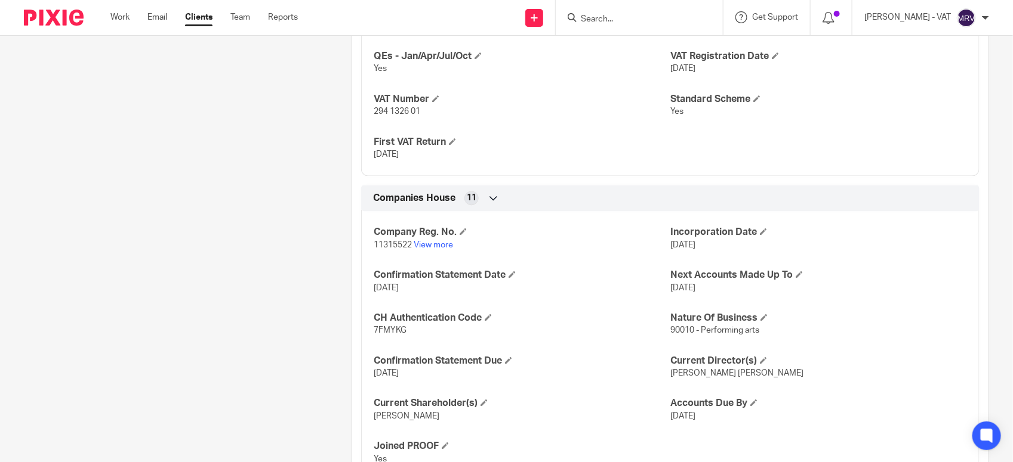
click at [599, 342] on div "Company Reg. No. 11315522 View more Incorporation Date [DATE] Confirmation Stat…" at bounding box center [670, 341] width 618 height 279
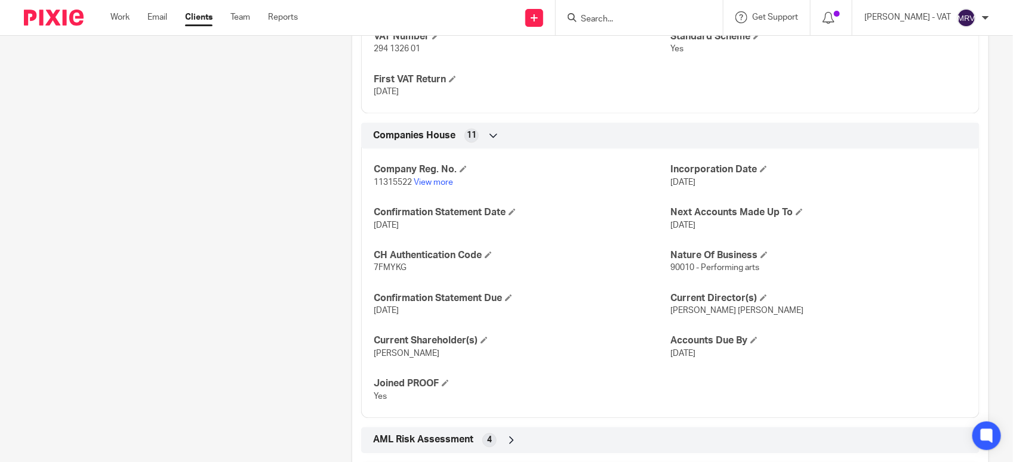
scroll to position [945, 0]
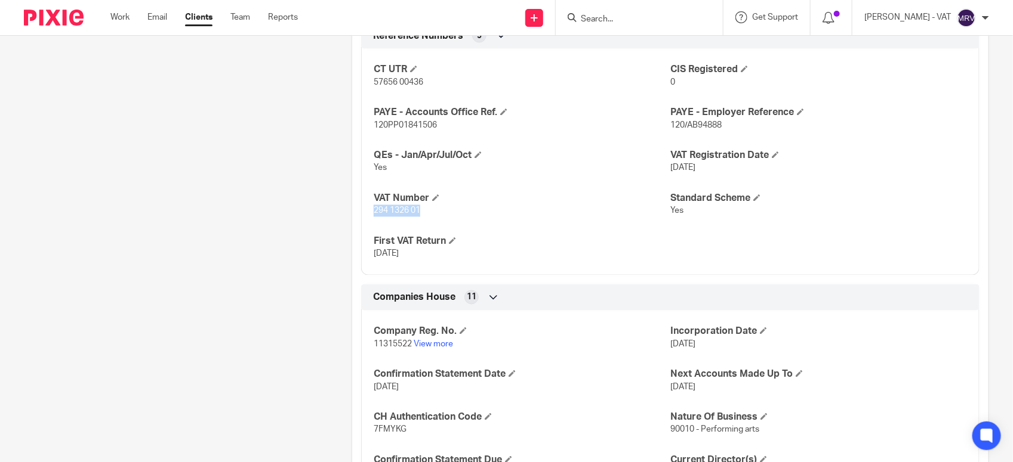
drag, startPoint x: 372, startPoint y: 213, endPoint x: 440, endPoint y: 210, distance: 68.7
click at [440, 210] on p "294 1326 01" at bounding box center [522, 211] width 297 height 12
copy span "294 1326 01"
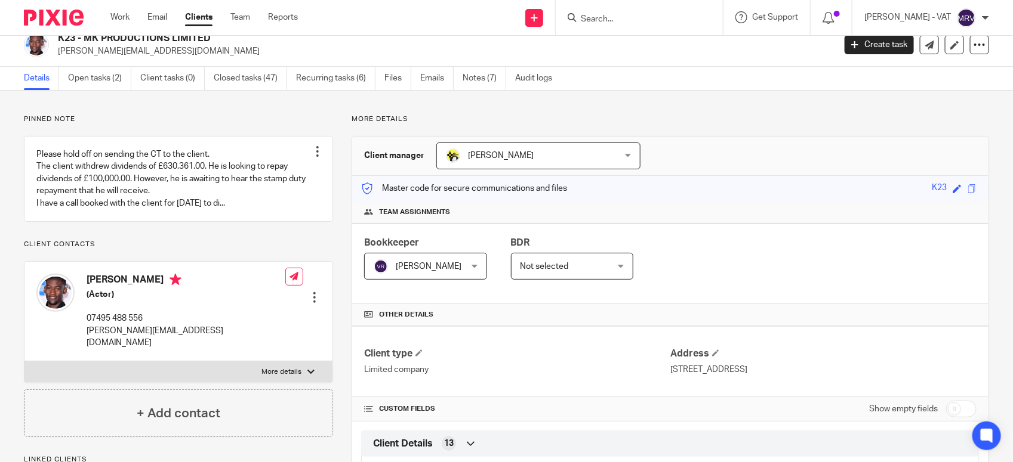
scroll to position [0, 0]
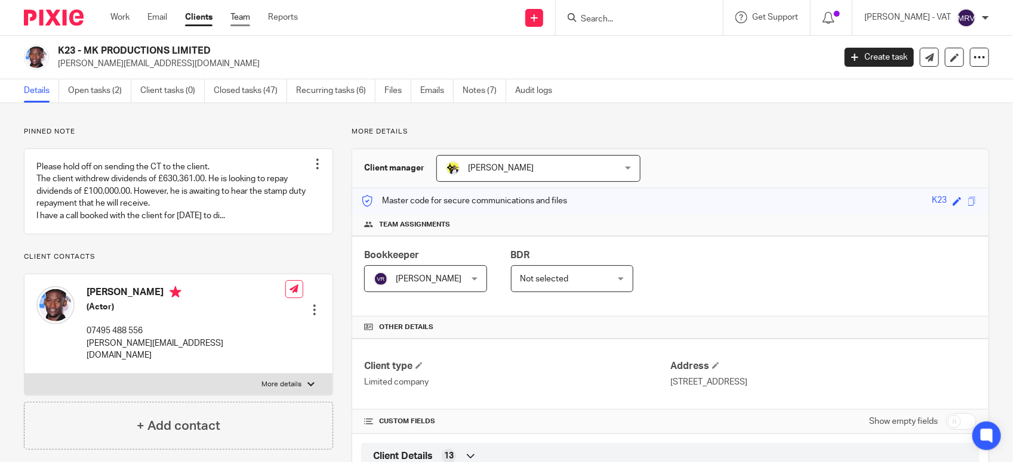
click at [248, 21] on link "Team" at bounding box center [240, 17] width 20 height 12
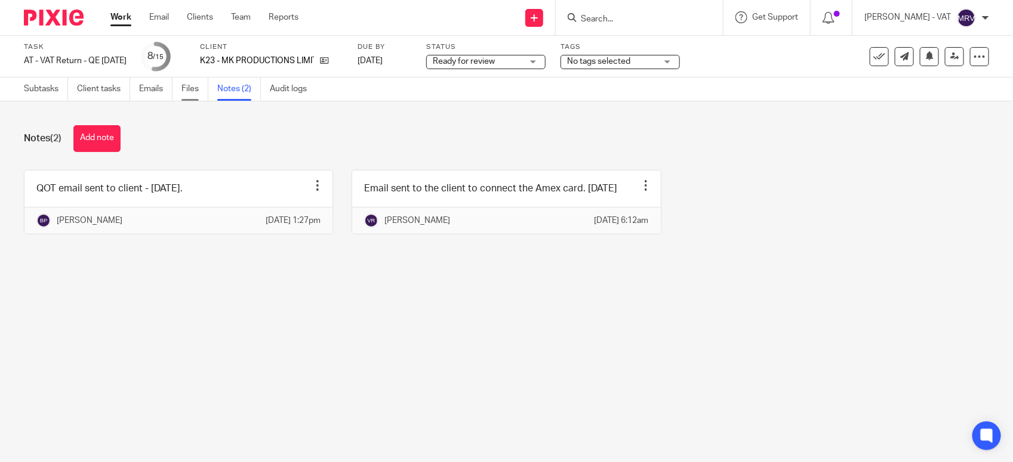
click at [195, 93] on link "Files" at bounding box center [194, 89] width 27 height 23
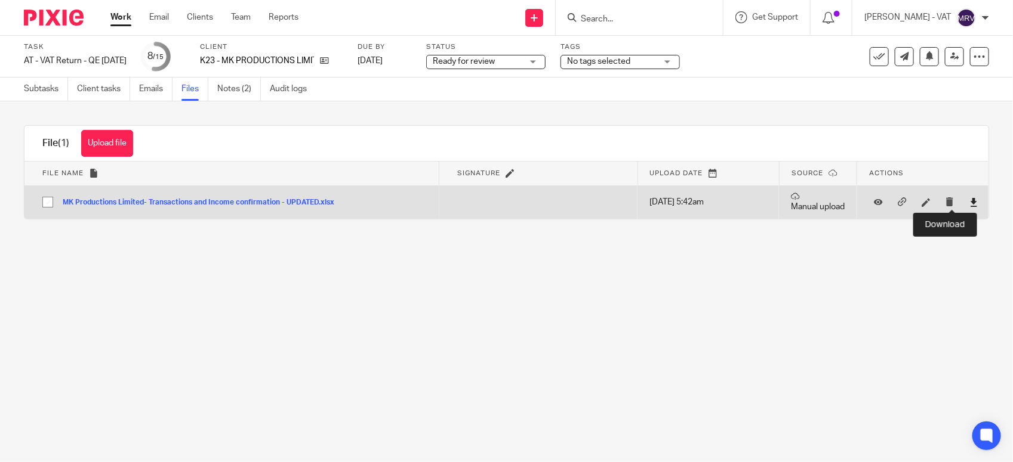
click at [969, 201] on icon at bounding box center [973, 202] width 9 height 9
click at [531, 218] on td at bounding box center [538, 202] width 199 height 33
drag, startPoint x: 417, startPoint y: 297, endPoint x: 371, endPoint y: 202, distance: 106.0
click at [417, 297] on main "Task AT - VAT Return - QE 31-07-2025 Save AT - VAT Return - QE 31-07-2025 8 /15…" at bounding box center [506, 231] width 1013 height 462
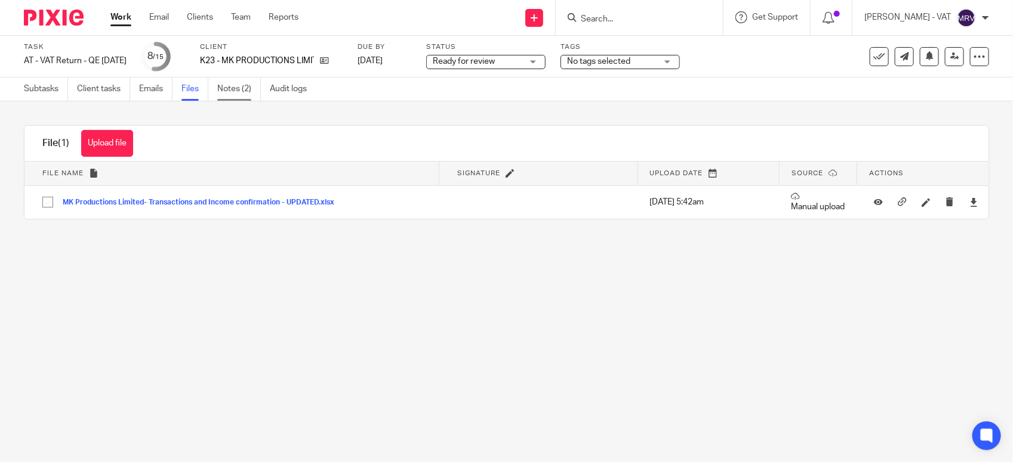
click at [233, 87] on link "Notes (2)" at bounding box center [239, 89] width 44 height 23
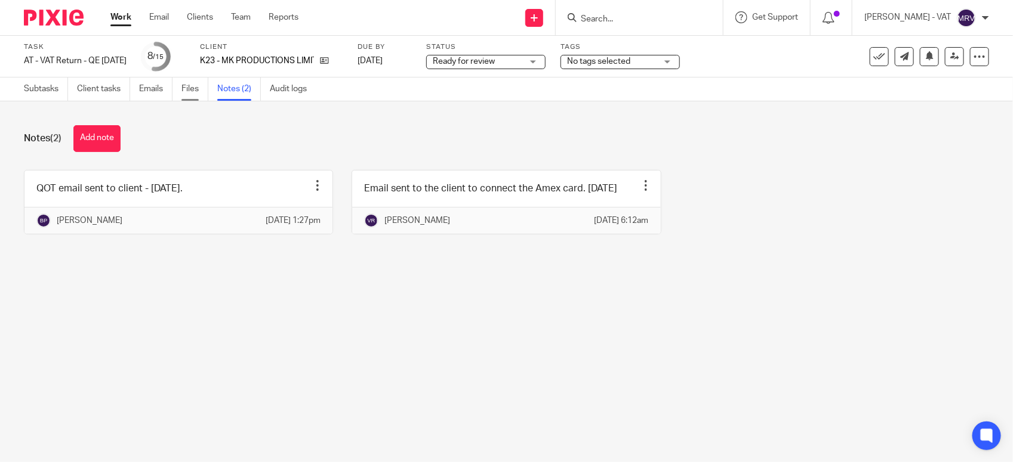
click at [186, 87] on link "Files" at bounding box center [194, 89] width 27 height 23
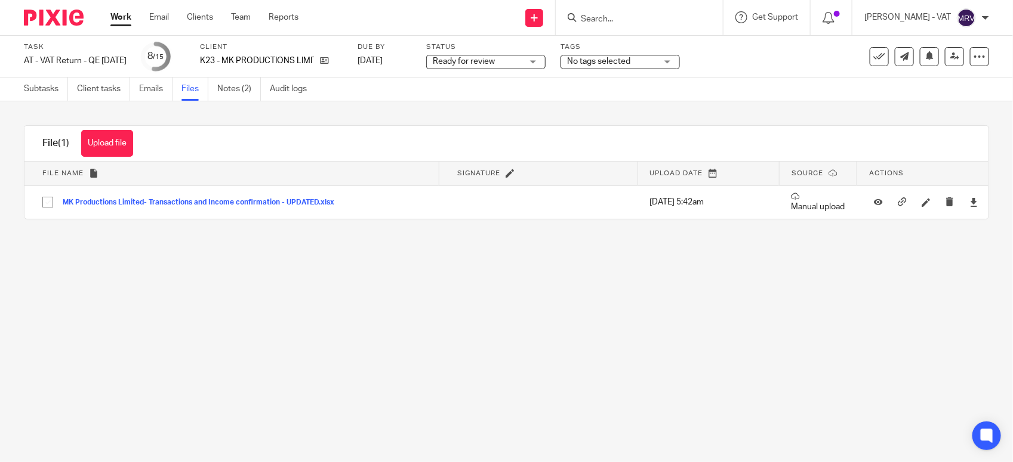
click at [299, 311] on main "Task AT - VAT Return - QE [DATE] Save AT - VAT Return - QE [DATE] 8 /15 Client …" at bounding box center [506, 231] width 1013 height 462
click at [38, 88] on link "Subtasks" at bounding box center [46, 89] width 44 height 23
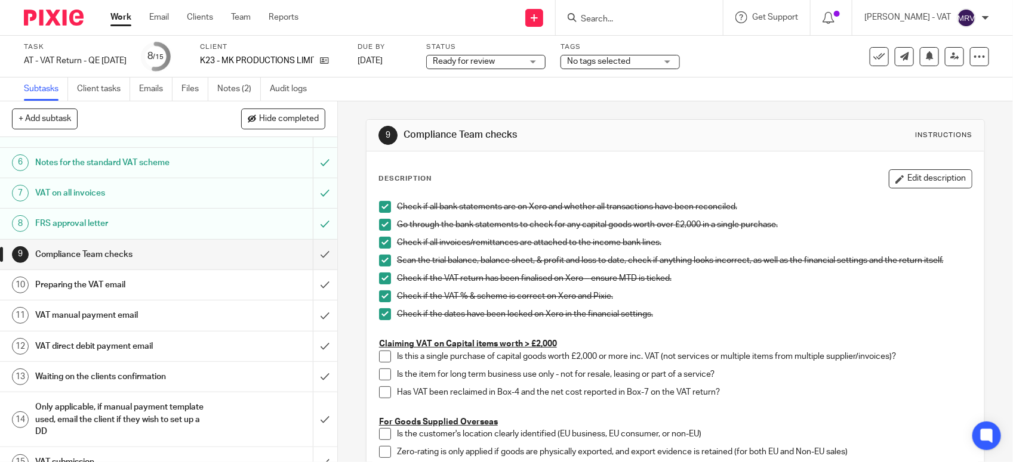
scroll to position [186, 0]
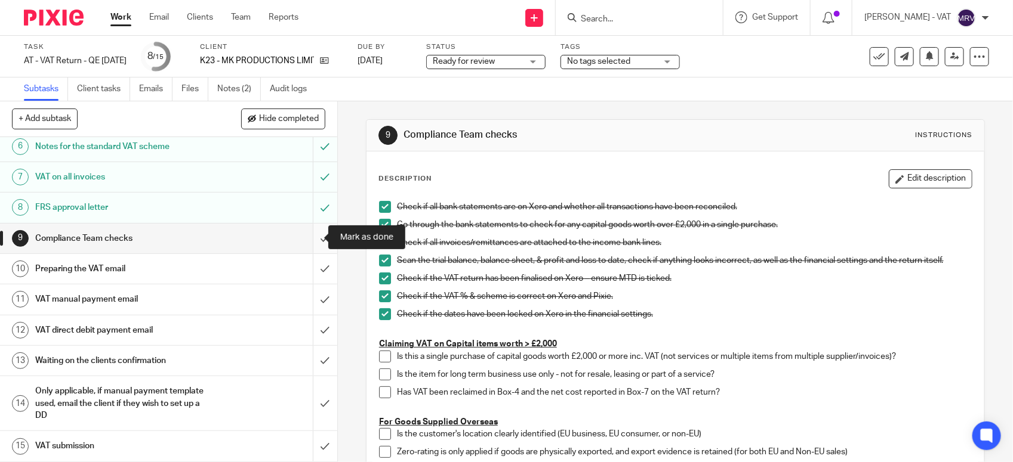
click at [309, 237] on input "submit" at bounding box center [168, 239] width 337 height 30
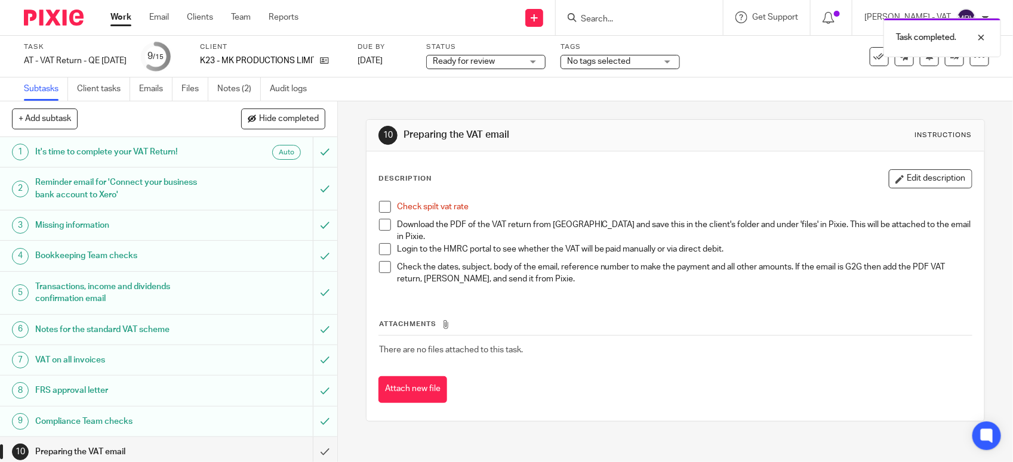
click at [379, 206] on span at bounding box center [385, 207] width 12 height 12
click at [189, 87] on link "Files" at bounding box center [194, 89] width 27 height 23
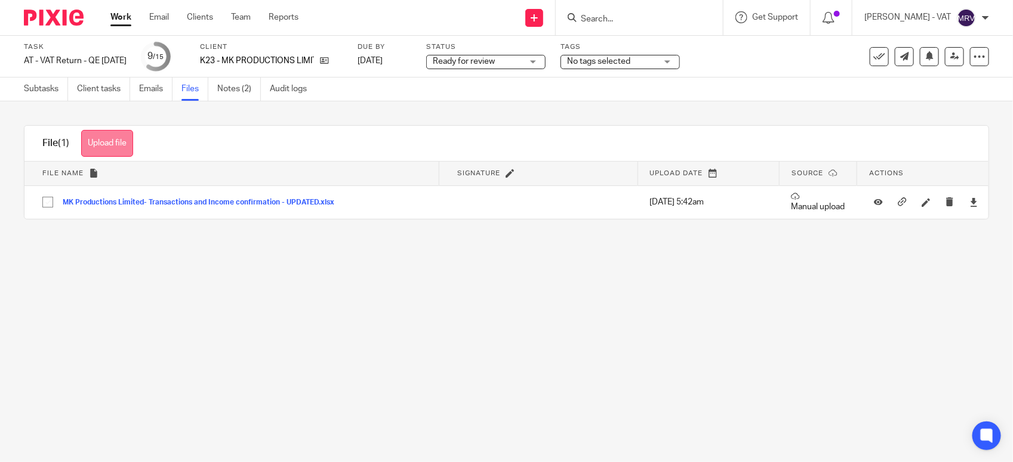
click at [96, 146] on button "Upload file" at bounding box center [107, 143] width 52 height 27
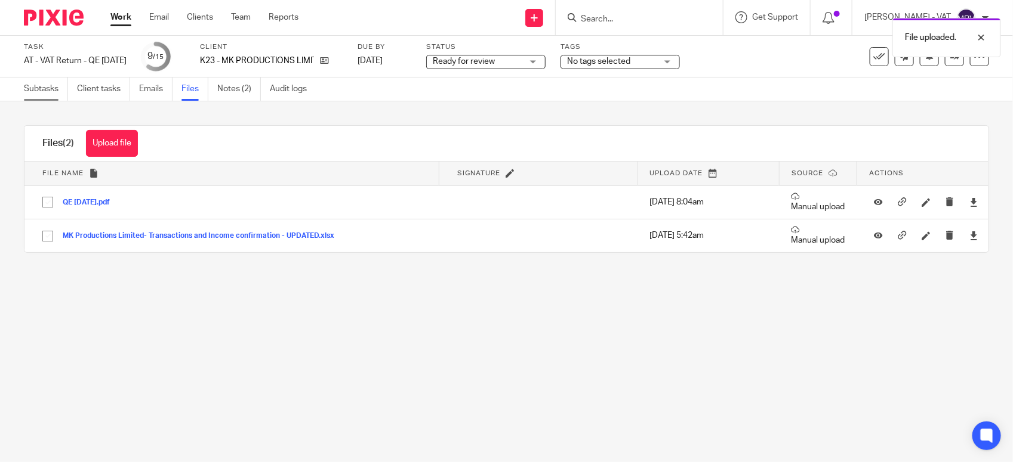
click at [30, 91] on link "Subtasks" at bounding box center [46, 89] width 44 height 23
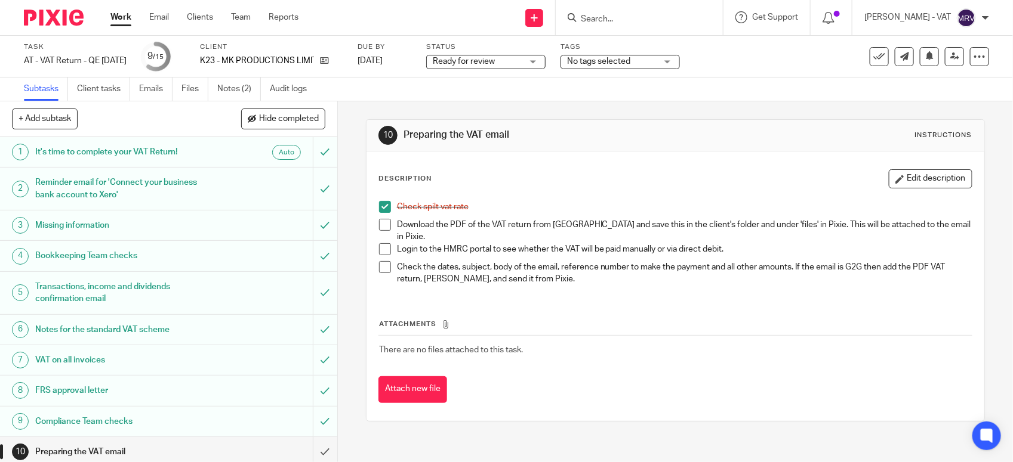
click at [382, 224] on span at bounding box center [385, 225] width 12 height 12
click at [902, 179] on button "Edit description" at bounding box center [931, 178] width 84 height 19
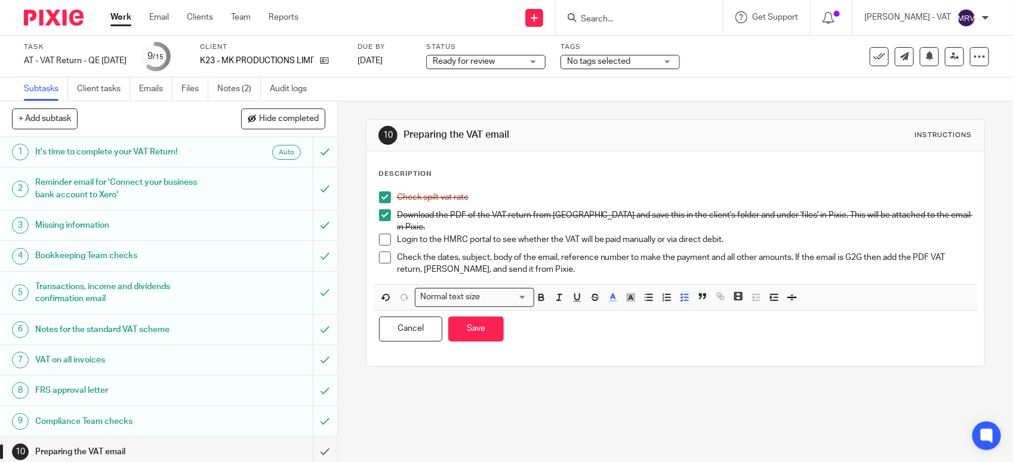
click at [722, 234] on p "Login to the HMRC portal to see whether the VAT will be paid manually or via di…" at bounding box center [684, 240] width 575 height 12
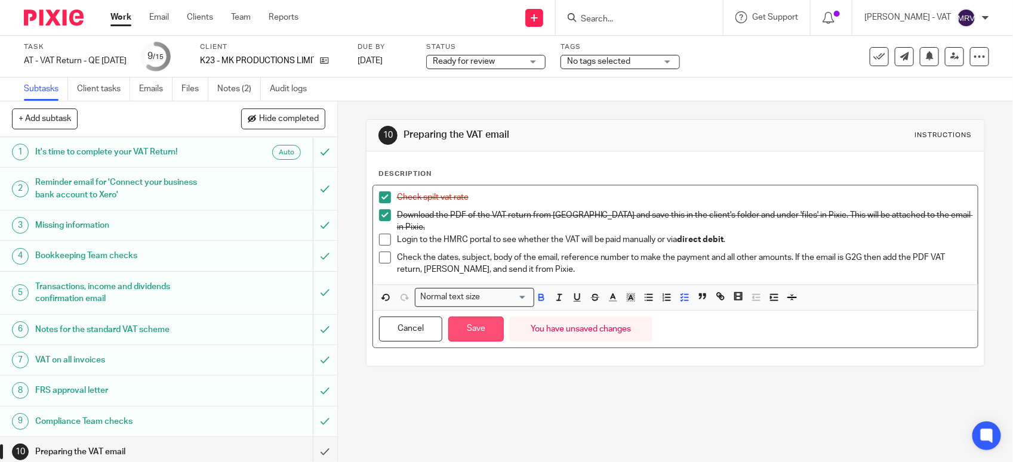
click at [461, 326] on button "Save" at bounding box center [475, 330] width 55 height 26
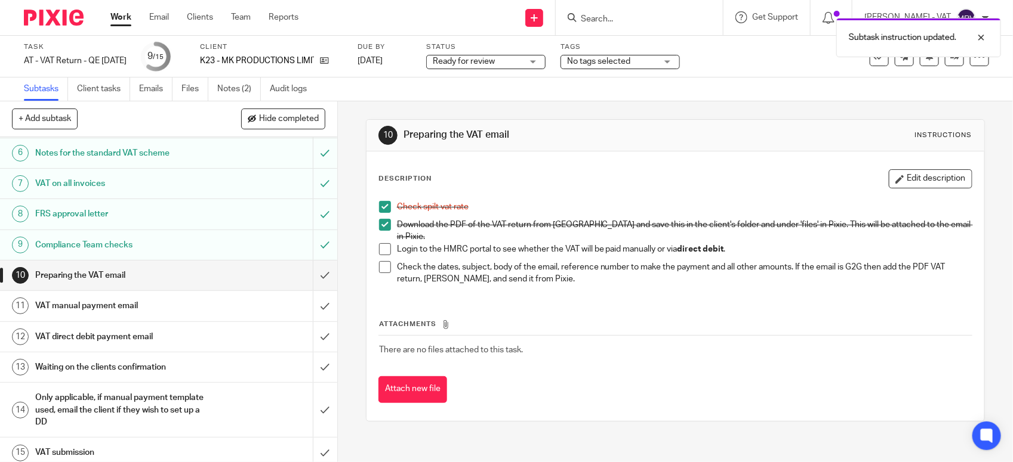
scroll to position [186, 0]
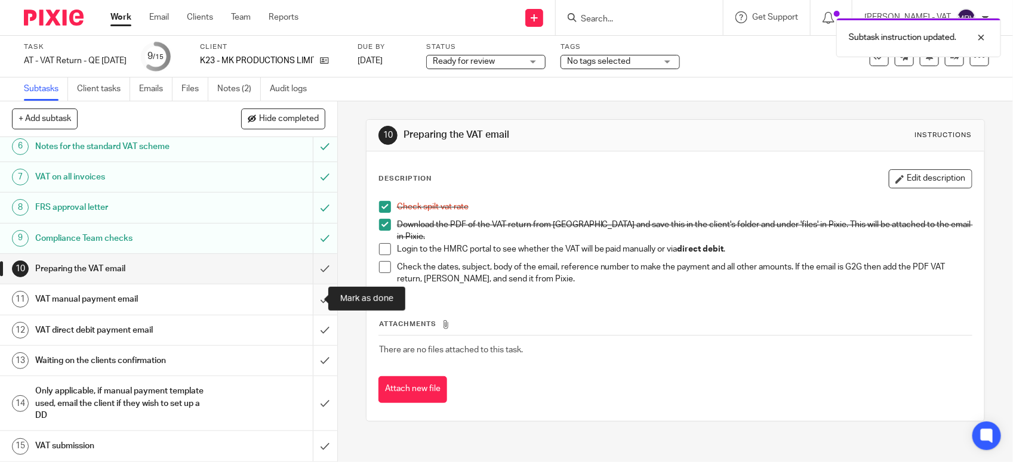
click at [312, 299] on input "submit" at bounding box center [168, 300] width 337 height 30
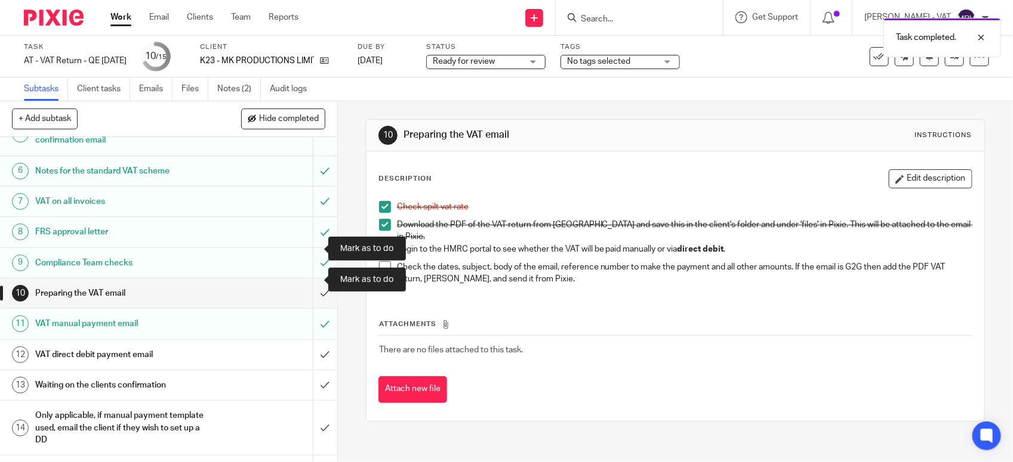
scroll to position [186, 0]
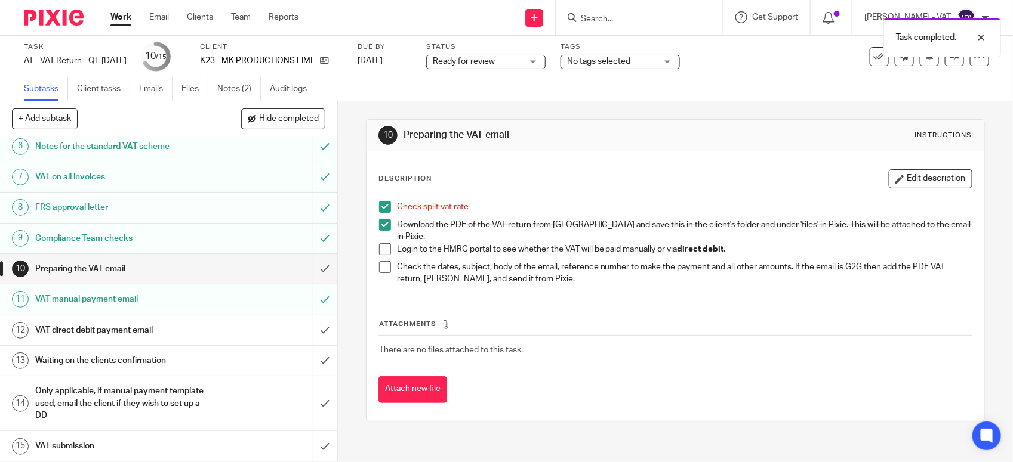
click at [217, 332] on div "VAT direct debit payment email" at bounding box center [168, 331] width 266 height 18
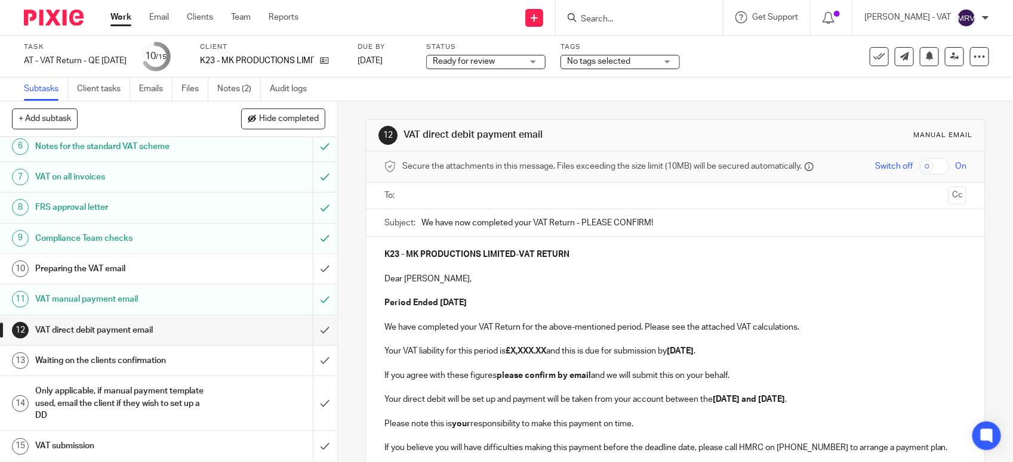
scroll to position [75, 0]
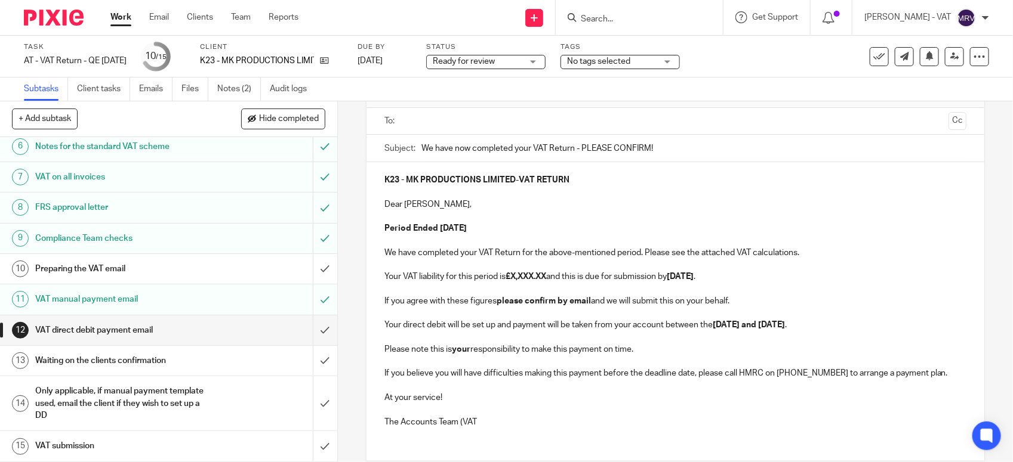
click at [443, 282] on p "Your VAT liability for this period is £X,XXX.XX and this is due for submission …" at bounding box center [675, 277] width 582 height 12
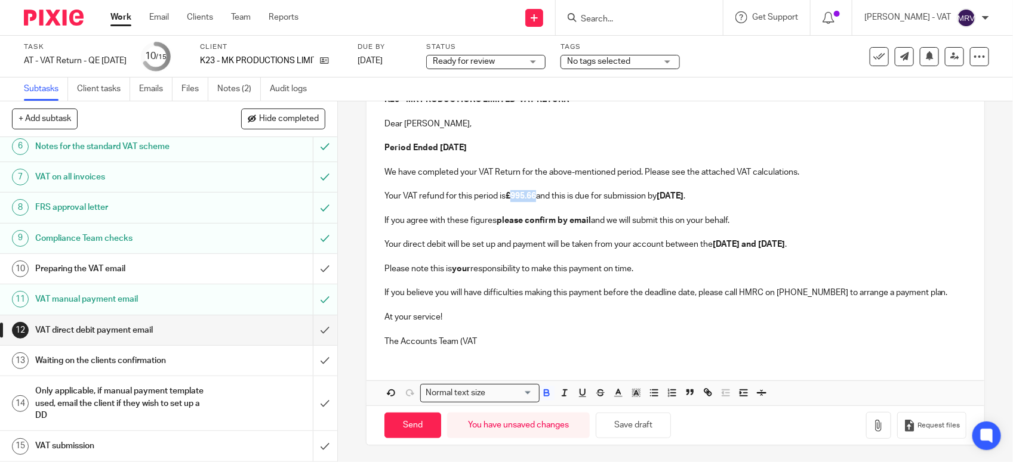
scroll to position [158, 0]
click at [627, 427] on button "Save draft" at bounding box center [633, 425] width 75 height 26
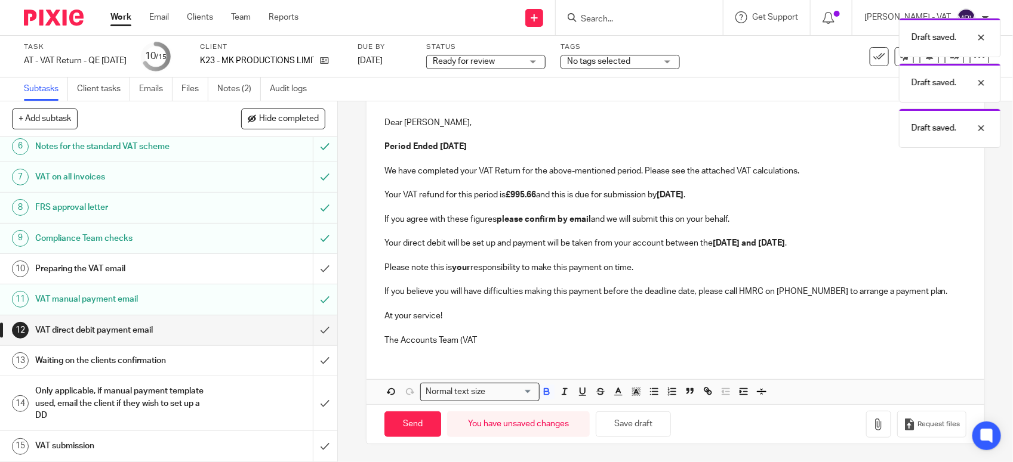
click at [384, 245] on p "Your direct debit will be set up and payment will be taken from your account be…" at bounding box center [675, 243] width 582 height 12
click at [735, 221] on p "If you agree with these figures please confirm by email and we will submit this…" at bounding box center [675, 220] width 582 height 12
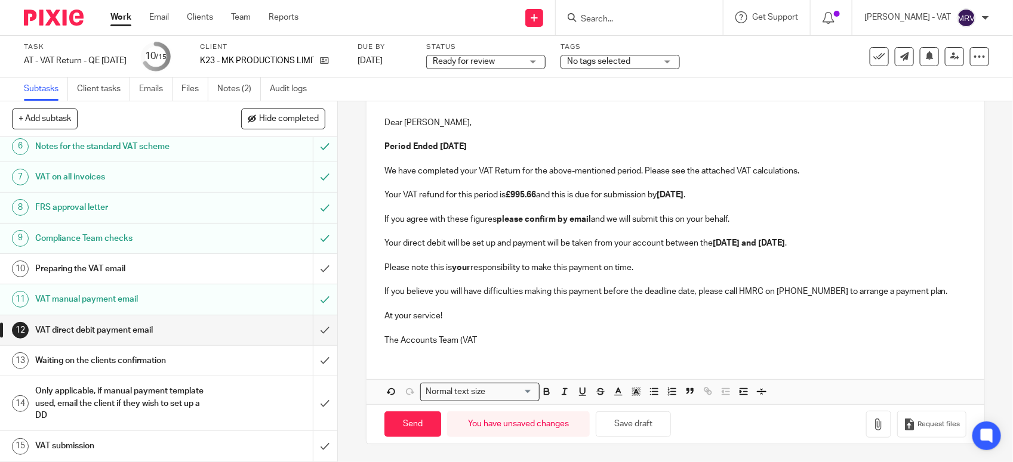
click at [379, 239] on div "K23 - MK PRODUCTIONS LIMITED - VAT RETURN Dear Malachi, Period Ended 31st July …" at bounding box center [675, 218] width 618 height 275
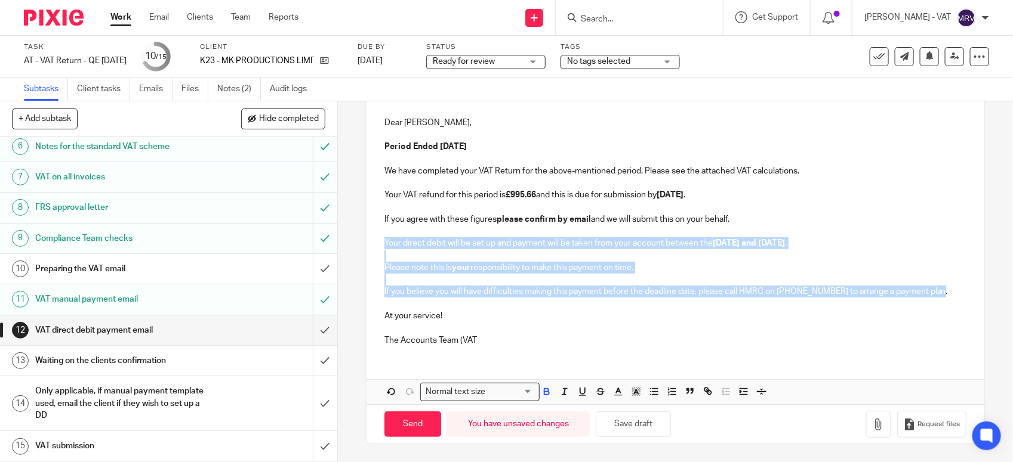
click at [939, 291] on p "If you believe you will have difficulties making this payment before the deadli…" at bounding box center [675, 292] width 582 height 12
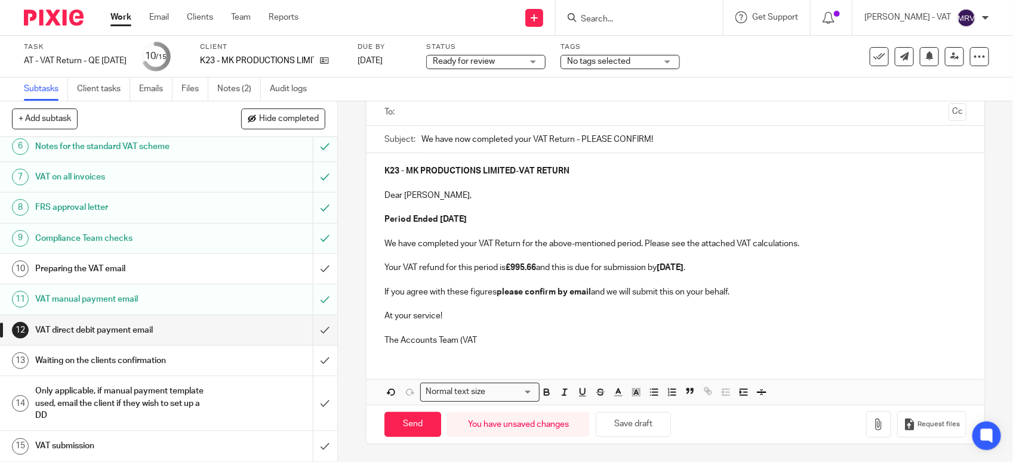
scroll to position [85, 0]
click at [474, 330] on p at bounding box center [675, 329] width 582 height 12
click at [485, 341] on p "The Accounts Team (VAT" at bounding box center [675, 341] width 582 height 12
click at [609, 428] on button "Save draft" at bounding box center [633, 425] width 75 height 26
click at [610, 428] on button "Save draft" at bounding box center [633, 425] width 75 height 26
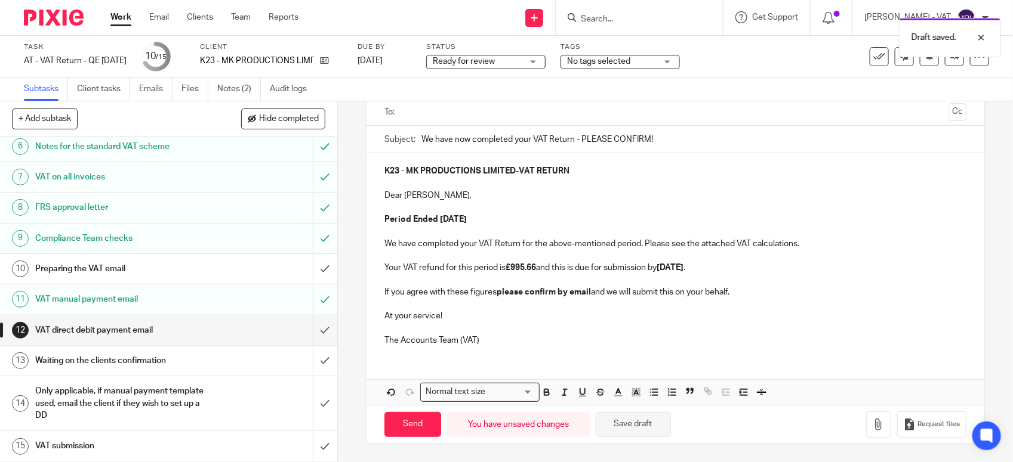
click at [610, 428] on button "Save draft" at bounding box center [633, 425] width 75 height 26
click at [550, 352] on div "K23 - MK PRODUCTIONS LIMITED - VAT RETURN Dear Malachi, Period Ended 31st July …" at bounding box center [675, 254] width 618 height 202
click at [541, 222] on p "Period Ended 31st July 2025" at bounding box center [675, 220] width 582 height 12
click at [658, 427] on button "Save draft" at bounding box center [633, 425] width 75 height 26
click at [872, 428] on icon "button" at bounding box center [878, 425] width 12 height 12
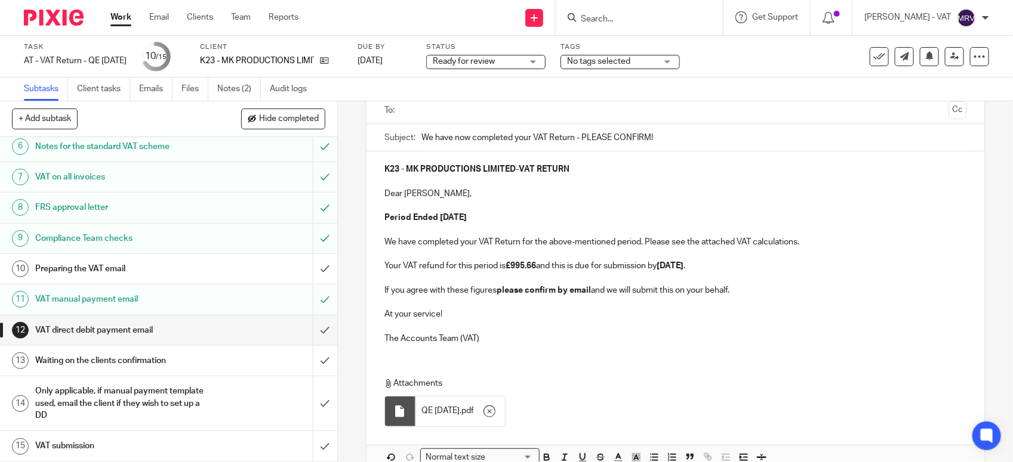
click at [448, 314] on p "At your service!" at bounding box center [675, 315] width 582 height 12
click at [731, 291] on p "If you agree with these figures please confirm by email and we will submit this…" at bounding box center [675, 291] width 582 height 12
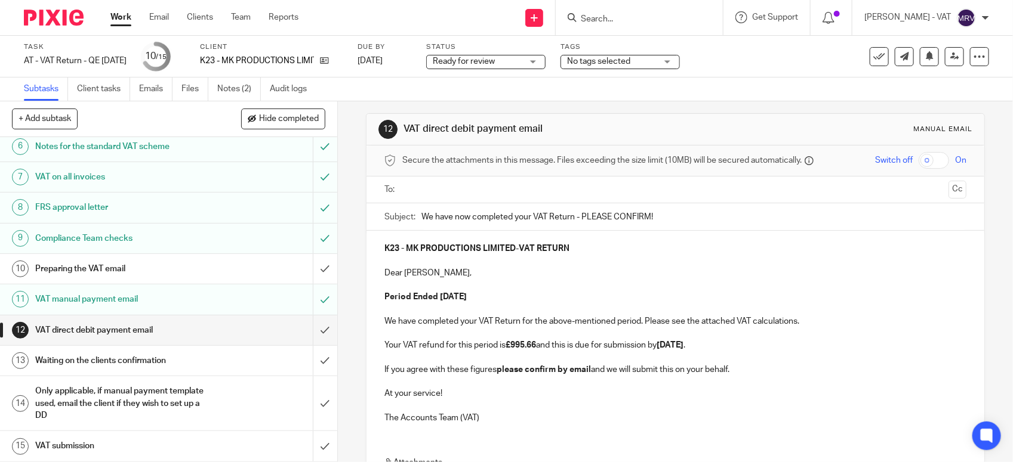
scroll to position [0, 0]
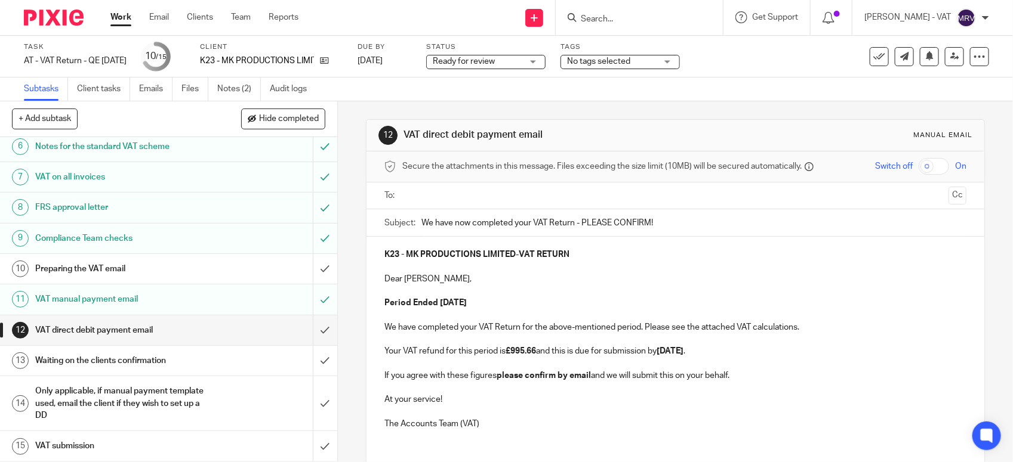
click at [500, 198] on input "text" at bounding box center [674, 196] width 537 height 14
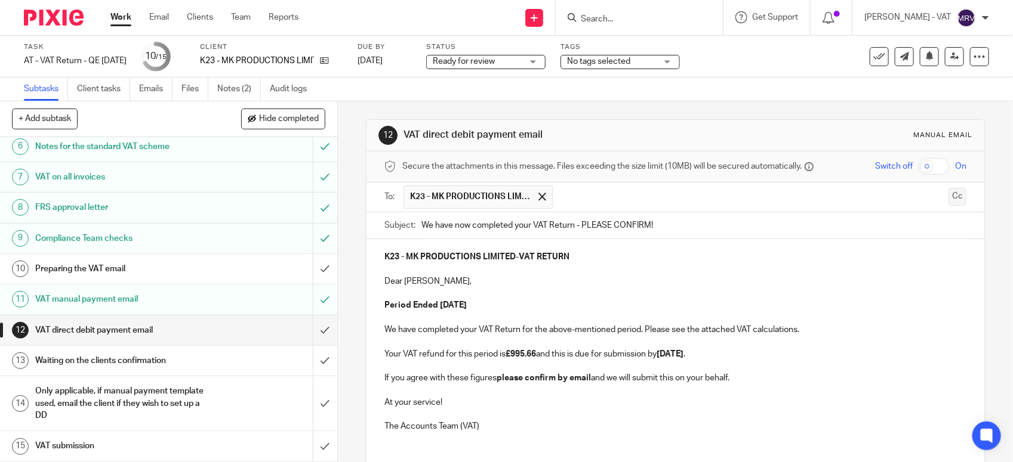
click at [948, 200] on button "Cc" at bounding box center [957, 197] width 18 height 18
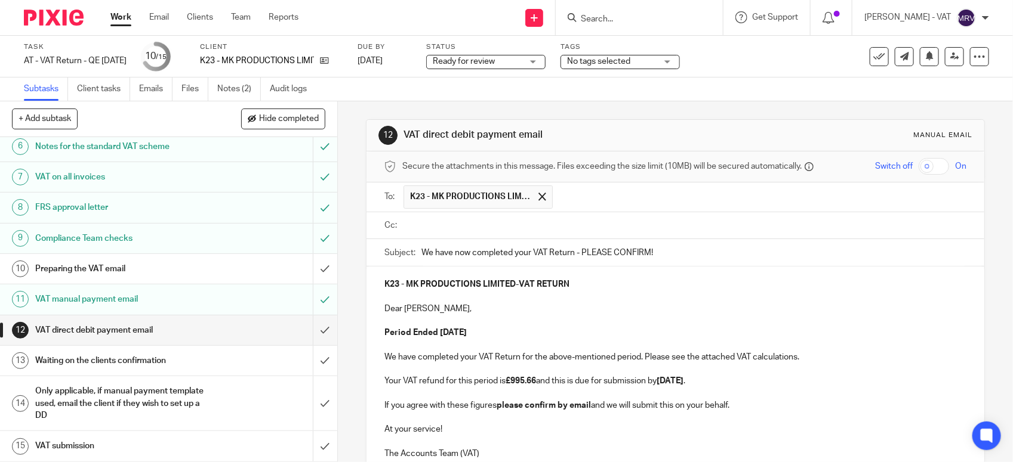
click at [488, 223] on input "text" at bounding box center [683, 226] width 555 height 14
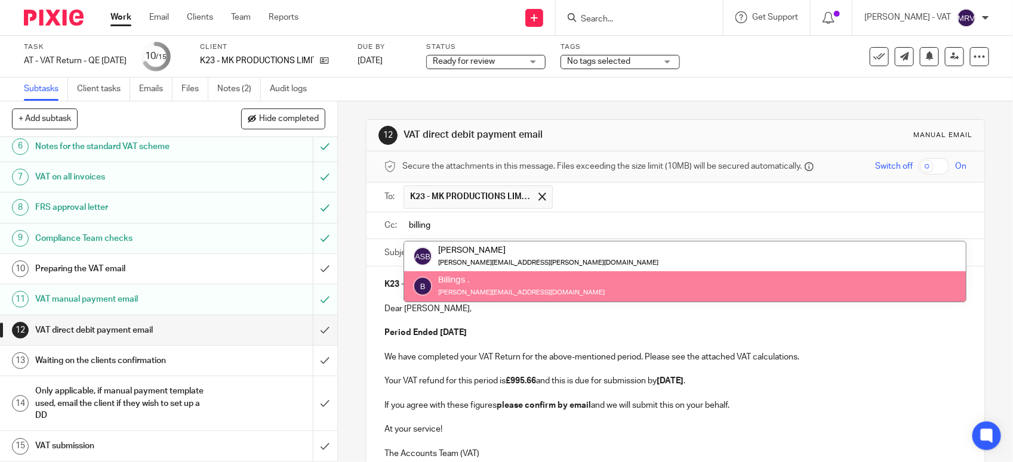
type input "billing"
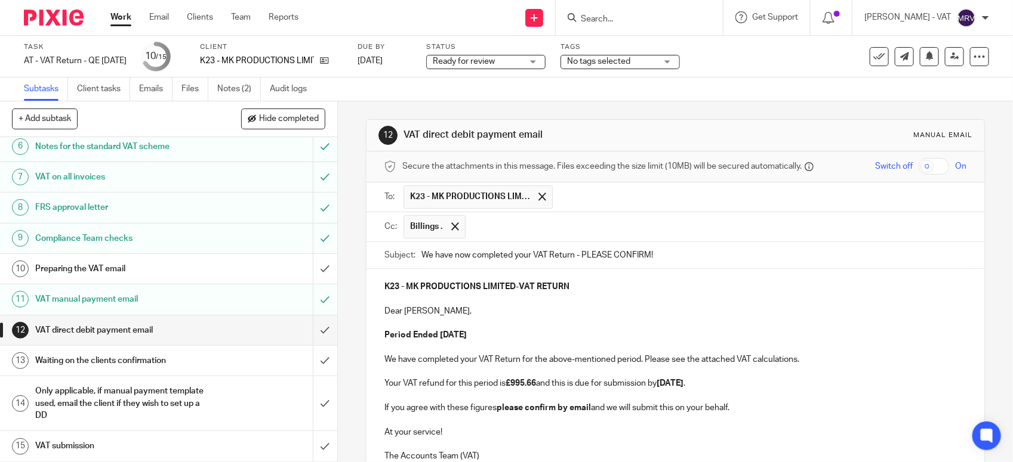
click at [526, 337] on p "Period Ended 31st July 2025" at bounding box center [675, 335] width 582 height 12
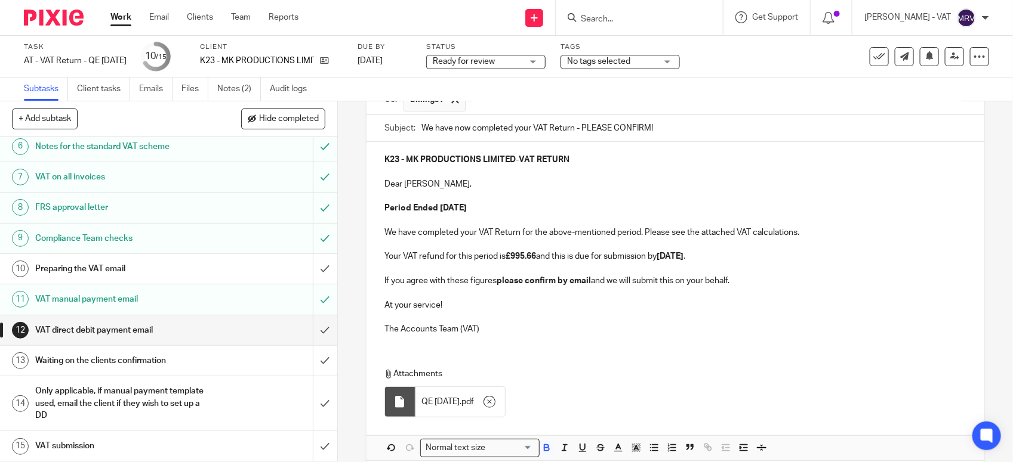
scroll to position [187, 0]
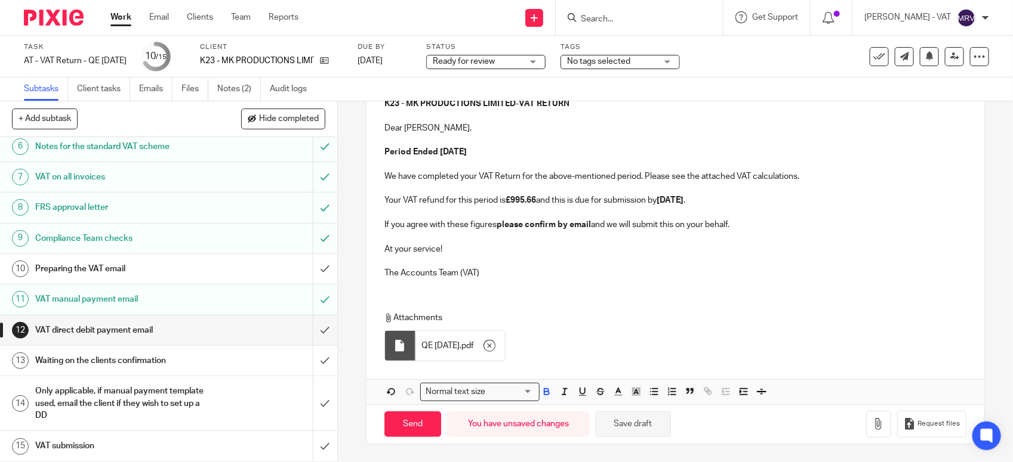
click at [637, 425] on button "Save draft" at bounding box center [633, 425] width 75 height 26
click at [249, 87] on link "Notes (2)" at bounding box center [239, 89] width 44 height 23
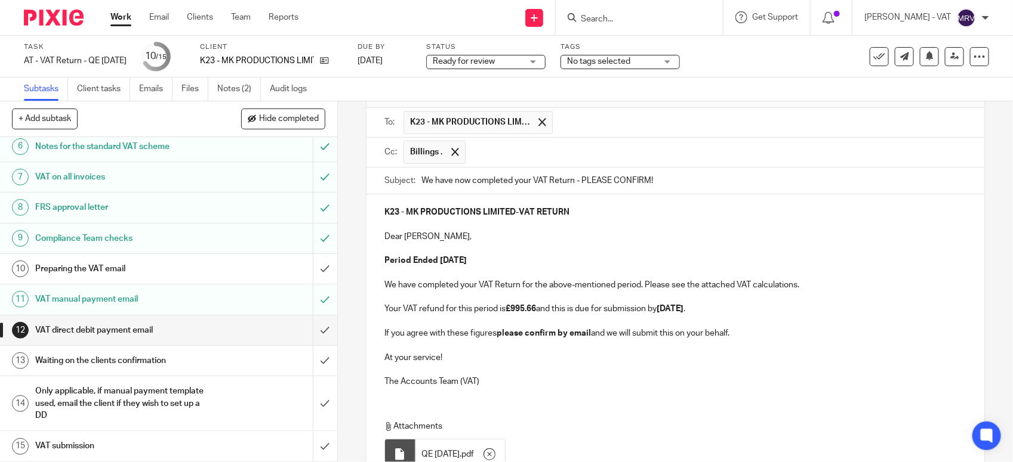
scroll to position [149, 0]
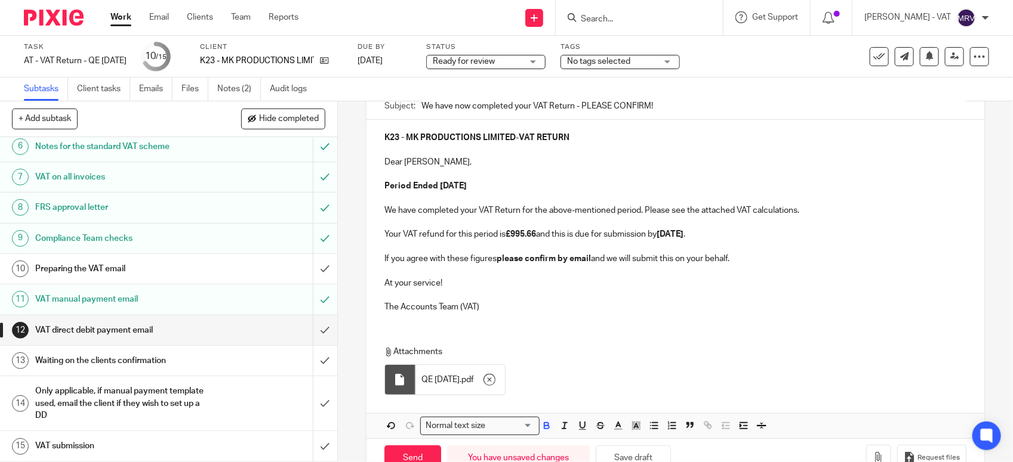
click at [564, 293] on p at bounding box center [675, 295] width 582 height 12
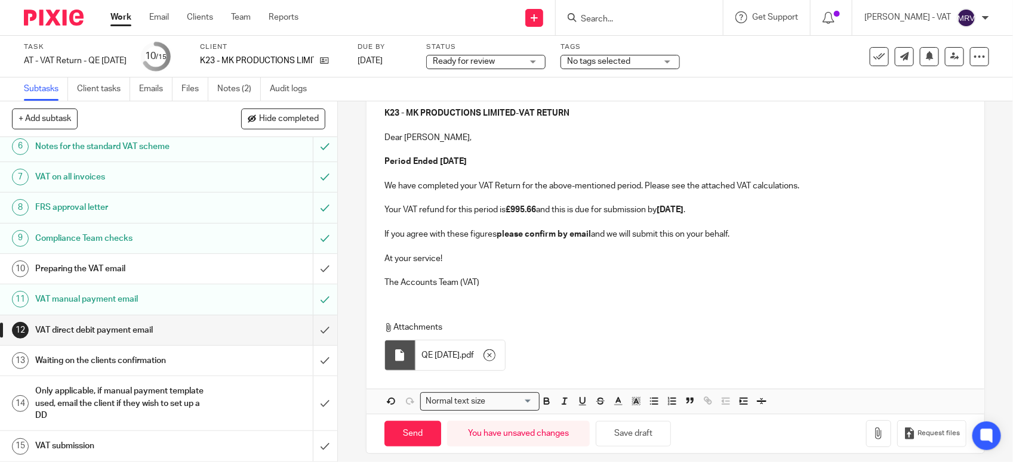
scroll to position [187, 0]
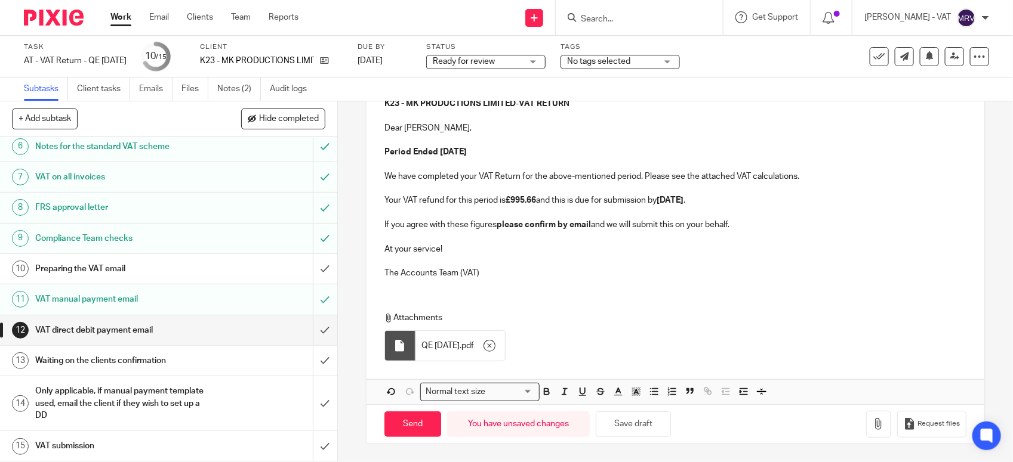
click at [667, 282] on div "K23 - MK PRODUCTIONS LIMITED - VAT RETURN Dear Malachi, Period Ended 31st July …" at bounding box center [675, 187] width 618 height 202
click at [657, 425] on button "Save draft" at bounding box center [633, 425] width 75 height 26
click at [394, 430] on input "Send" at bounding box center [412, 425] width 57 height 26
type input "Sent"
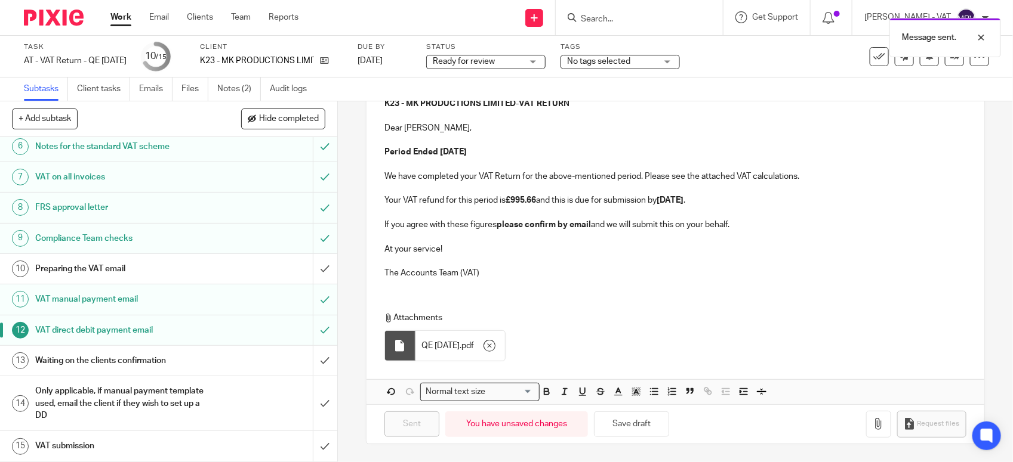
click at [168, 266] on h1 "Preparing the VAT email" at bounding box center [123, 269] width 177 height 18
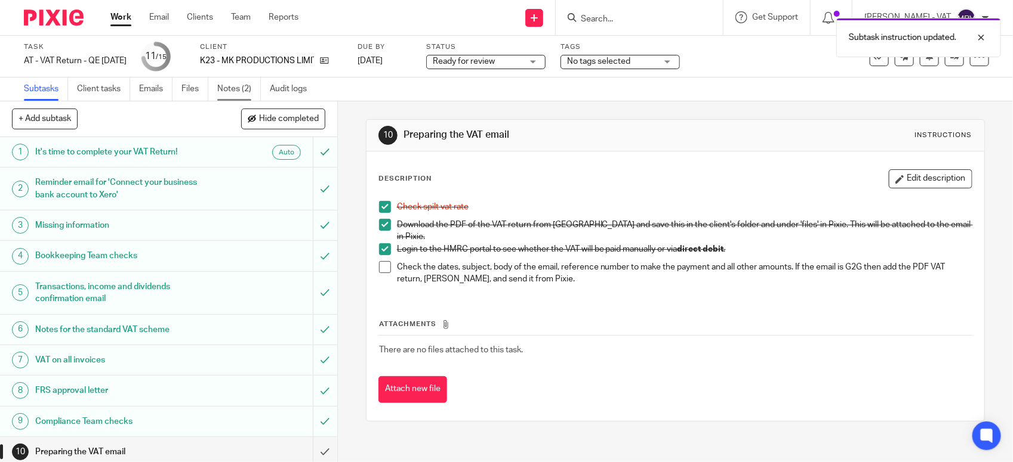
click at [245, 95] on link "Notes (2)" at bounding box center [239, 89] width 44 height 23
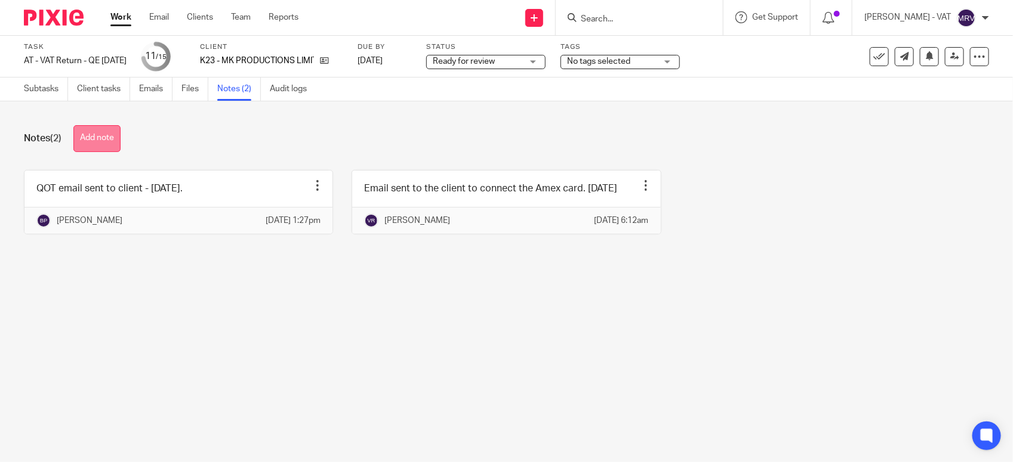
click at [102, 137] on button "Add note" at bounding box center [96, 138] width 47 height 27
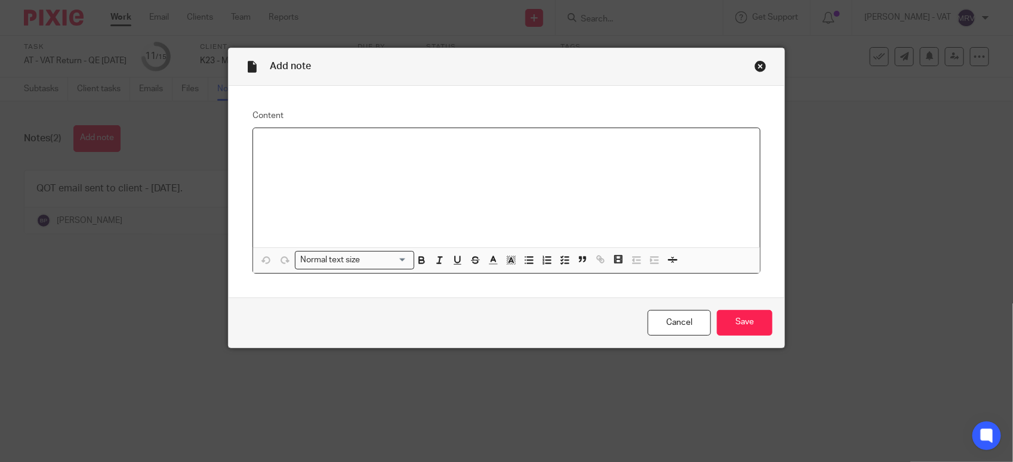
click at [381, 178] on div at bounding box center [506, 187] width 507 height 119
click at [734, 320] on input "Save" at bounding box center [744, 323] width 55 height 26
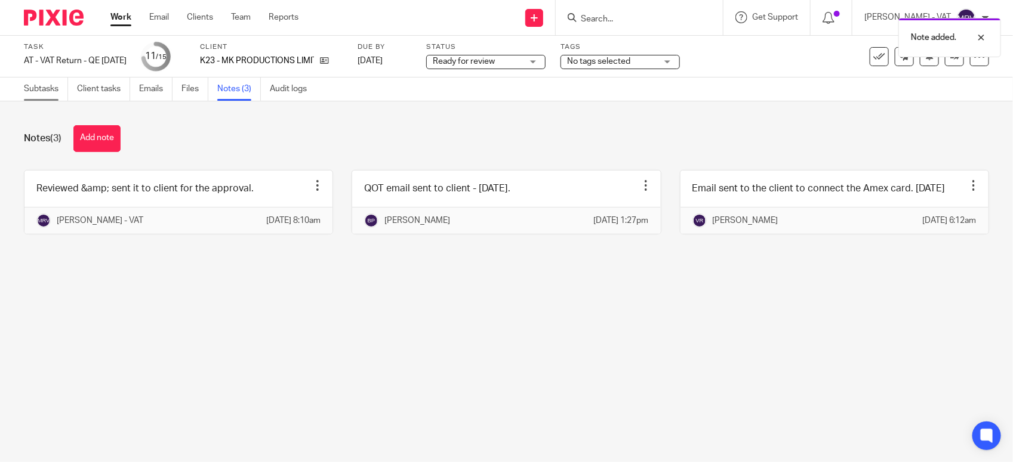
click at [57, 94] on link "Subtasks" at bounding box center [46, 89] width 44 height 23
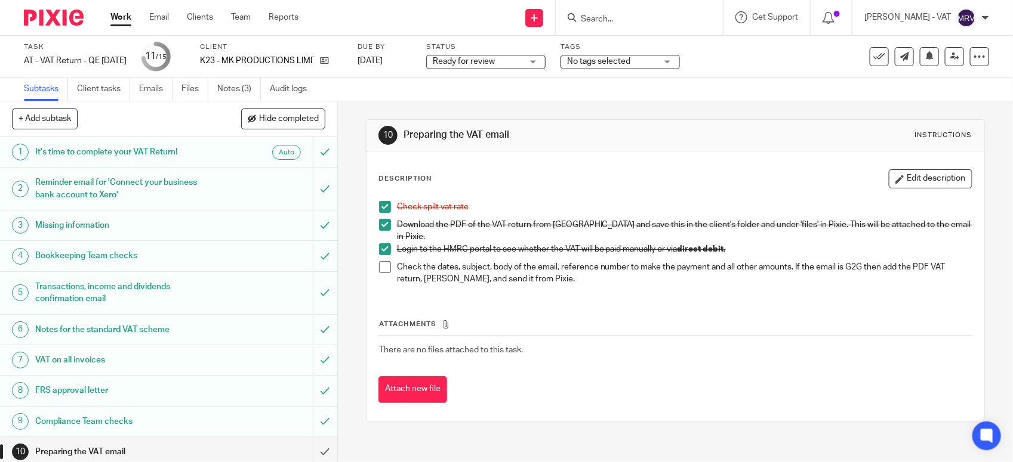
click at [382, 261] on span at bounding box center [385, 267] width 12 height 12
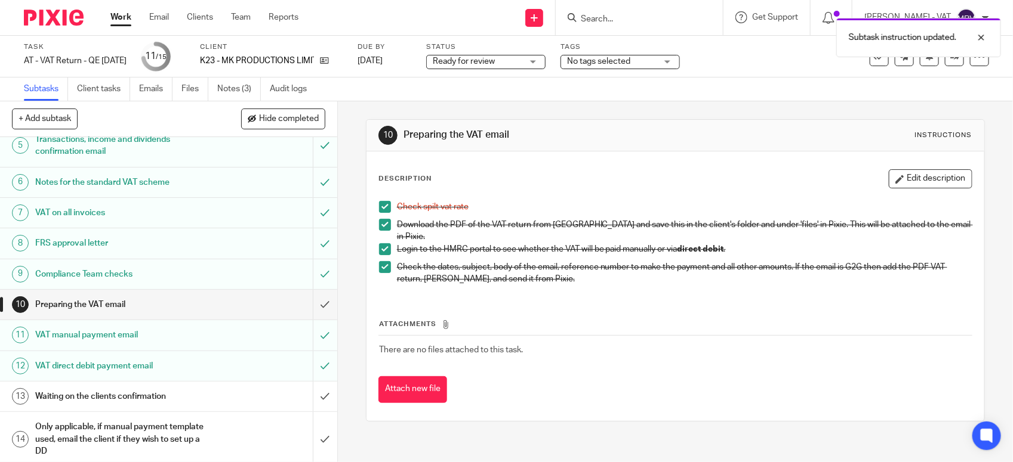
scroll to position [149, 0]
click at [310, 305] on input "submit" at bounding box center [168, 303] width 337 height 30
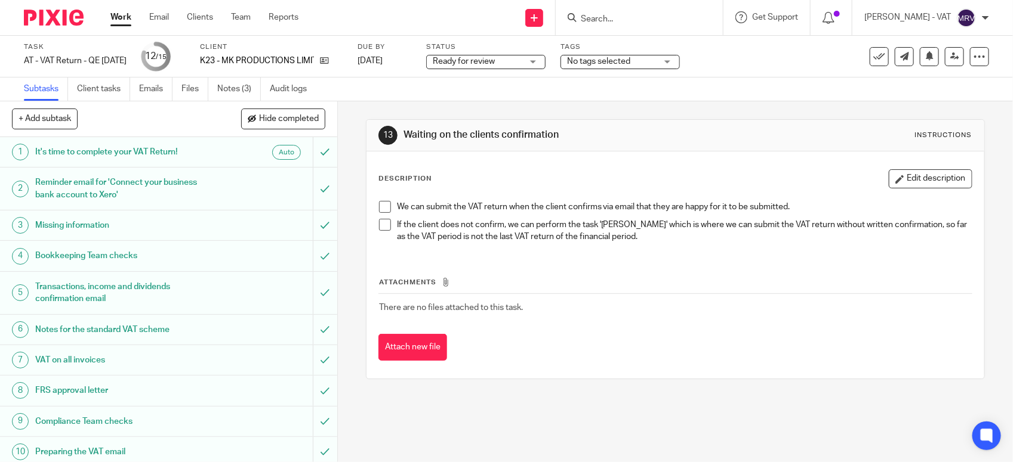
click at [512, 60] on span "Ready for review" at bounding box center [478, 61] width 90 height 13
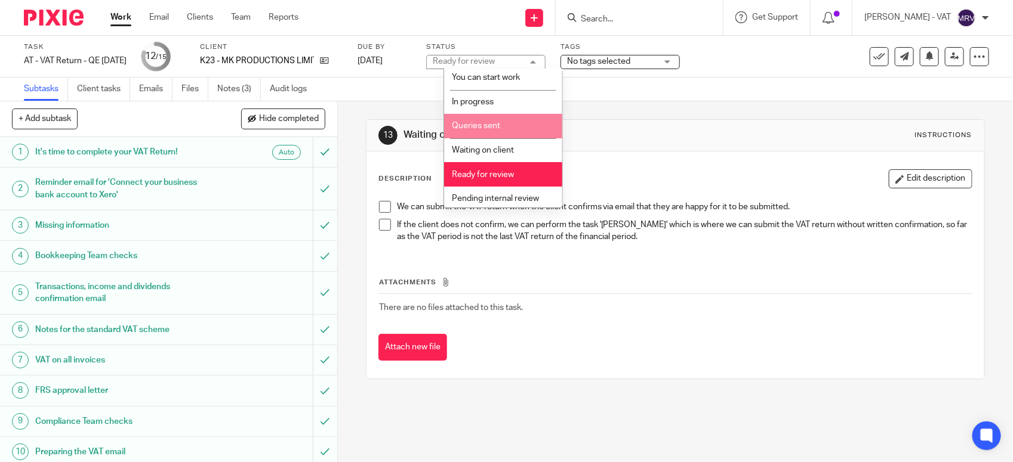
scroll to position [54, 0]
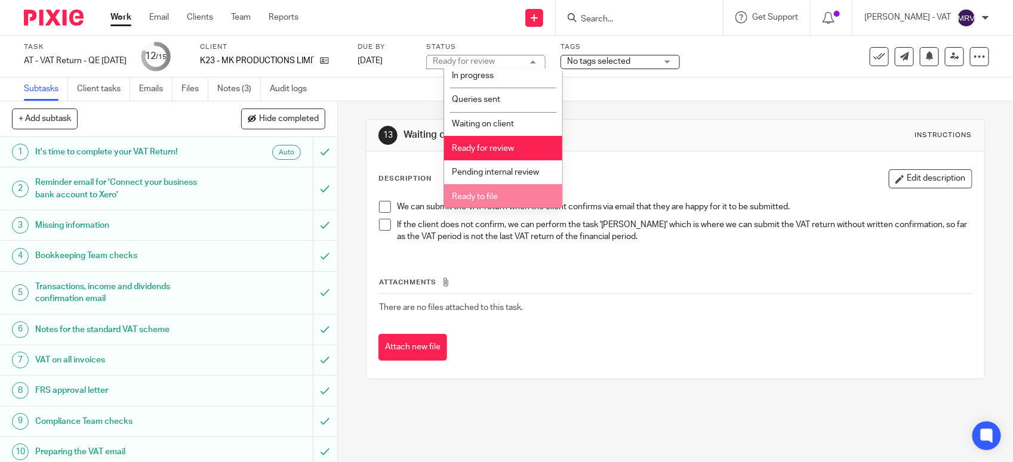
click at [507, 198] on li "Ready to file" at bounding box center [503, 196] width 118 height 24
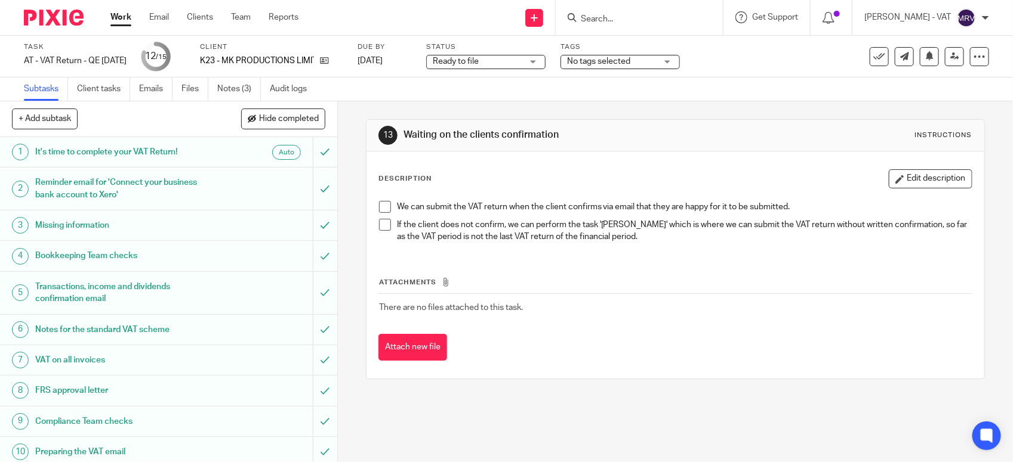
click at [597, 171] on div "Description Edit description" at bounding box center [675, 178] width 594 height 19
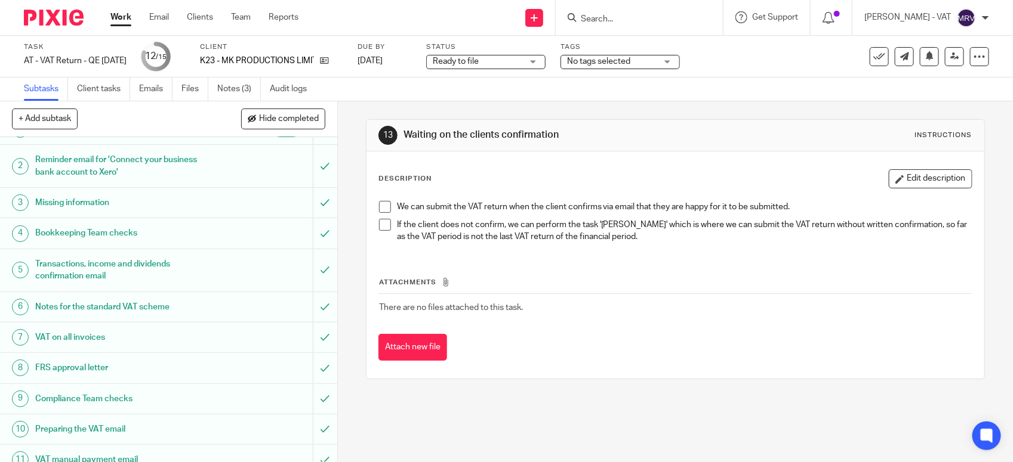
scroll to position [0, 0]
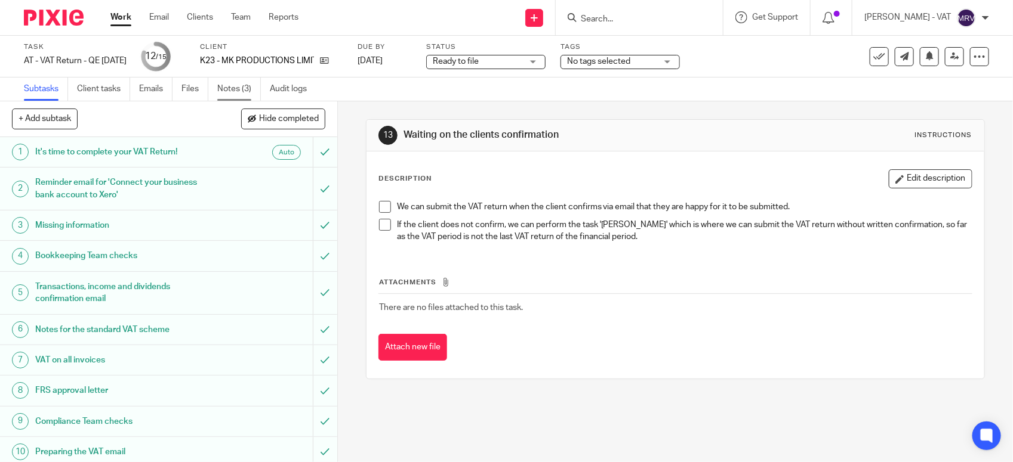
click at [234, 87] on link "Notes (3)" at bounding box center [239, 89] width 44 height 23
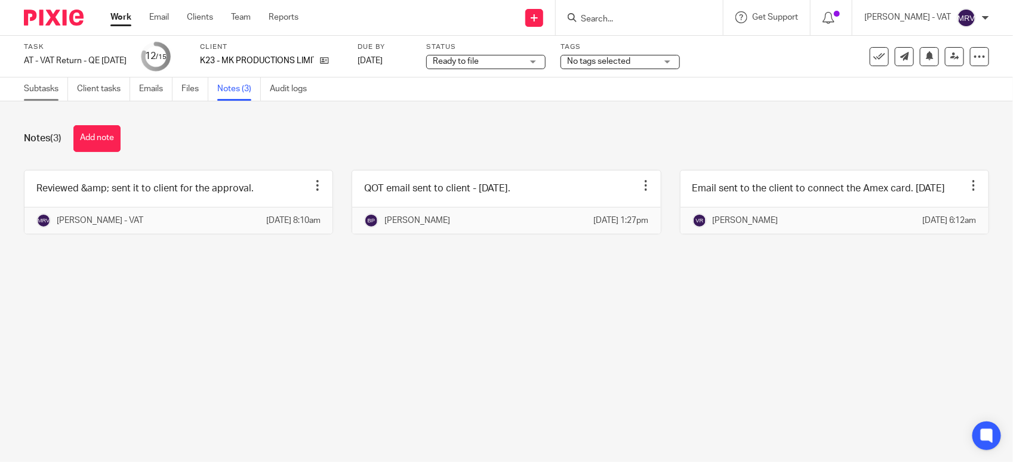
click at [48, 91] on link "Subtasks" at bounding box center [46, 89] width 44 height 23
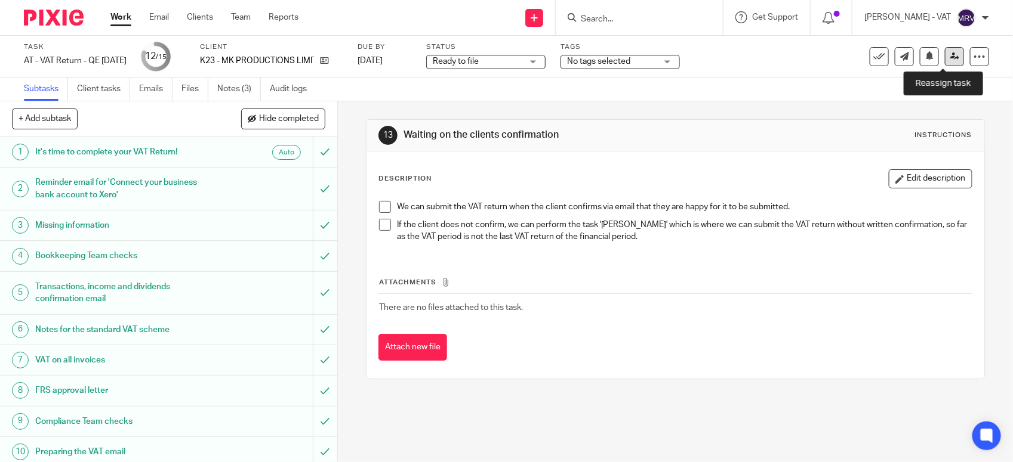
click at [950, 57] on icon at bounding box center [954, 56] width 9 height 9
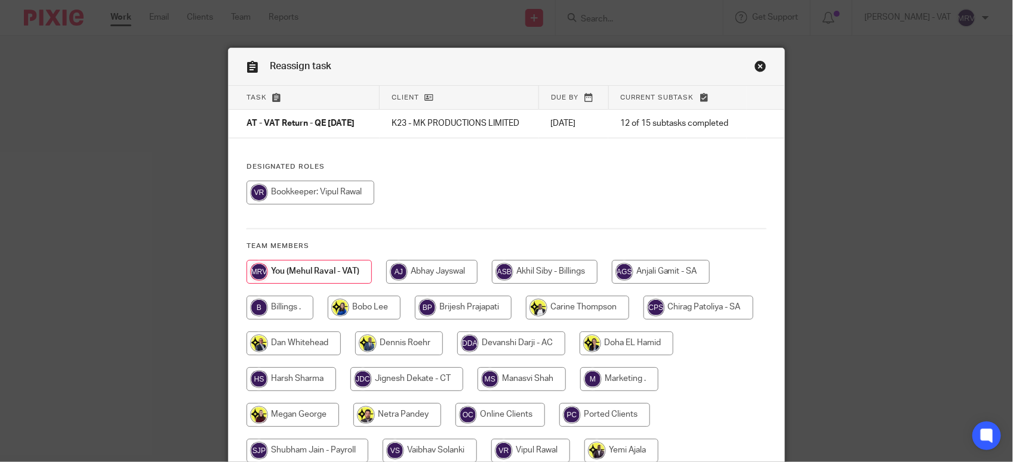
click at [604, 172] on div "Designated Roles Team members" at bounding box center [507, 318] width 556 height 313
click at [286, 311] on input "radio" at bounding box center [279, 308] width 67 height 24
radio input "true"
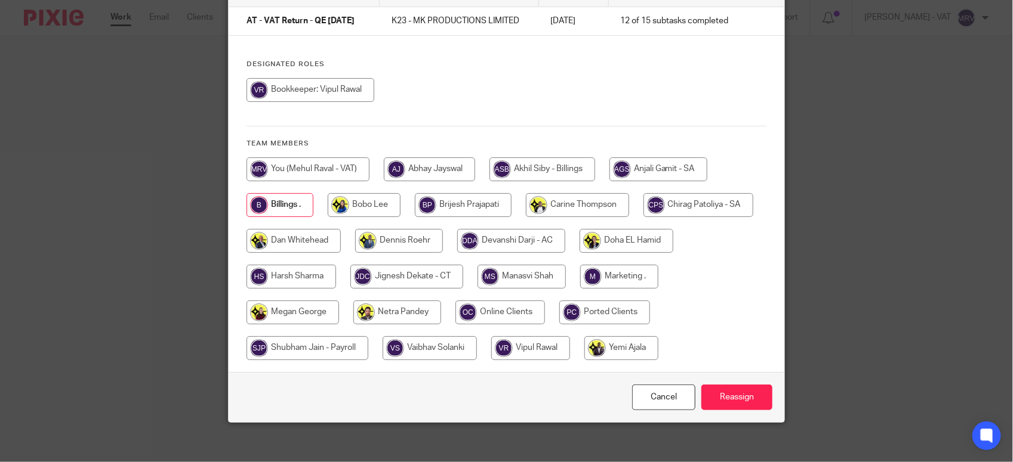
scroll to position [112, 0]
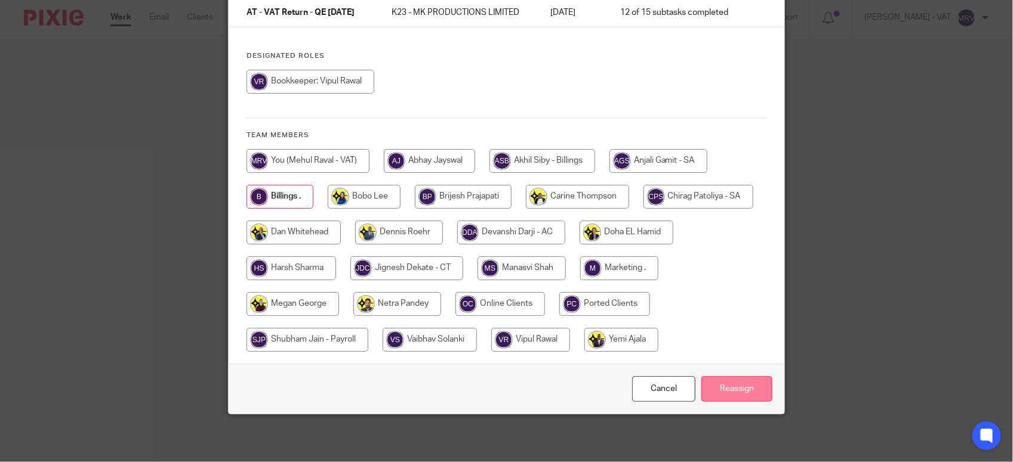
click at [750, 391] on input "Reassign" at bounding box center [736, 390] width 71 height 26
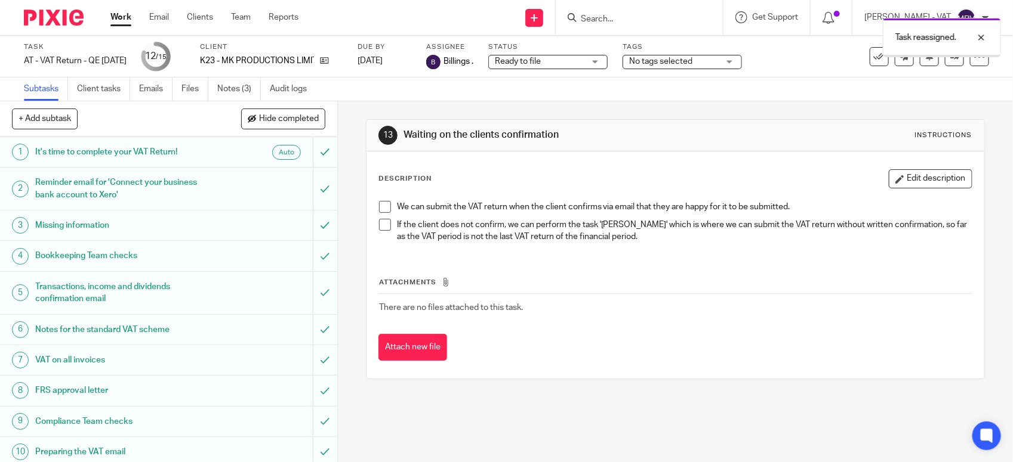
click at [686, 286] on th "Attachments" at bounding box center [675, 285] width 594 height 17
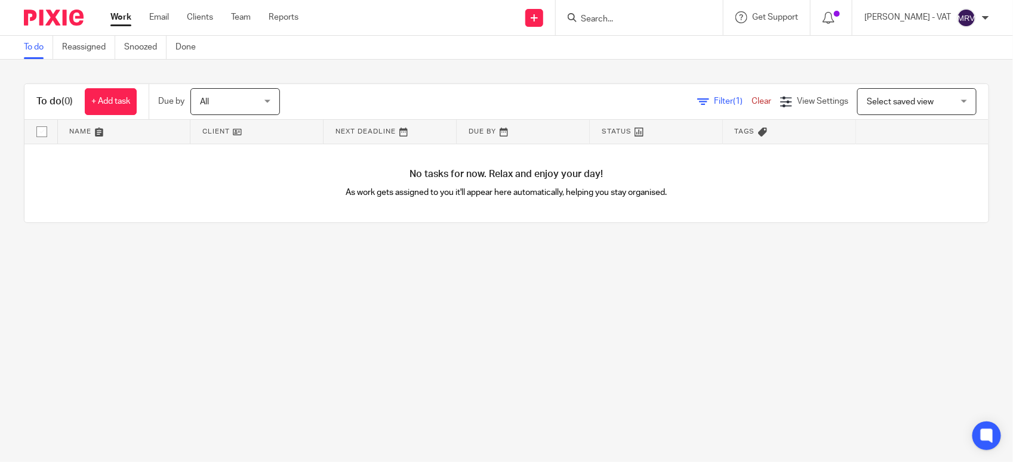
click at [377, 274] on main "To do Reassigned Snoozed Done To do (0) + Add task Due by All All Today Tomorro…" at bounding box center [506, 231] width 1013 height 462
click at [419, 254] on main "To do Reassigned Snoozed Done To do (0) + Add task Due by All All Today Tomorro…" at bounding box center [506, 231] width 1013 height 462
drag, startPoint x: 334, startPoint y: 191, endPoint x: 762, endPoint y: 264, distance: 434.0
click at [762, 264] on main "To do Reassigned Snoozed Done To do (0) + Add task Due by All All Today Tomorro…" at bounding box center [506, 231] width 1013 height 462
drag, startPoint x: 762, startPoint y: 264, endPoint x: 660, endPoint y: 286, distance: 104.5
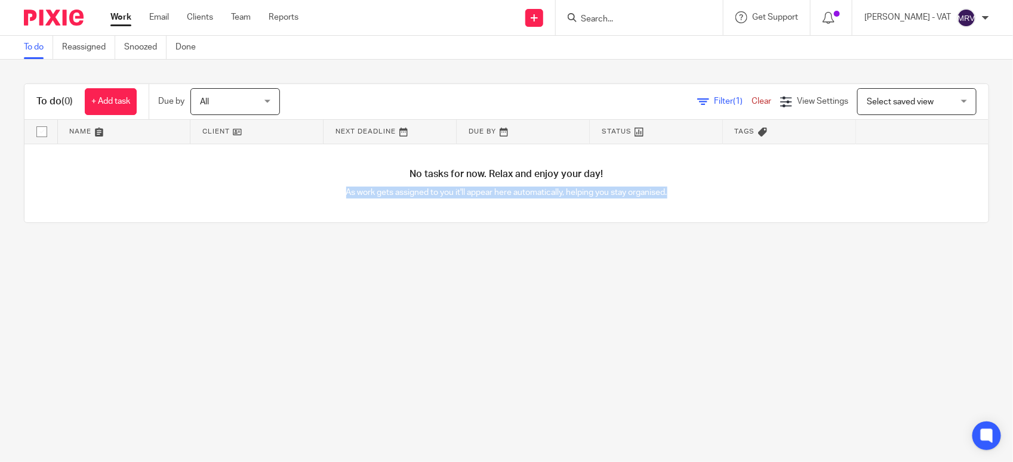
click at [660, 286] on main "To do Reassigned Snoozed Done To do (0) + Add task Due by All All Today Tomorro…" at bounding box center [506, 231] width 1013 height 462
click at [121, 362] on main "To do Reassigned Snoozed Done To do (0) + Add task Due by All All Today Tomorro…" at bounding box center [506, 231] width 1013 height 462
click at [285, 345] on main "To do Reassigned Snoozed Done To do (0) + Add task Due by All All Today Tomorro…" at bounding box center [506, 231] width 1013 height 462
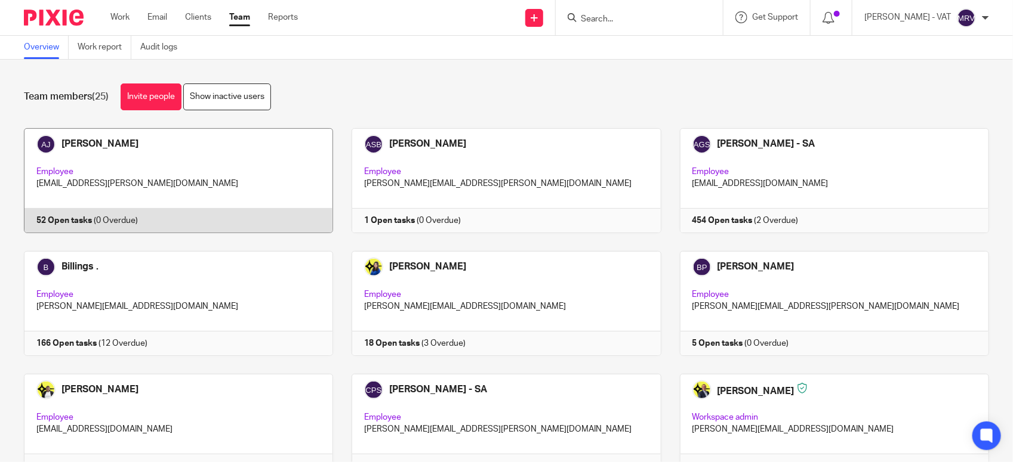
click at [269, 168] on link at bounding box center [169, 180] width 328 height 105
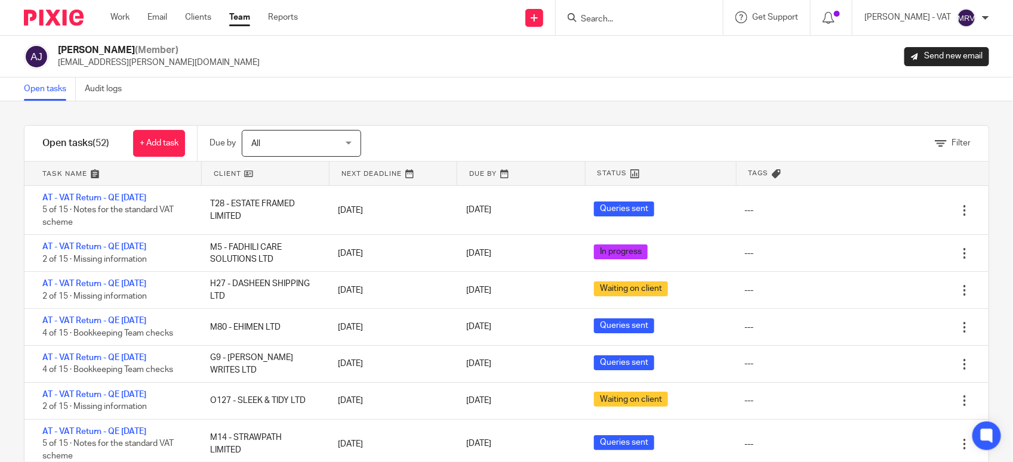
click at [430, 100] on div "Open tasks Audit logs" at bounding box center [506, 90] width 1013 height 24
click at [517, 70] on div "[PERSON_NAME] (Member) [EMAIL_ADDRESS][PERSON_NAME][DOMAIN_NAME] Send new email" at bounding box center [506, 57] width 1013 height 42
click at [237, 23] on link "Team" at bounding box center [239, 17] width 21 height 12
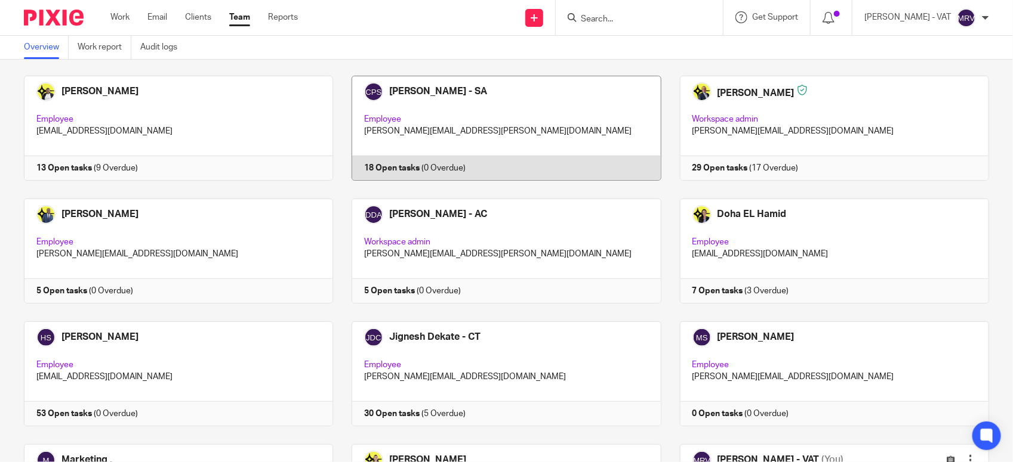
scroll to position [373, 0]
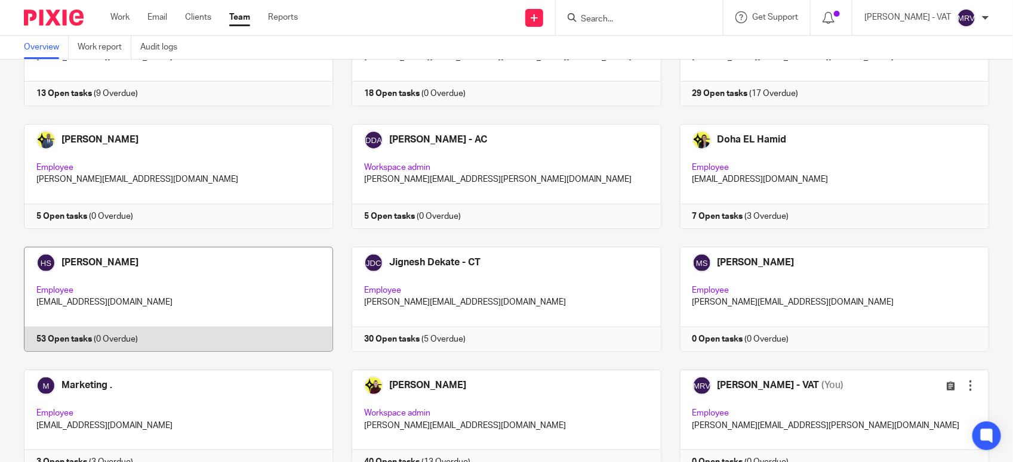
click at [216, 286] on link at bounding box center [169, 299] width 328 height 105
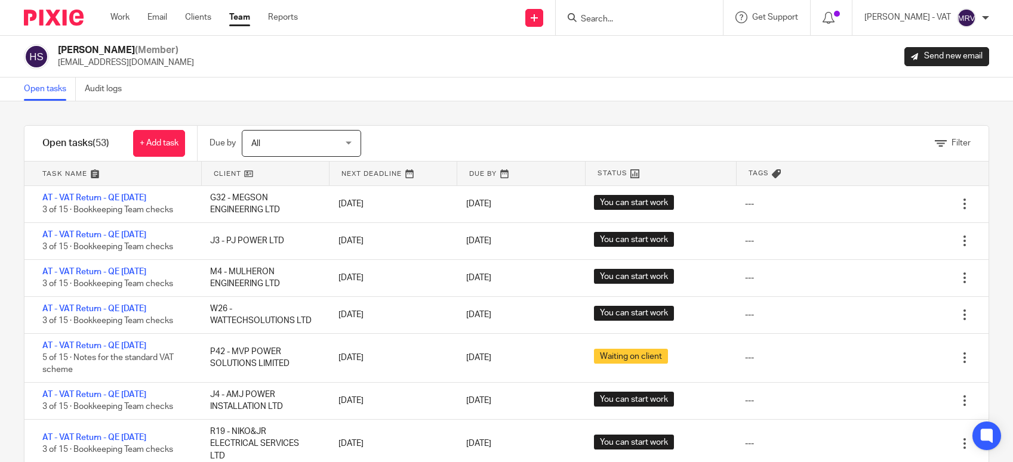
click at [482, 67] on div "[PERSON_NAME] (Member) [EMAIL_ADDRESS][DOMAIN_NAME] Send new email" at bounding box center [506, 56] width 965 height 25
click at [711, 79] on div "Open tasks Audit logs" at bounding box center [506, 90] width 1013 height 24
click at [237, 20] on link "Team" at bounding box center [239, 17] width 21 height 12
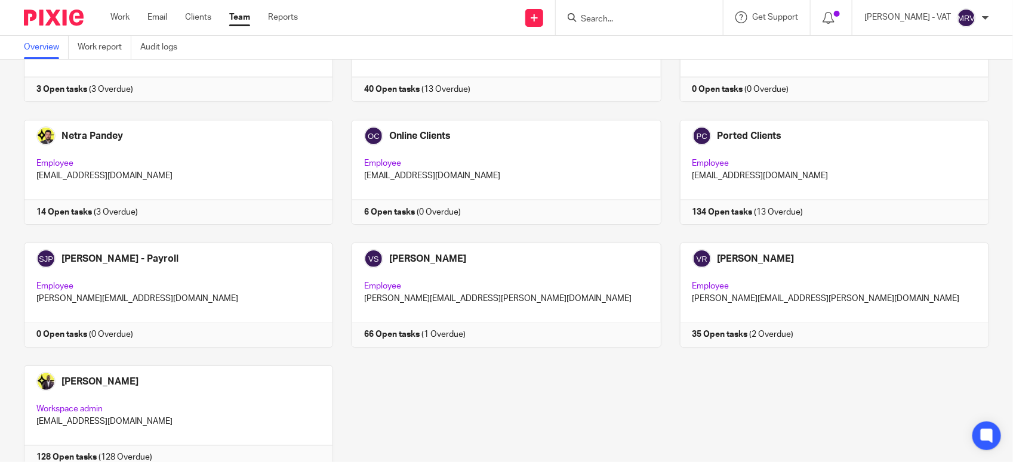
scroll to position [800, 0]
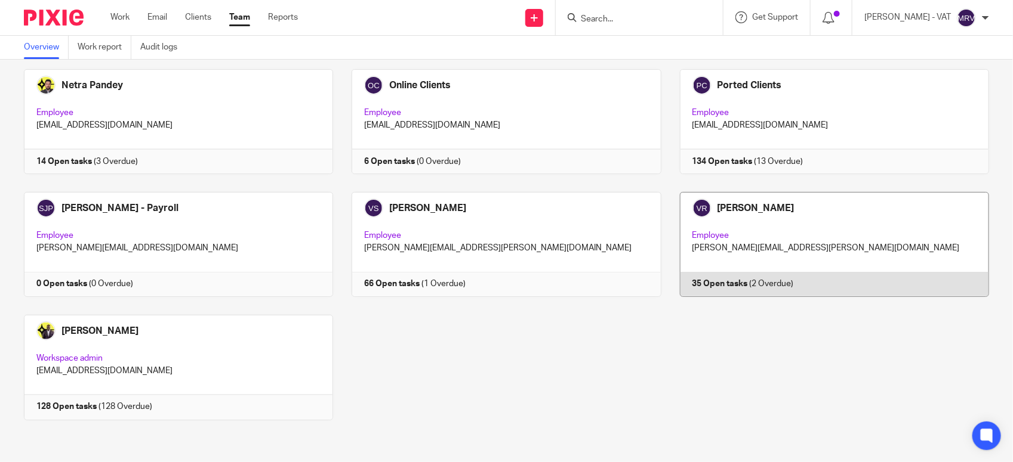
click at [702, 221] on link at bounding box center [825, 244] width 328 height 105
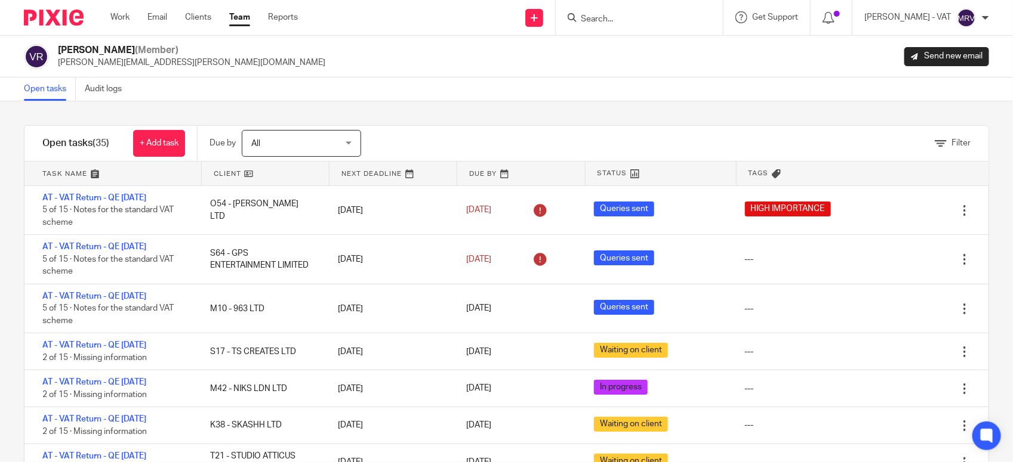
click at [488, 88] on div "Open tasks Audit logs" at bounding box center [506, 90] width 1013 height 24
click at [245, 16] on link "Team" at bounding box center [239, 17] width 21 height 12
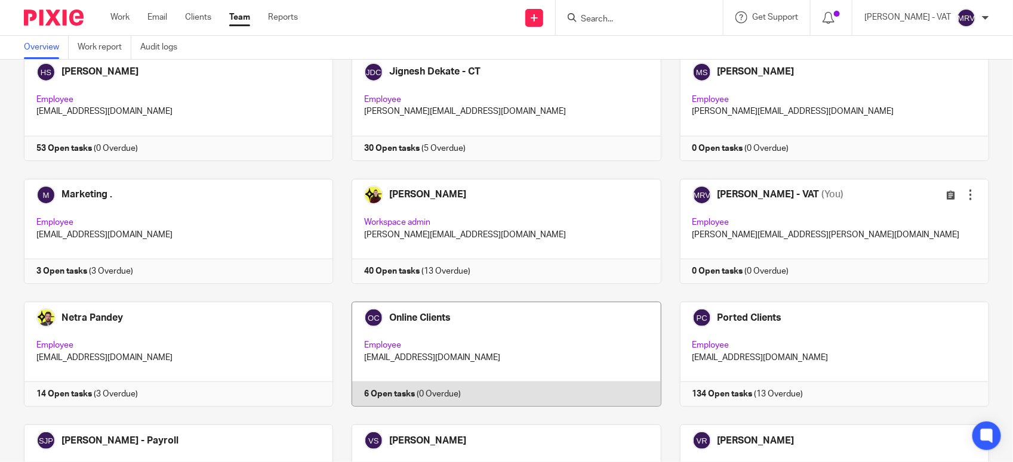
scroll to position [800, 0]
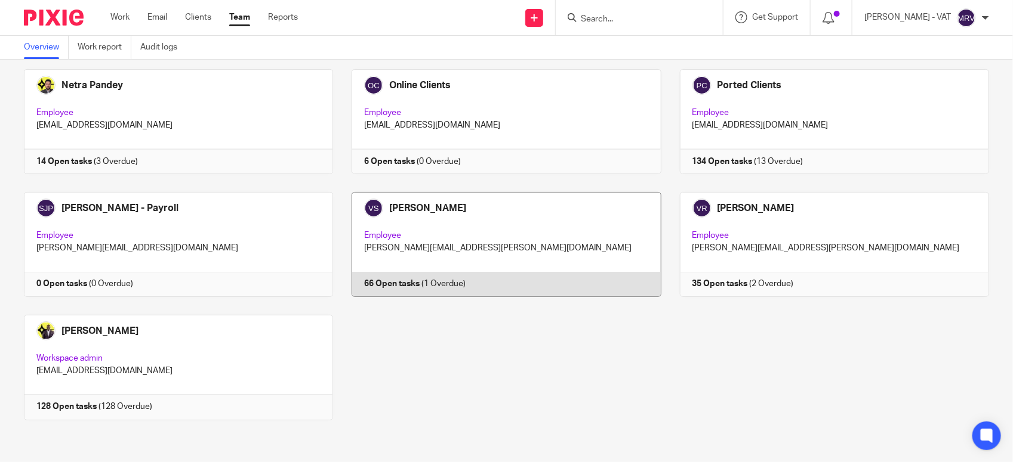
click at [433, 237] on link at bounding box center [497, 244] width 328 height 105
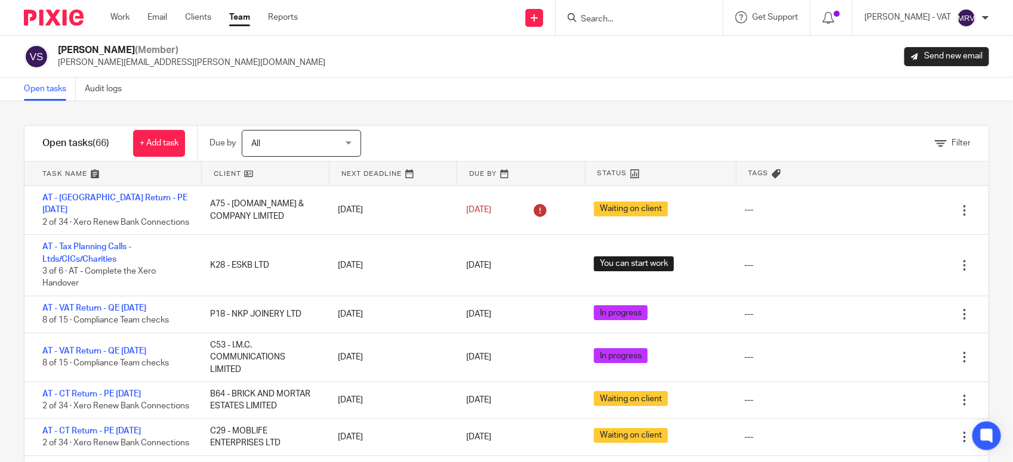
click at [232, 17] on link "Team" at bounding box center [239, 17] width 21 height 12
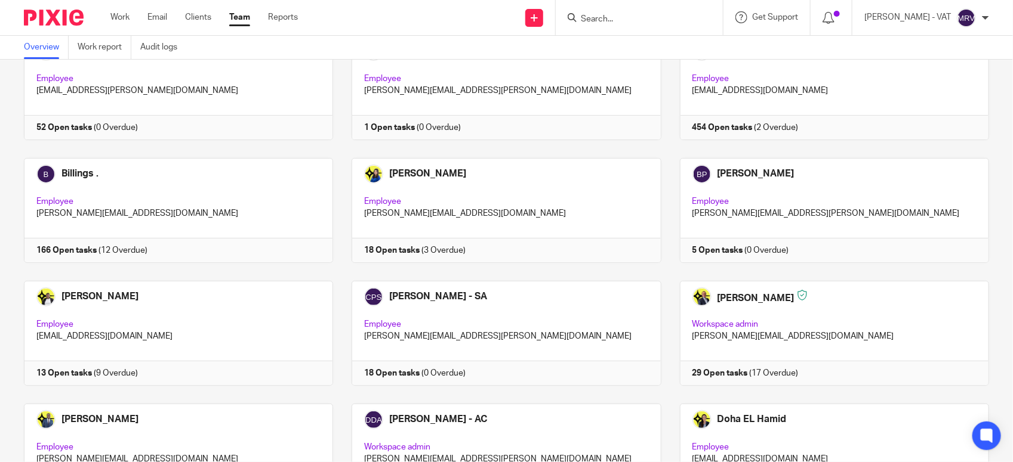
scroll to position [54, 0]
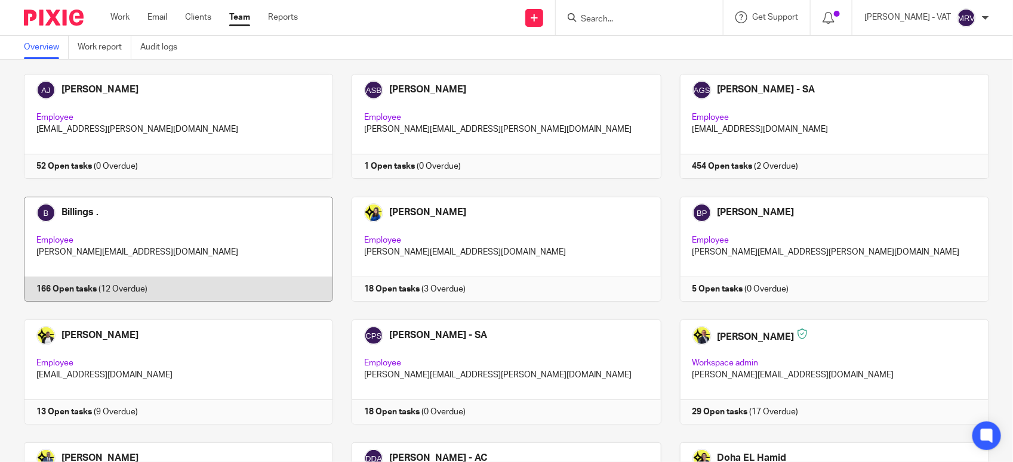
click at [249, 245] on link at bounding box center [169, 249] width 328 height 105
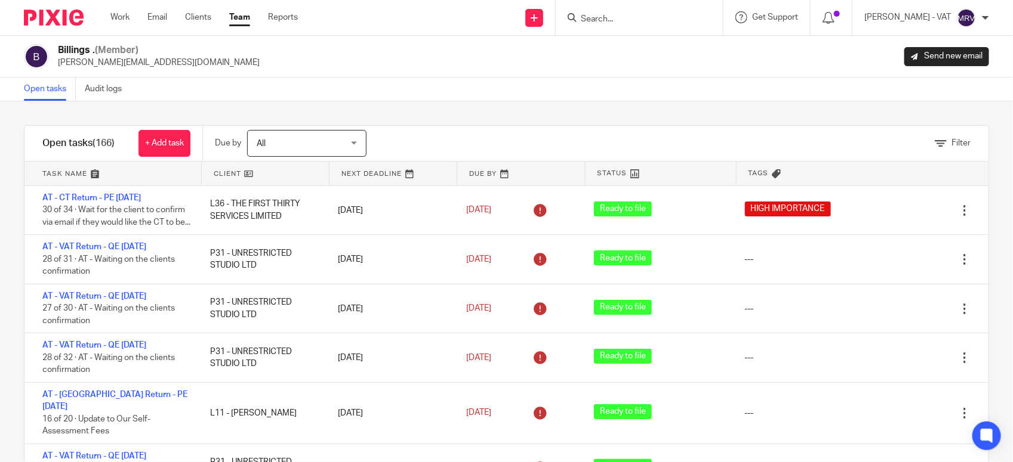
click at [705, 108] on div "Filter tasks Only show tasks matching all of these conditions 1 Client name Is …" at bounding box center [506, 281] width 1013 height 361
click at [482, 91] on div "Open tasks Audit logs" at bounding box center [506, 90] width 1013 height 24
click at [236, 21] on link "Team" at bounding box center [239, 17] width 21 height 12
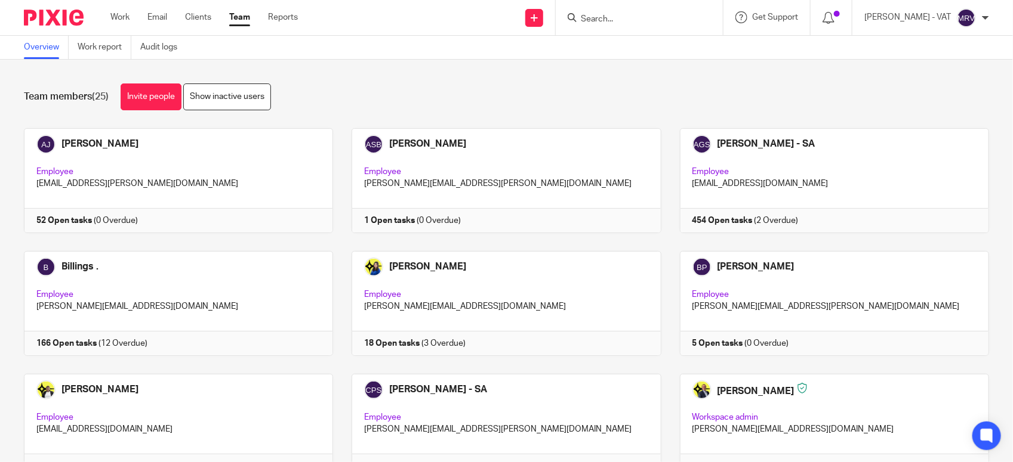
click at [378, 66] on div "Team members (25) Invite people Show inactive users Invite team members Add inv…" at bounding box center [506, 261] width 1013 height 403
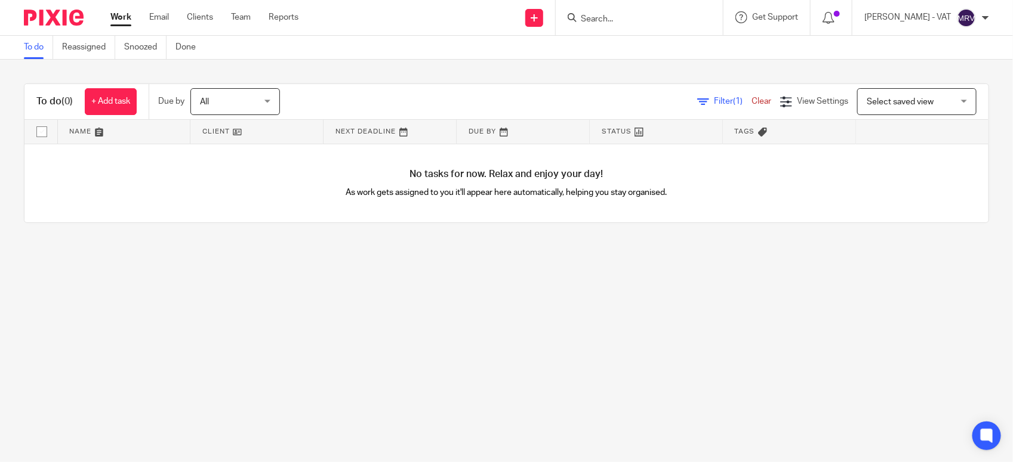
click at [282, 337] on main "To do Reassigned Snoozed Done To do (0) + Add task Due by All All [DATE] [DATE]…" at bounding box center [506, 231] width 1013 height 462
click at [613, 21] on input "Search" at bounding box center [632, 19] width 107 height 11
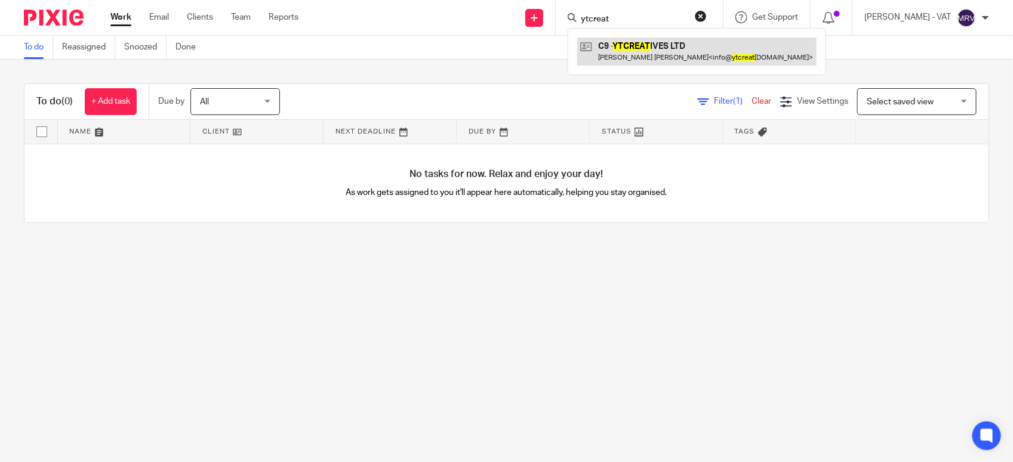
type input "ytcreat"
click at [625, 42] on link at bounding box center [696, 51] width 239 height 27
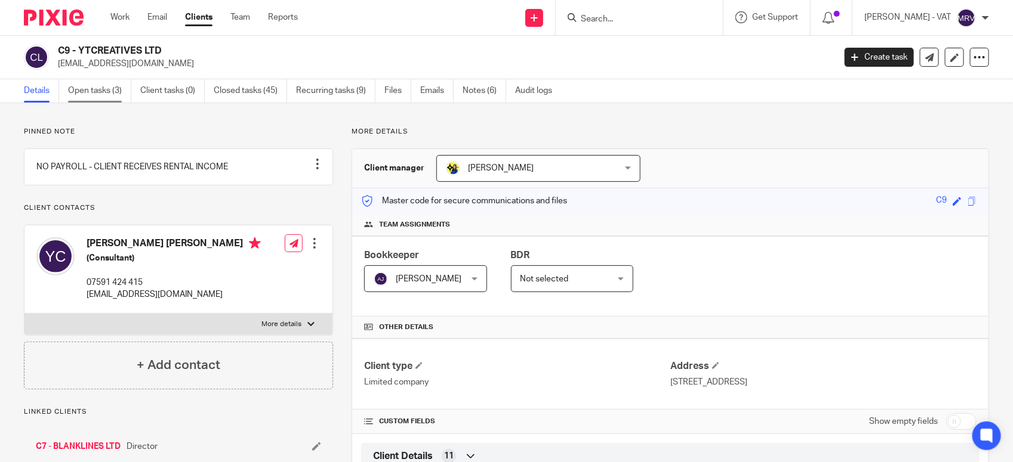
click at [84, 95] on link "Open tasks (3)" at bounding box center [99, 90] width 63 height 23
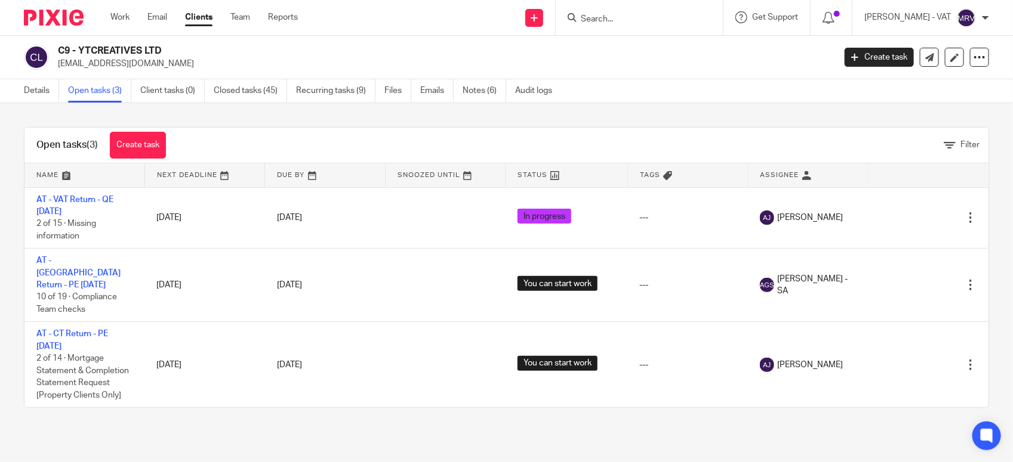
click at [154, 428] on main "C9 - YTCREATIVES LTD info@ytcreatives.com Create task Update from Companies Hou…" at bounding box center [506, 231] width 1013 height 462
click at [121, 16] on link "Work" at bounding box center [119, 17] width 19 height 12
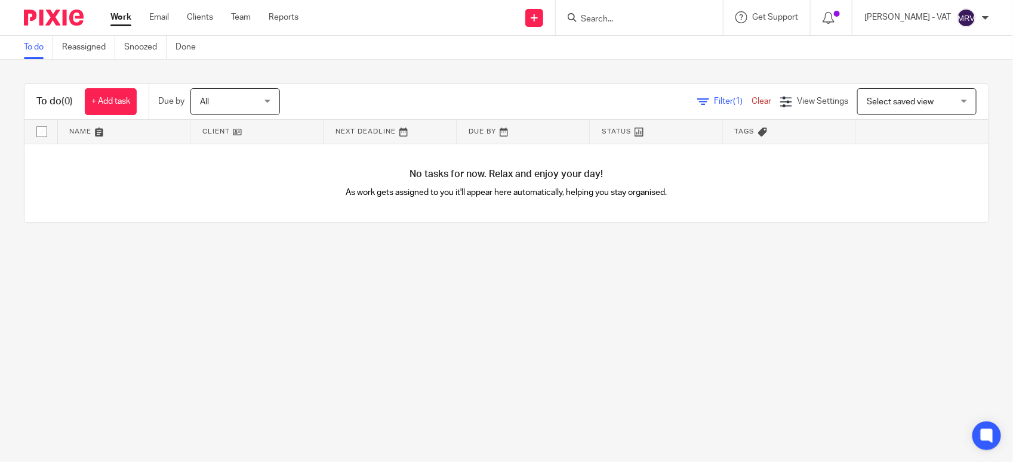
click at [169, 367] on main "To do Reassigned Snoozed Done To do (0) + Add task Due by All All [DATE] [DATE]…" at bounding box center [506, 231] width 1013 height 462
click at [230, 304] on main "To do Reassigned Snoozed Done To do (0) + Add task Due by All All Today Tomorro…" at bounding box center [506, 231] width 1013 height 462
drag, startPoint x: 314, startPoint y: 188, endPoint x: 378, endPoint y: 180, distance: 63.8
click at [378, 180] on div "No tasks for now. Relax and enjoy your day! As work gets assigned to you it'll …" at bounding box center [506, 183] width 964 height 79
drag, startPoint x: 378, startPoint y: 180, endPoint x: 389, endPoint y: 281, distance: 102.1
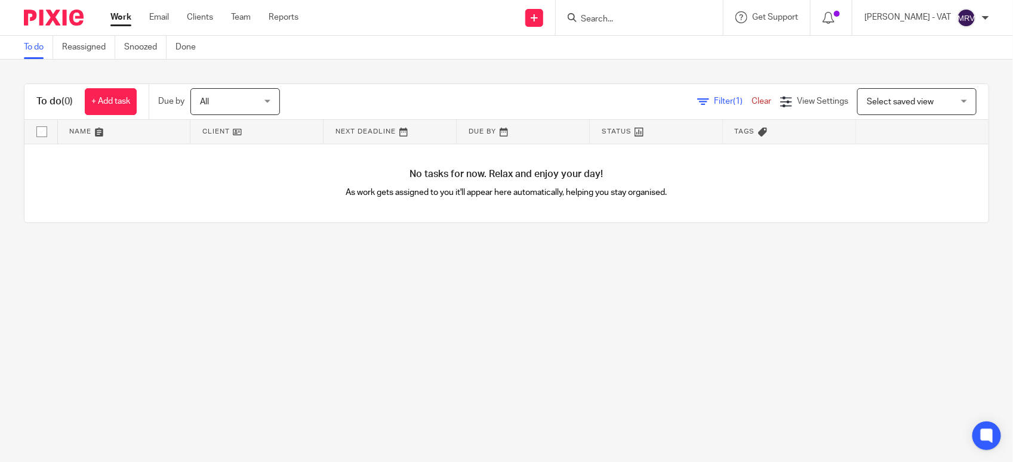
click at [389, 281] on main "To do Reassigned Snoozed Done To do (0) + Add task Due by All All Today Tomorro…" at bounding box center [506, 231] width 1013 height 462
click at [239, 13] on link "Team" at bounding box center [241, 17] width 20 height 12
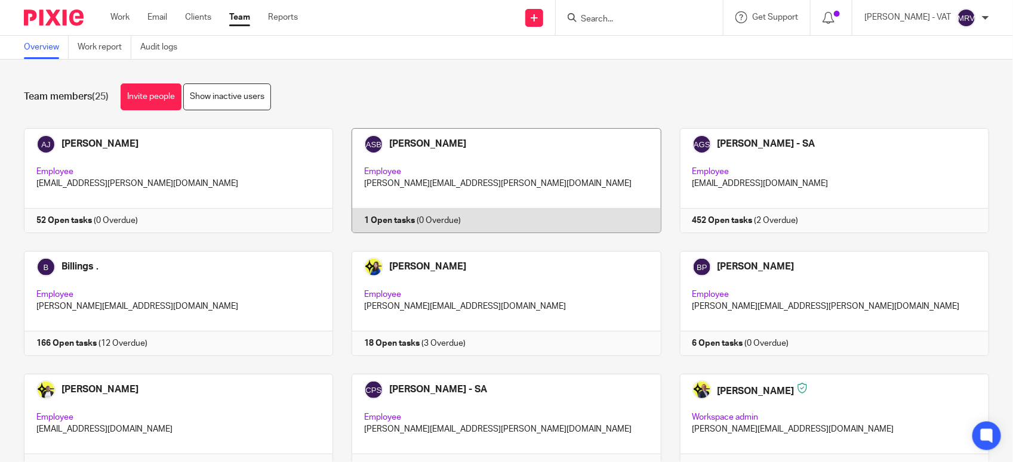
click at [443, 171] on link at bounding box center [497, 180] width 328 height 105
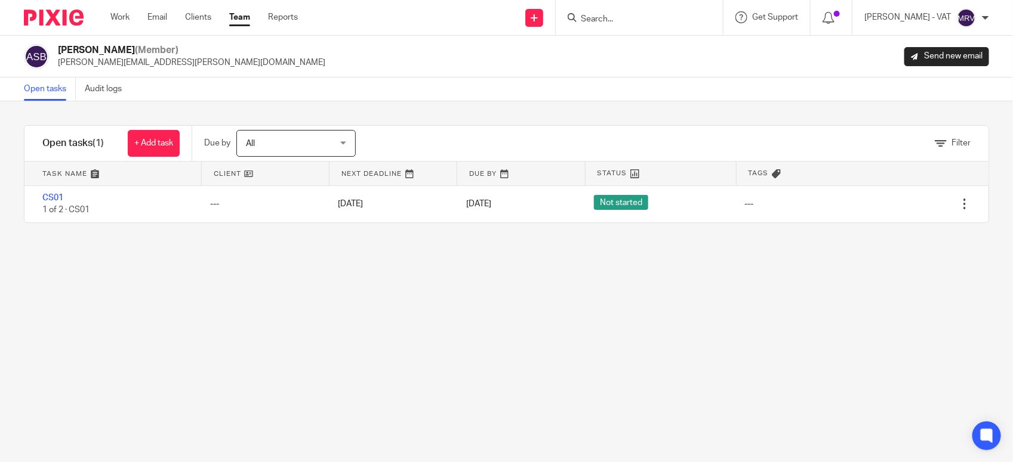
click at [246, 21] on link "Team" at bounding box center [239, 17] width 21 height 12
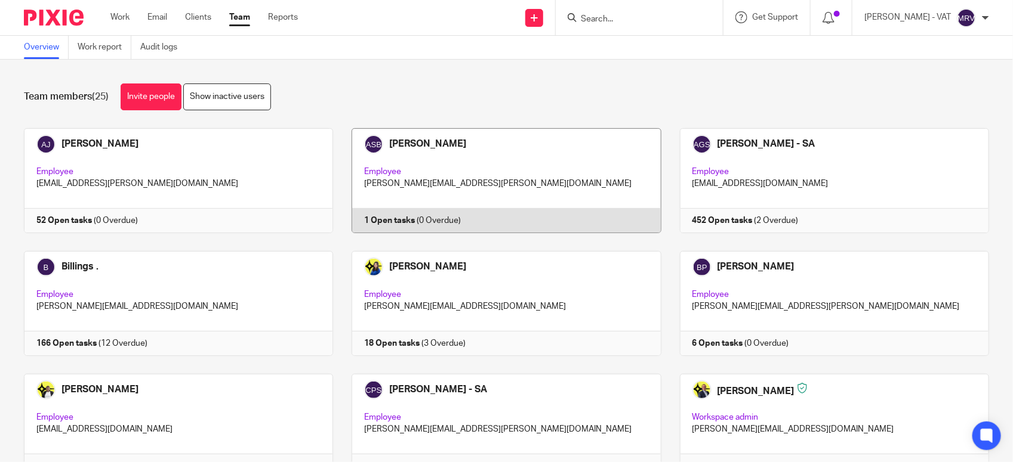
click at [417, 180] on link at bounding box center [497, 180] width 328 height 105
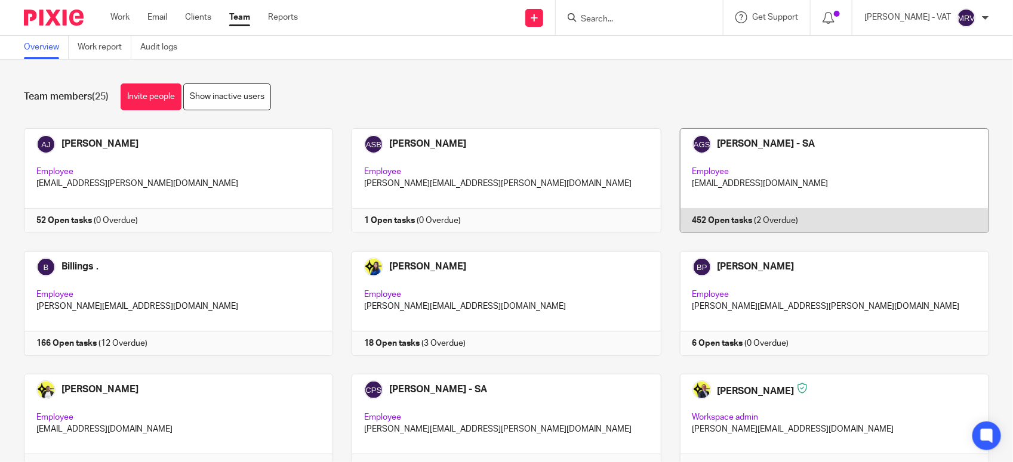
click at [732, 184] on link at bounding box center [825, 180] width 328 height 105
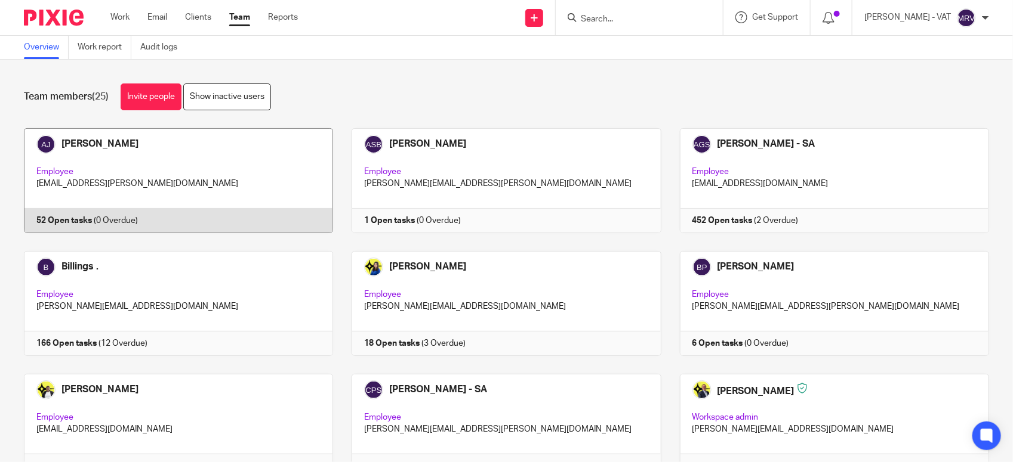
click at [183, 165] on link at bounding box center [169, 180] width 328 height 105
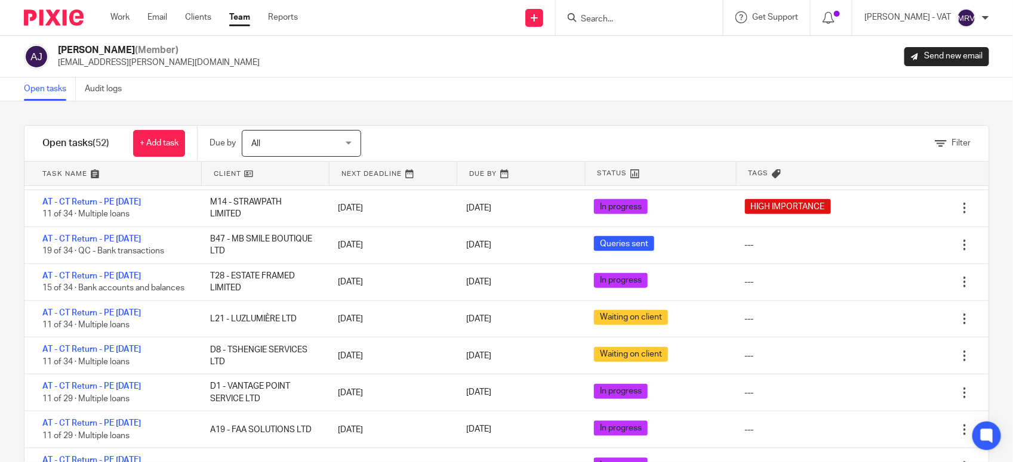
scroll to position [522, 0]
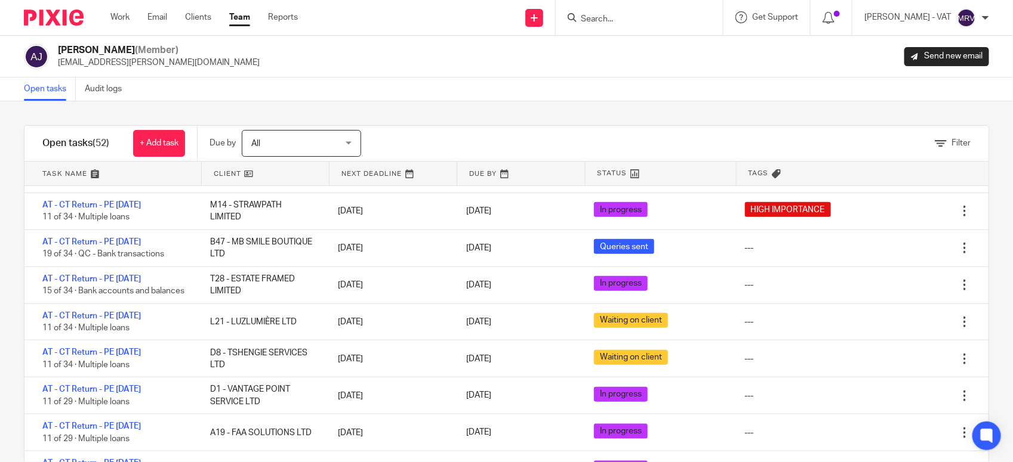
click at [377, 76] on div "Abhay Jayswal (Member) abhay.jayswal@confiancebizsol.in Send new email" at bounding box center [506, 57] width 1013 height 42
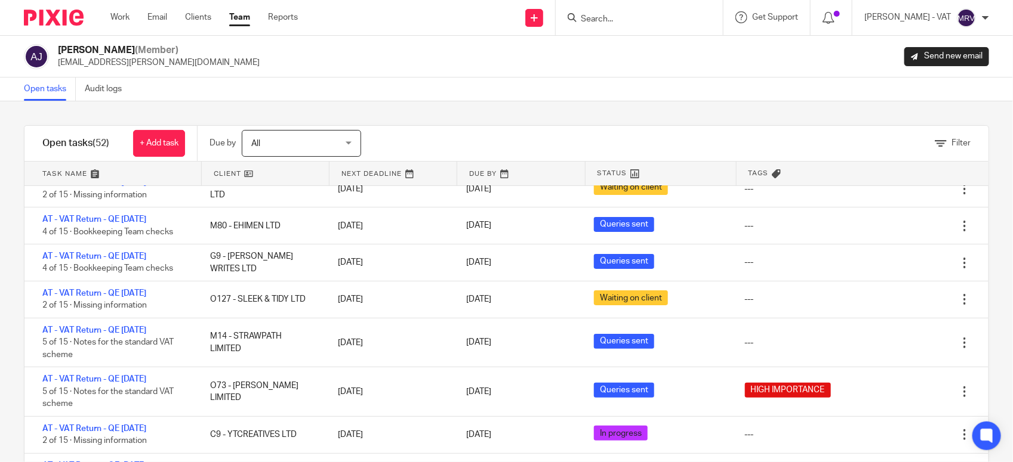
click at [624, 116] on div "Filter tasks Only show tasks matching all of these conditions 1 Client name Is …" at bounding box center [506, 281] width 1013 height 361
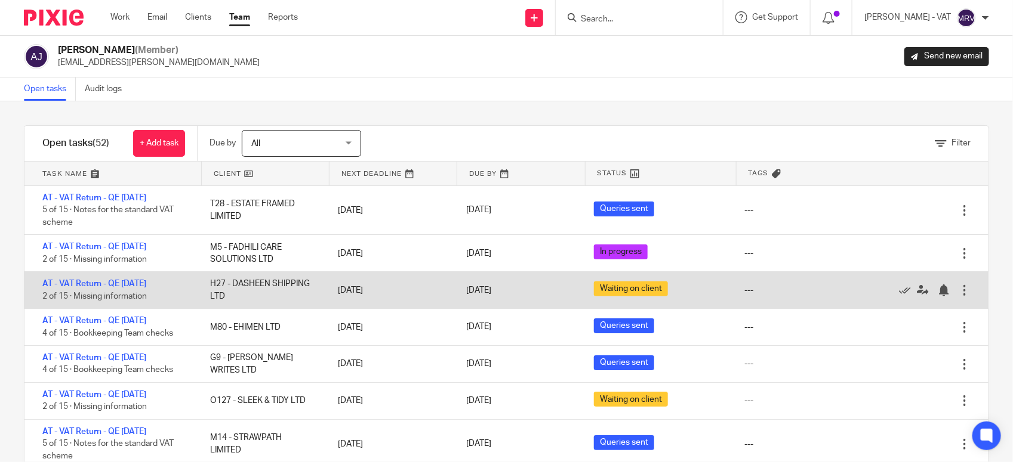
scroll to position [75, 0]
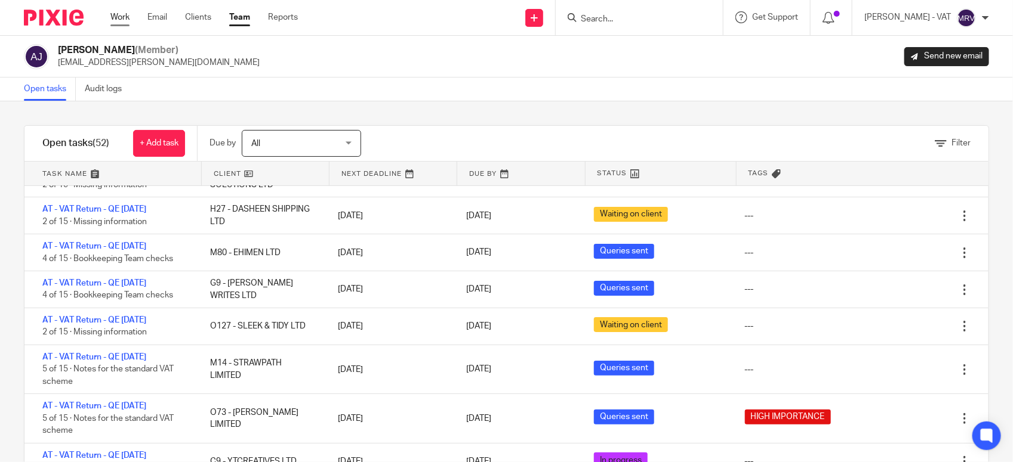
click at [121, 16] on link "Work" at bounding box center [119, 17] width 19 height 12
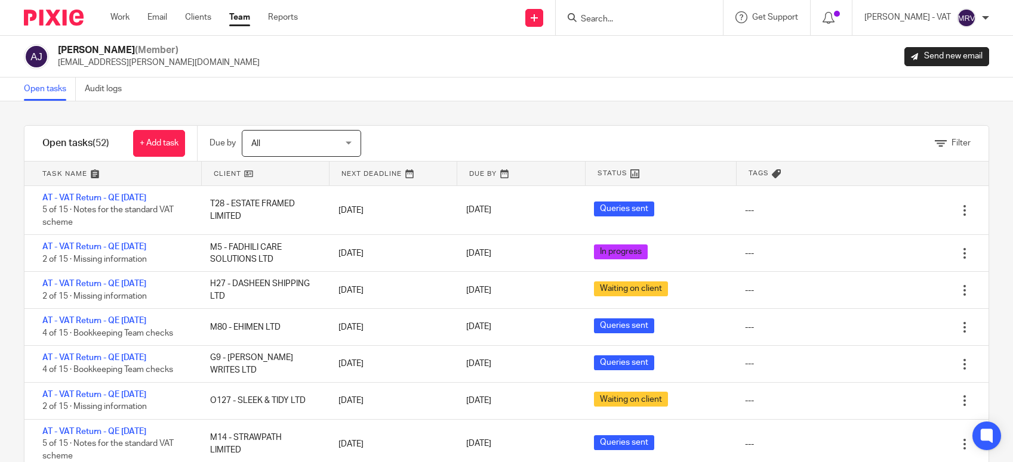
click at [628, 22] on input "Search" at bounding box center [632, 19] width 107 height 11
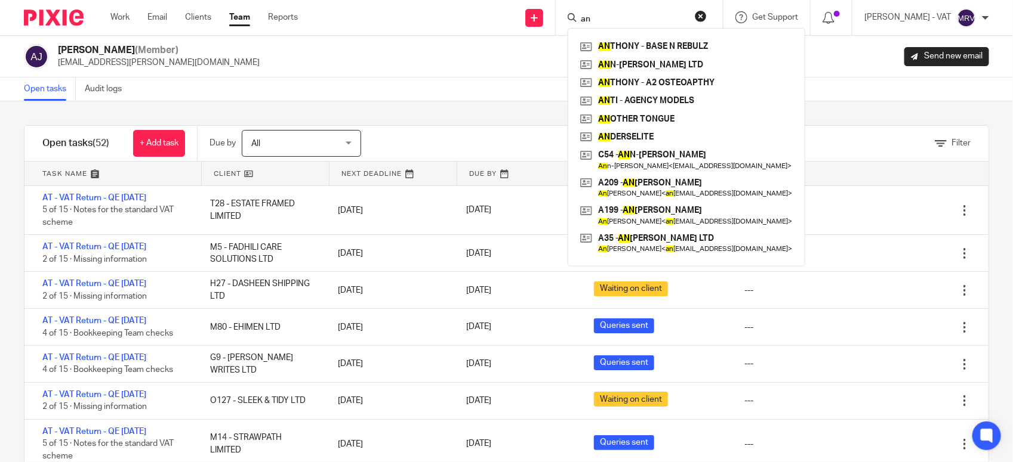
type input "a"
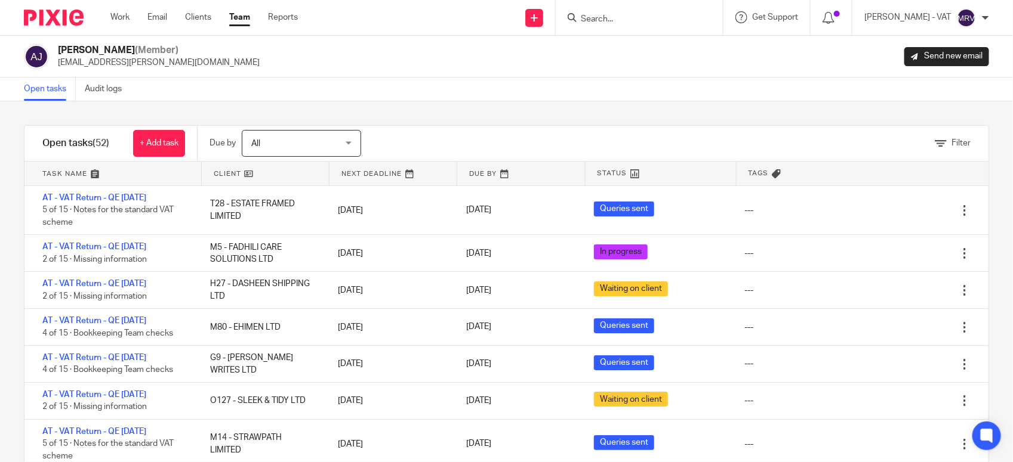
click at [616, 22] on input "Search" at bounding box center [632, 19] width 107 height 11
click at [641, 22] on input "Search" at bounding box center [632, 19] width 107 height 11
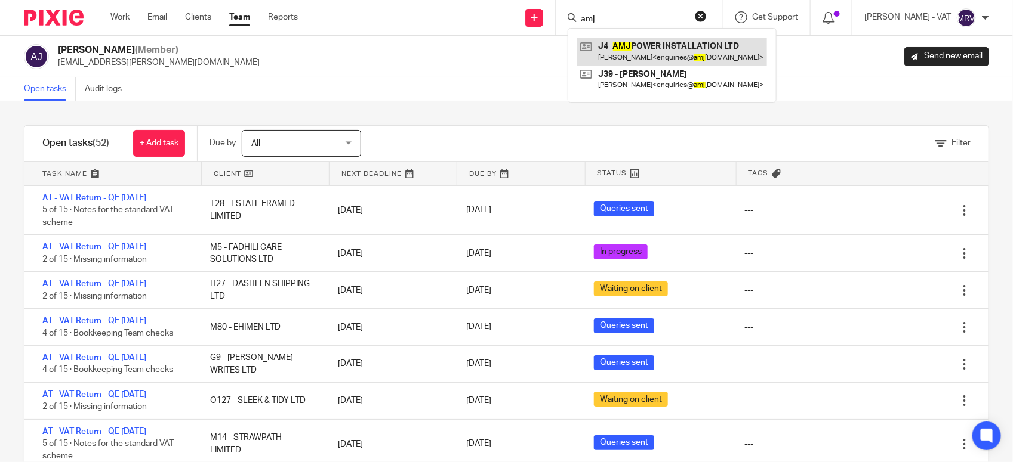
type input "amj"
click at [649, 42] on link at bounding box center [672, 51] width 190 height 27
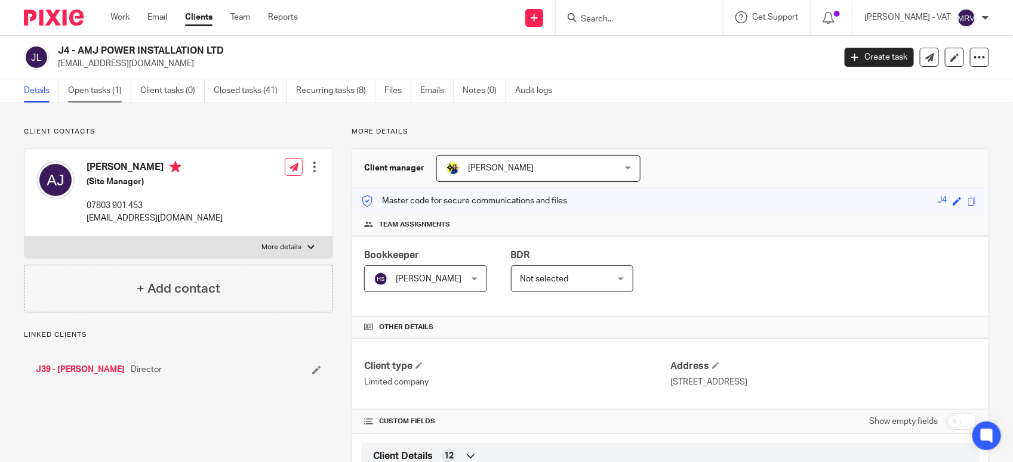
click at [105, 96] on link "Open tasks (1)" at bounding box center [99, 90] width 63 height 23
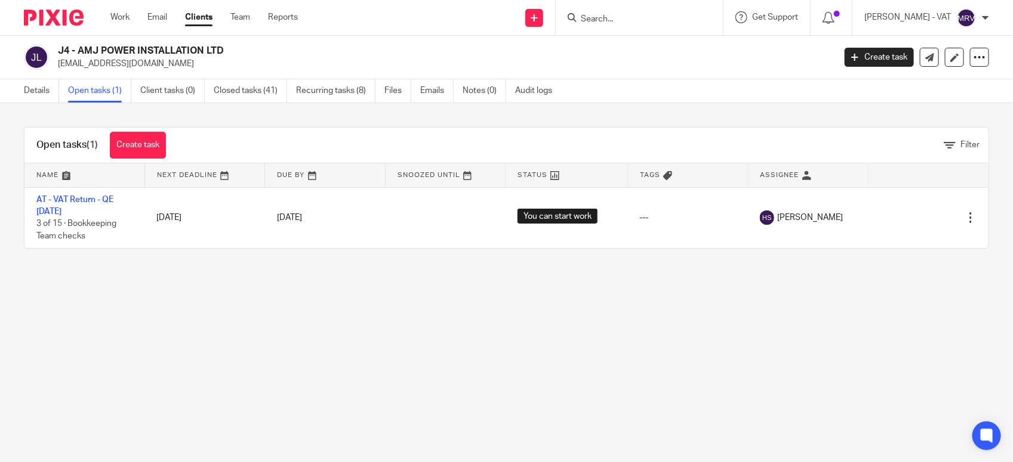
click at [51, 91] on link "Details" at bounding box center [41, 90] width 35 height 23
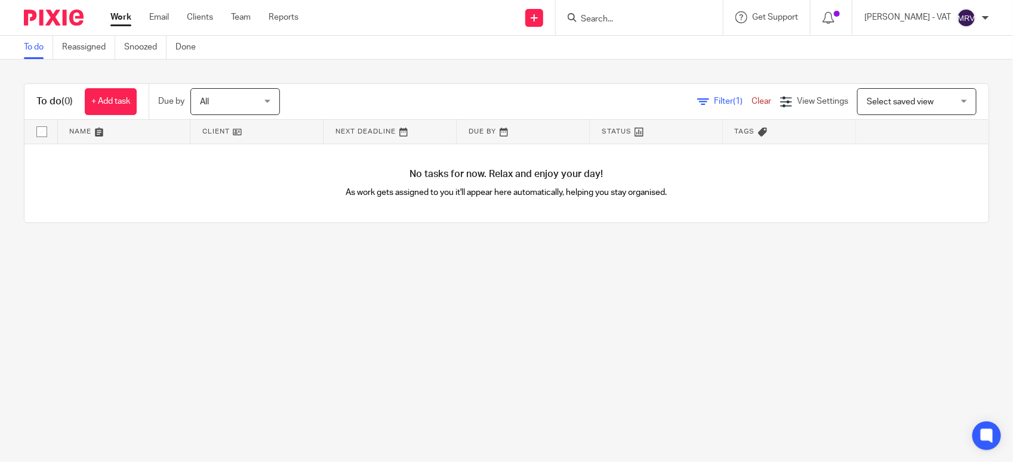
click at [138, 377] on main "To do Reassigned Snoozed Done To do (0) + Add task Due by All All [DATE] [DATE]…" at bounding box center [506, 231] width 1013 height 462
click at [39, 53] on link "To do" at bounding box center [38, 47] width 29 height 23
click at [576, 317] on main "To do Reassigned Snoozed Done To do (0) + Add task Due by All All Today Tomorro…" at bounding box center [506, 231] width 1013 height 462
click at [209, 19] on link "Clients" at bounding box center [200, 17] width 26 height 12
click at [118, 20] on link "Work" at bounding box center [120, 17] width 21 height 12
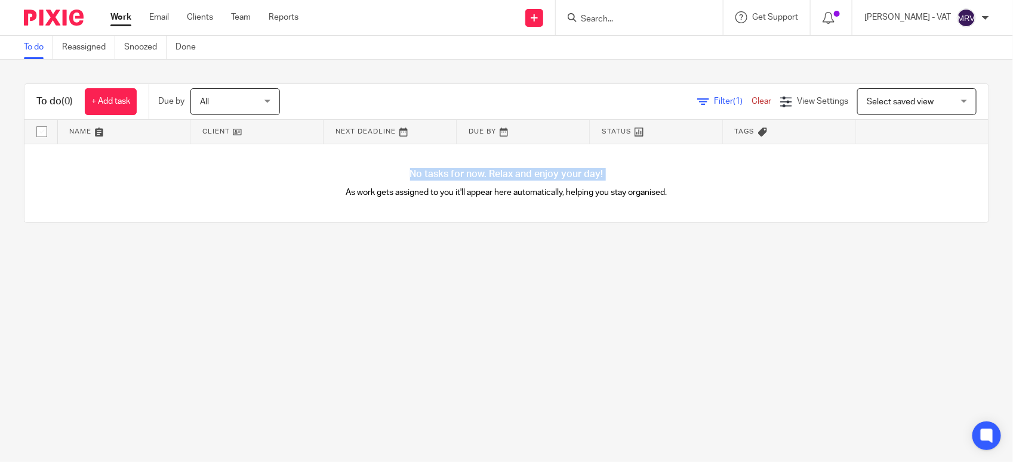
drag, startPoint x: 332, startPoint y: 192, endPoint x: 365, endPoint y: 177, distance: 35.8
click at [365, 177] on div "No tasks for now. Relax and enjoy your day! As work gets assigned to you it'll …" at bounding box center [506, 183] width 964 height 79
click at [321, 192] on p "As work gets assigned to you it'll appear here automatically, helping you stay …" at bounding box center [507, 193] width 482 height 12
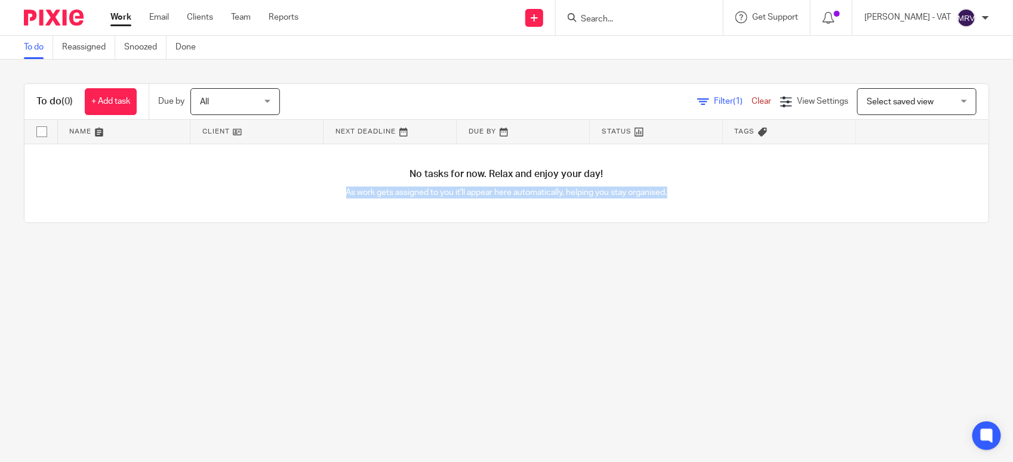
drag, startPoint x: 328, startPoint y: 192, endPoint x: 681, endPoint y: 196, distance: 352.7
click at [681, 196] on p "As work gets assigned to you it'll appear here automatically, helping you stay …" at bounding box center [507, 193] width 482 height 12
